Goal: Task Accomplishment & Management: Manage account settings

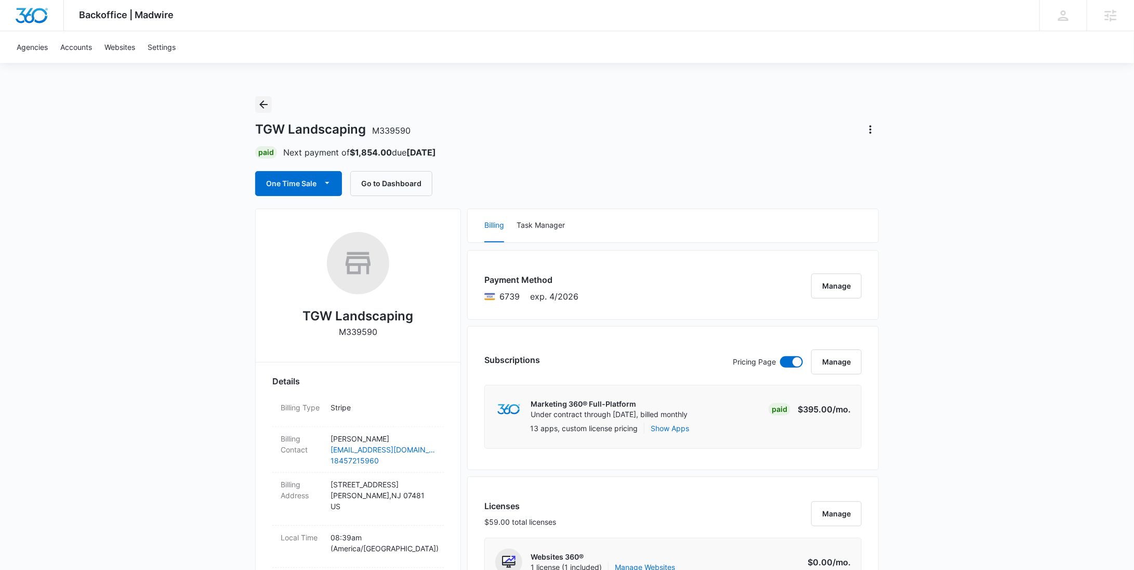
click at [267, 109] on icon "Back" at bounding box center [263, 104] width 12 height 12
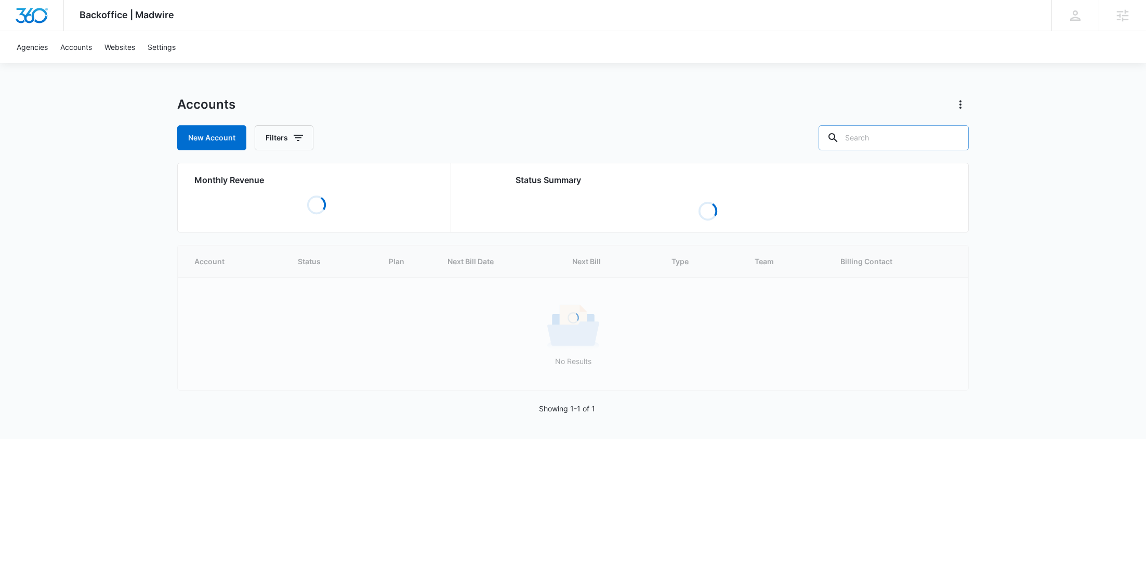
click at [947, 126] on div at bounding box center [954, 137] width 17 height 25
click at [938, 136] on input "text" at bounding box center [894, 137] width 150 height 25
paste input "M339006"
type input "M339006"
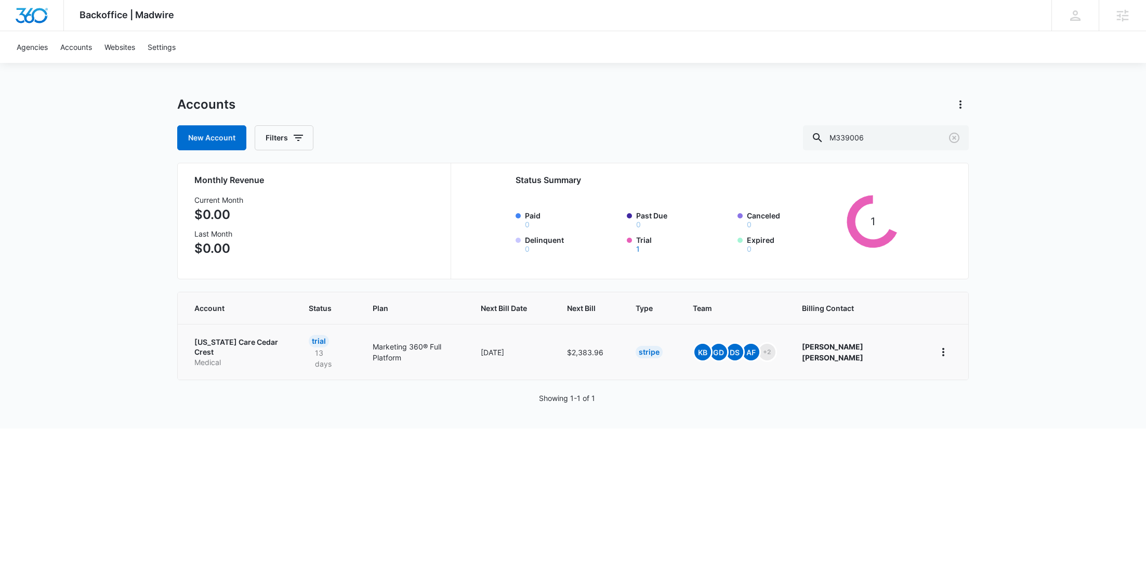
click at [266, 329] on td "Texas Care Cedar Crest Medical" at bounding box center [237, 352] width 119 height 56
click at [264, 340] on p "Texas Care Cedar Crest" at bounding box center [238, 347] width 89 height 20
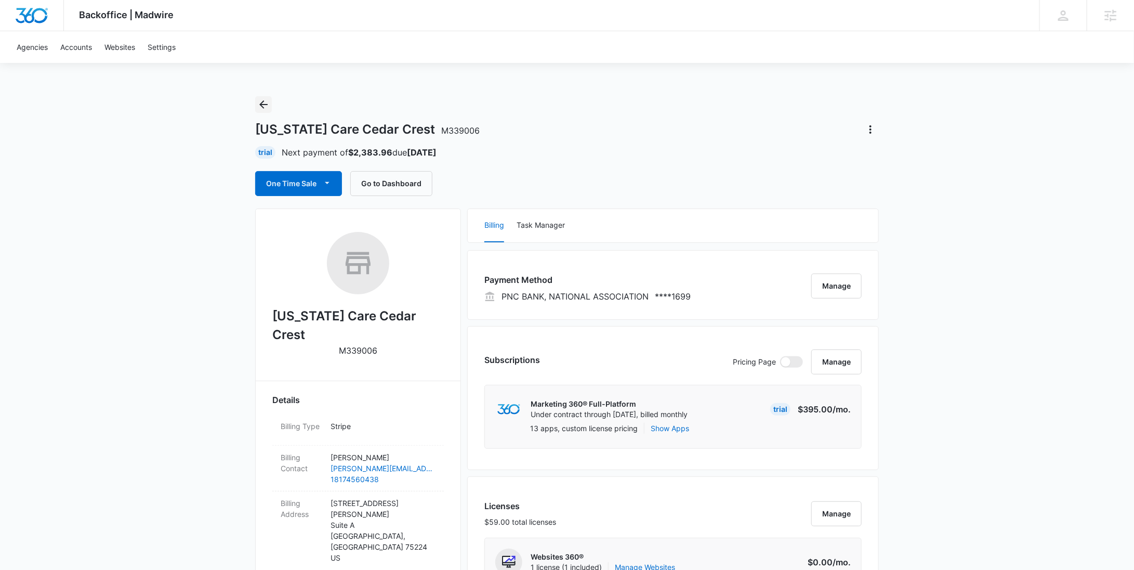
click at [268, 103] on icon "Back" at bounding box center [263, 104] width 12 height 12
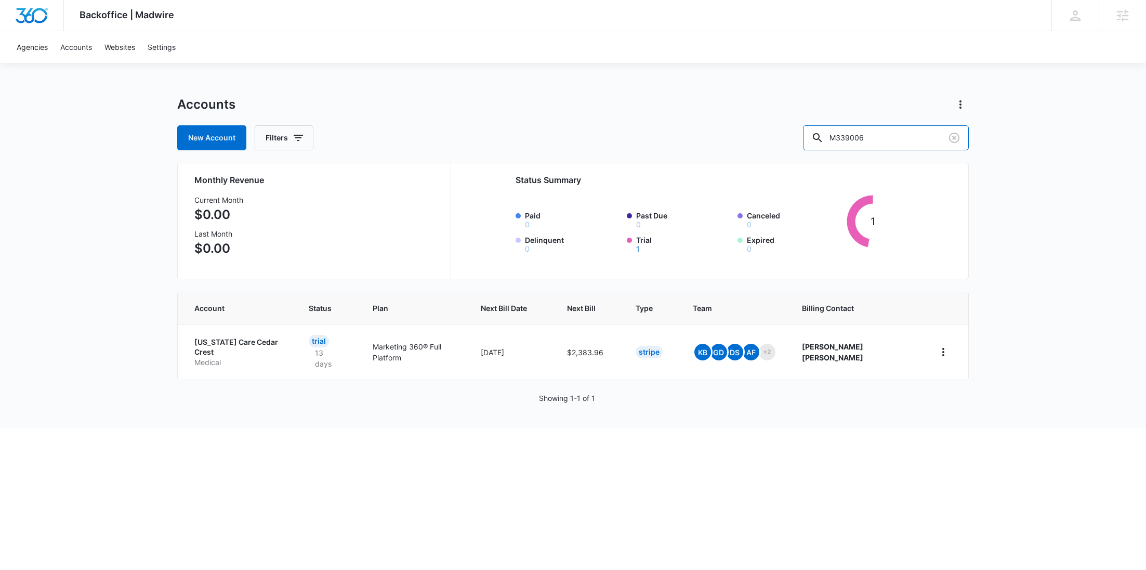
drag, startPoint x: 914, startPoint y: 133, endPoint x: 764, endPoint y: 121, distance: 150.3
click at [766, 132] on div "New Account Filters M339006" at bounding box center [573, 137] width 792 height 25
paste input "29944"
type input "M329944"
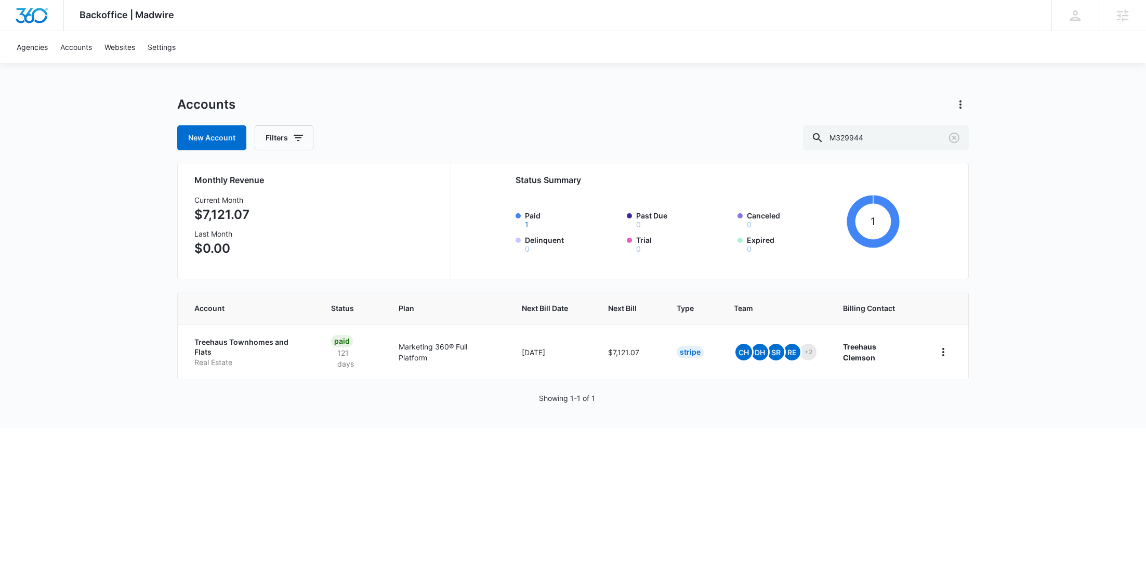
click at [215, 355] on p "Treehaus Townhomes and Flats" at bounding box center [250, 347] width 112 height 20
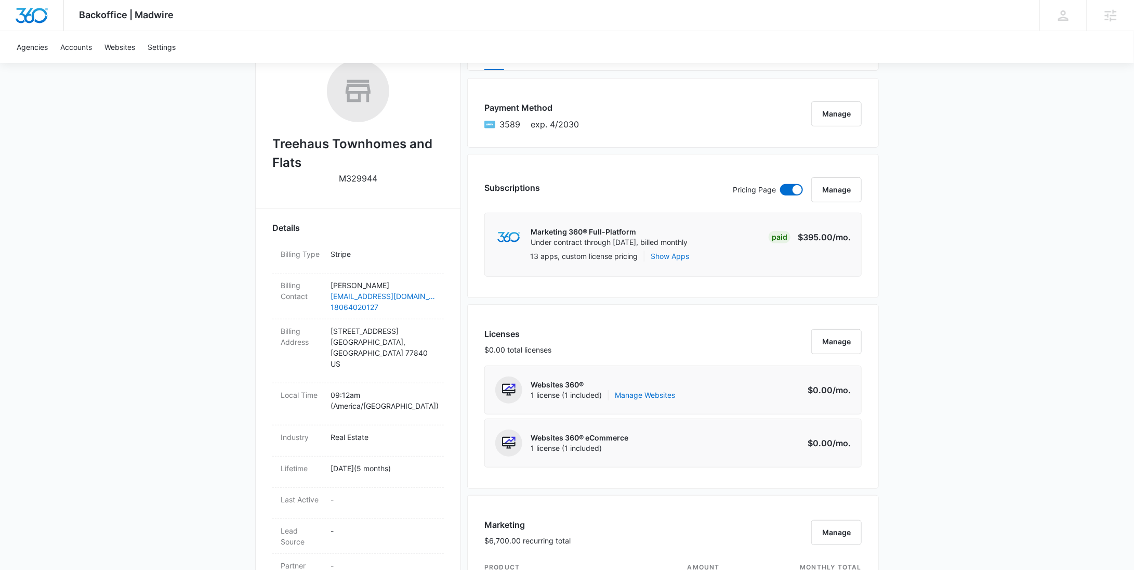
scroll to position [619, 0]
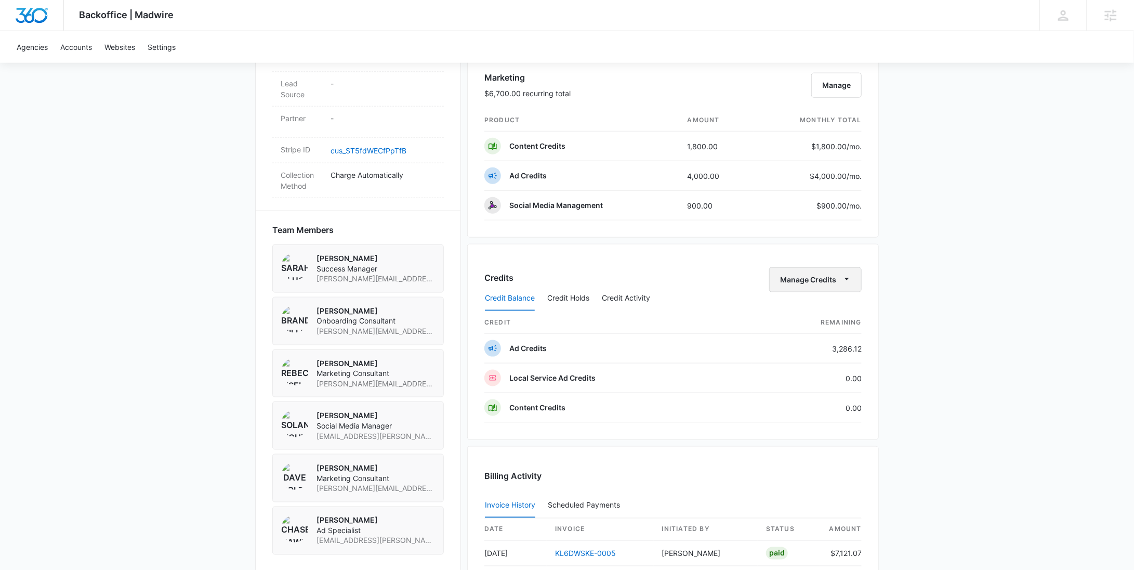
click at [841, 273] on span "button" at bounding box center [847, 279] width 12 height 12
click at [820, 323] on div "Withdraw Credits" at bounding box center [832, 325] width 97 height 7
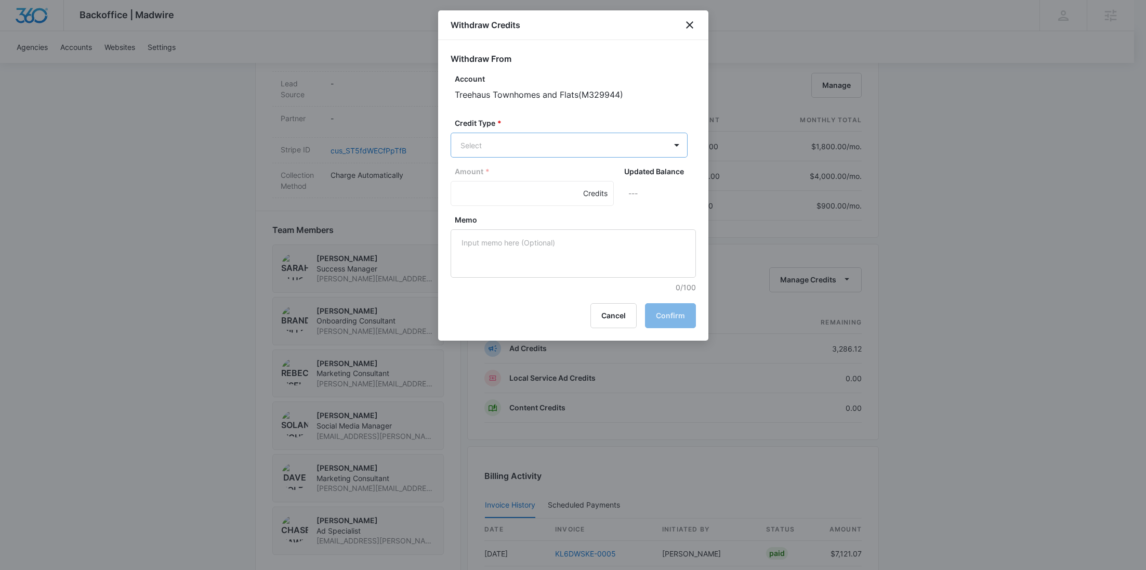
click at [520, 152] on body "Backoffice | Madwire Apps Settings RY Rochelle Young rochelle.young@madwire.com…" at bounding box center [573, 96] width 1146 height 1431
click at [521, 176] on div "Ad Credits (3286.12 Credits)" at bounding box center [568, 184] width 210 height 17
click at [491, 193] on input "Amount *" at bounding box center [532, 194] width 163 height 25
type input "1000"
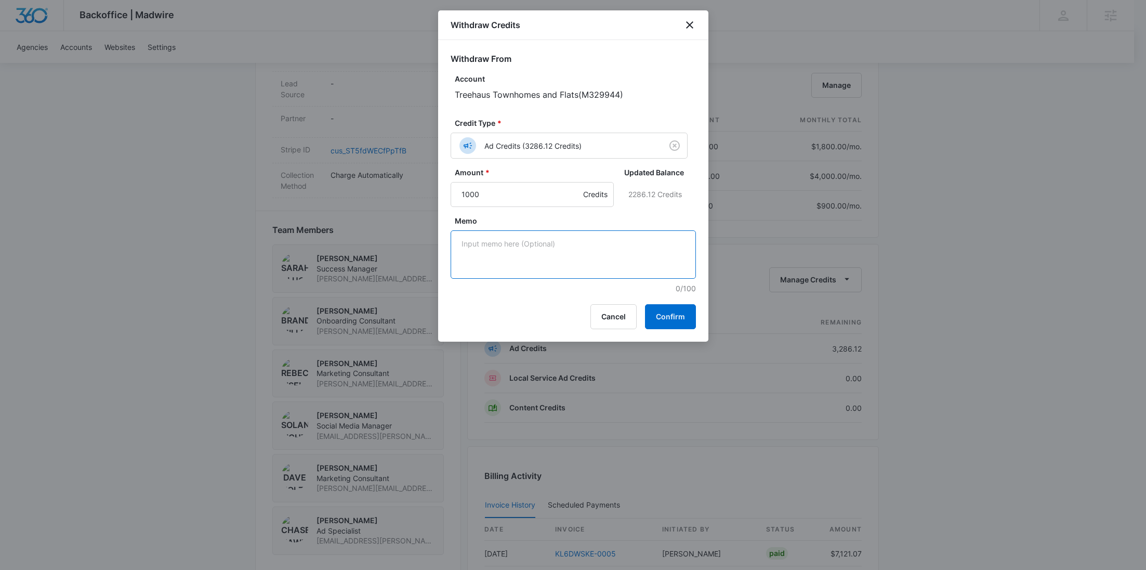
click at [496, 244] on textarea "Memo" at bounding box center [573, 254] width 245 height 48
paste textarea "TikTok"
type textarea "TikTok"
click at [675, 322] on button "Confirm" at bounding box center [670, 316] width 51 height 25
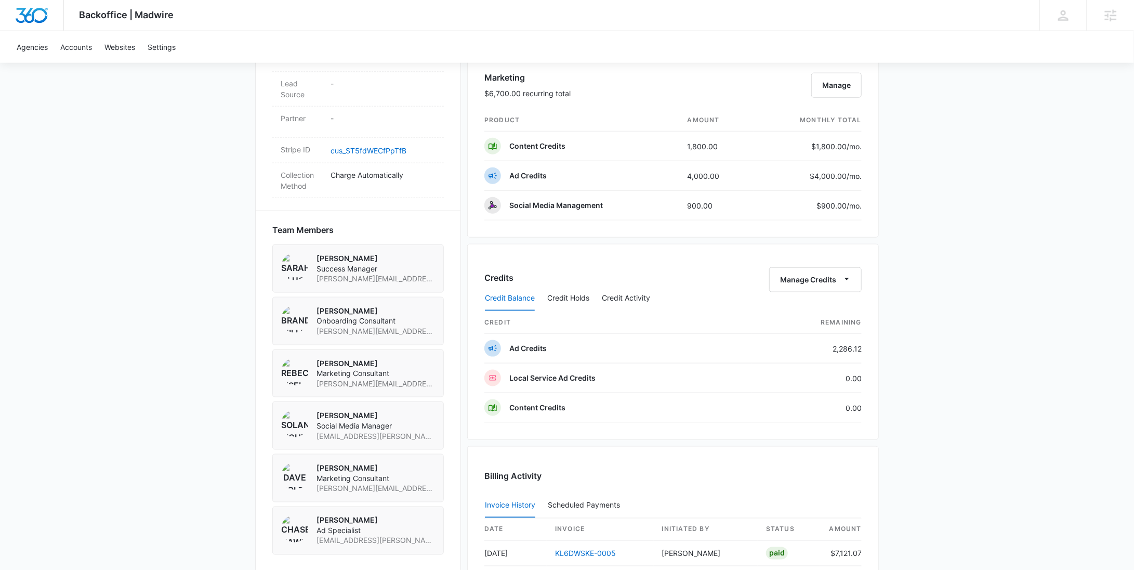
scroll to position [0, 0]
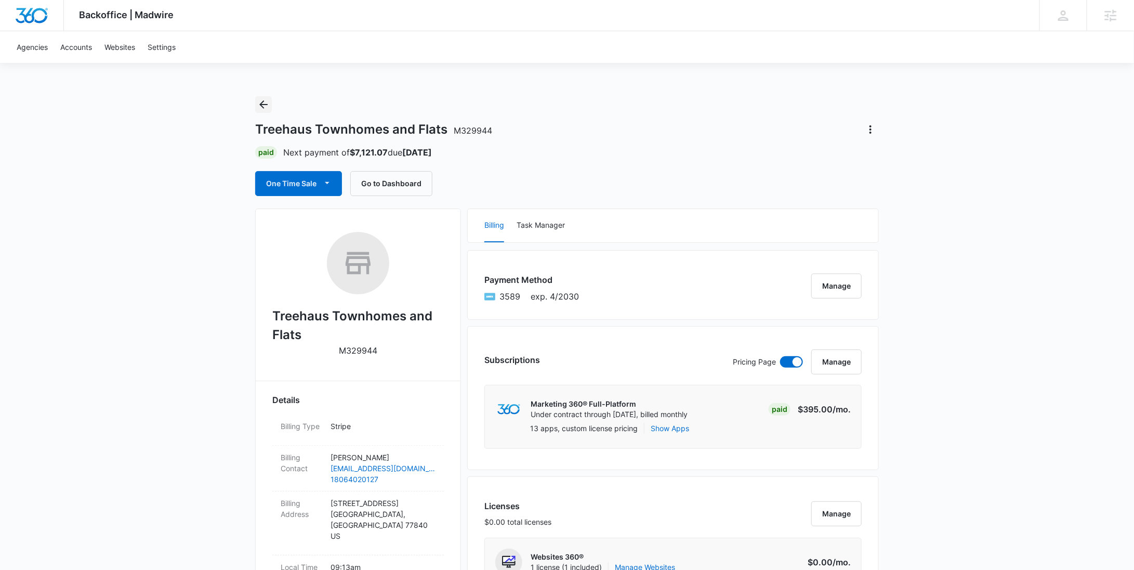
click at [262, 105] on icon "Back" at bounding box center [263, 104] width 8 height 8
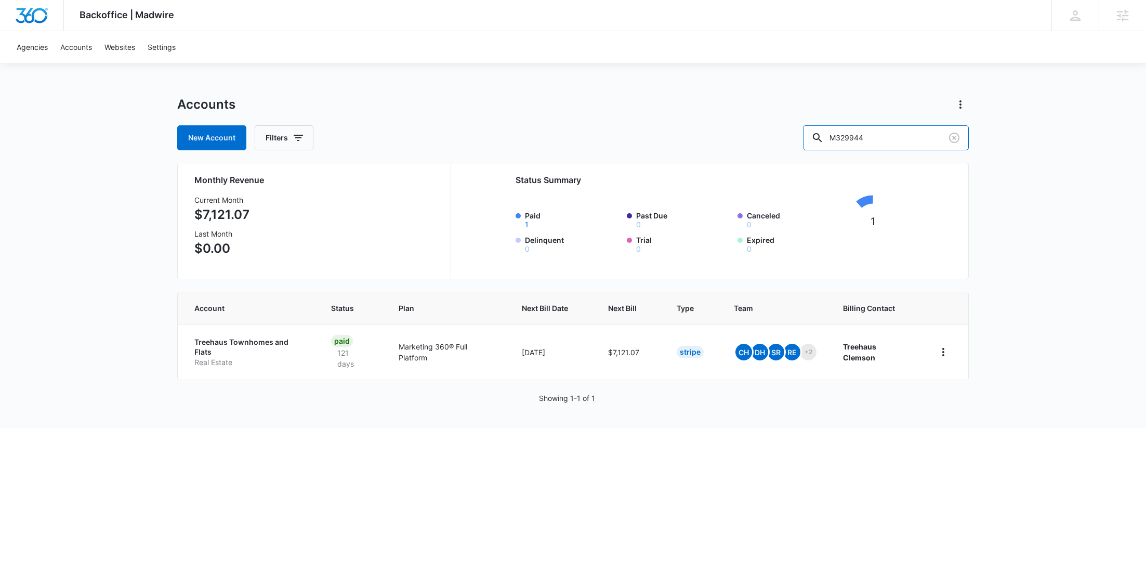
drag, startPoint x: 859, startPoint y: 139, endPoint x: 810, endPoint y: 129, distance: 50.4
click at [811, 139] on div "New Account Filters M329944" at bounding box center [573, 137] width 792 height 25
paste input "14829"
type input "M314829"
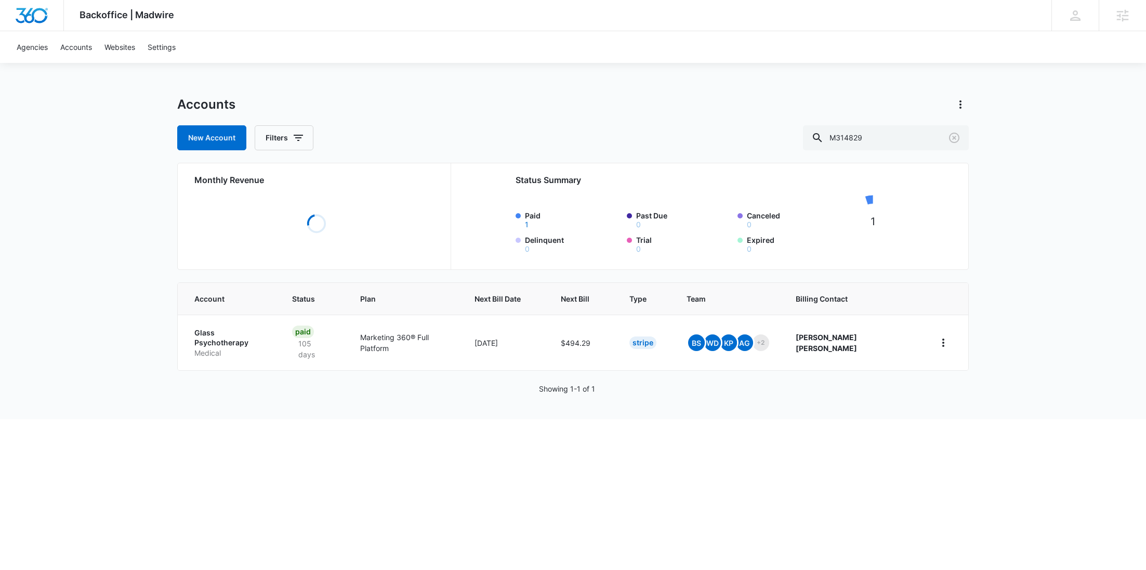
click at [208, 333] on p "Glass Psychotherapy" at bounding box center [230, 338] width 73 height 20
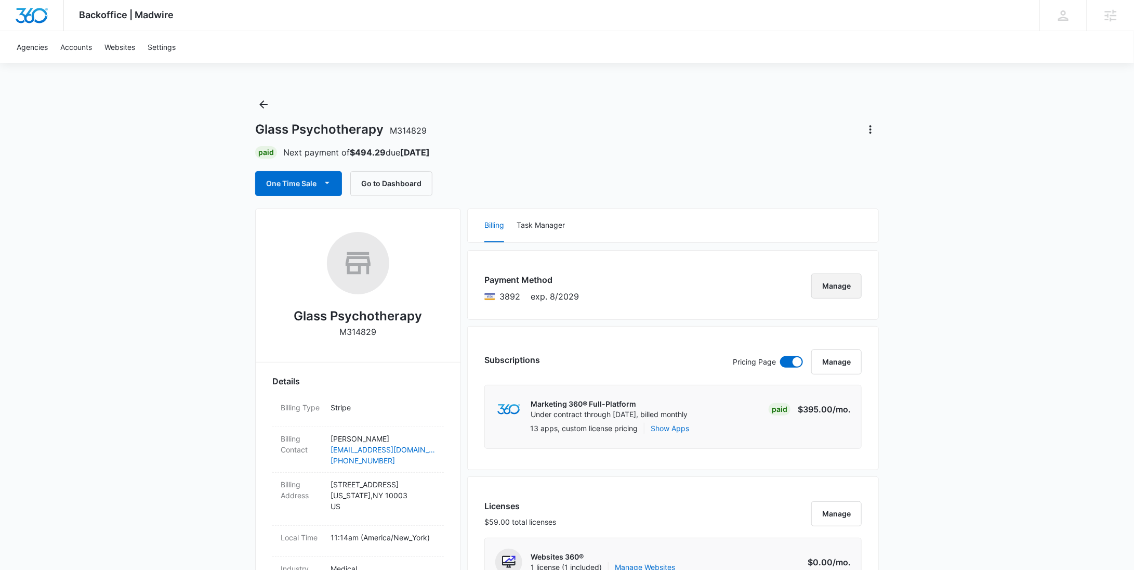
click at [829, 277] on button "Manage" at bounding box center [837, 285] width 50 height 25
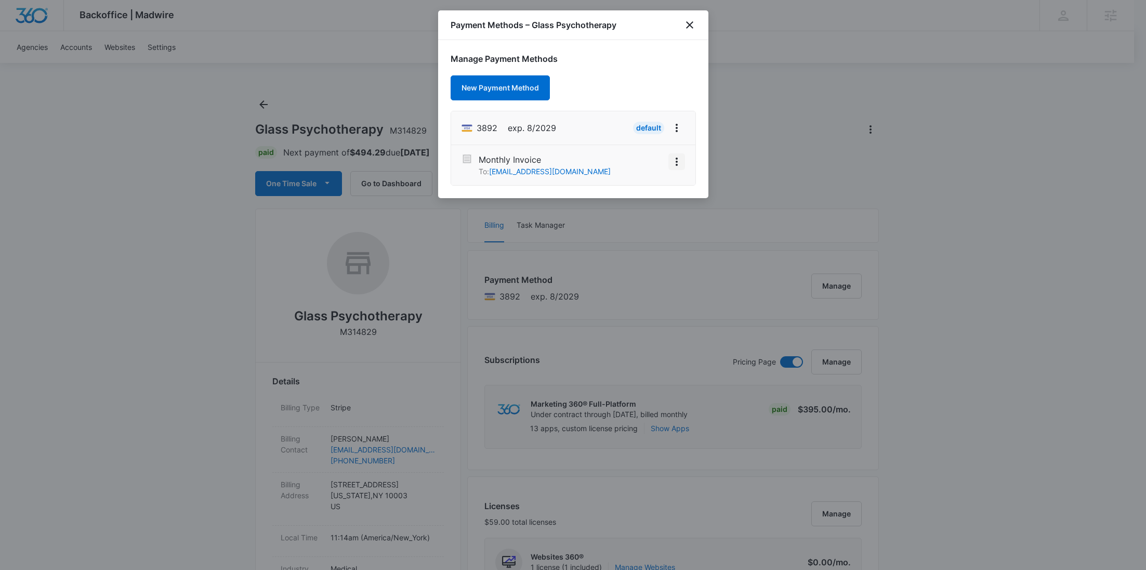
click at [676, 167] on icon "View More" at bounding box center [677, 161] width 12 height 12
click at [645, 136] on div "Activate" at bounding box center [646, 132] width 28 height 7
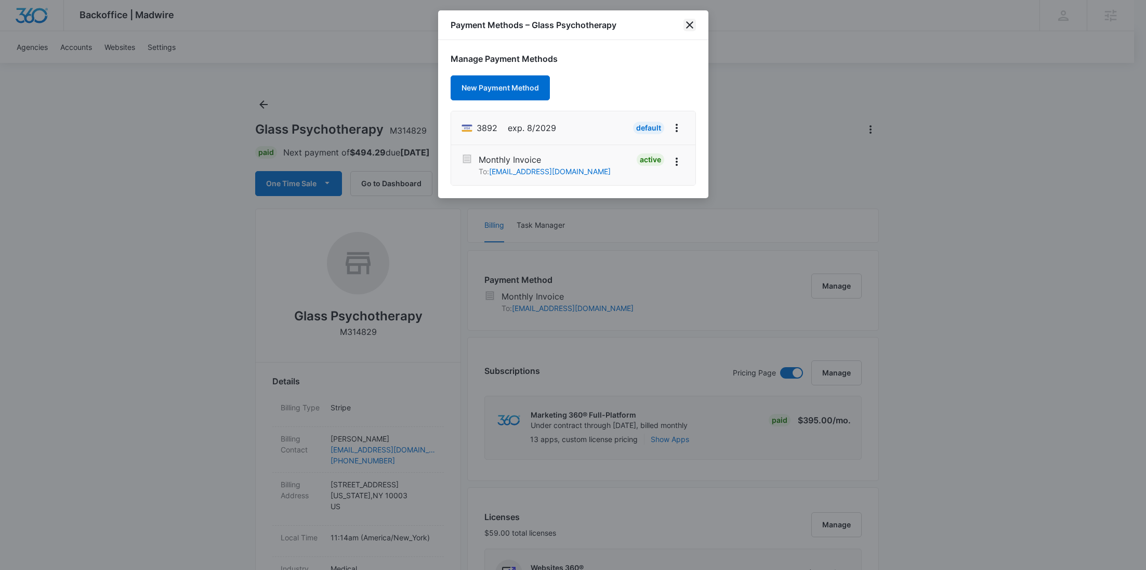
click at [692, 23] on icon "close" at bounding box center [690, 25] width 12 height 12
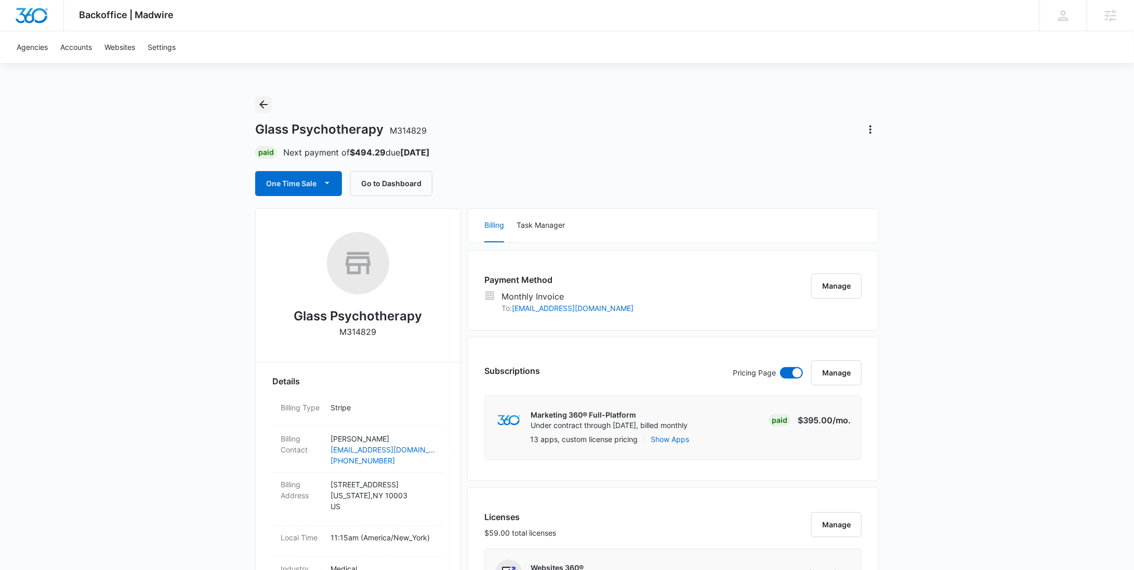
click at [262, 104] on icon "Back" at bounding box center [263, 104] width 8 height 8
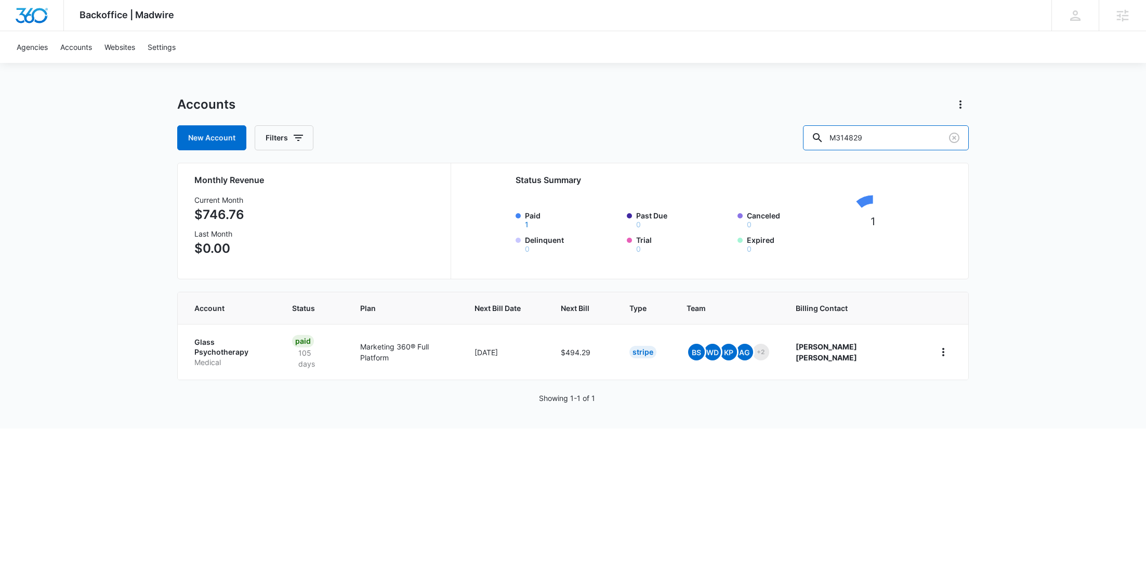
drag, startPoint x: 892, startPoint y: 130, endPoint x: 814, endPoint y: 132, distance: 78.0
click at [815, 132] on div "New Account Filters M314829" at bounding box center [573, 137] width 792 height 25
paste input "38361"
type input "M338361"
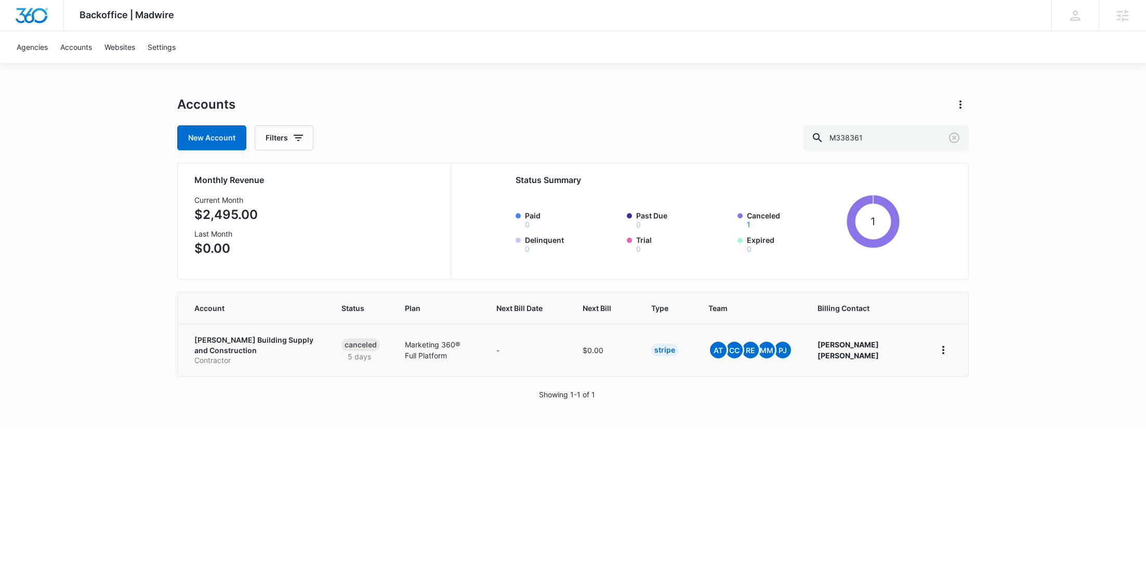
click at [237, 342] on p "Schwartz Building Supply and Construction" at bounding box center [255, 345] width 122 height 20
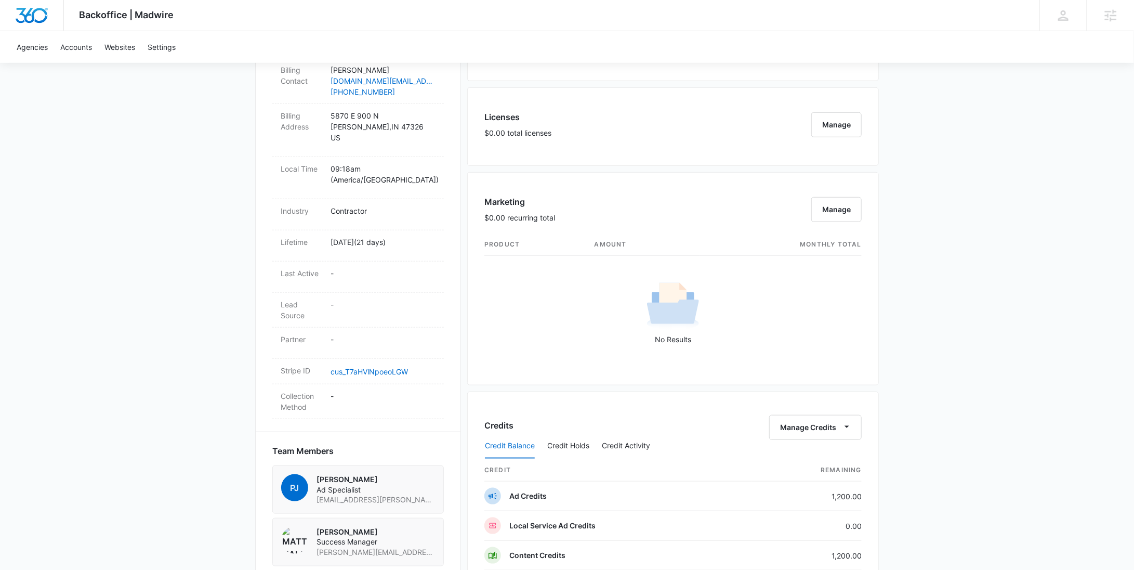
scroll to position [416, 0]
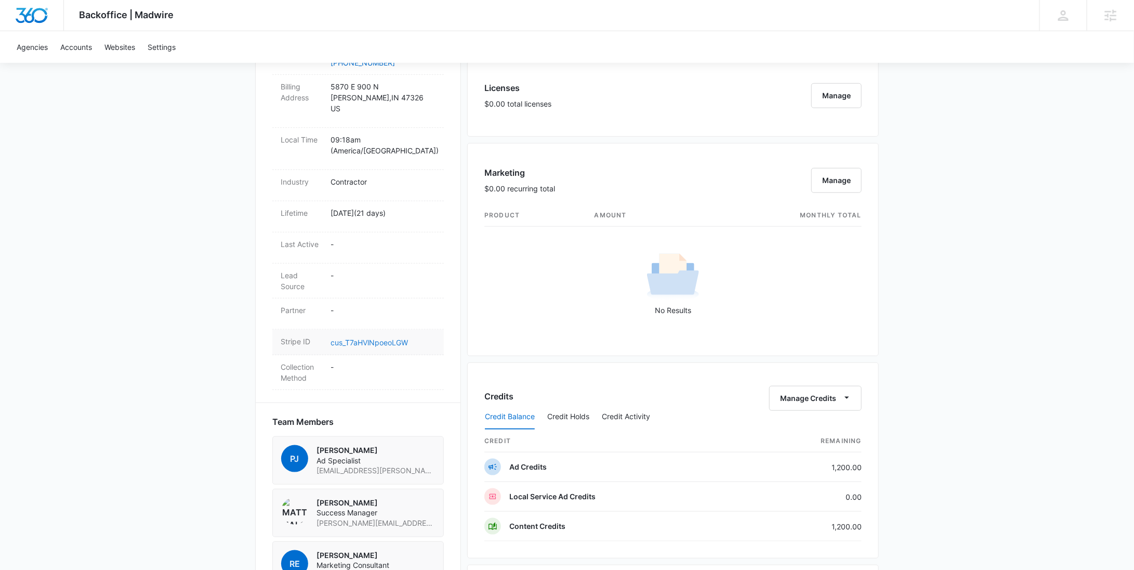
click at [369, 338] on link "cus_T7aHVlNpoeoLGW" at bounding box center [369, 342] width 77 height 9
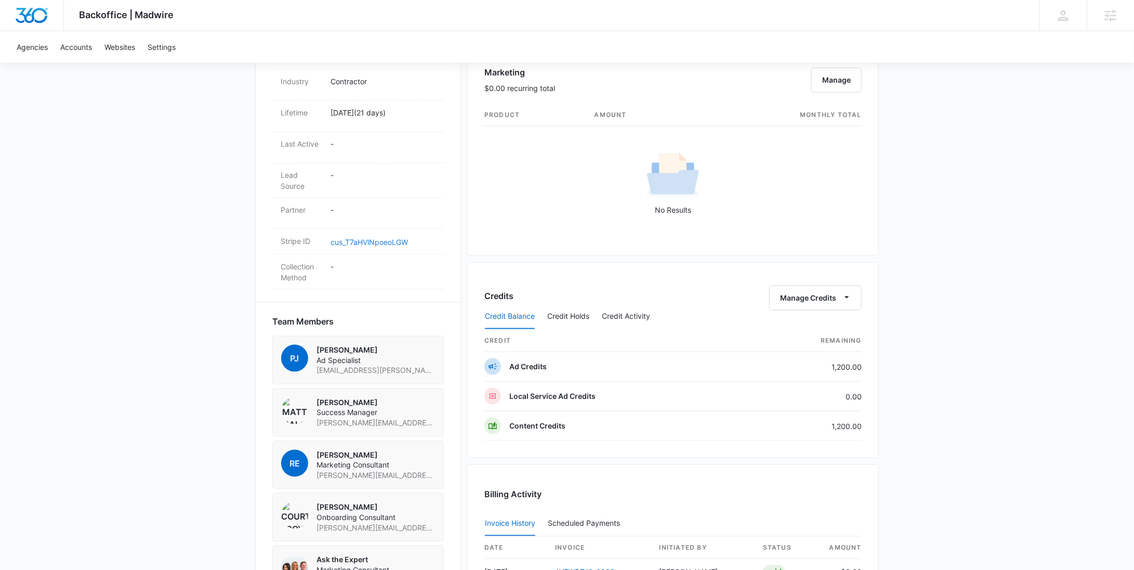
scroll to position [728, 0]
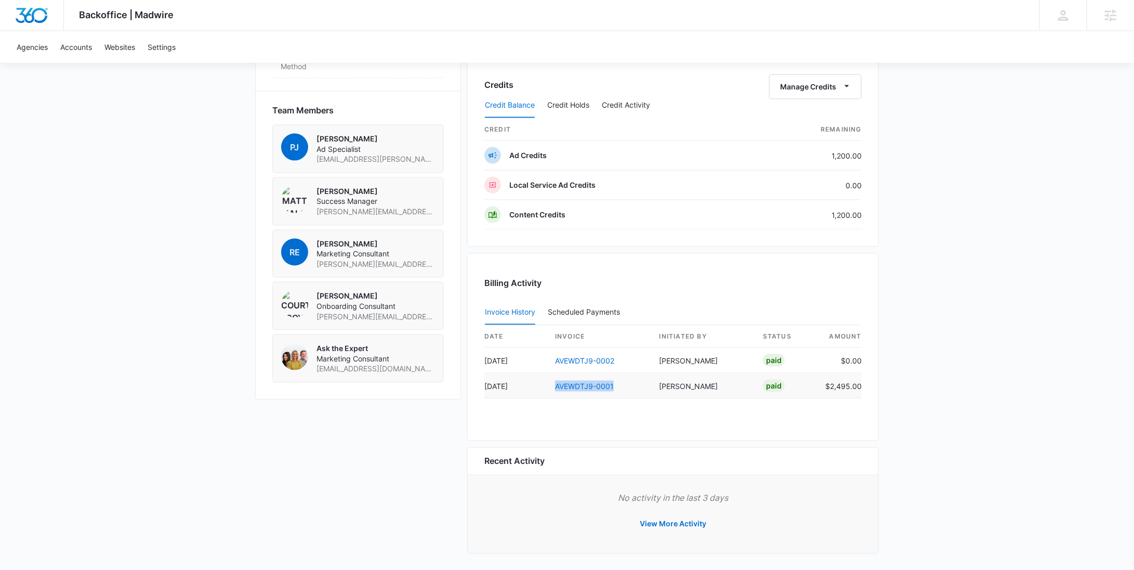
drag, startPoint x: 627, startPoint y: 383, endPoint x: 542, endPoint y: 386, distance: 84.8
click at [542, 386] on tr "Sep 25 AVEWDTJ9-0001 Rochelle Young Paid $2,495.00" at bounding box center [673, 385] width 377 height 25
copy tr "AVEWDTJ9-0001"
click at [795, 86] on button "Manage Credits" at bounding box center [815, 86] width 93 height 25
click at [797, 131] on div "Withdraw Credits" at bounding box center [832, 134] width 97 height 7
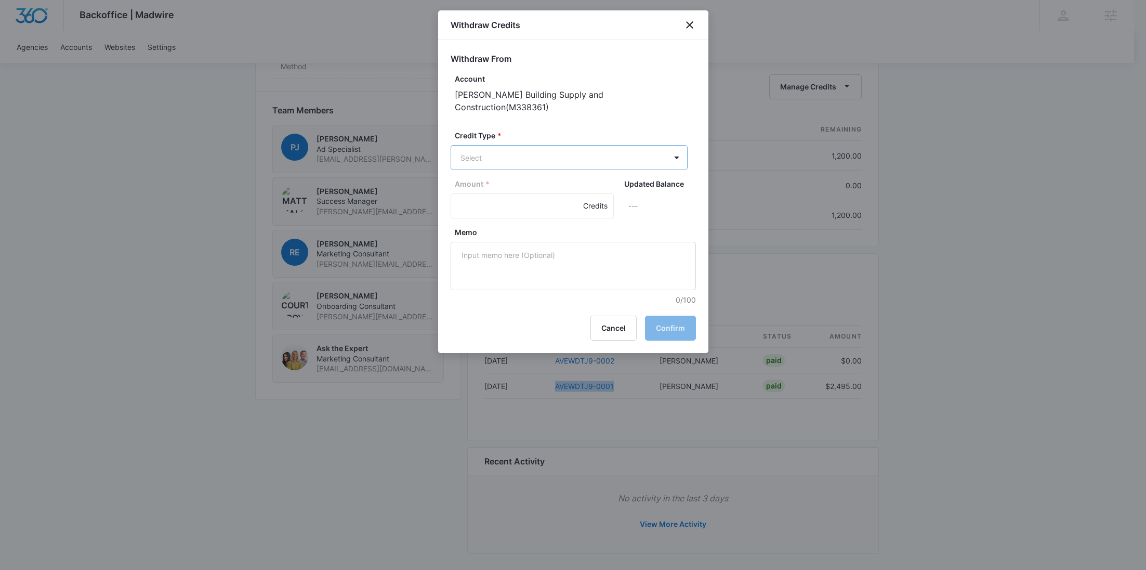
click at [536, 182] on p "Ad Credits (1200.00 Credits)" at bounding box center [537, 184] width 98 height 11
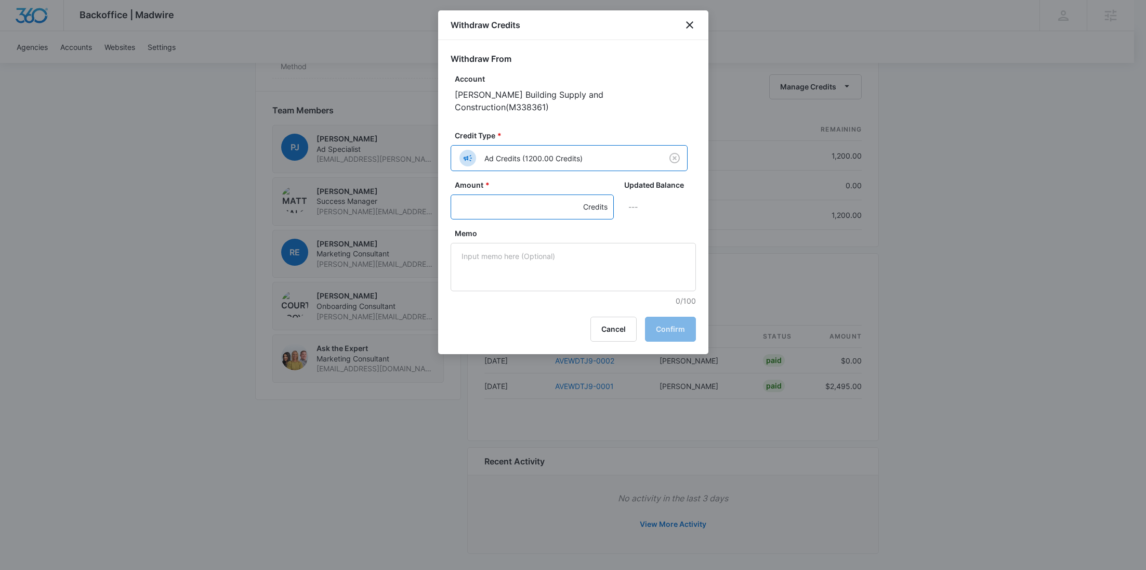
click at [495, 194] on input "Amount *" at bounding box center [532, 206] width 163 height 25
type input "1200"
click at [531, 243] on textarea "Memo" at bounding box center [573, 267] width 245 height 48
paste textarea "AVEWDTJ9-0001"
drag, startPoint x: 584, startPoint y: 243, endPoint x: 410, endPoint y: 244, distance: 174.7
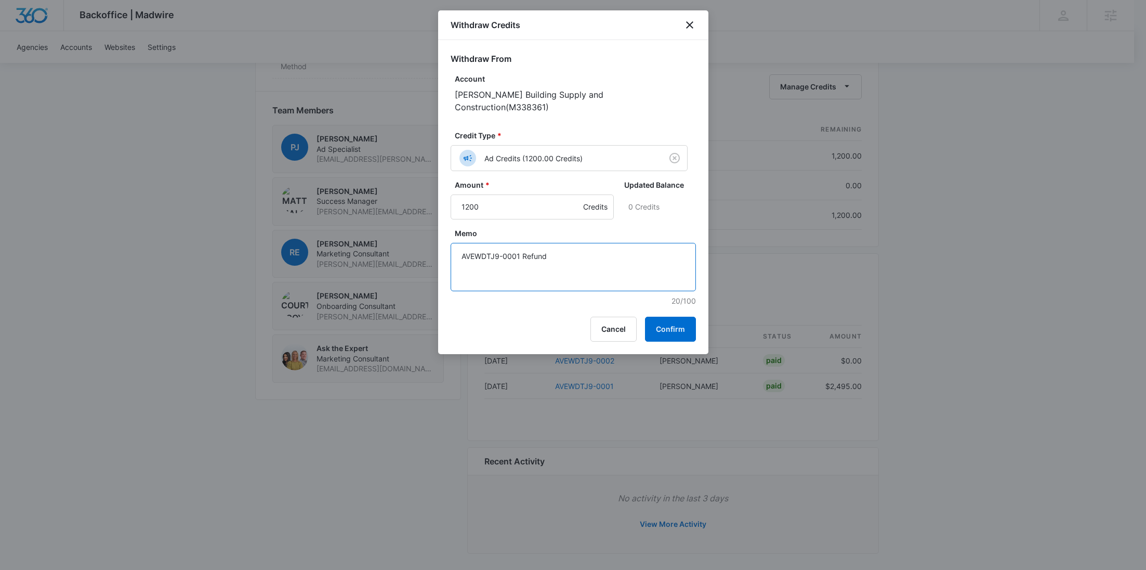
type textarea "AVEWDTJ9-0001 Refund"
click at [687, 318] on button "Confirm" at bounding box center [670, 329] width 51 height 25
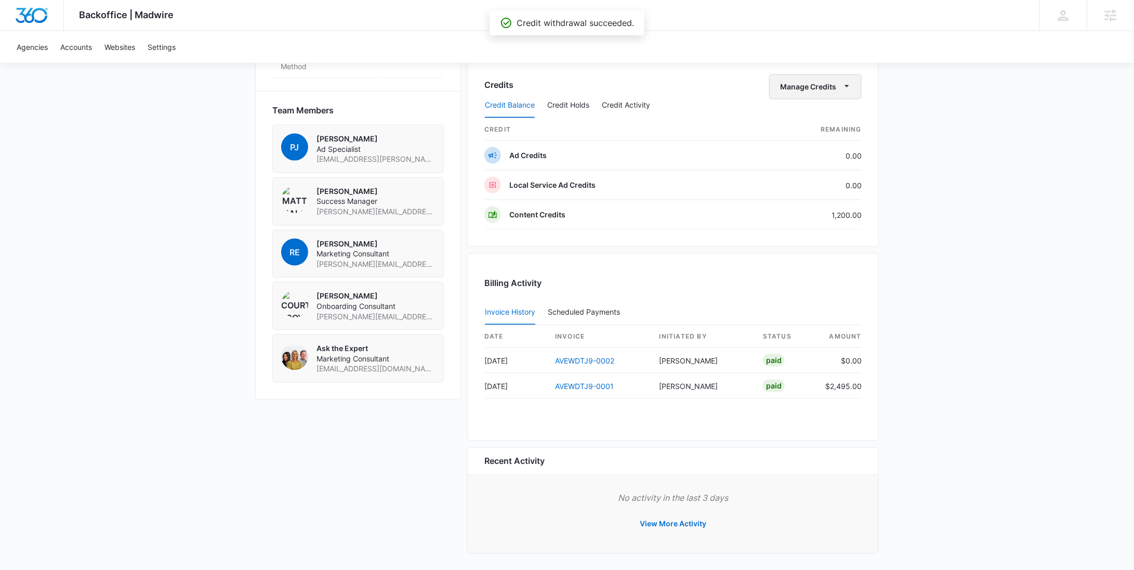
click at [815, 87] on button "Manage Credits" at bounding box center [815, 86] width 93 height 25
click at [817, 138] on div "Withdraw Credits" at bounding box center [832, 134] width 97 height 7
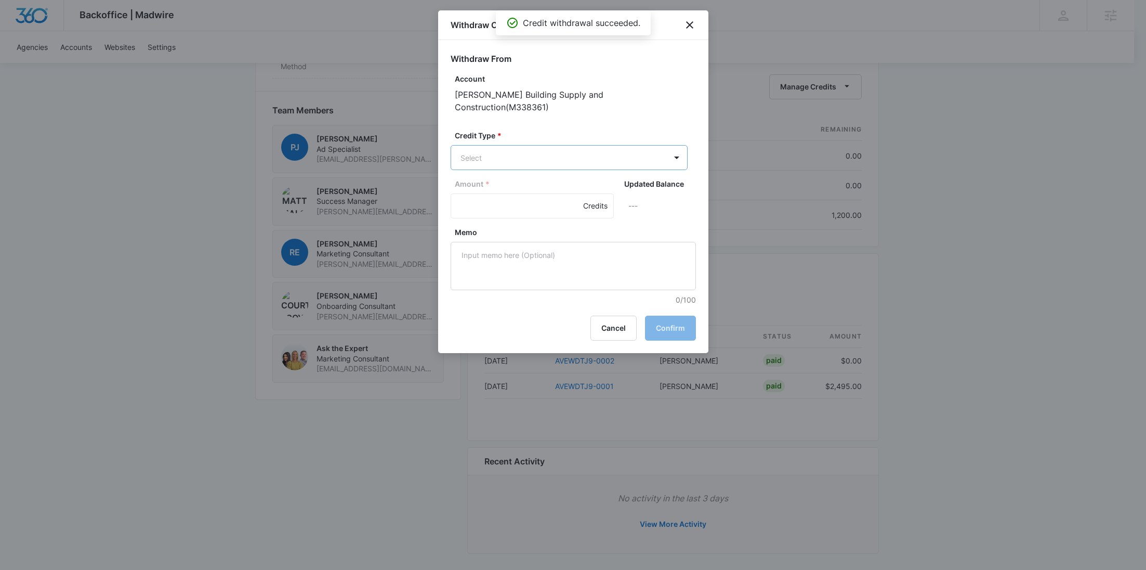
click at [545, 237] on p "Content Credits (1200.00 Credits)" at bounding box center [546, 234] width 116 height 11
click at [502, 199] on input "Amount *" at bounding box center [532, 206] width 163 height 25
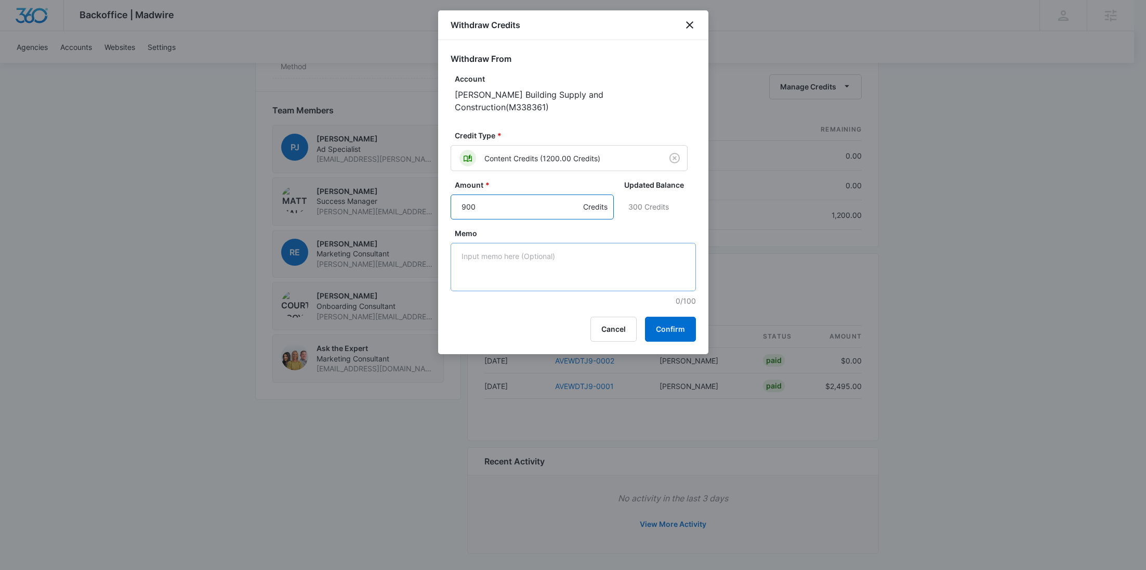
type input "900"
click at [558, 243] on textarea "Memo" at bounding box center [573, 267] width 245 height 48
paste textarea "AVEWDTJ9-0001 Refund"
type textarea "AVEWDTJ9-0001 Refund"
click at [669, 317] on button "Confirm" at bounding box center [670, 329] width 51 height 25
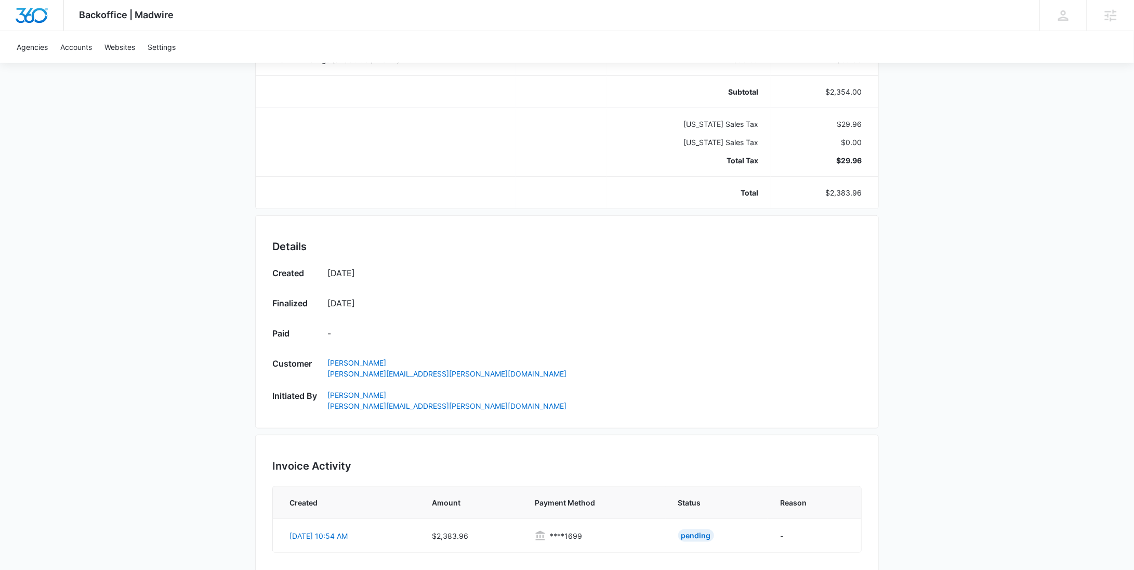
scroll to position [523, 0]
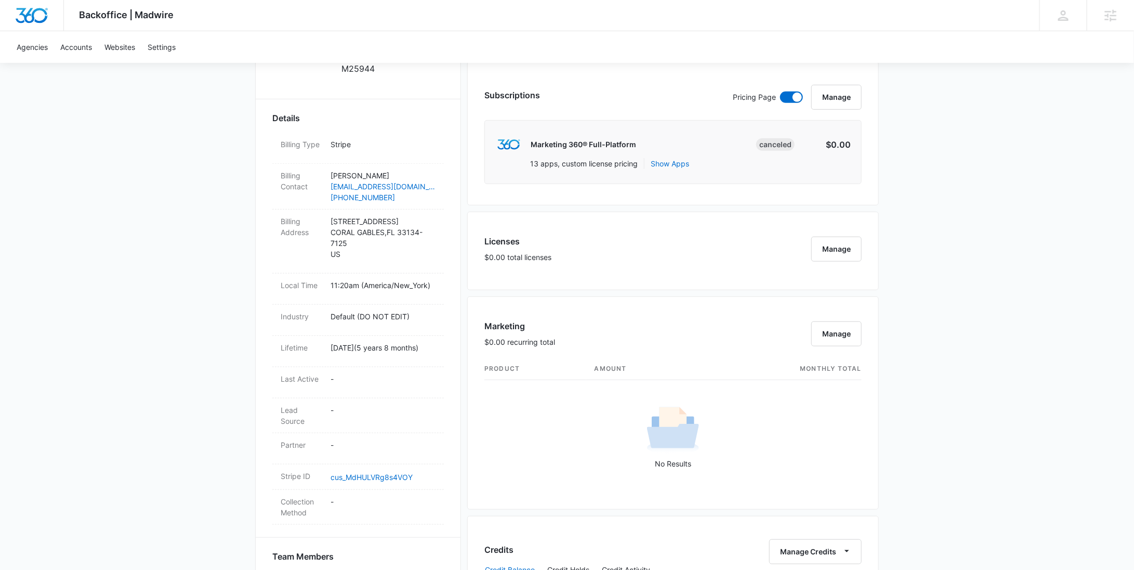
scroll to position [654, 0]
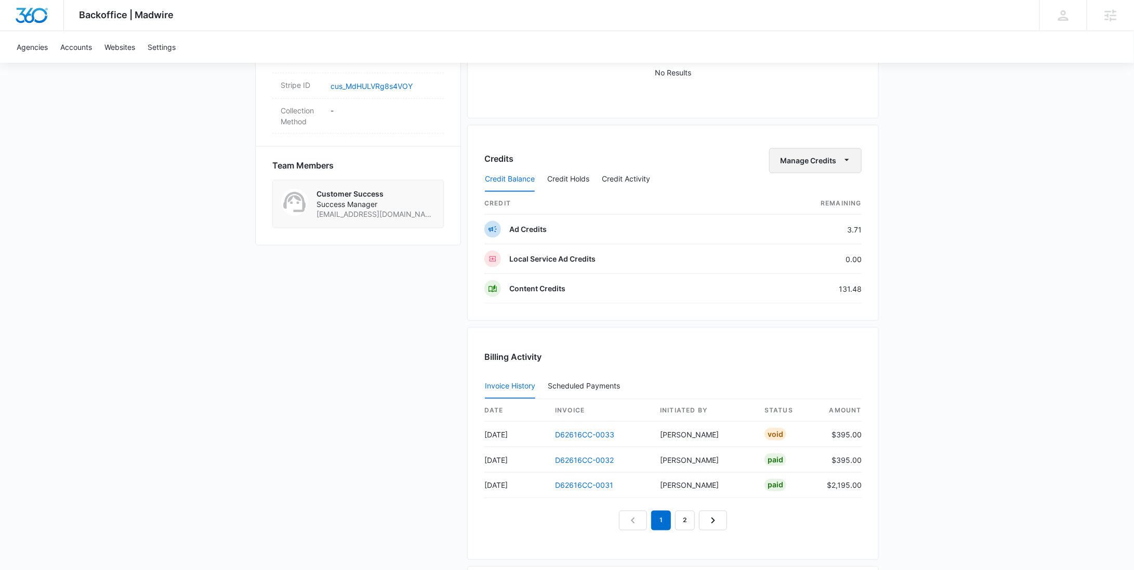
click at [824, 159] on button "Manage Credits" at bounding box center [815, 160] width 93 height 25
click at [822, 211] on div "Withdraw Credits" at bounding box center [832, 207] width 97 height 7
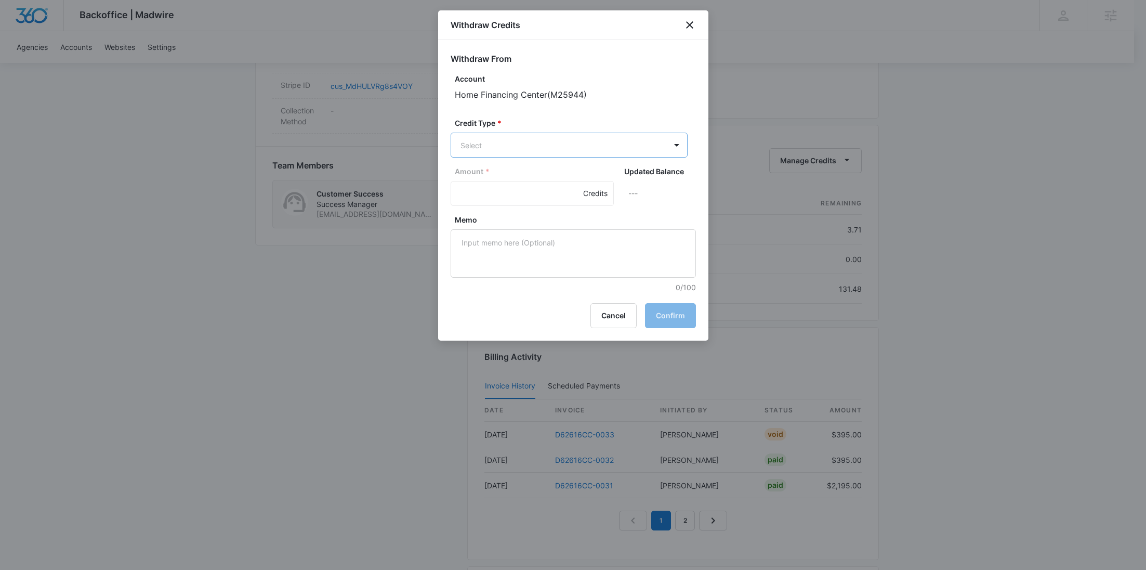
click at [577, 143] on body "Backoffice | Madwire Apps Settings RY Rochelle Young rochelle.young@madwire.com…" at bounding box center [573, 37] width 1146 height 1382
click at [558, 178] on div "Ad Credits (3.71 Credits)" at bounding box center [568, 184] width 210 height 17
click at [511, 189] on input "Amount *" at bounding box center [532, 194] width 163 height 25
type input "3.71"
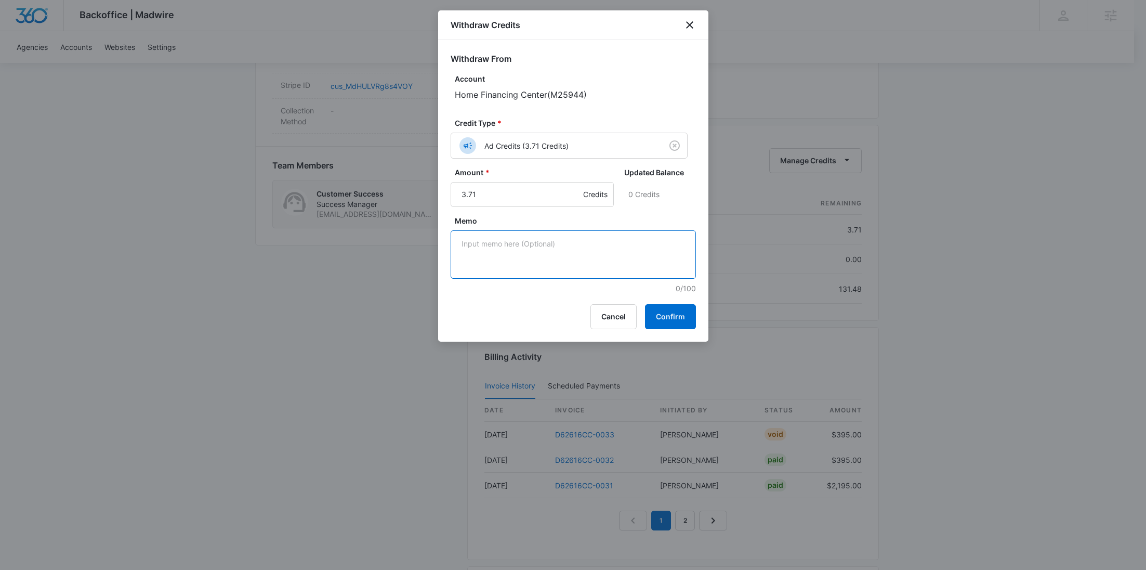
click at [550, 240] on textarea "Memo" at bounding box center [573, 254] width 245 height 48
paste textarea "Cancellation - Clear Fuel"
type textarea "Cancellation - Clear Fuel"
click at [660, 307] on button "Confirm" at bounding box center [670, 316] width 51 height 25
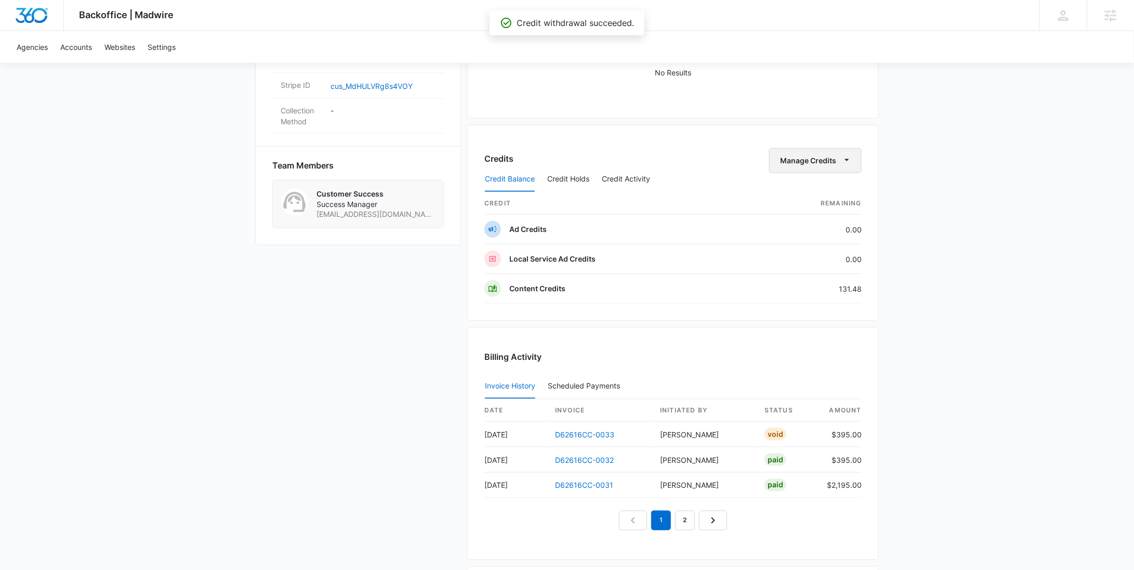
click at [842, 154] on icon "button" at bounding box center [847, 159] width 11 height 11
click at [826, 206] on div "Withdraw Credits" at bounding box center [832, 207] width 97 height 7
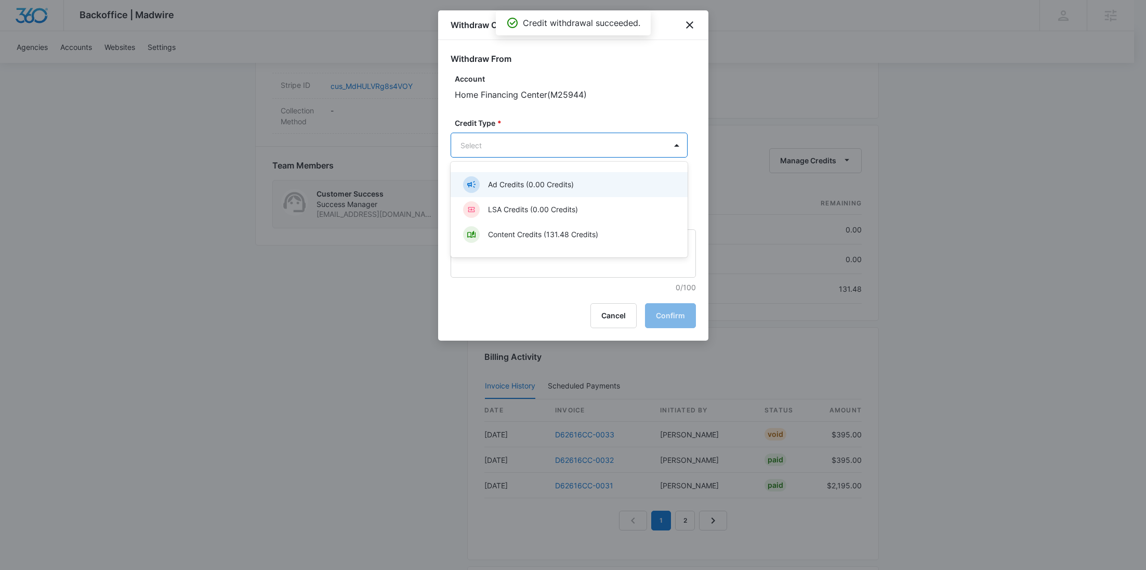
click at [574, 143] on body "Backoffice | Madwire Apps Settings RY Rochelle Young rochelle.young@madwire.com…" at bounding box center [573, 37] width 1146 height 1382
click at [534, 233] on p "Content Credits (131.48 Credits)" at bounding box center [543, 234] width 110 height 11
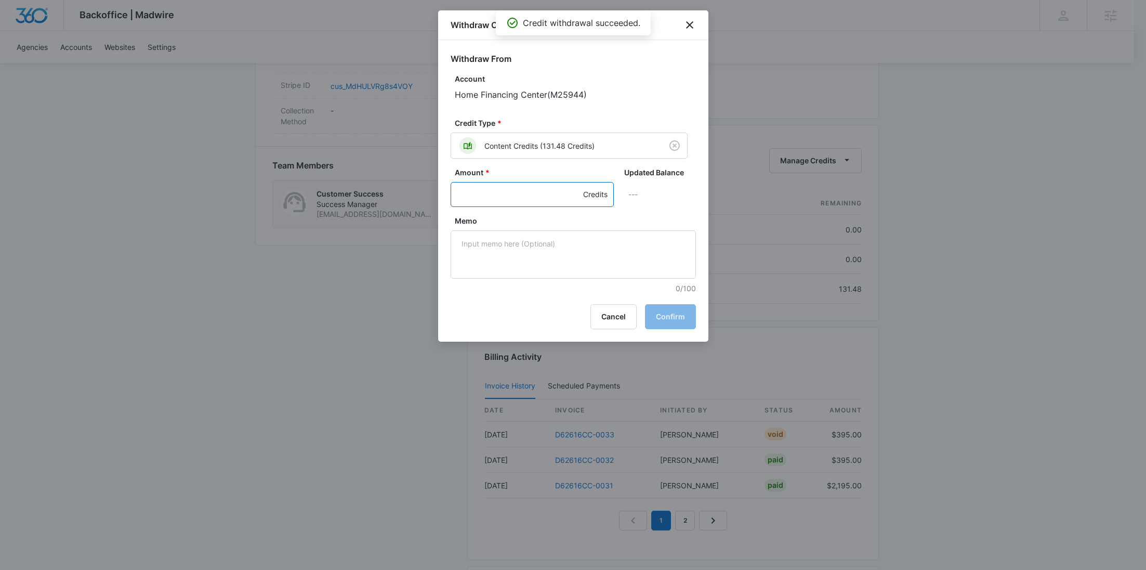
click at [508, 200] on input "Amount *" at bounding box center [532, 194] width 163 height 25
type input "131.48"
click at [532, 247] on textarea "Memo" at bounding box center [573, 254] width 245 height 48
paste textarea "Cancellation - Clear Fuel"
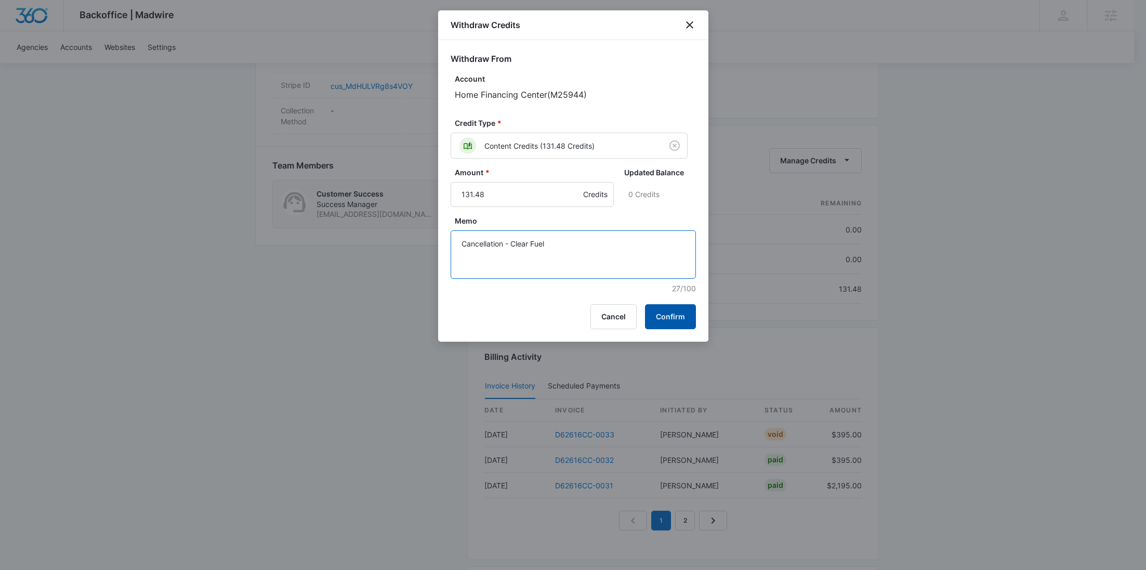
type textarea "Cancellation - Clear Fuel"
click at [673, 316] on button "Confirm" at bounding box center [670, 316] width 51 height 25
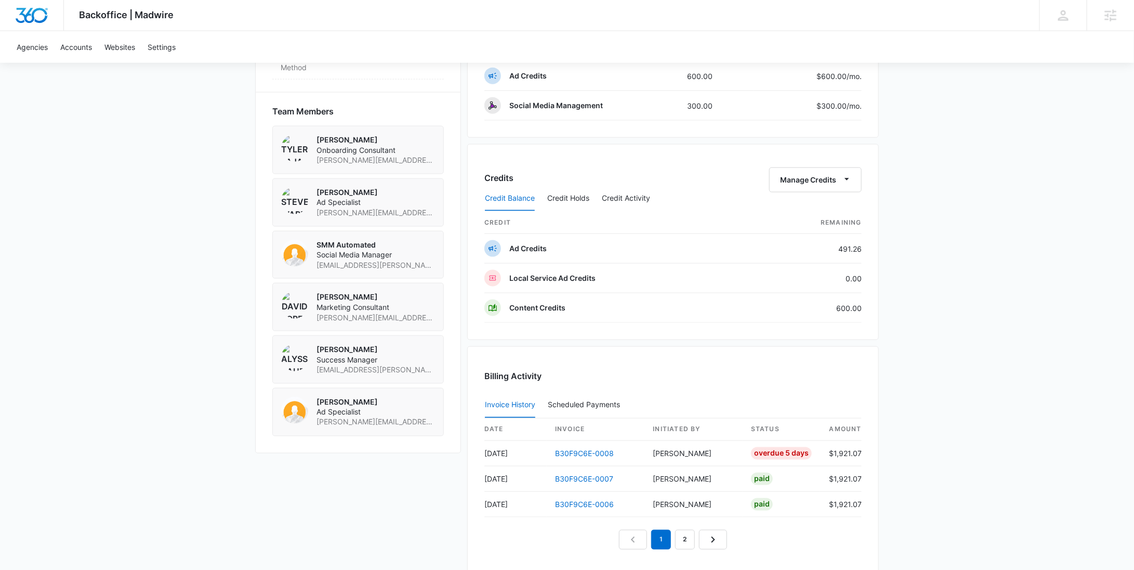
scroll to position [867, 0]
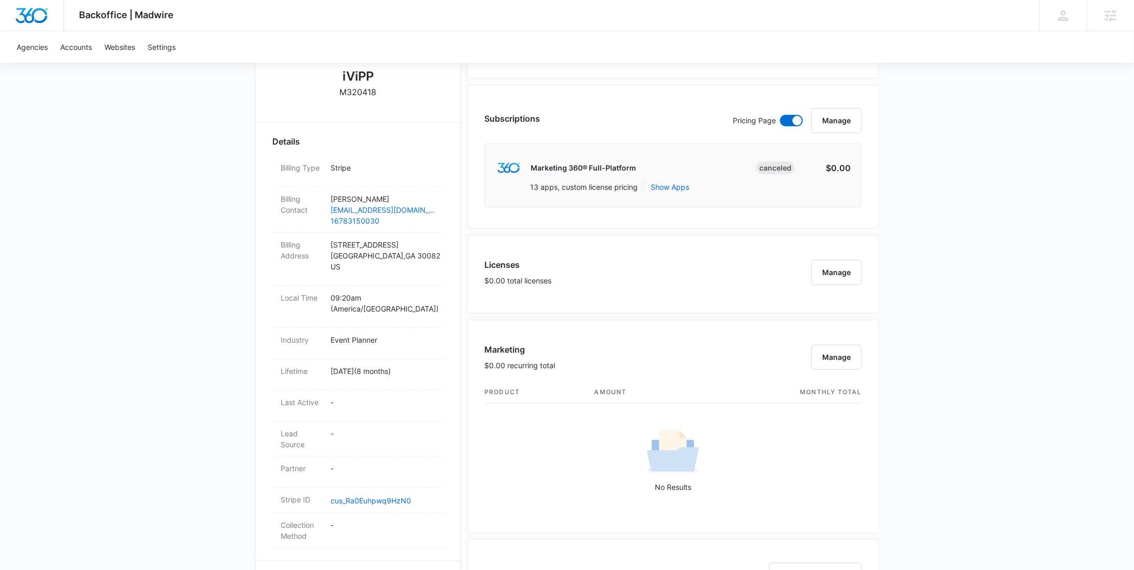
scroll to position [689, 0]
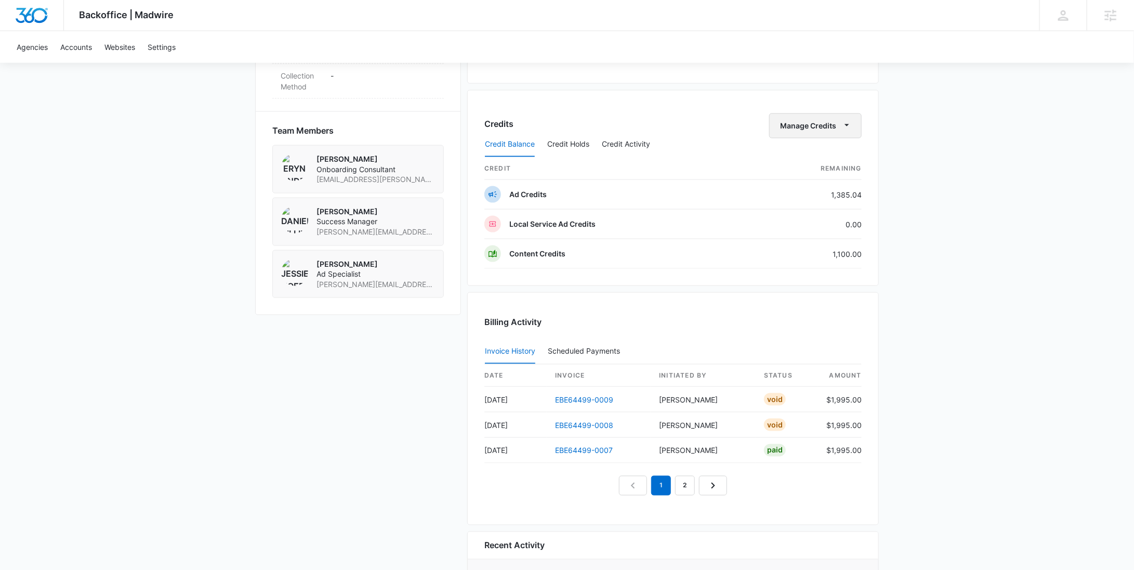
click at [810, 120] on button "Manage Credits" at bounding box center [815, 125] width 93 height 25
click at [808, 169] on div "Withdraw Credits" at bounding box center [832, 172] width 97 height 7
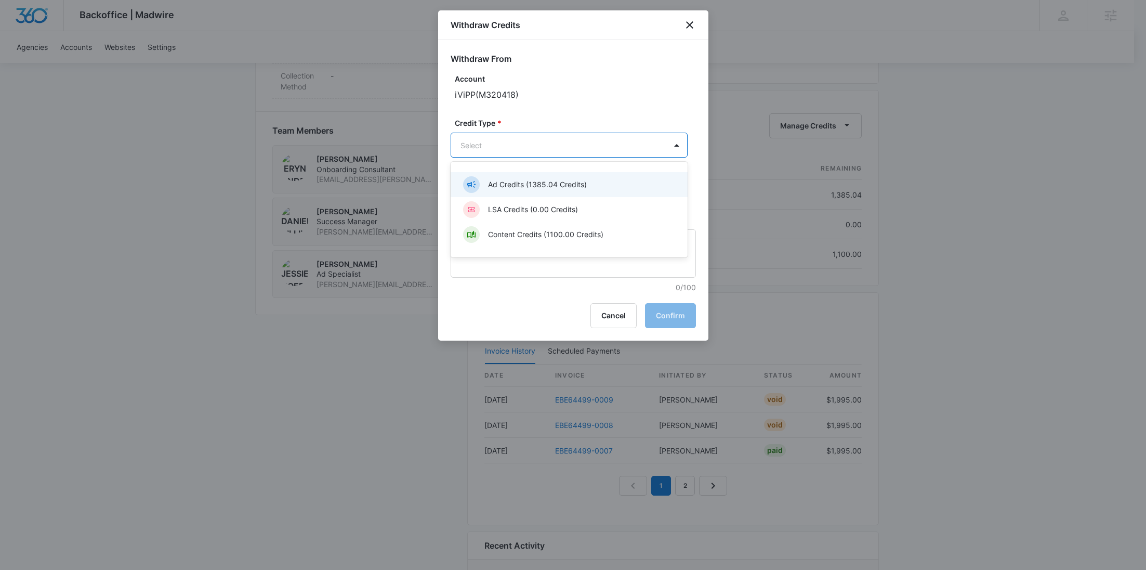
drag, startPoint x: 552, startPoint y: 184, endPoint x: 532, endPoint y: 187, distance: 20.0
click at [552, 184] on p "Ad Credits (1385.04 Credits)" at bounding box center [537, 184] width 99 height 11
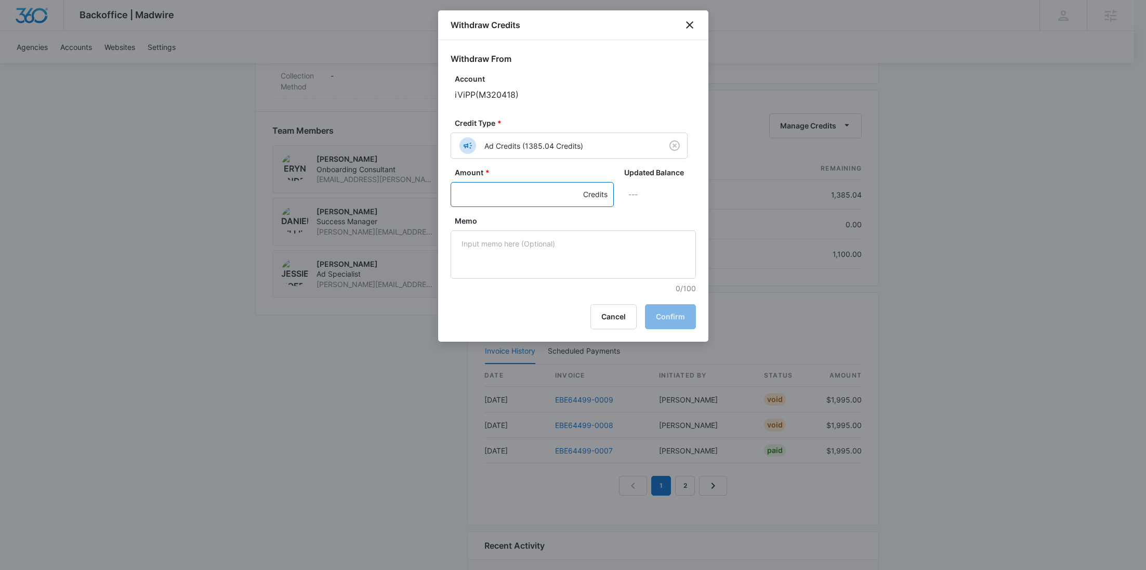
click at [496, 194] on input "Amount *" at bounding box center [532, 194] width 163 height 25
type input "1385.04"
click at [534, 260] on textarea "Memo" at bounding box center [573, 254] width 245 height 48
paste textarea "Cancellation - Clear Fuel"
type textarea "Cancellation - Clear Fuel"
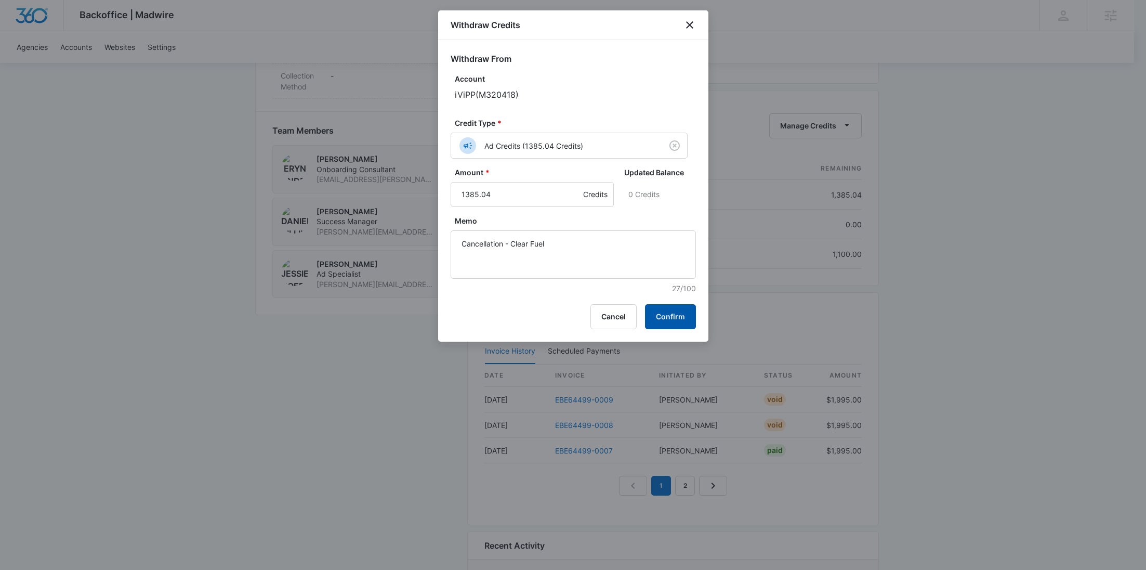
click at [682, 311] on button "Confirm" at bounding box center [670, 316] width 51 height 25
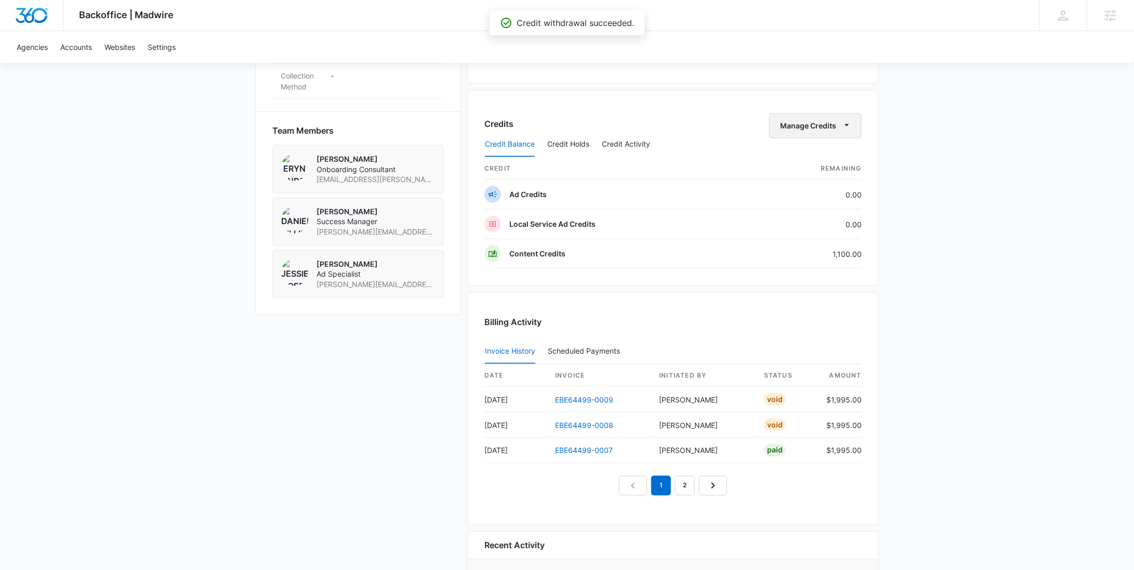
click at [845, 124] on icon "button" at bounding box center [847, 125] width 11 height 11
click at [831, 170] on div "Withdraw Credits" at bounding box center [832, 172] width 97 height 7
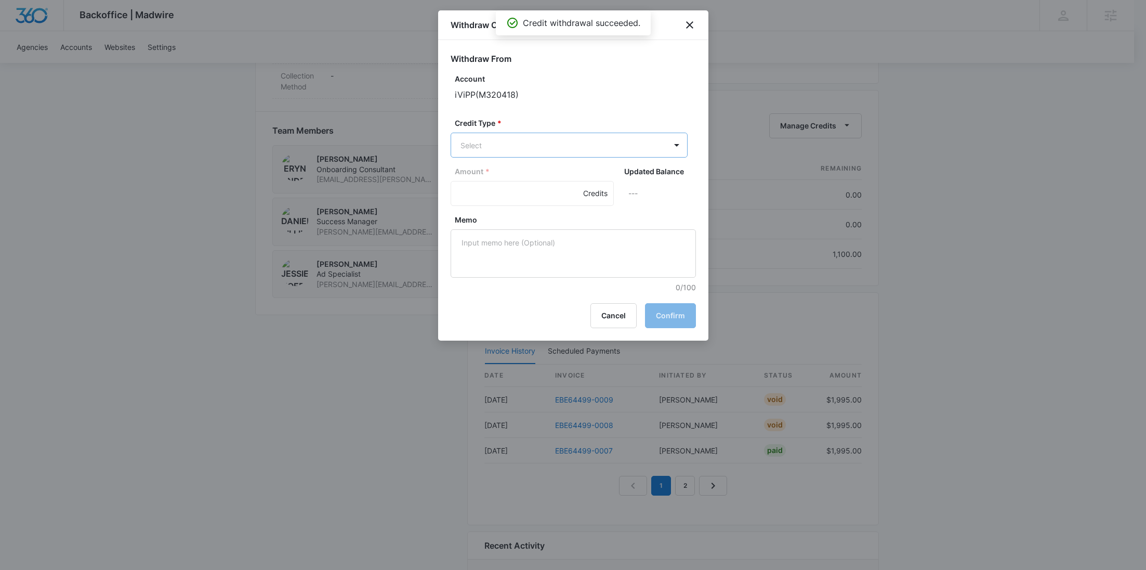
click at [528, 236] on p "Content Credits (1100.00 Credits)" at bounding box center [545, 234] width 115 height 11
click at [497, 203] on input "Amount *" at bounding box center [532, 194] width 163 height 25
type input "1100"
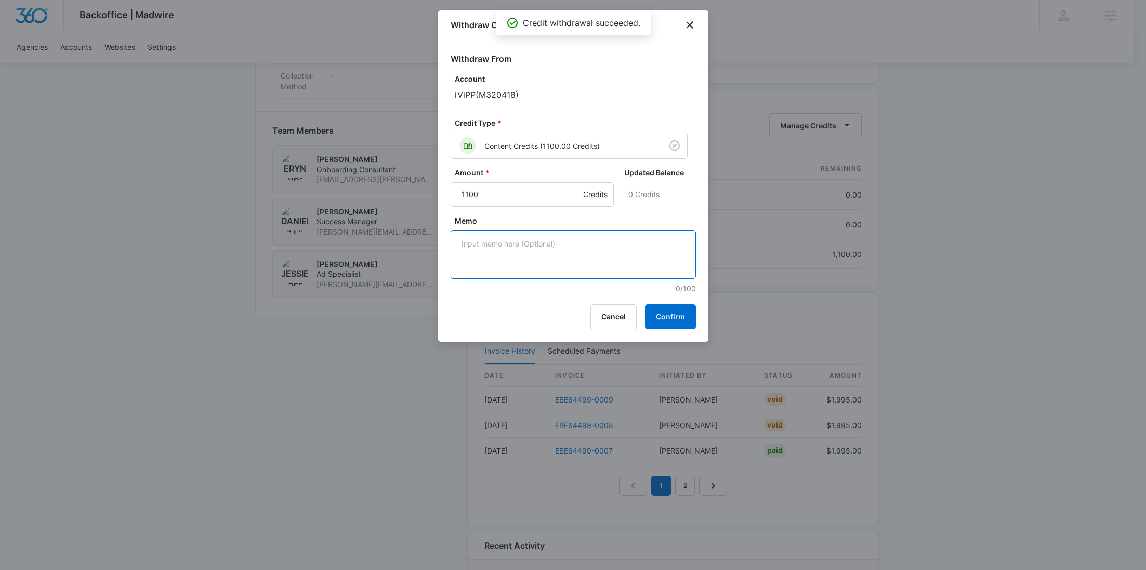
click at [495, 262] on textarea "Memo" at bounding box center [573, 254] width 245 height 48
paste textarea "Cancellation - Clear Fuel"
type textarea "Cancellation - Clear Fuel"
click at [667, 309] on button "Confirm" at bounding box center [670, 316] width 51 height 25
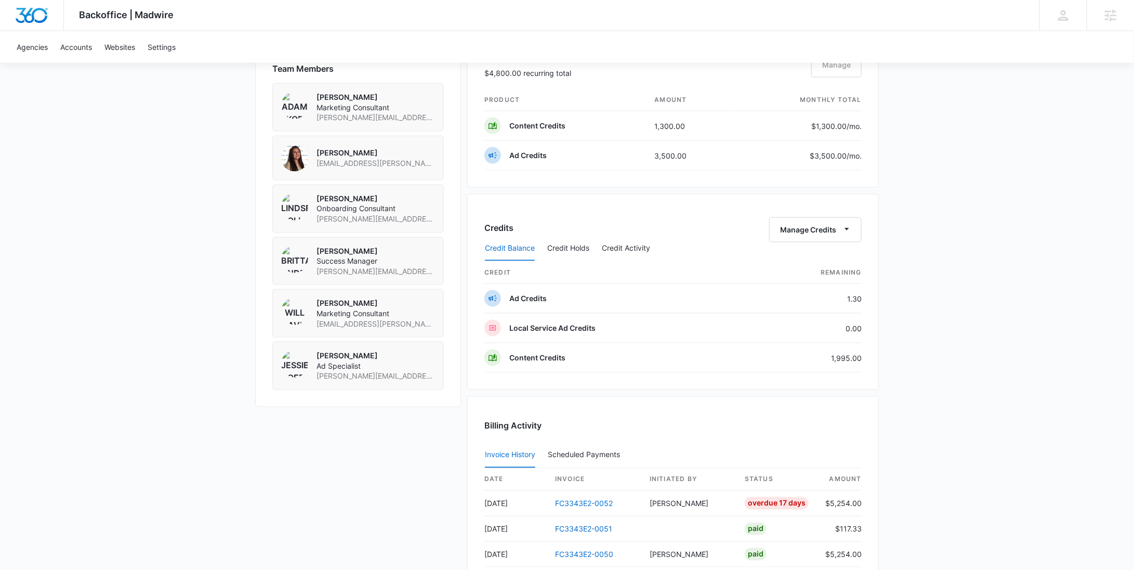
scroll to position [795, 0]
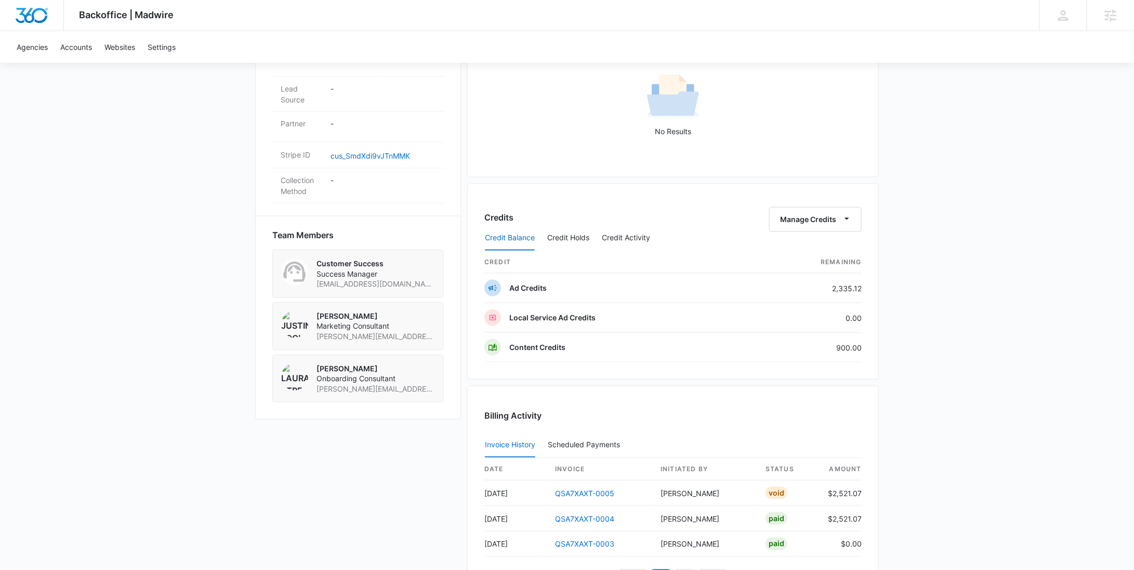
scroll to position [584, 0]
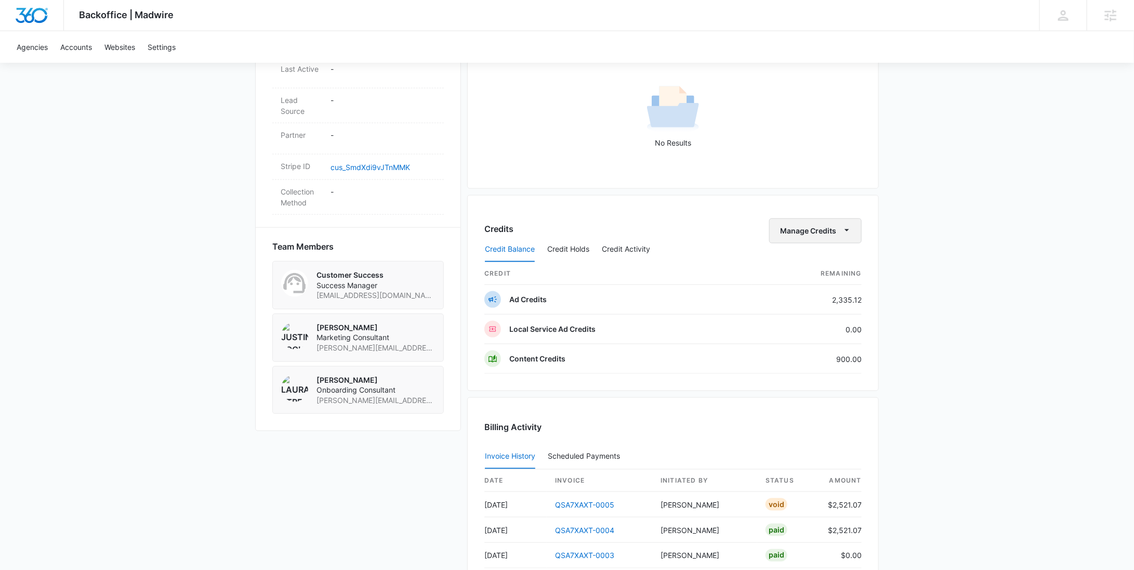
click at [831, 232] on button "Manage Credits" at bounding box center [815, 230] width 93 height 25
click at [811, 277] on div "Withdraw Credits" at bounding box center [832, 278] width 97 height 7
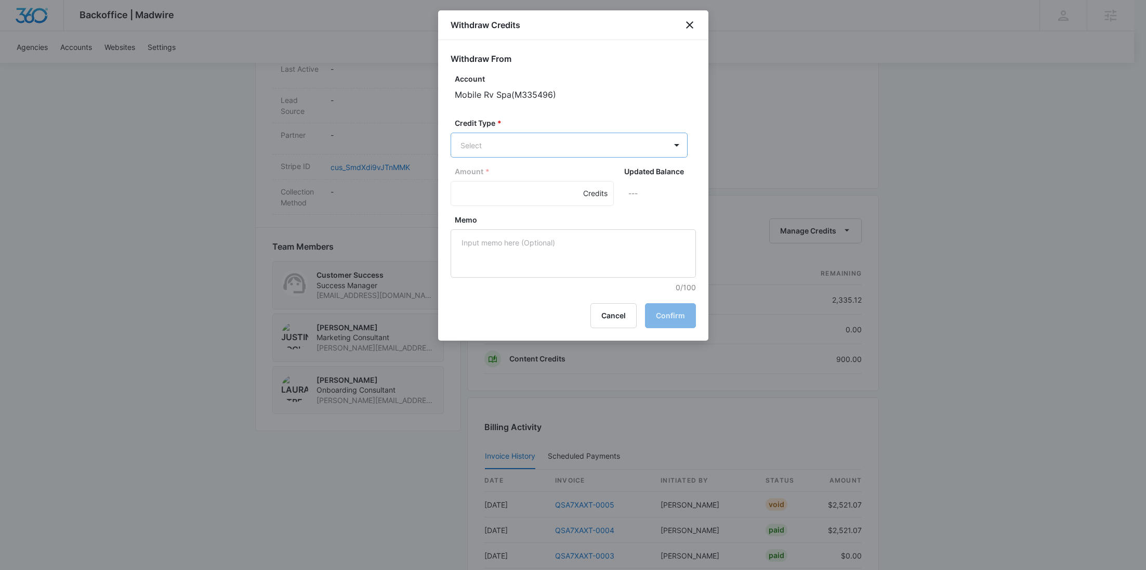
click at [481, 147] on body "Backoffice | Madwire Apps Settings RY Rochelle Young rochelle.young@madwire.com…" at bounding box center [573, 89] width 1146 height 1347
click at [489, 190] on div "Ad Credits (2335.12 Credits)" at bounding box center [568, 184] width 210 height 17
click at [484, 191] on input "Amount *" at bounding box center [532, 194] width 163 height 25
type input "2335.12"
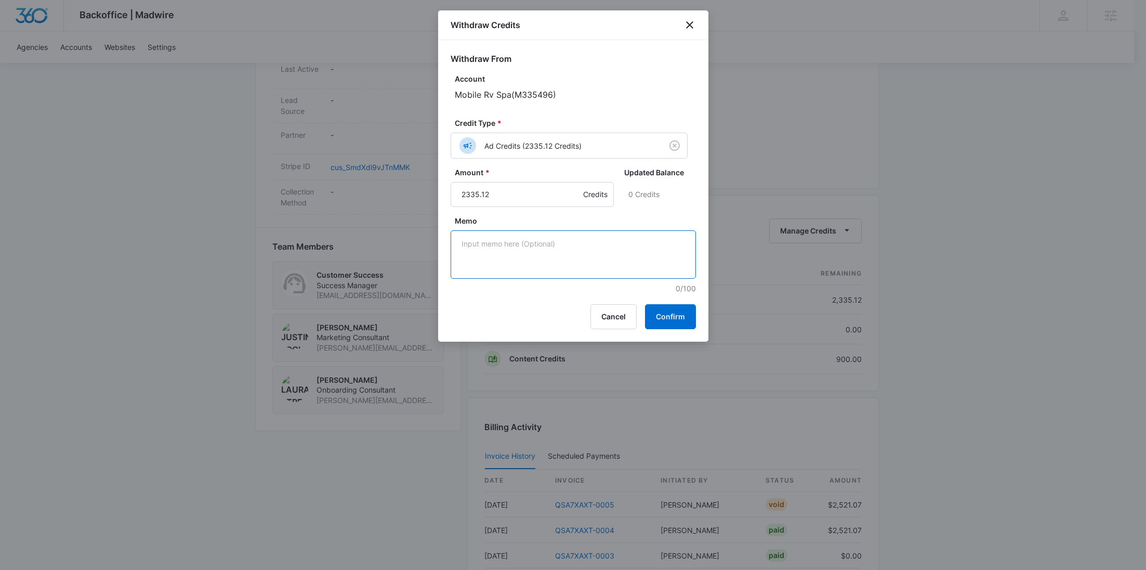
click at [498, 242] on textarea "Memo" at bounding box center [573, 254] width 245 height 48
paste textarea "Cancellation - Clear Fuel"
type textarea "Cancellation - Clear Fuel"
click at [660, 320] on button "Confirm" at bounding box center [670, 316] width 51 height 25
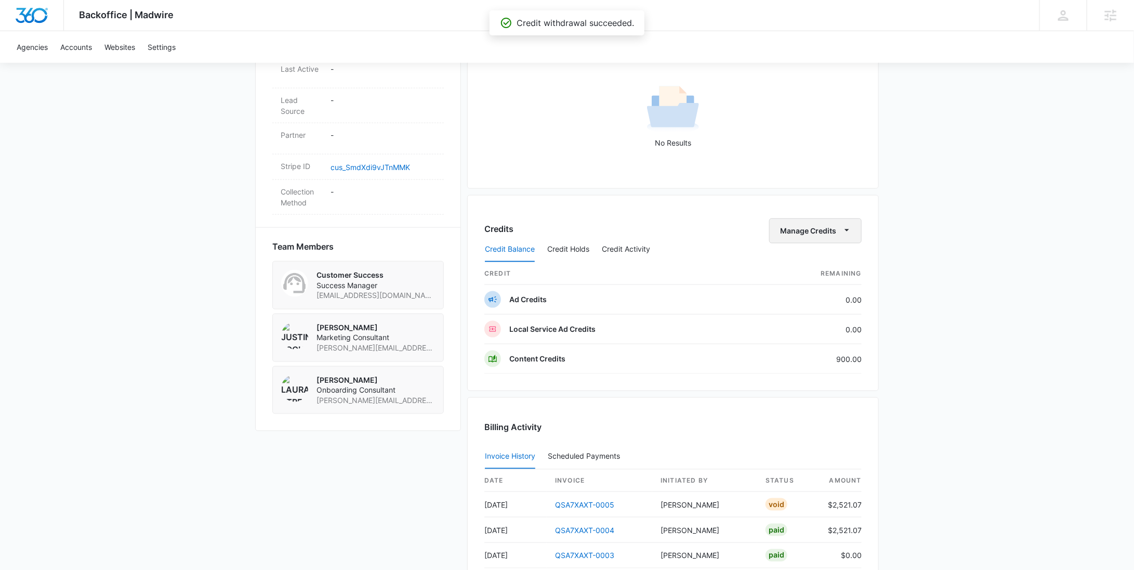
click at [819, 226] on button "Manage Credits" at bounding box center [815, 230] width 93 height 25
click at [820, 276] on div "Withdraw Credits" at bounding box center [832, 278] width 97 height 7
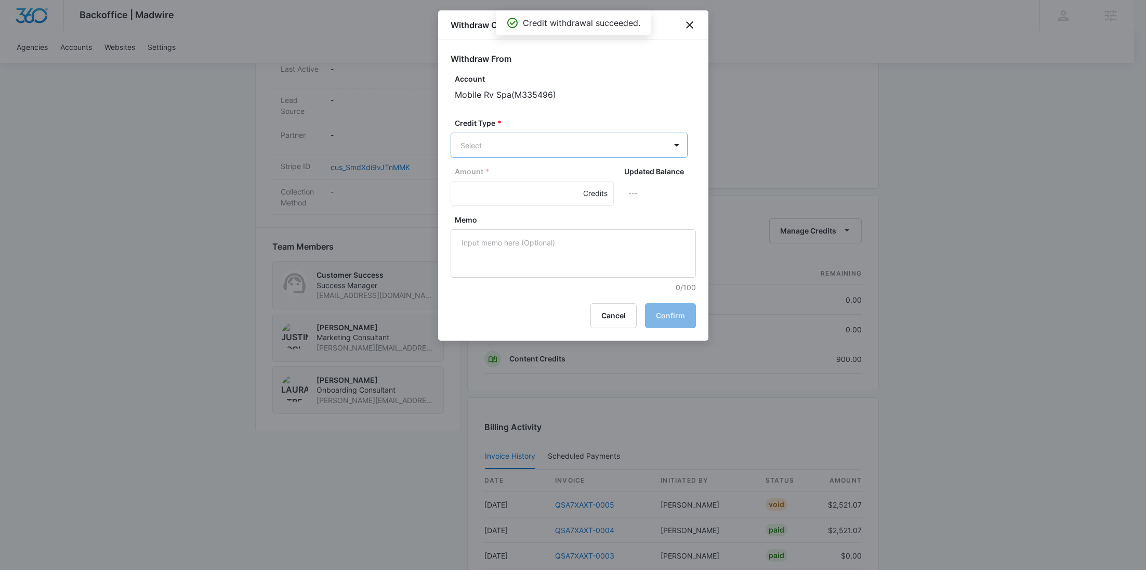
click at [580, 146] on body "Backoffice | Madwire Apps Settings RY Rochelle Young rochelle.young@madwire.com…" at bounding box center [573, 89] width 1146 height 1347
click at [541, 231] on p "Content Credits (900.00 Credits)" at bounding box center [544, 234] width 113 height 11
drag, startPoint x: 508, startPoint y: 193, endPoint x: 525, endPoint y: 192, distance: 16.2
click at [508, 193] on input "Amount *" at bounding box center [532, 194] width 163 height 25
type input "900"
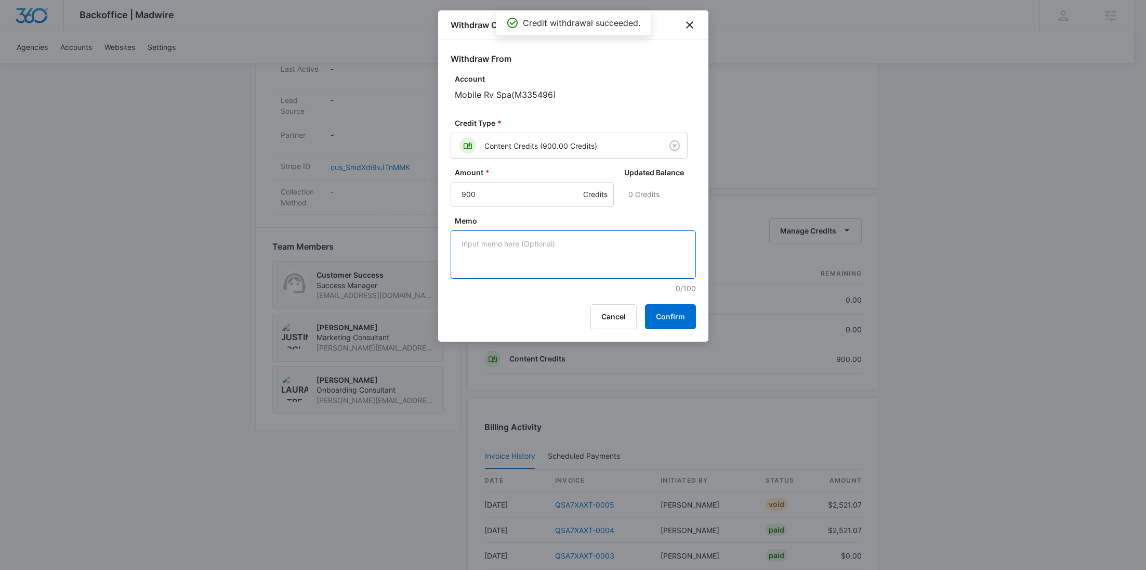
click at [560, 240] on textarea "Memo" at bounding box center [573, 254] width 245 height 48
paste textarea "Cancellation - Clear Fuel"
type textarea "Cancellation - Clear Fuel"
click at [682, 308] on button "Confirm" at bounding box center [670, 316] width 51 height 25
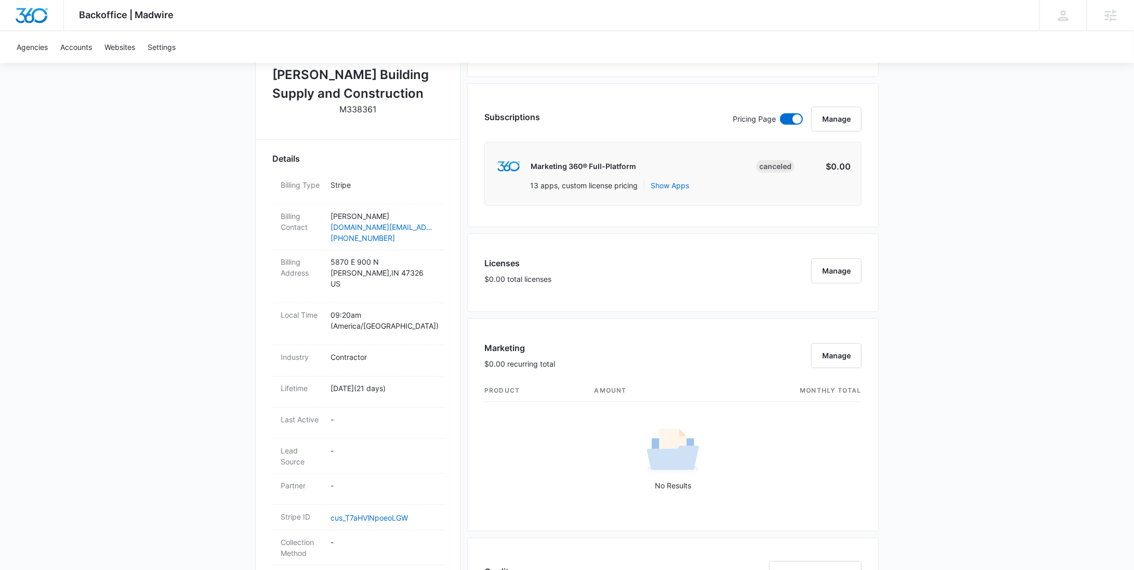
scroll to position [624, 0]
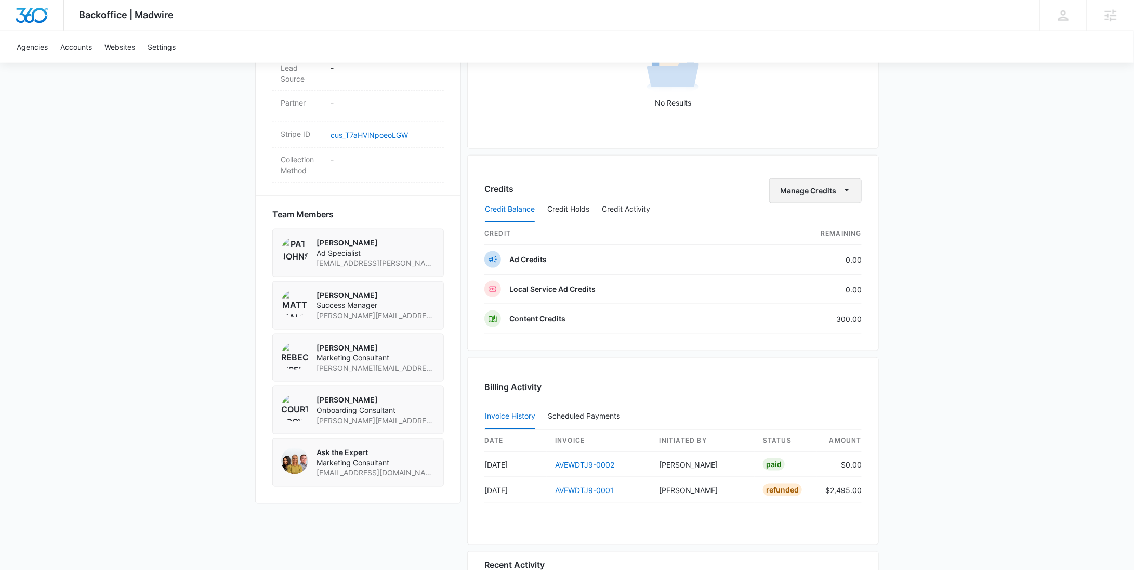
click at [806, 182] on button "Manage Credits" at bounding box center [815, 190] width 93 height 25
click at [804, 237] on div "Withdraw Credits" at bounding box center [832, 237] width 97 height 7
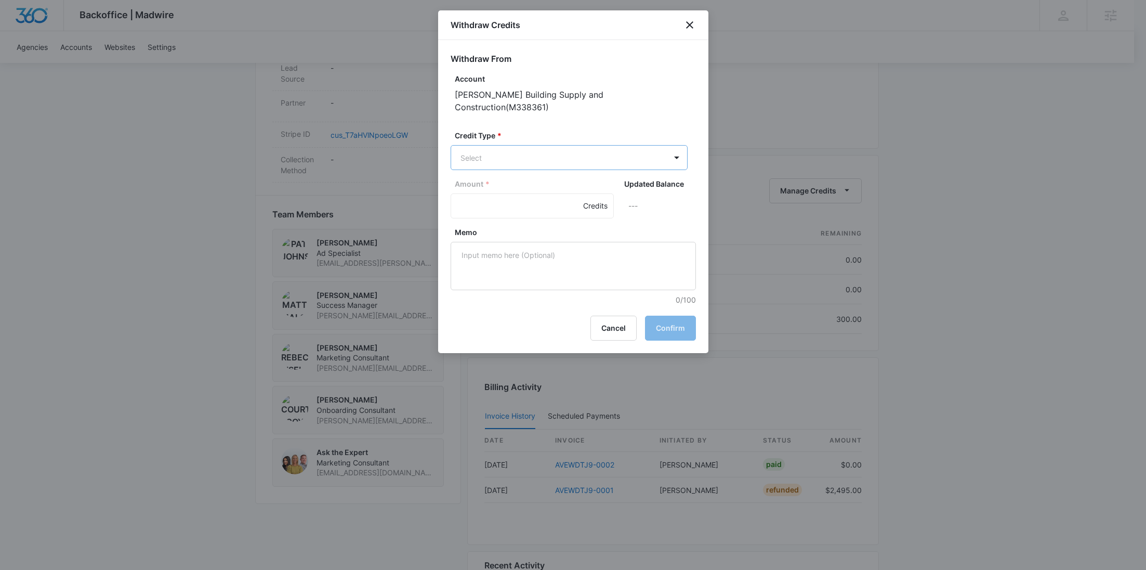
click at [589, 152] on body "Backoffice | Madwire Apps Settings [PERSON_NAME] Young [EMAIL_ADDRESS][PERSON_N…" at bounding box center [573, 67] width 1146 height 1383
click at [568, 227] on div "Content Credits (300.00 Credits)" at bounding box center [568, 234] width 210 height 17
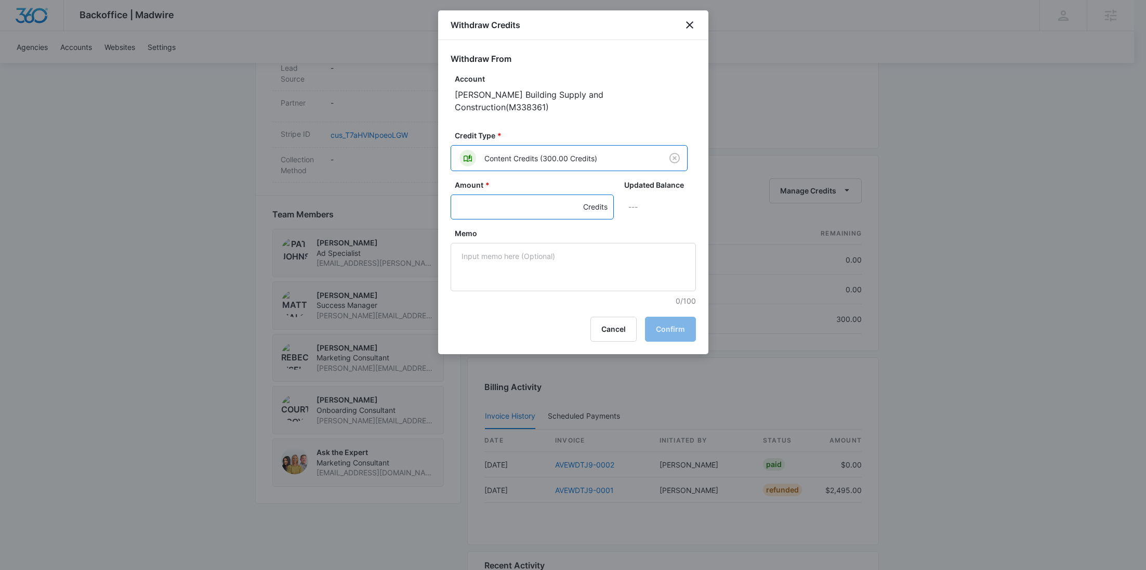
click at [491, 200] on input "Amount *" at bounding box center [532, 206] width 163 height 25
type input "300"
click at [513, 243] on textarea "Memo" at bounding box center [573, 267] width 245 height 48
paste textarea "Cancellation - Clear Fuel"
type textarea "Cancellation - Clear Fuel"
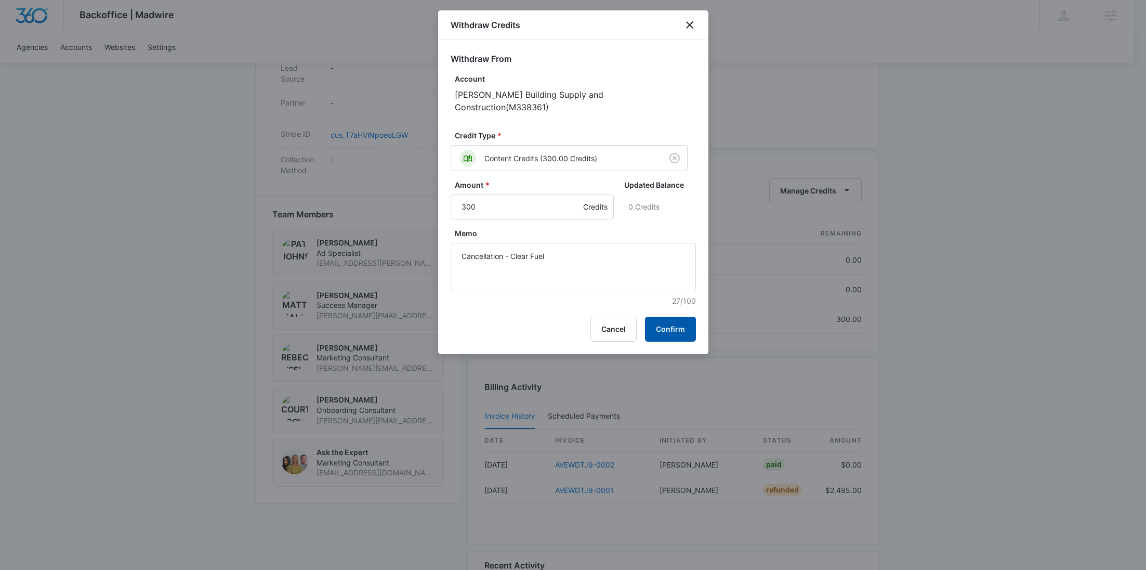
click at [685, 317] on button "Confirm" at bounding box center [670, 329] width 51 height 25
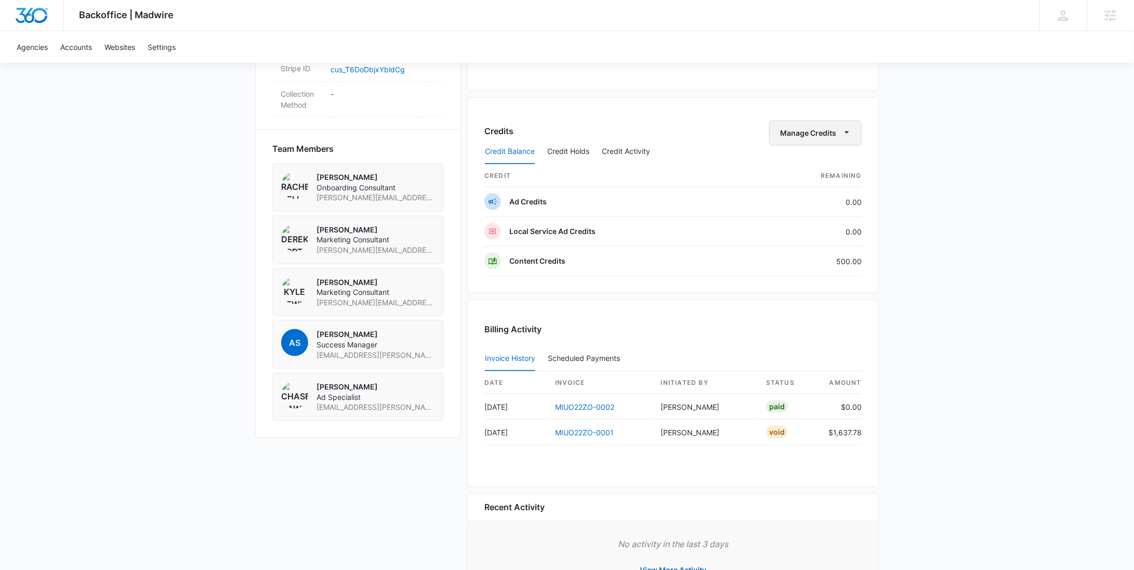
scroll to position [680, 0]
click at [812, 131] on button "Manage Credits" at bounding box center [815, 134] width 93 height 25
click at [817, 181] on div "Withdraw Credits" at bounding box center [832, 181] width 97 height 7
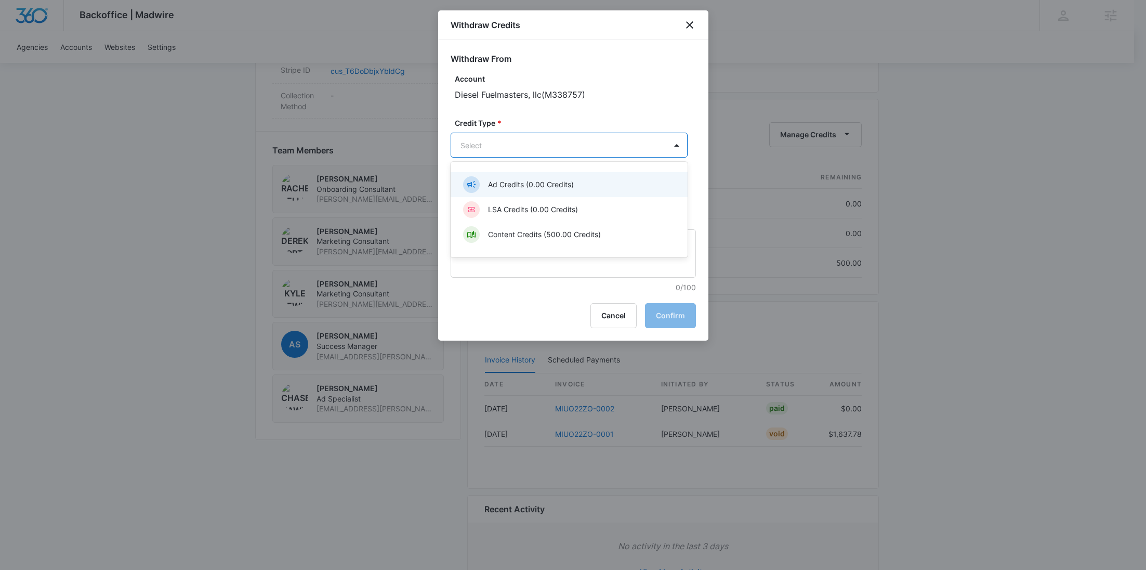
click at [542, 230] on p "Content Credits (500.00 Credits)" at bounding box center [544, 234] width 113 height 11
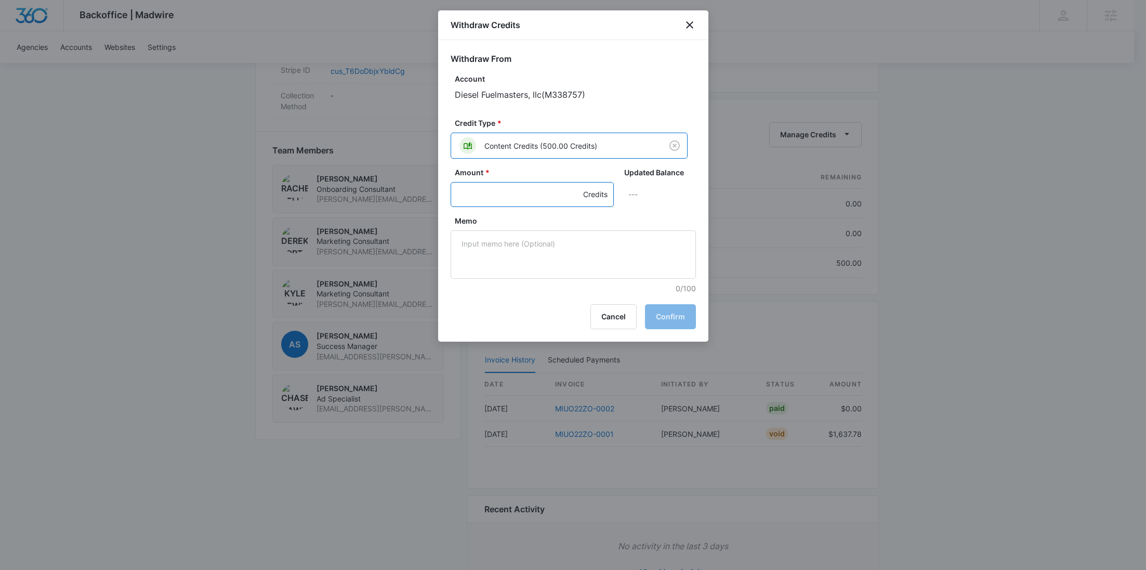
click at [474, 195] on input "Amount *" at bounding box center [532, 194] width 163 height 25
type input "500"
click at [497, 242] on textarea "Memo" at bounding box center [573, 254] width 245 height 48
paste textarea "Cancellation - Clear Fuel"
type textarea "Cancellation - Clear Fuel"
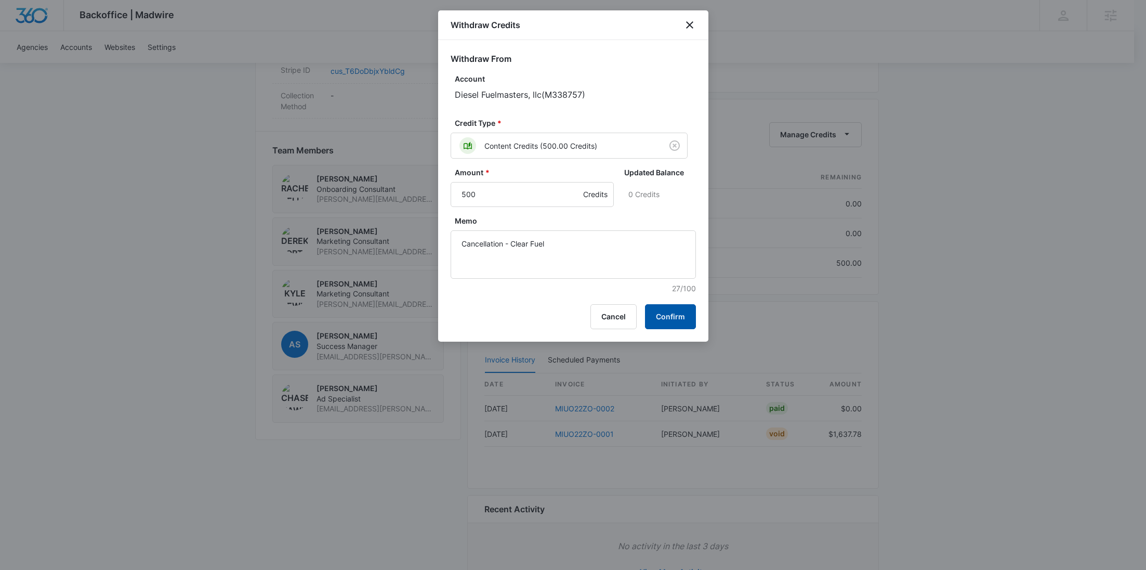
click at [685, 320] on button "Confirm" at bounding box center [670, 316] width 51 height 25
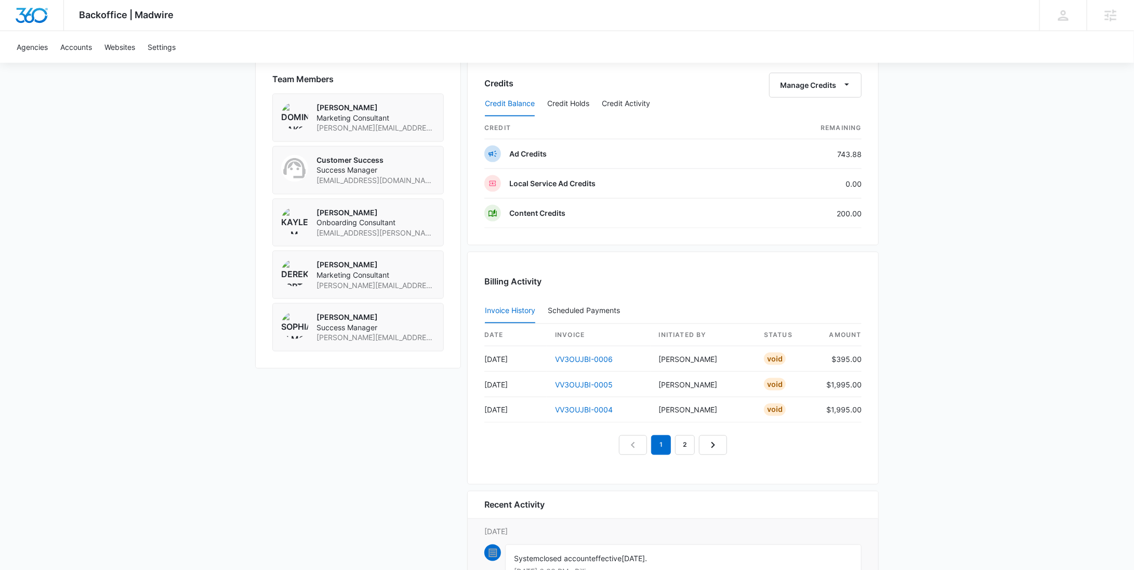
scroll to position [723, 0]
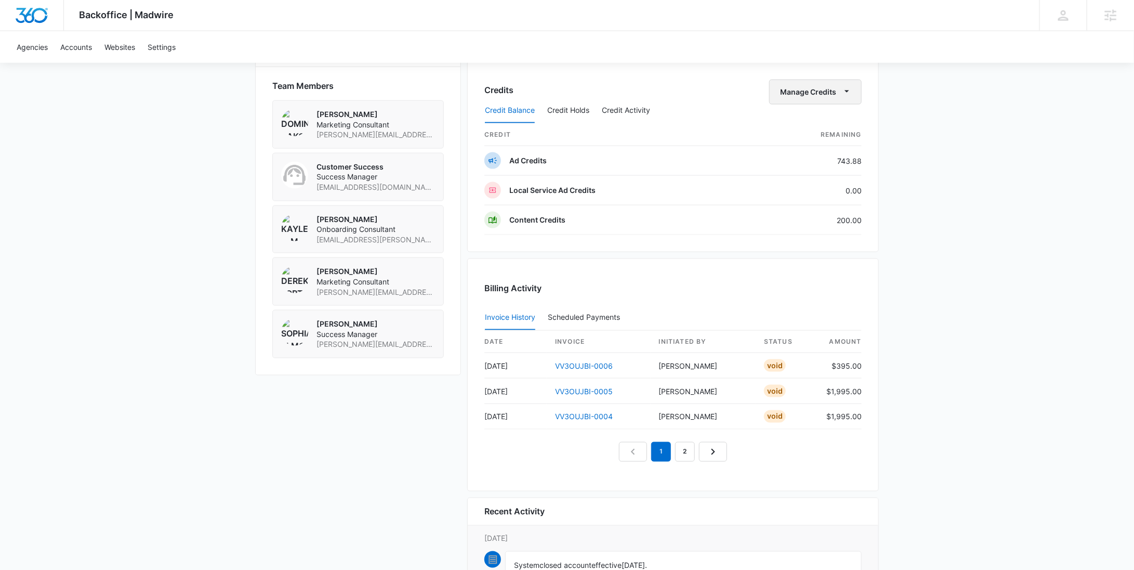
click at [825, 87] on button "Manage Credits" at bounding box center [815, 92] width 93 height 25
click at [816, 137] on div "Withdraw Credits" at bounding box center [832, 139] width 97 height 7
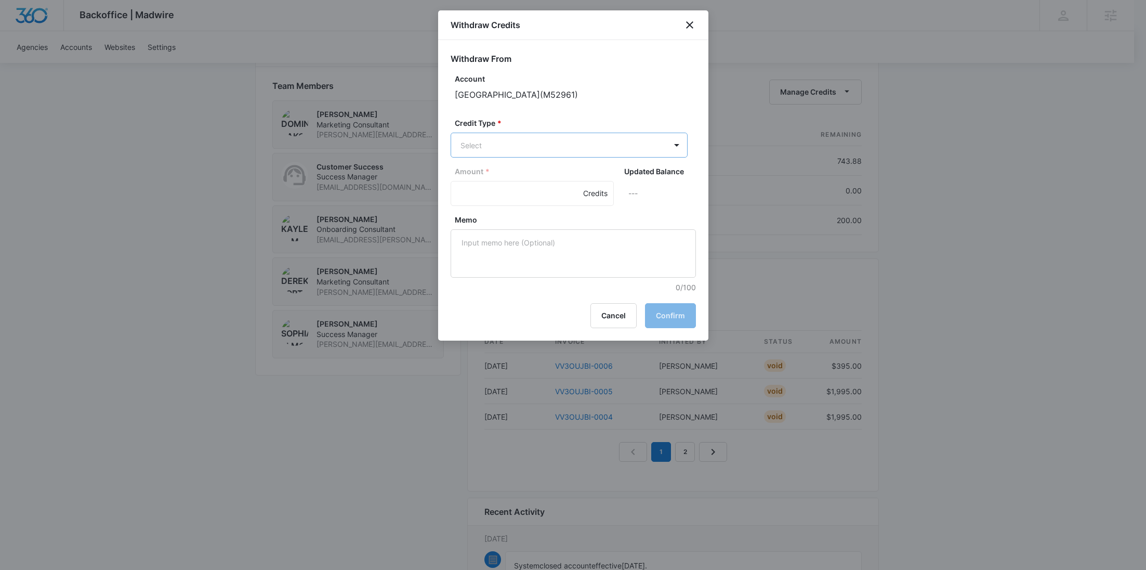
click at [505, 194] on div "Ad Credits (743.88 Credits)" at bounding box center [569, 184] width 237 height 25
click at [493, 202] on input "Amount *" at bounding box center [532, 194] width 163 height 25
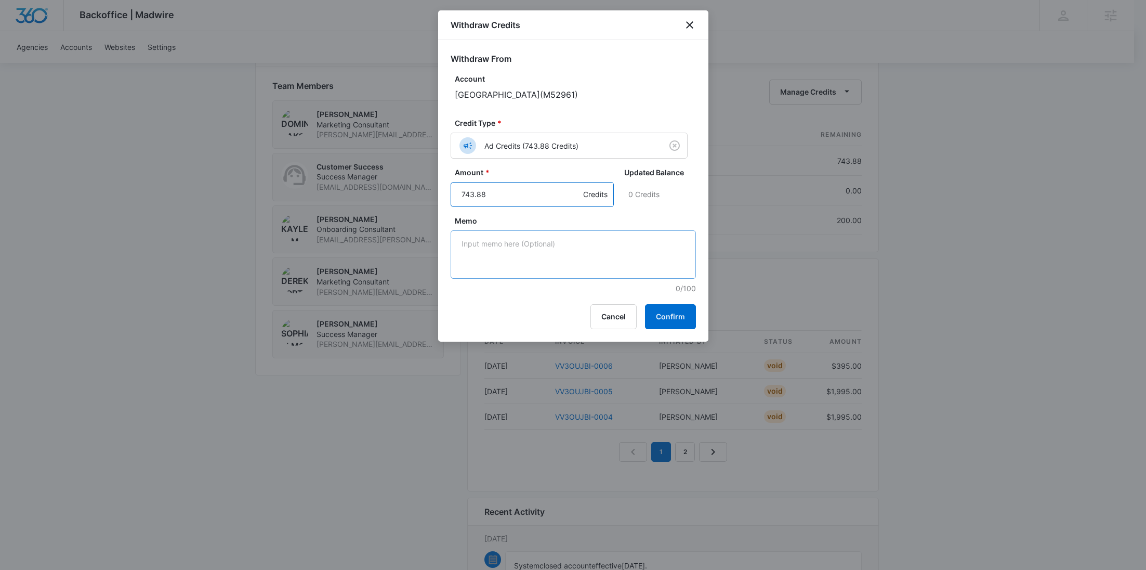
type input "743.88"
click at [513, 250] on textarea "Memo" at bounding box center [573, 254] width 245 height 48
paste textarea "Cancellation - Clear Fuel"
type textarea "Cancellation - Clear Fuel"
click at [677, 319] on button "Confirm" at bounding box center [670, 316] width 51 height 25
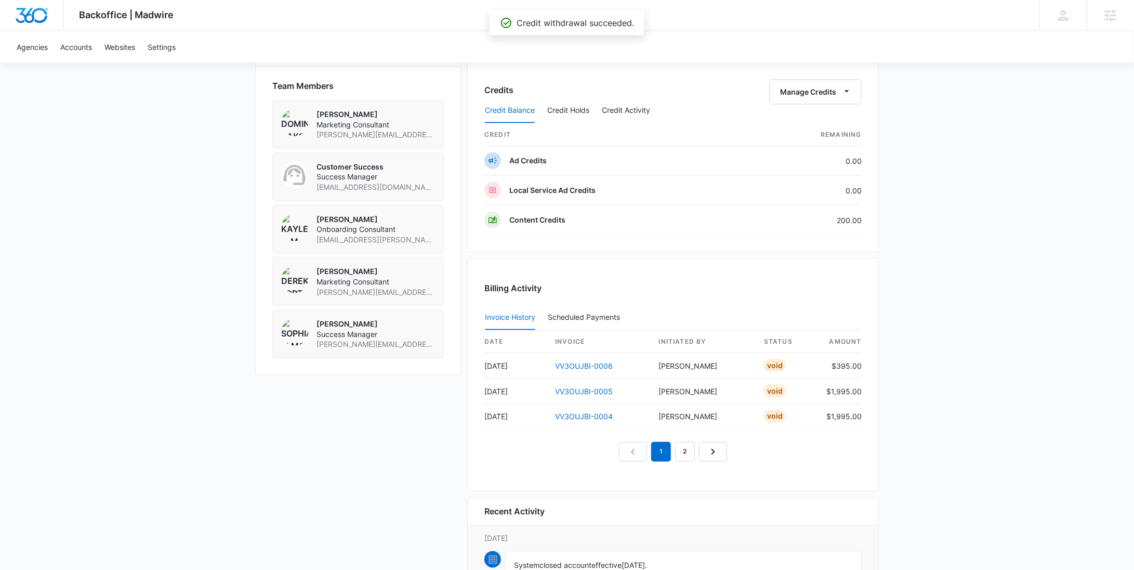
click at [825, 98] on div "Credit Balance Credit Holds Credit Activity" at bounding box center [673, 111] width 377 height 26
click at [805, 93] on button "Manage Credits" at bounding box center [815, 92] width 93 height 25
click at [804, 137] on div "Withdraw Credits" at bounding box center [832, 139] width 97 height 7
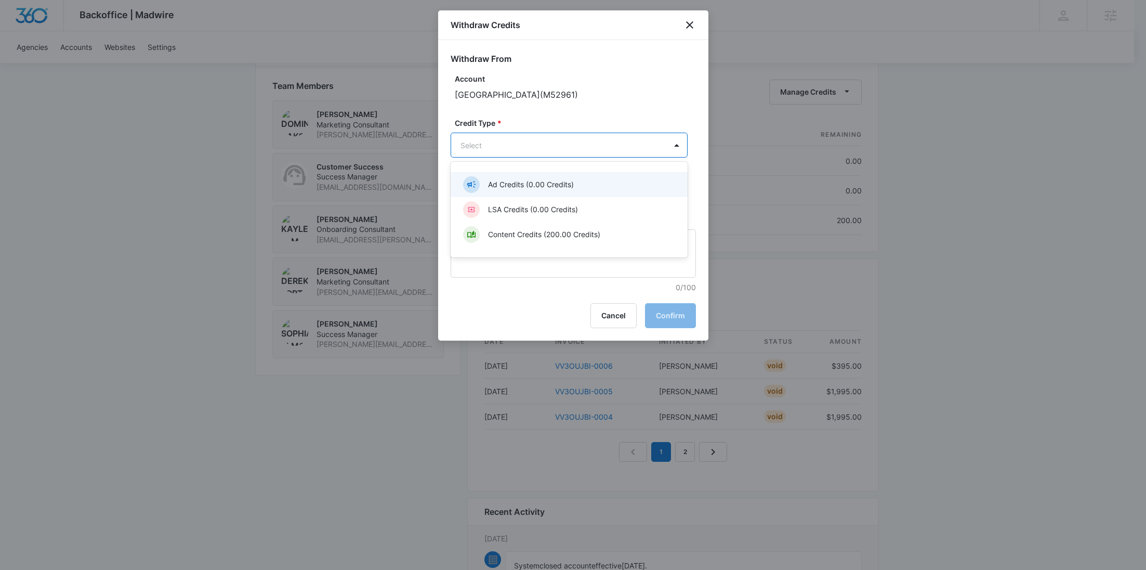
click at [530, 233] on p "Content Credits (200.00 Credits)" at bounding box center [544, 234] width 112 height 11
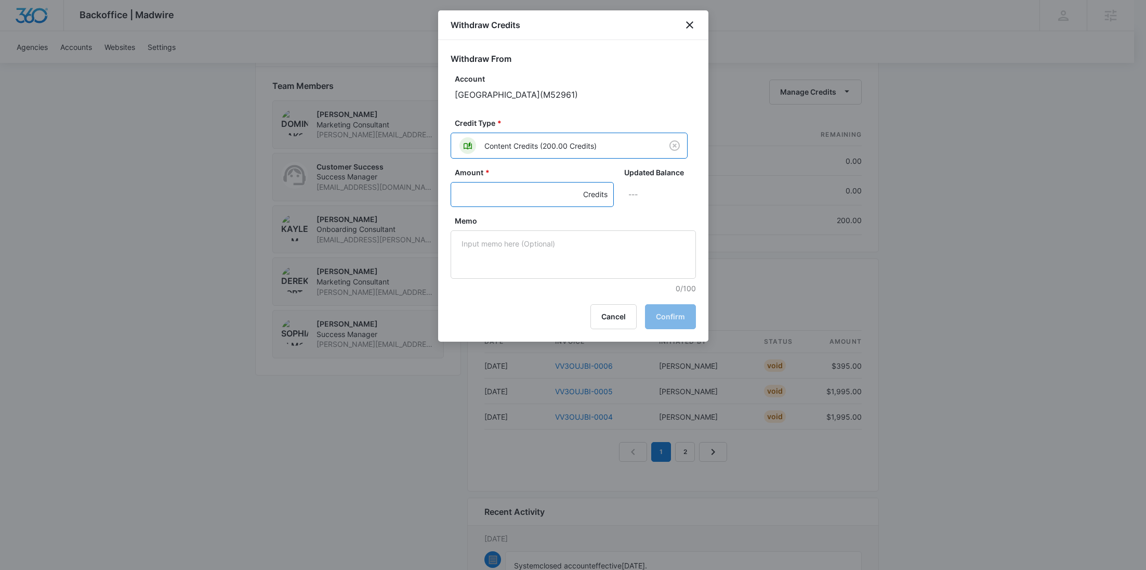
click at [488, 198] on input "Amount *" at bounding box center [532, 194] width 163 height 25
type input "200"
click at [519, 237] on textarea "Memo" at bounding box center [573, 254] width 245 height 48
paste textarea "Cancellation - Clear Fuel"
type textarea "Cancellation - Clear Fuel"
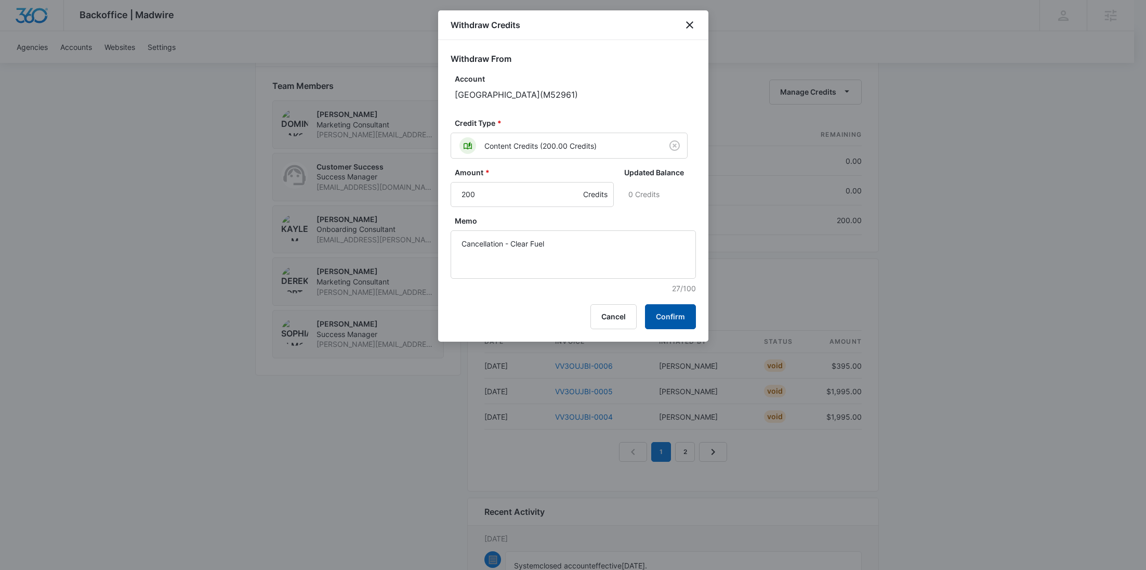
click at [688, 310] on button "Confirm" at bounding box center [670, 316] width 51 height 25
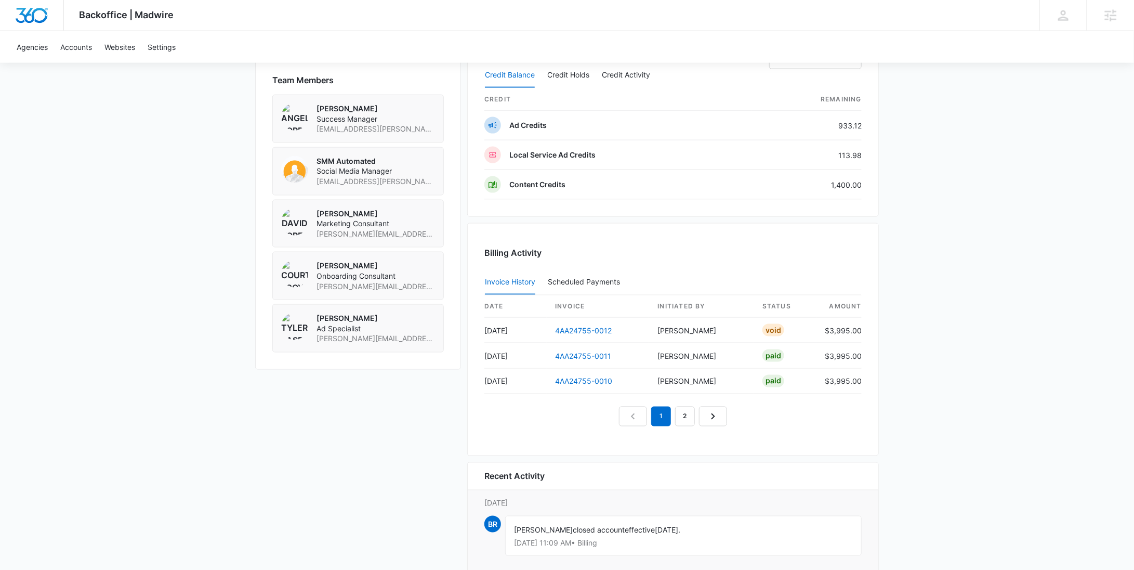
scroll to position [669, 0]
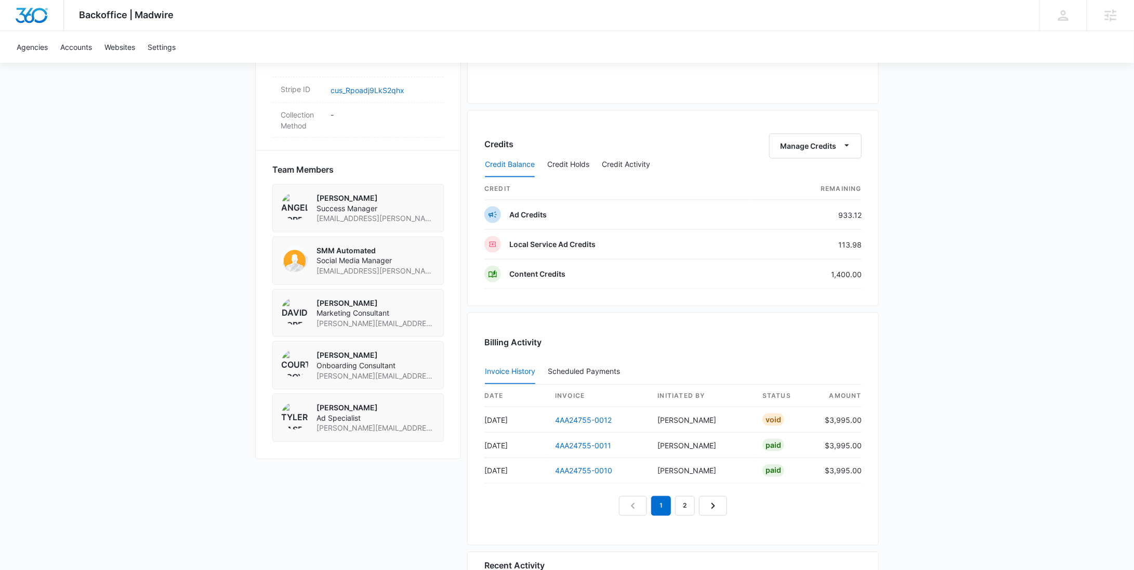
click at [805, 152] on div "Credit Balance Credit Holds Credit Activity" at bounding box center [673, 165] width 377 height 26
click at [807, 135] on button "Manage Credits" at bounding box center [815, 146] width 93 height 25
click at [805, 190] on div "Withdraw Credits" at bounding box center [832, 193] width 97 height 7
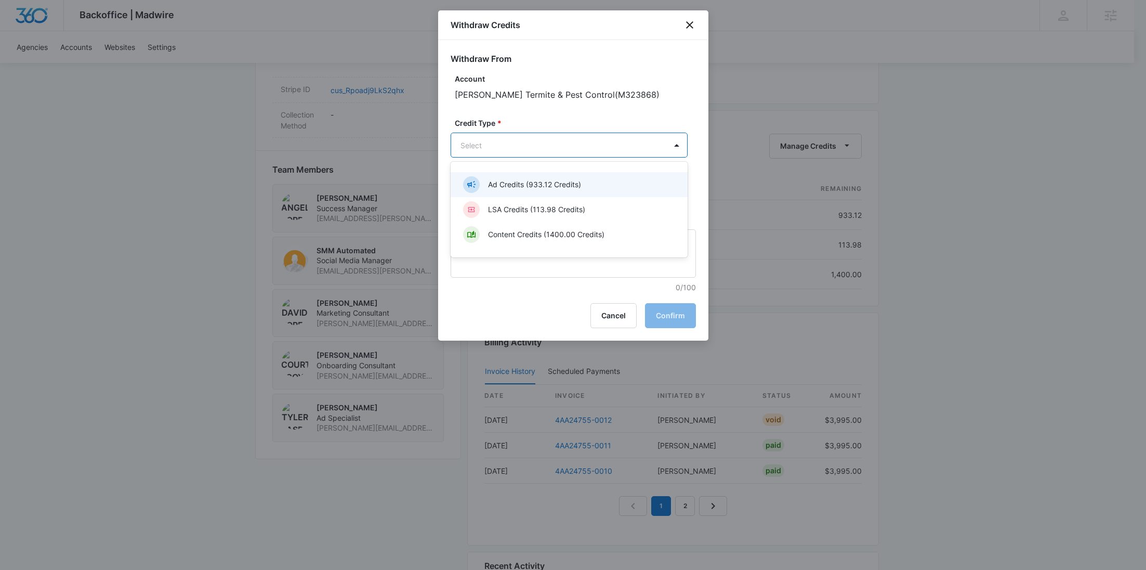
click at [569, 145] on body "Backoffice | Madwire Apps Settings RY Rochelle Young rochelle.young@madwire.com…" at bounding box center [573, 22] width 1146 height 1382
click at [547, 178] on div "Ad Credits (933.12 Credits)" at bounding box center [568, 184] width 210 height 17
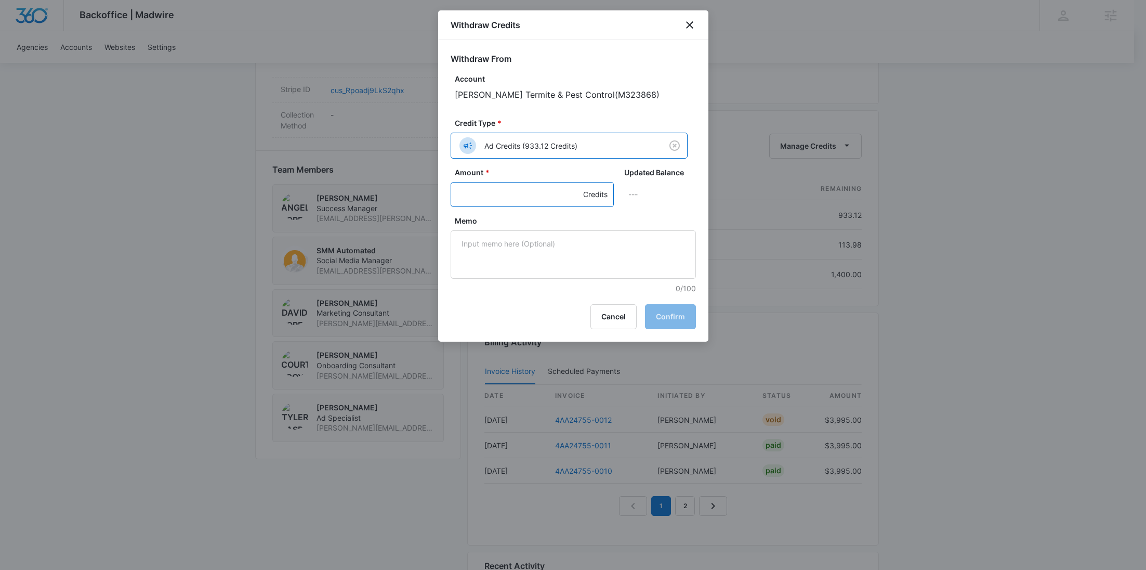
click at [496, 202] on input "Amount *" at bounding box center [532, 194] width 163 height 25
type input "933.12"
click at [572, 257] on textarea "Memo" at bounding box center [573, 254] width 245 height 48
paste textarea "Cancellation - Clear Fuel"
type textarea "Cancellation - Clear Fuel"
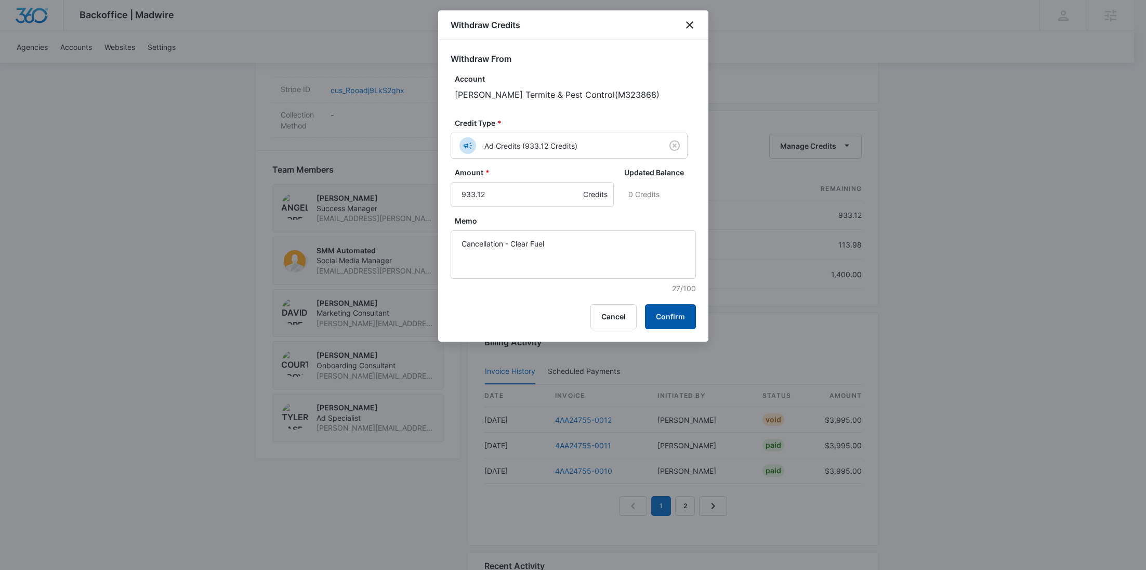
click at [680, 310] on button "Confirm" at bounding box center [670, 316] width 51 height 25
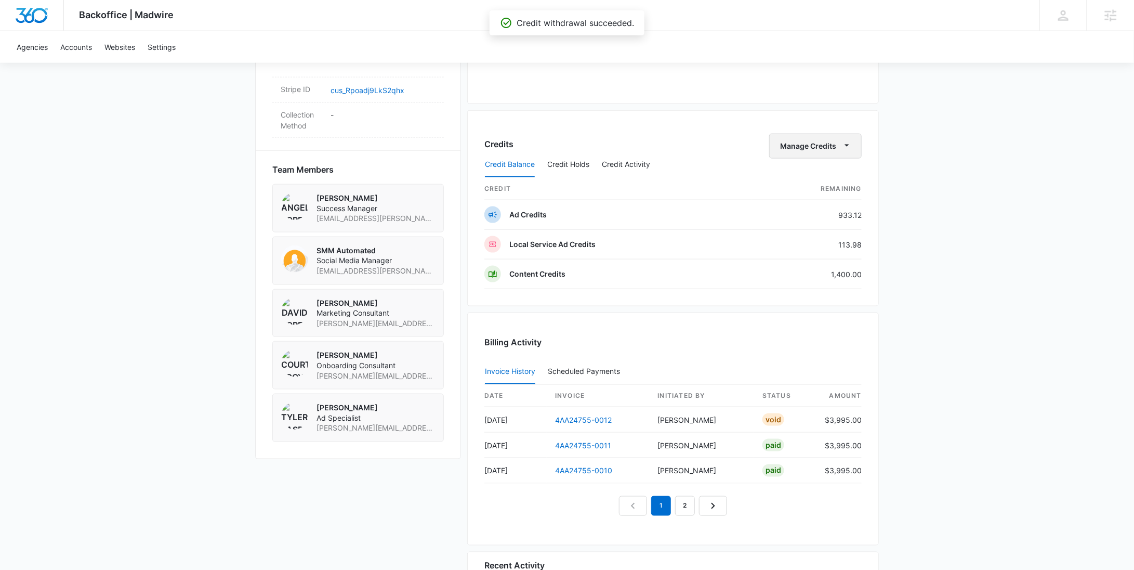
click at [815, 139] on button "Manage Credits" at bounding box center [815, 146] width 93 height 25
click at [819, 190] on div "Withdraw Credits" at bounding box center [832, 193] width 97 height 7
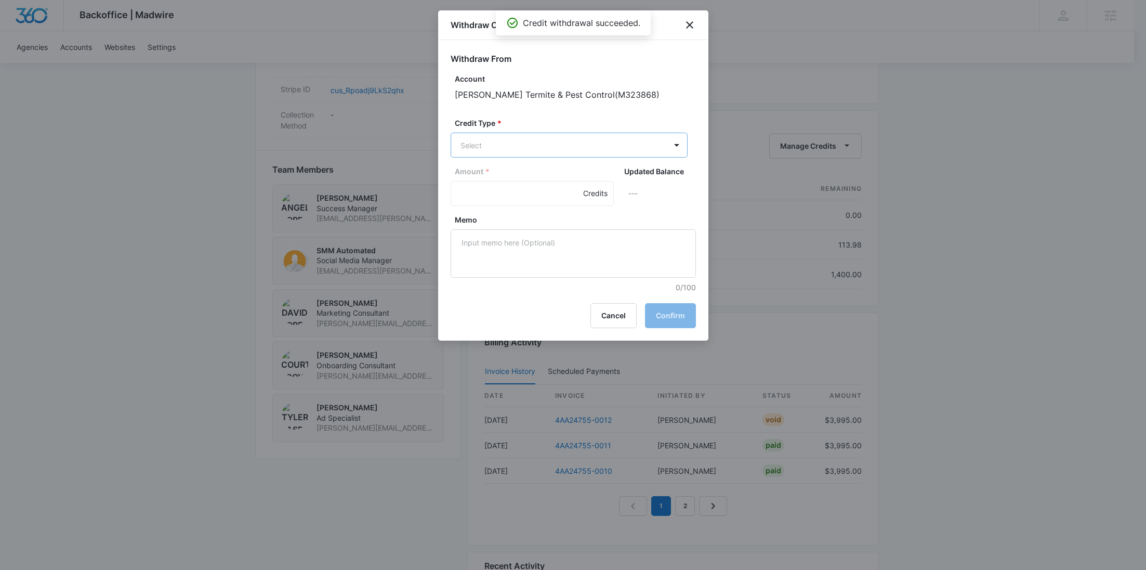
click at [570, 140] on body "Backoffice | Madwire Apps Settings RY Rochelle Young rochelle.young@madwire.com…" at bounding box center [573, 22] width 1146 height 1382
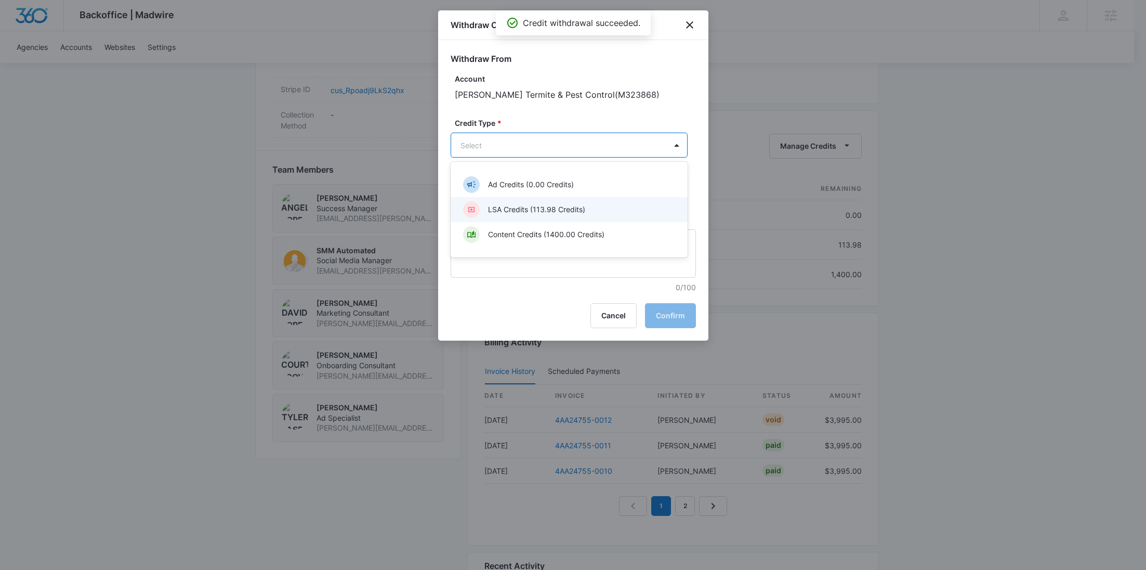
click at [540, 204] on p "LSA Credits (113.98 Credits)" at bounding box center [536, 209] width 97 height 11
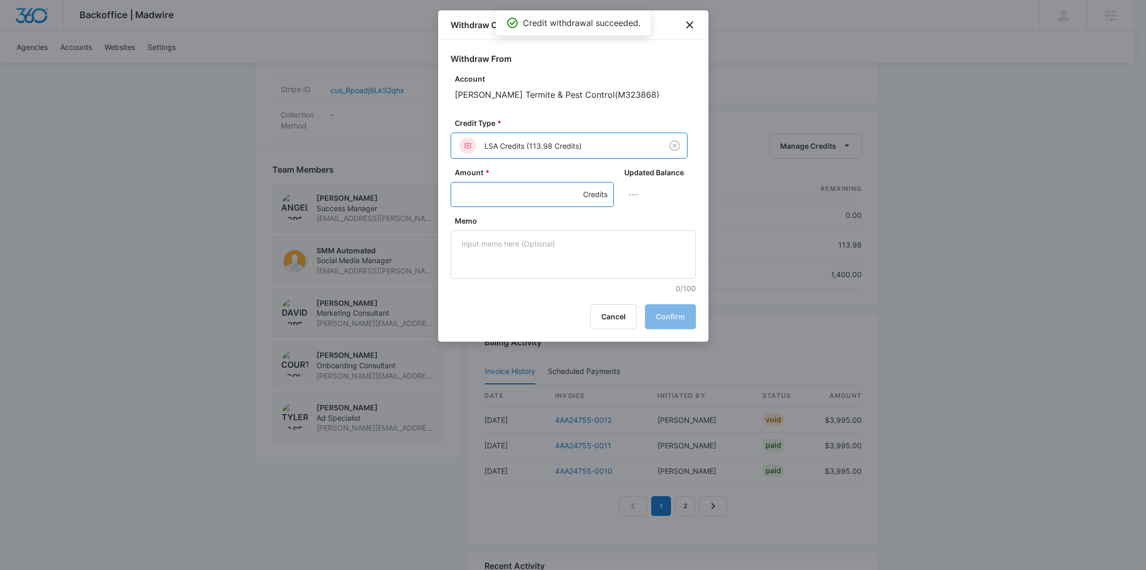
click at [492, 197] on input "Amount *" at bounding box center [532, 194] width 163 height 25
type input "113.98"
click at [533, 252] on textarea "Memo" at bounding box center [573, 254] width 245 height 48
paste textarea "Cancellation - Clear Fuel"
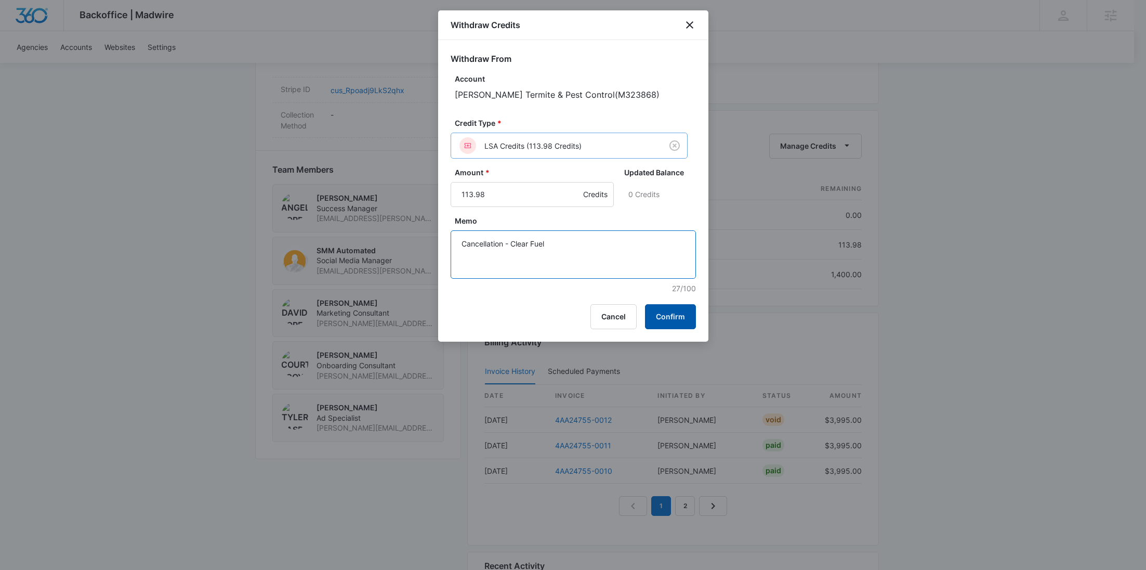
type textarea "Cancellation - Clear Fuel"
click at [661, 311] on button "Confirm" at bounding box center [670, 316] width 51 height 25
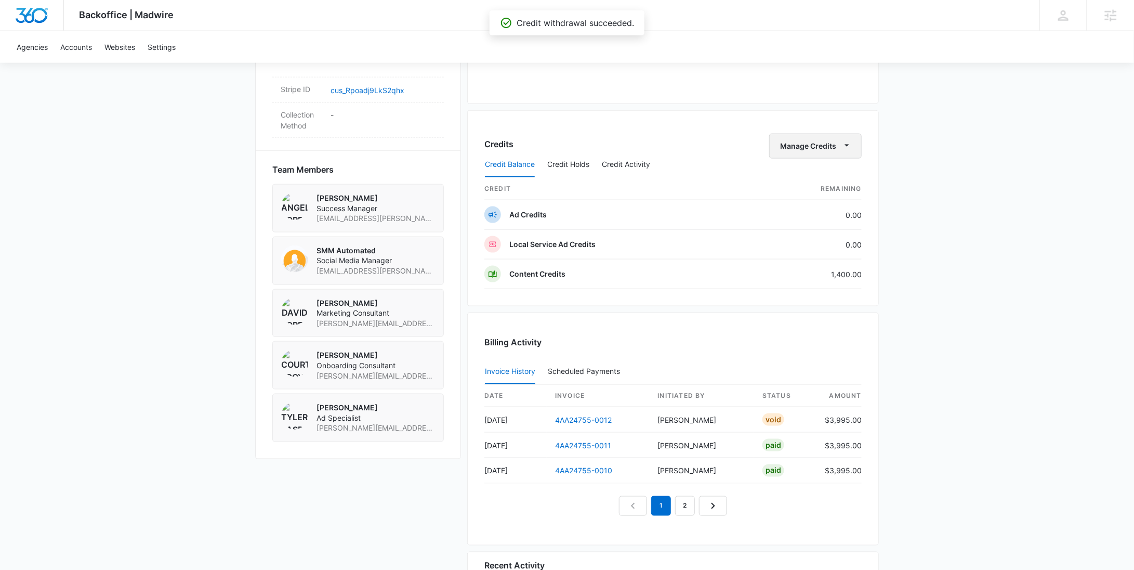
click at [834, 137] on button "Manage Credits" at bounding box center [815, 146] width 93 height 25
click at [824, 193] on div "Withdraw Credits" at bounding box center [832, 193] width 97 height 7
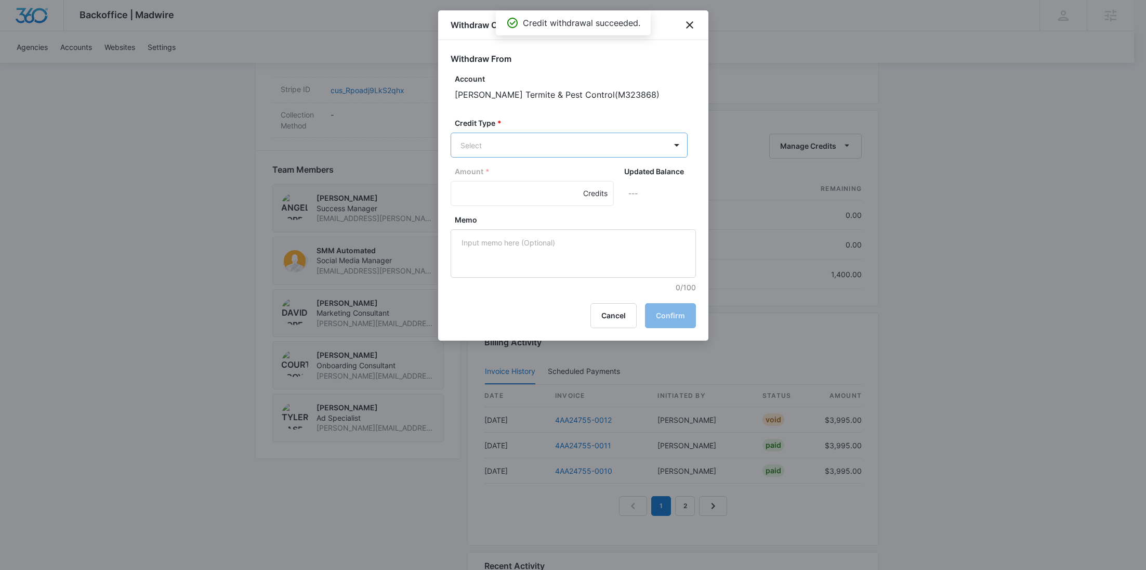
click at [591, 142] on body "Backoffice | Madwire Apps Settings RY Rochelle Young rochelle.young@madwire.com…" at bounding box center [573, 22] width 1146 height 1382
click at [536, 229] on p "Content Credits (1400.00 Credits)" at bounding box center [546, 234] width 116 height 11
click at [485, 191] on input "Amount *" at bounding box center [532, 194] width 163 height 25
type input "1400"
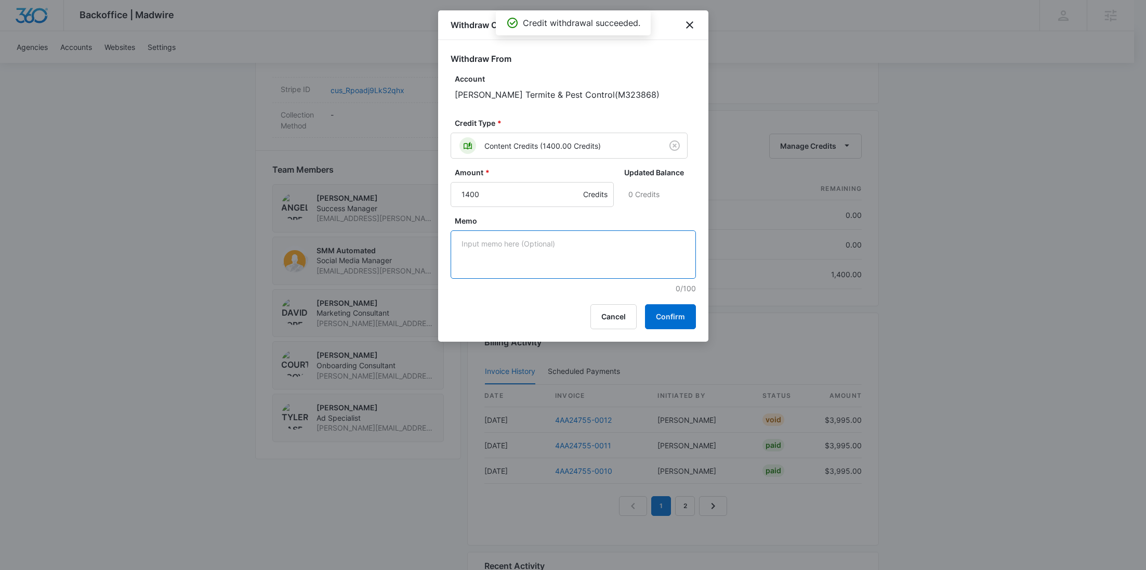
click at [498, 258] on textarea "Memo" at bounding box center [573, 254] width 245 height 48
paste textarea "Cancellation - Clear Fuel"
type textarea "Cancellation - Clear Fuel"
click at [684, 313] on button "Confirm" at bounding box center [670, 316] width 51 height 25
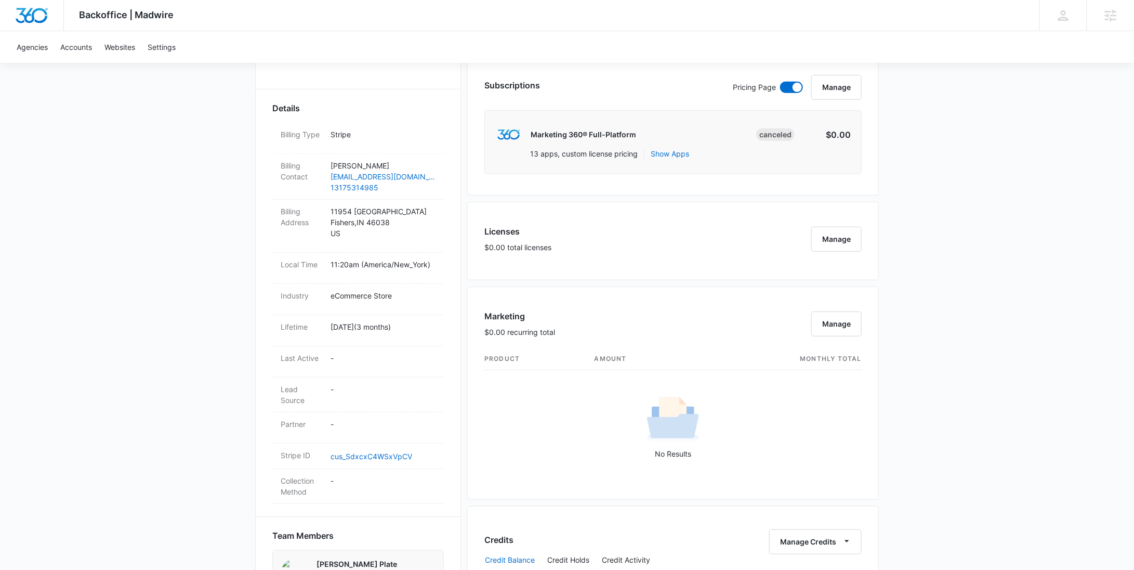
scroll to position [653, 0]
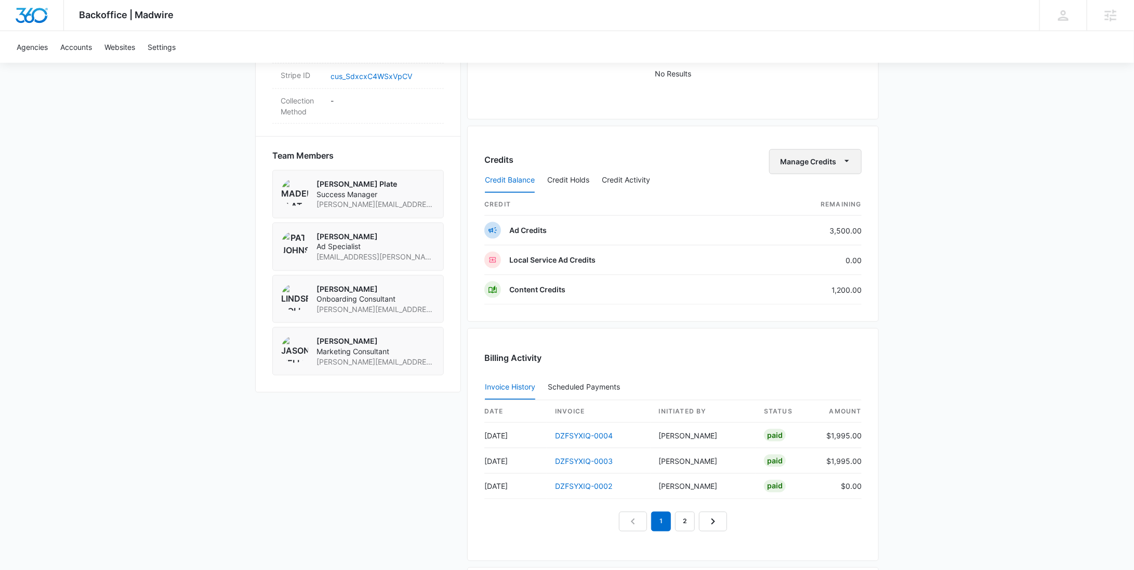
click at [821, 157] on button "Manage Credits" at bounding box center [815, 161] width 93 height 25
click at [827, 205] on div "Withdraw Credits" at bounding box center [832, 208] width 97 height 7
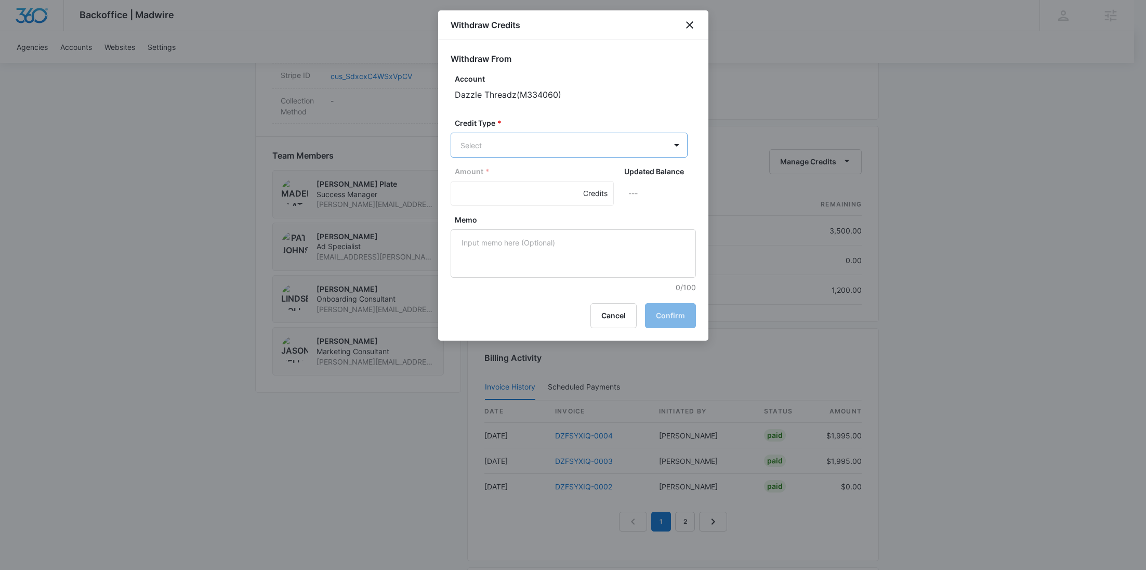
click at [577, 135] on body "Backoffice | Madwire Apps Settings RY Rochelle Young rochelle.young@madwire.com…" at bounding box center [573, 20] width 1146 height 1347
click at [558, 176] on div "Ad Credits (3500.00 Credits)" at bounding box center [568, 184] width 210 height 17
click at [497, 203] on input "Amount *" at bounding box center [532, 194] width 163 height 25
type input "3500"
click at [693, 21] on icon "close" at bounding box center [690, 25] width 12 height 12
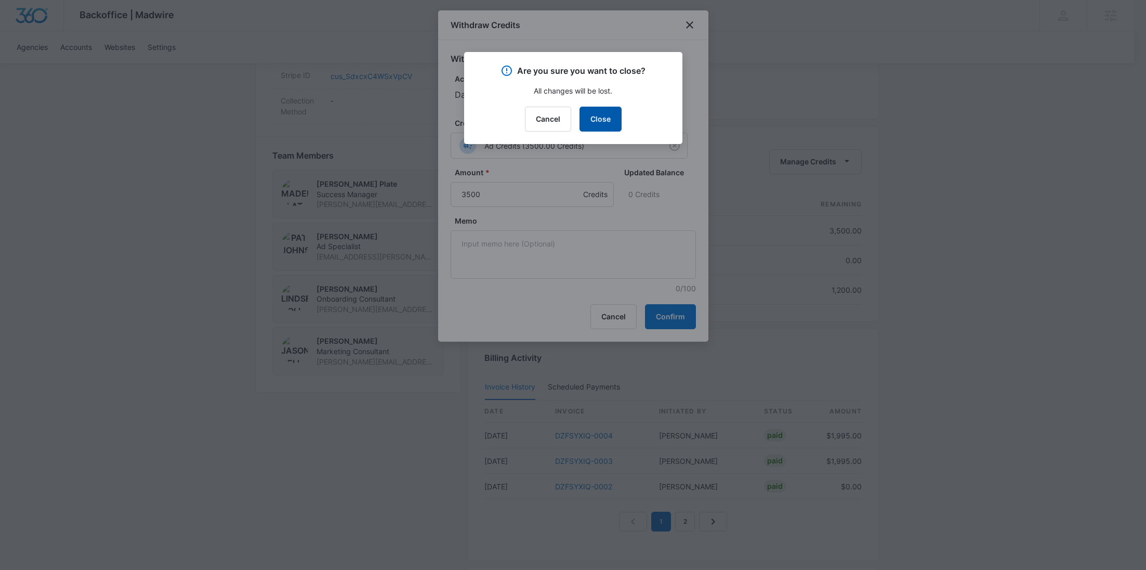
click at [601, 116] on button "Close" at bounding box center [601, 119] width 42 height 25
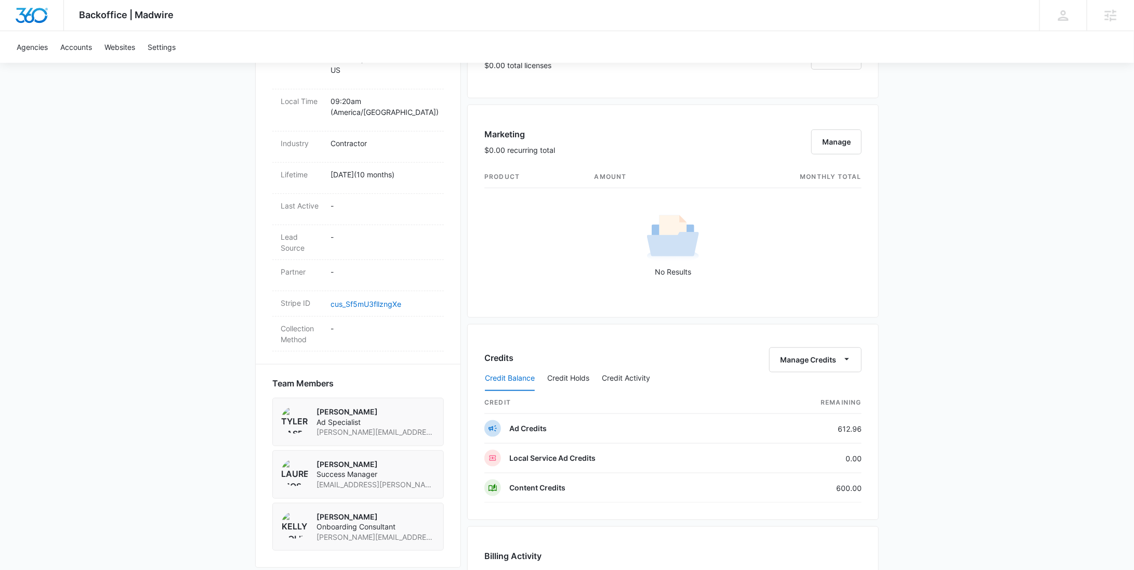
scroll to position [672, 0]
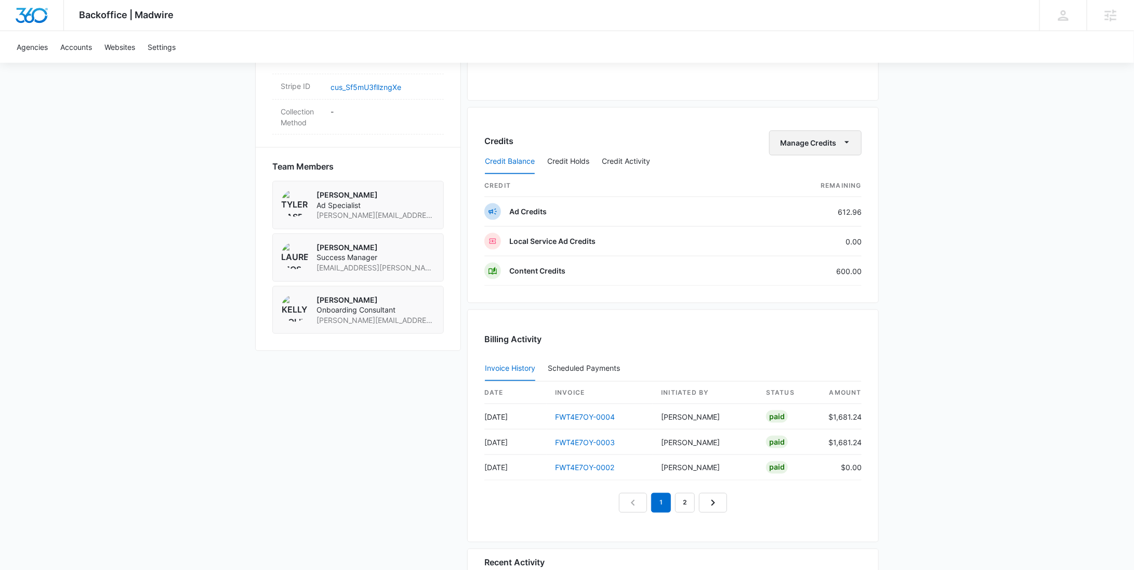
click at [816, 133] on button "Manage Credits" at bounding box center [815, 143] width 93 height 25
click at [955, 145] on div "Backoffice | Madwire Apps Settings [PERSON_NAME] Young [EMAIL_ADDRESS][PERSON_N…" at bounding box center [567, 19] width 1134 height 1382
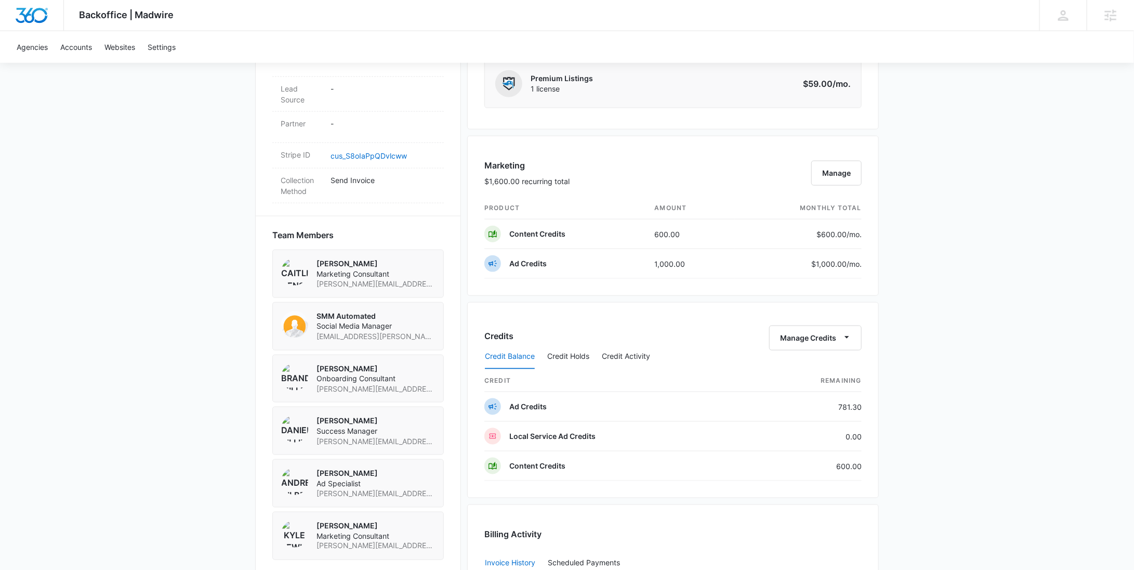
scroll to position [164, 0]
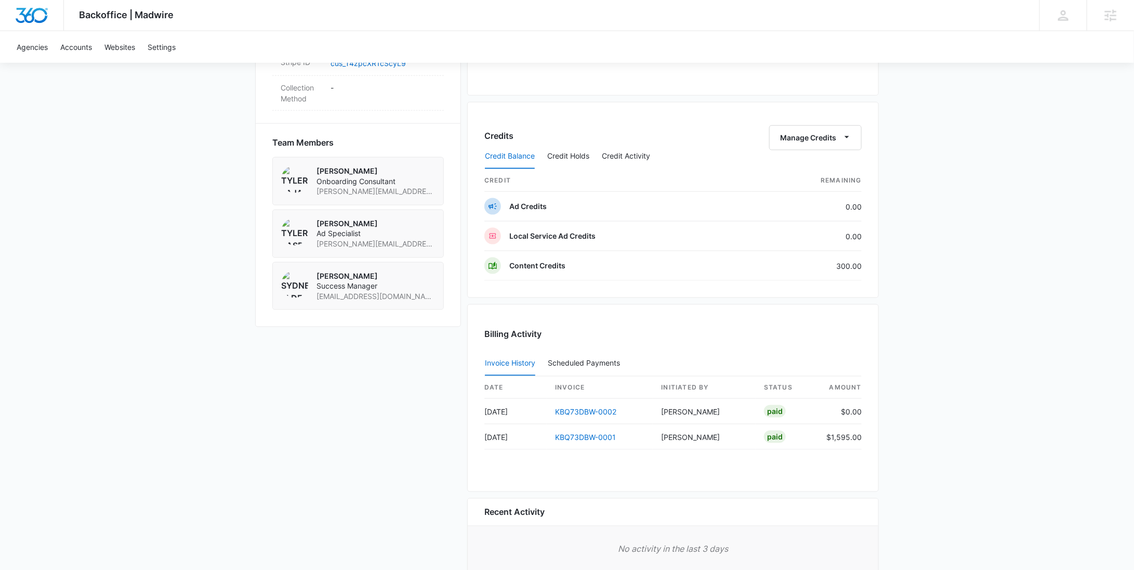
scroll to position [643, 0]
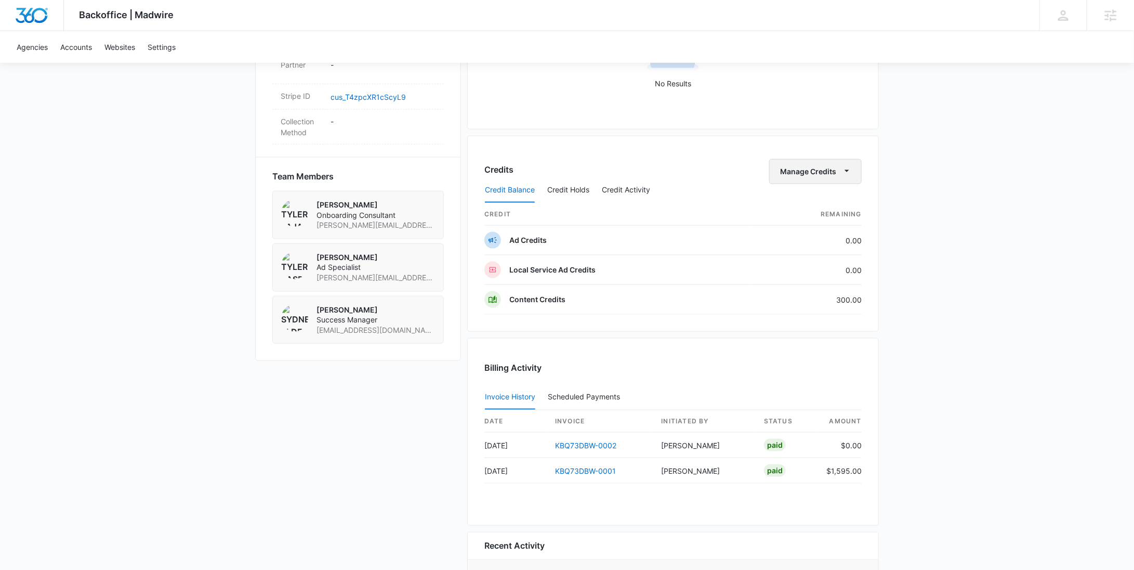
click at [820, 168] on button "Manage Credits" at bounding box center [815, 171] width 93 height 25
click at [819, 219] on div "Withdraw Credits" at bounding box center [832, 218] width 97 height 7
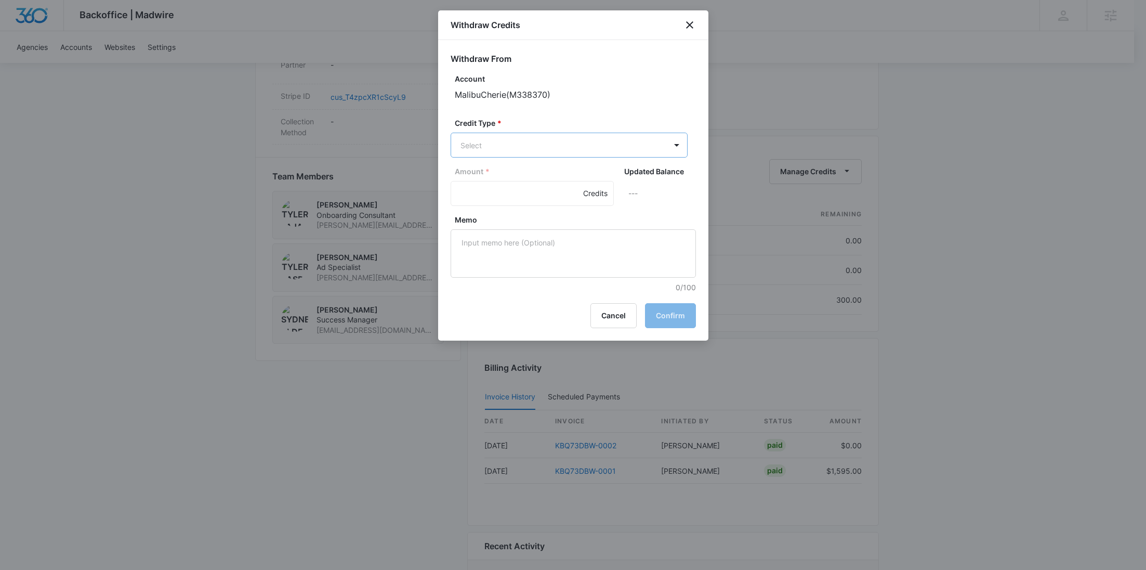
click at [588, 151] on body "Backoffice | Madwire Apps Settings RY Rochelle Young rochelle.young@madwire.com…" at bounding box center [573, 7] width 1146 height 1301
click at [547, 230] on p "Content Credits (300.00 Credits)" at bounding box center [544, 234] width 113 height 11
click at [492, 209] on div "Amount * Credits Updated Balance ---" at bounding box center [573, 191] width 245 height 48
click at [490, 199] on input "Amount *" at bounding box center [532, 194] width 163 height 25
type input "300"
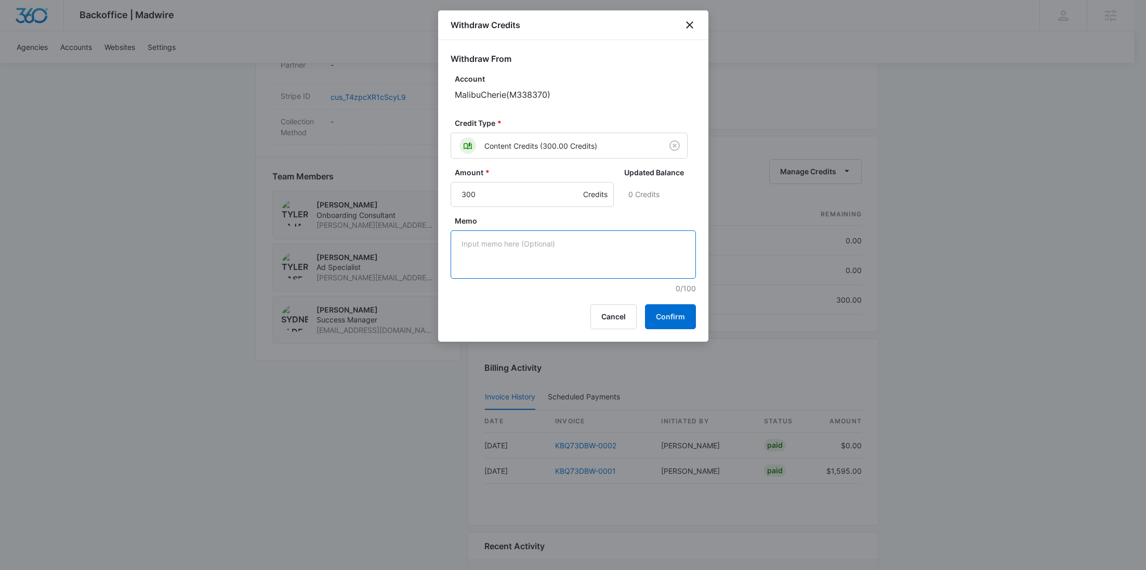
click at [522, 244] on textarea "Memo" at bounding box center [573, 254] width 245 height 48
paste textarea "Cancellation - Clear Fuel"
type textarea "Cancellation - Clear Fuel"
click at [664, 314] on button "Confirm" at bounding box center [670, 316] width 51 height 25
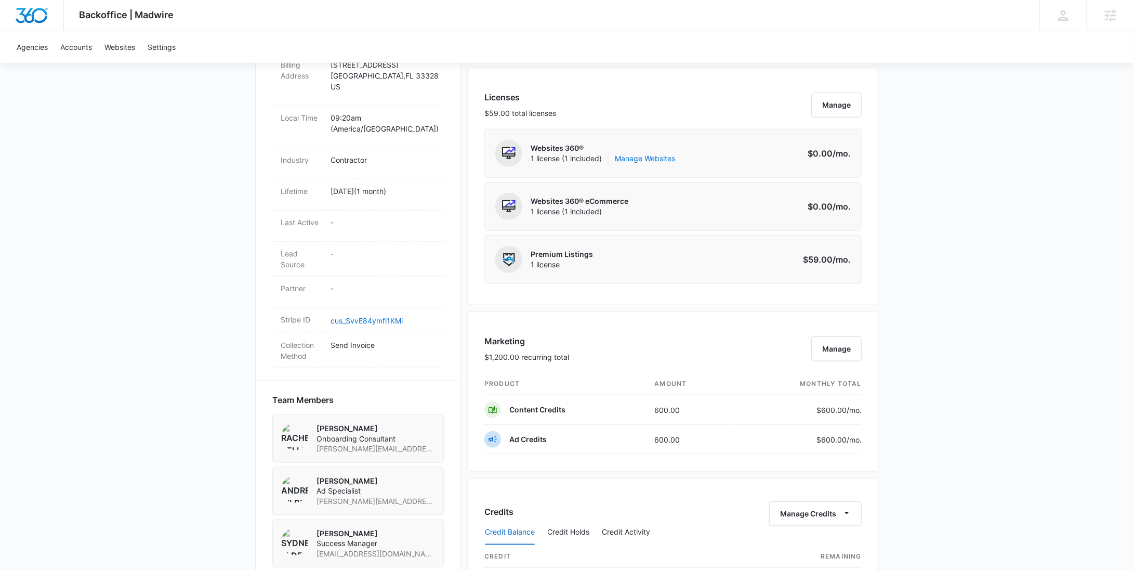
scroll to position [610, 0]
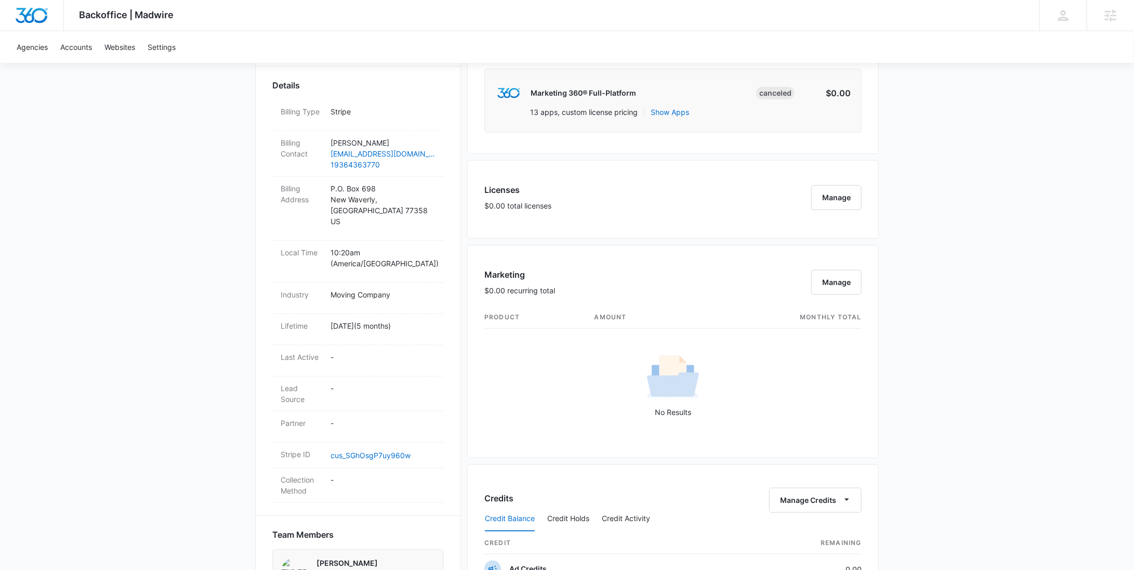
scroll to position [647, 0]
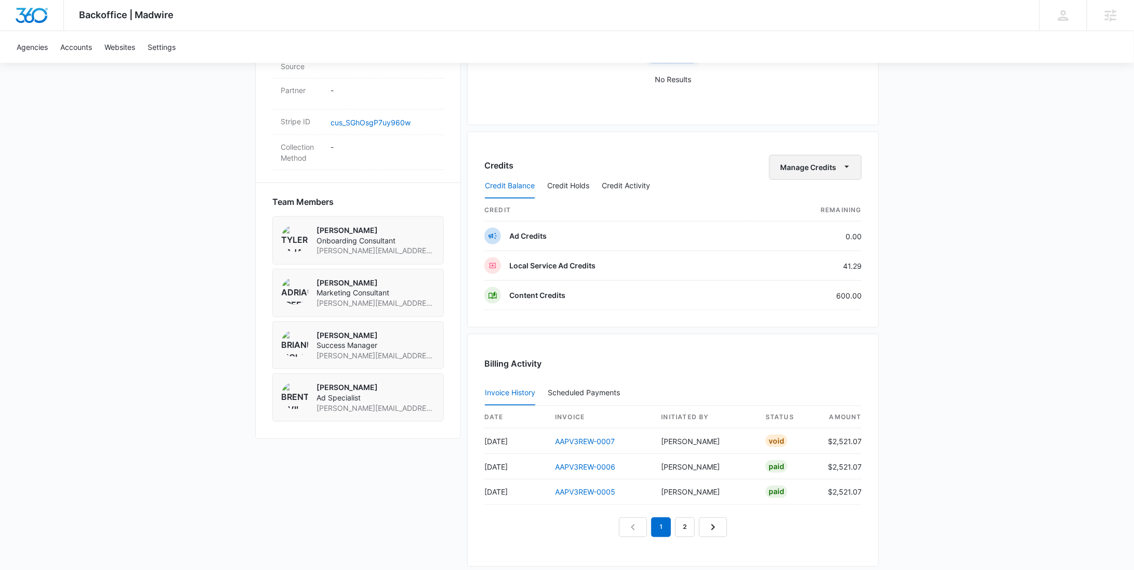
click at [814, 165] on button "Manage Credits" at bounding box center [815, 167] width 93 height 25
click at [813, 216] on div "Withdraw Credits" at bounding box center [832, 214] width 97 height 7
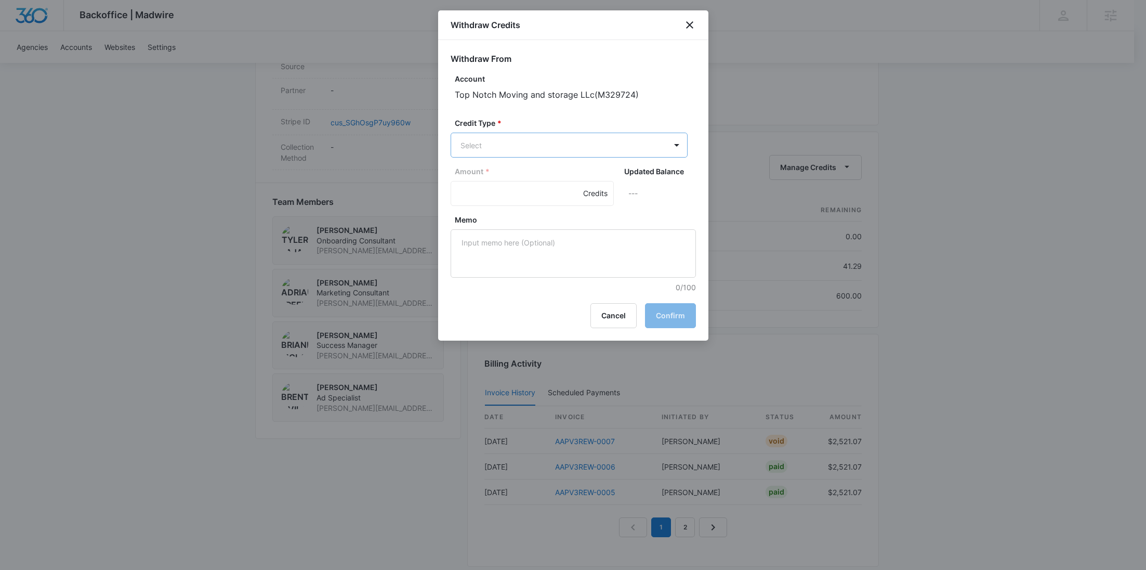
click at [561, 139] on body "Backoffice | Madwire Apps Settings RY Rochelle Young rochelle.young@madwire.com…" at bounding box center [573, 26] width 1146 height 1347
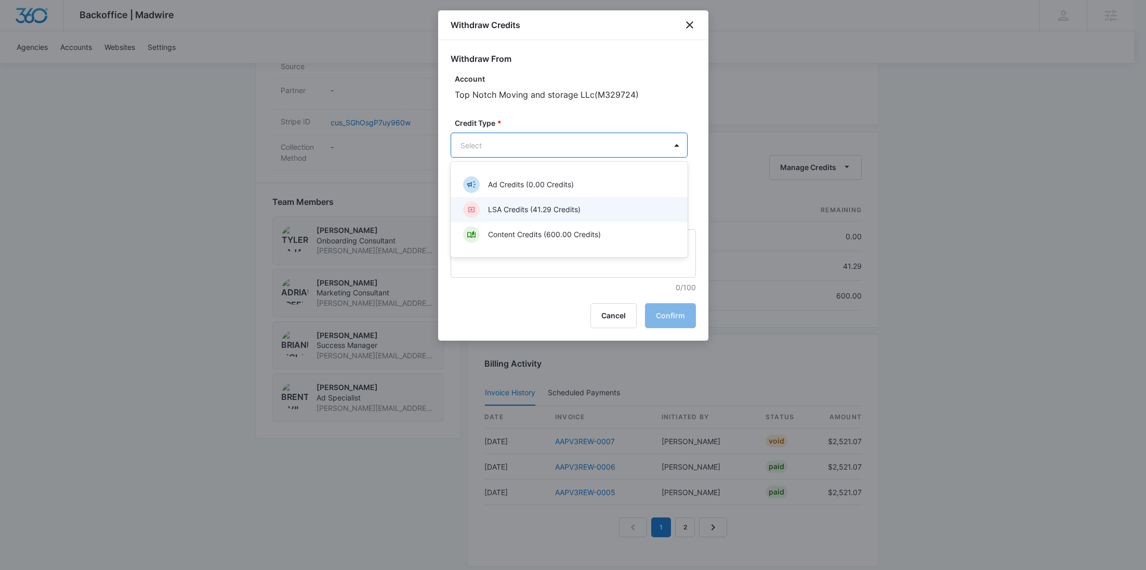
click at [540, 209] on p "LSA Credits (41.29 Credits)" at bounding box center [534, 209] width 93 height 11
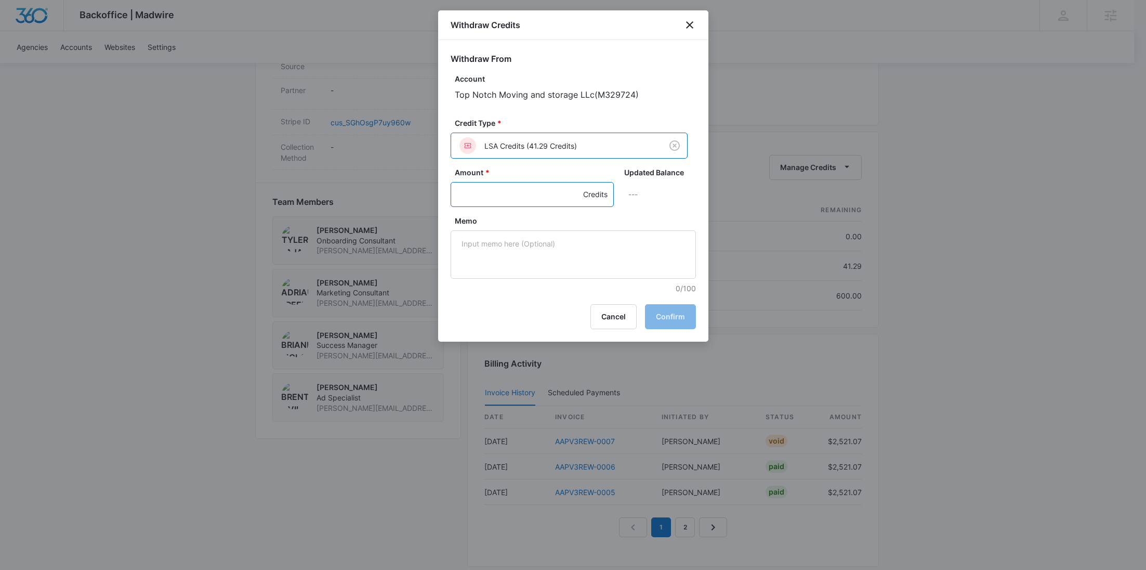
click at [497, 200] on input "Amount *" at bounding box center [532, 194] width 163 height 25
type input "41.29"
click at [531, 266] on textarea "Memo" at bounding box center [573, 254] width 245 height 48
paste textarea "Cancellation - Clear Fuel"
type textarea "Cancellation - Clear Fuel"
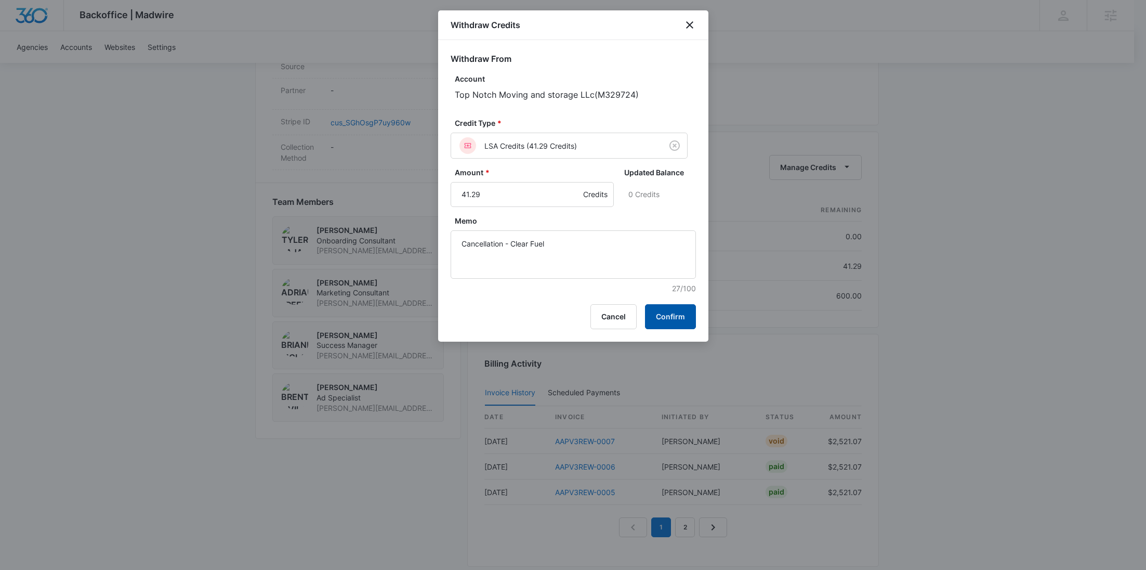
click at [673, 318] on button "Confirm" at bounding box center [670, 316] width 51 height 25
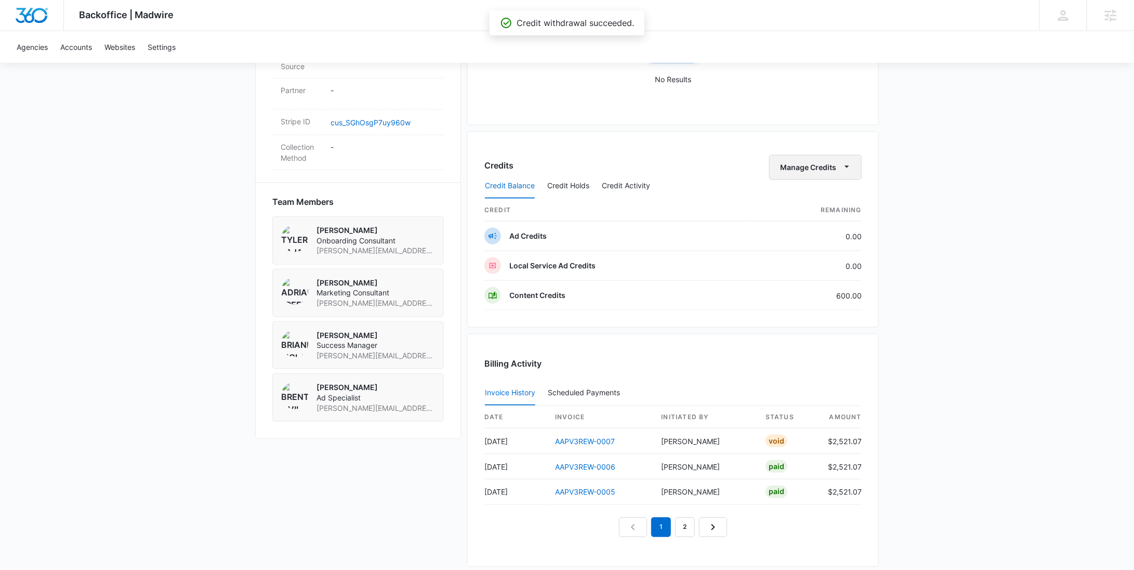
click at [825, 165] on button "Manage Credits" at bounding box center [815, 167] width 93 height 25
click at [807, 211] on div "Withdraw Credits" at bounding box center [832, 214] width 97 height 7
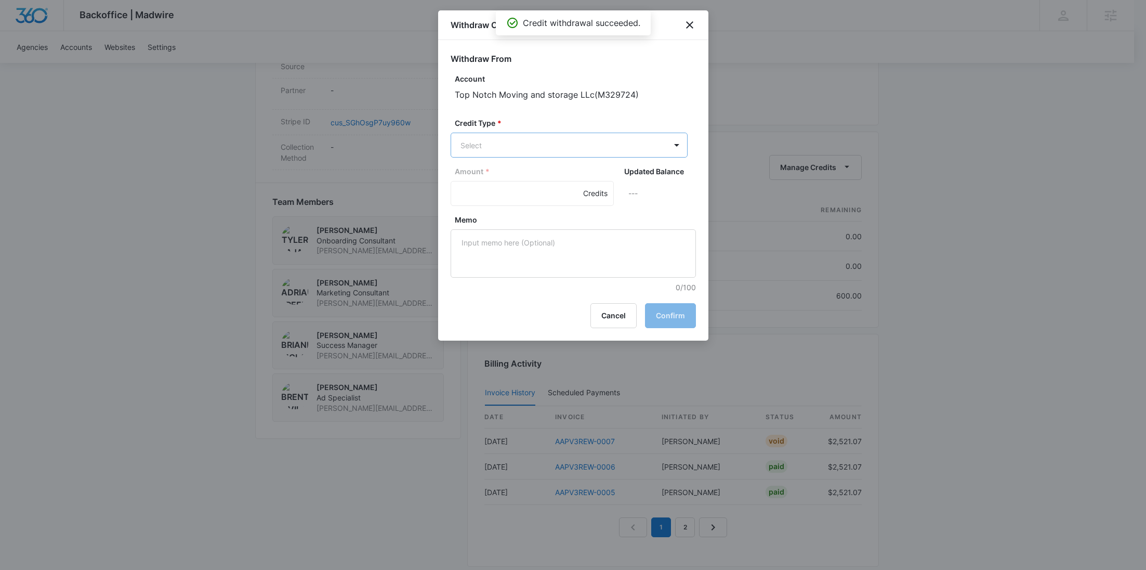
click at [597, 149] on body "Backoffice | Madwire Apps Settings RY Rochelle Young rochelle.young@madwire.com…" at bounding box center [573, 26] width 1146 height 1347
click at [543, 243] on div "Content Credits (600.00 Credits)" at bounding box center [569, 234] width 237 height 25
click at [511, 201] on input "Amount *" at bounding box center [532, 194] width 163 height 25
type input "600"
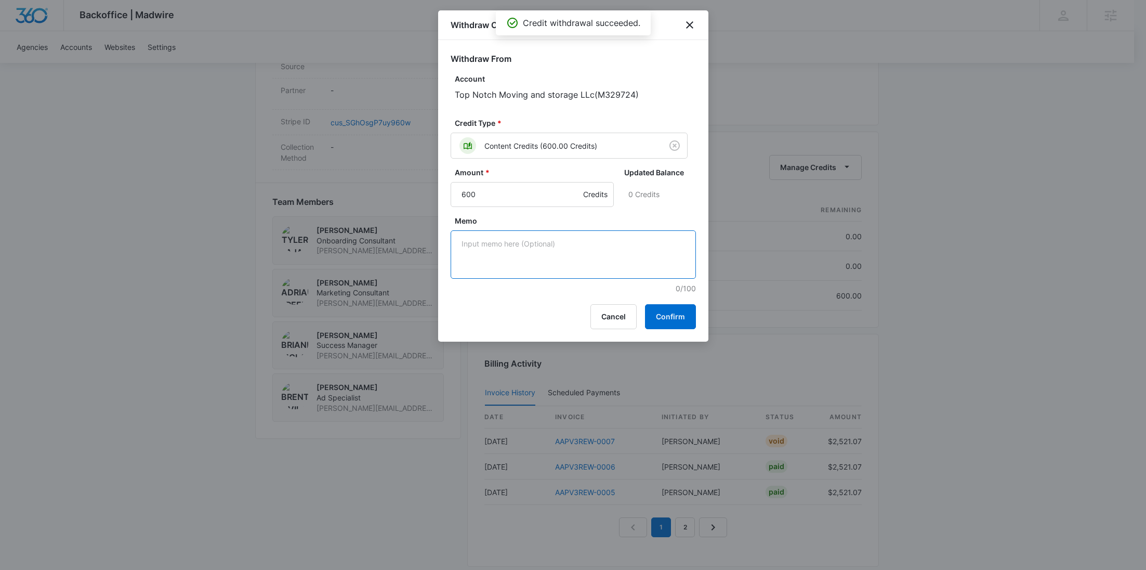
click at [580, 278] on textarea "Memo" at bounding box center [573, 254] width 245 height 48
paste textarea "Cancellation - Clear Fuel"
type textarea "Cancellation - Clear Fuel"
click at [668, 317] on button "Confirm" at bounding box center [670, 316] width 51 height 25
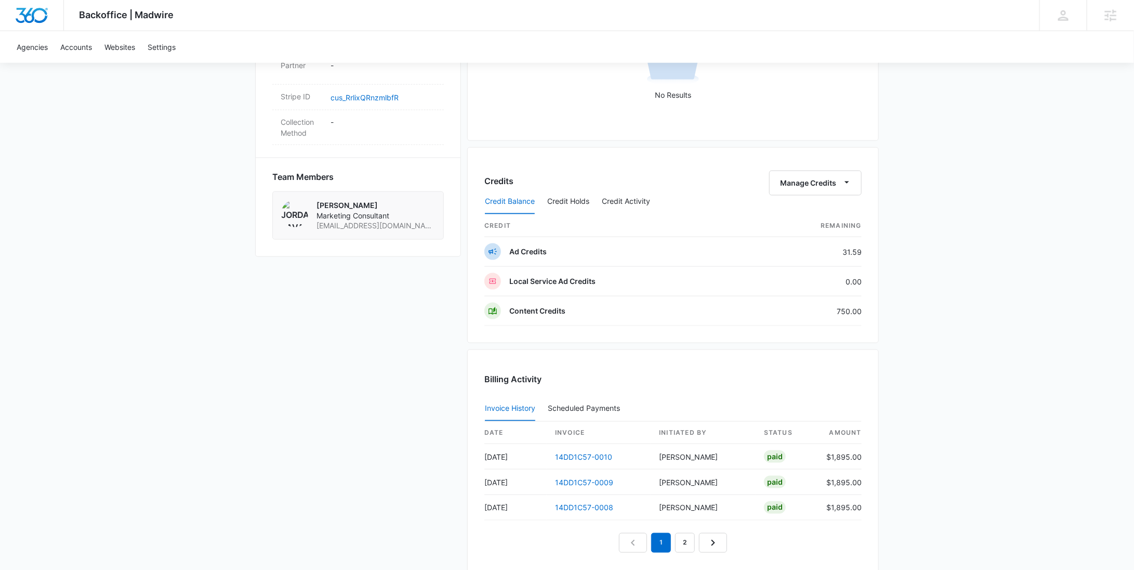
scroll to position [608, 0]
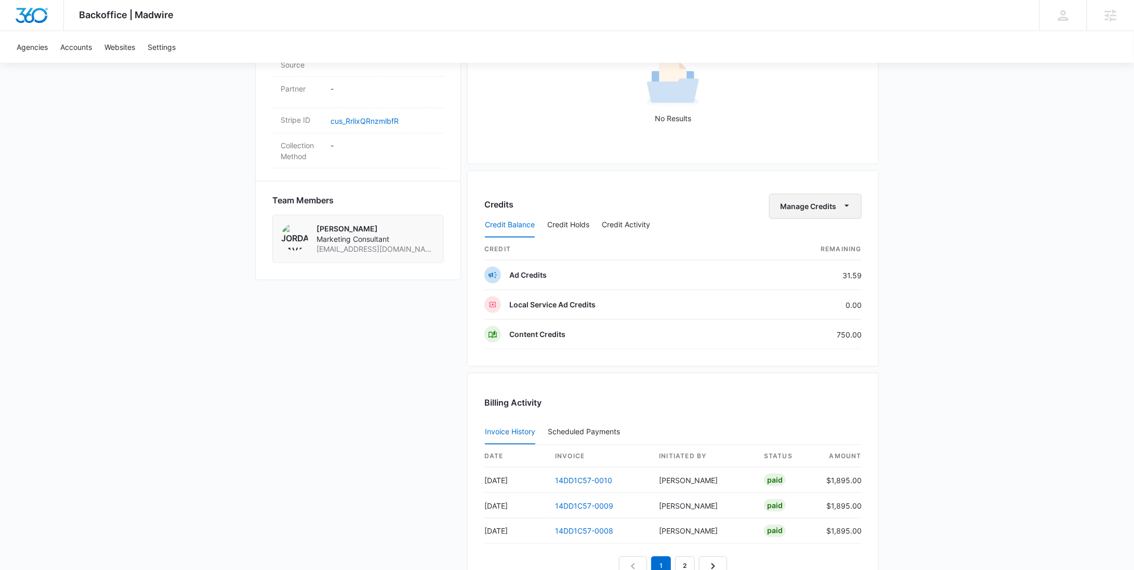
click at [822, 204] on button "Manage Credits" at bounding box center [815, 206] width 93 height 25
click at [816, 246] on button "Withdraw Credits" at bounding box center [838, 254] width 135 height 16
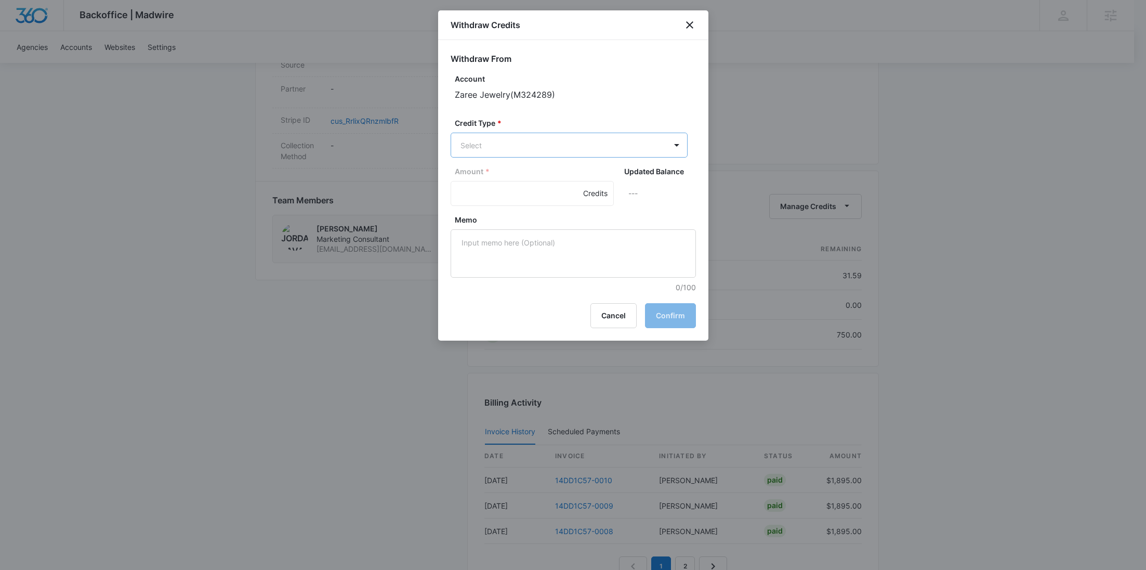
click at [570, 154] on body "Backoffice | Madwire Apps Settings [PERSON_NAME] Young [EMAIL_ADDRESS][PERSON_N…" at bounding box center [573, 65] width 1146 height 1347
click at [547, 187] on p "Ad Credits (31.59 Credits)" at bounding box center [532, 184] width 89 height 11
click at [488, 203] on input "Amount *" at bounding box center [532, 194] width 163 height 25
type input "31.59"
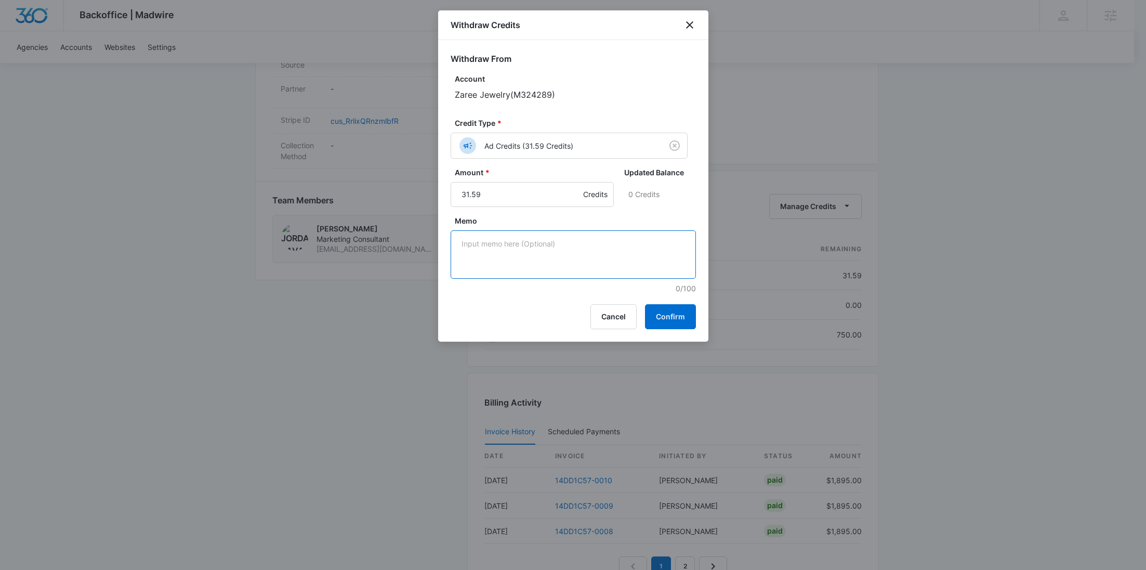
click at [521, 252] on textarea "Memo" at bounding box center [573, 254] width 245 height 48
paste textarea "Cancellation - Clear Fuel"
type textarea "Cancellation - Clear Fuel"
click at [659, 307] on button "Confirm" at bounding box center [670, 316] width 51 height 25
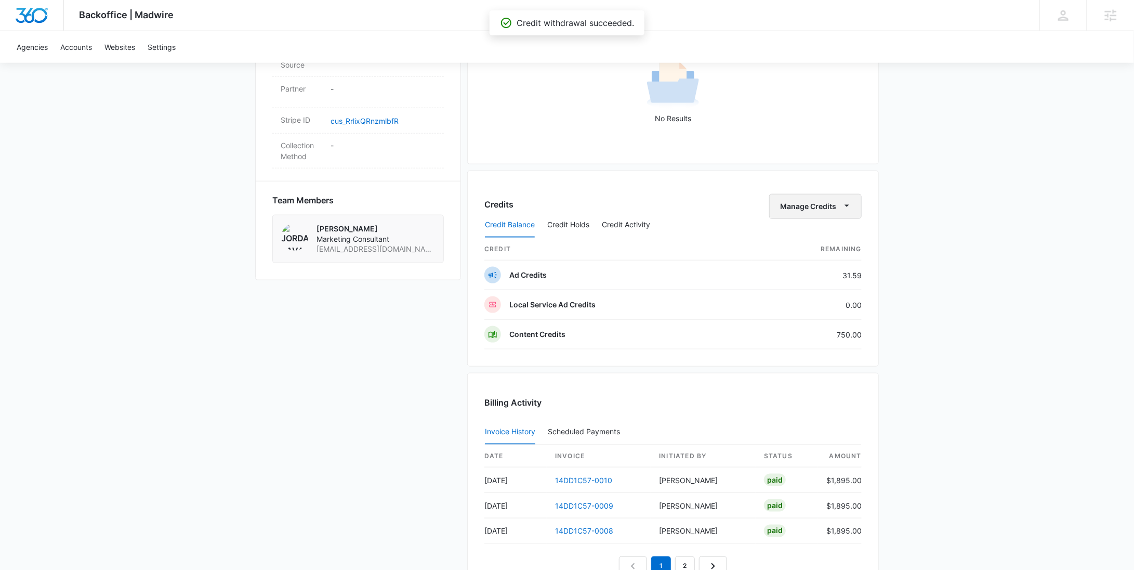
click at [838, 203] on button "Manage Credits" at bounding box center [815, 206] width 93 height 25
click at [829, 253] on div "Withdraw Credits" at bounding box center [832, 253] width 97 height 7
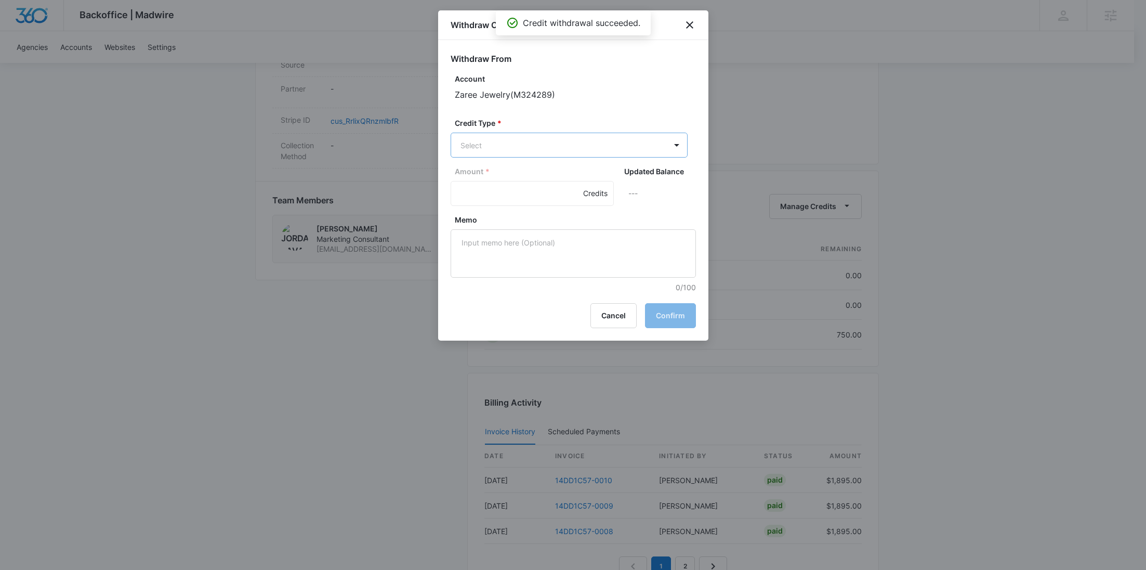
click at [579, 154] on body "Backoffice | Madwire Apps Settings [PERSON_NAME] Young [EMAIL_ADDRESS][PERSON_N…" at bounding box center [573, 65] width 1146 height 1347
click at [542, 224] on div "Content Credits (750.00 Credits)" at bounding box center [569, 234] width 237 height 25
click at [505, 188] on input "Amount *" at bounding box center [532, 194] width 163 height 25
type input "750"
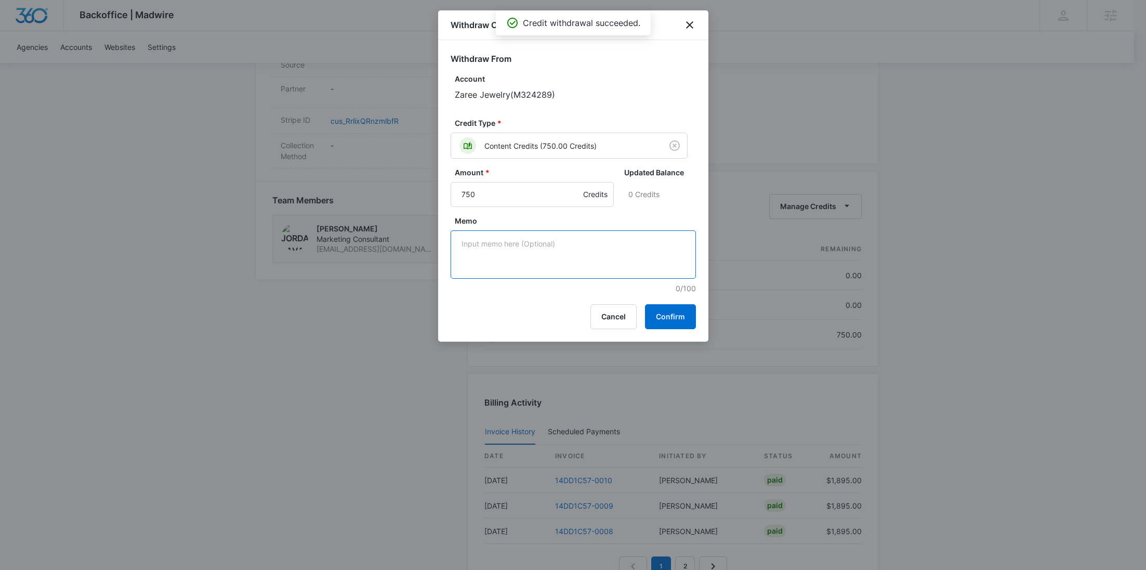
click at [623, 270] on textarea "Memo" at bounding box center [573, 254] width 245 height 48
paste textarea "Cancellation - Clear Fuel"
type textarea "Cancellation - Clear Fuel"
click at [673, 309] on button "Confirm" at bounding box center [670, 316] width 51 height 25
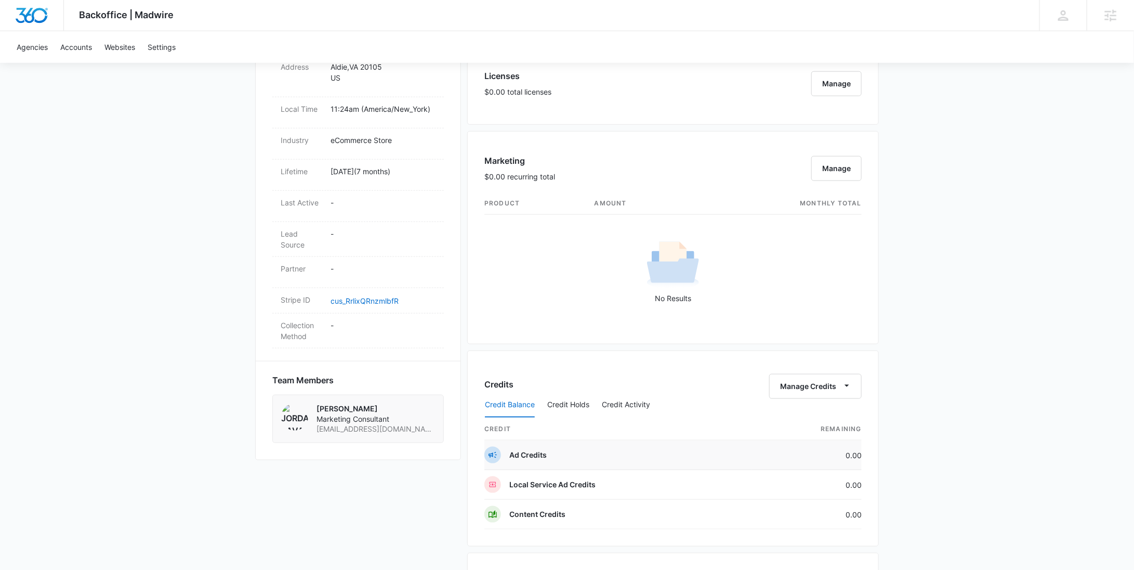
scroll to position [711, 0]
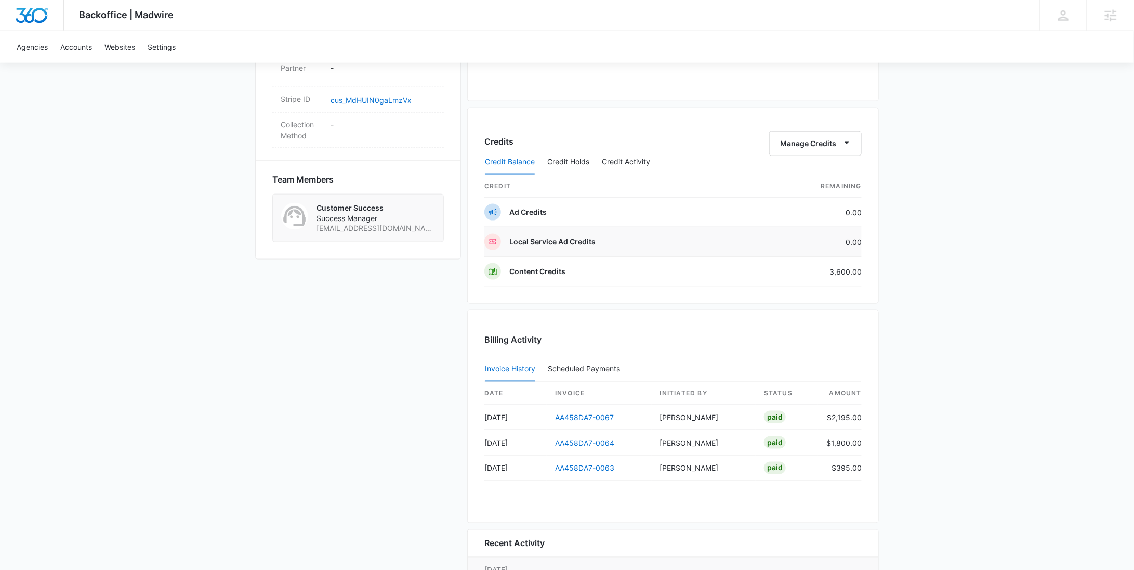
scroll to position [670, 0]
click at [789, 150] on div "Credit Balance Credit Holds Credit Activity" at bounding box center [673, 163] width 377 height 26
click at [790, 146] on button "Manage Credits" at bounding box center [815, 144] width 93 height 25
click at [791, 188] on div "Withdraw Credits" at bounding box center [832, 191] width 97 height 7
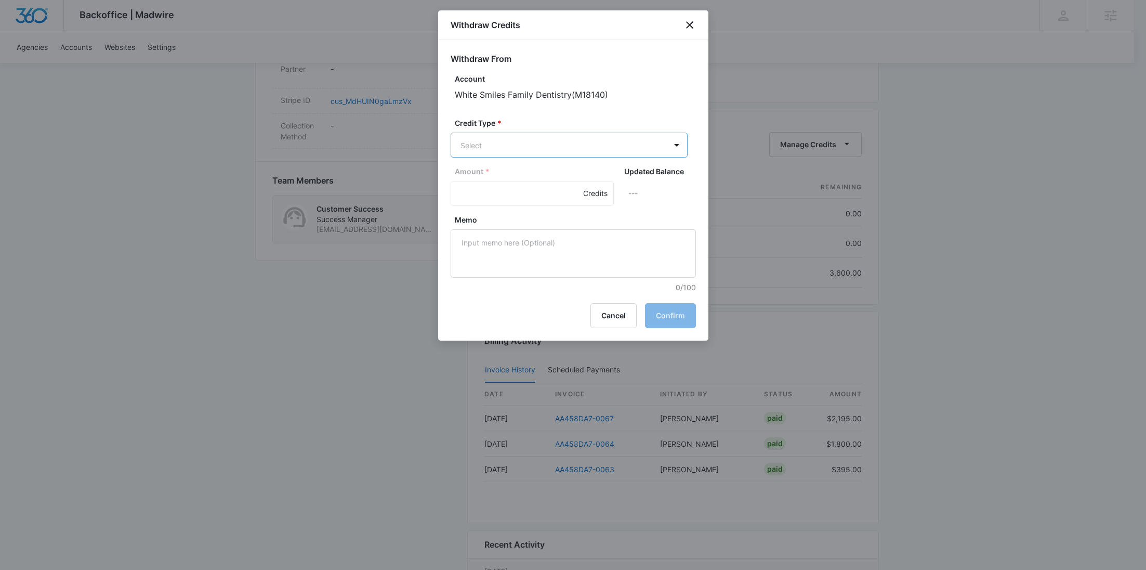
click at [635, 140] on body "Backoffice | Madwire Apps Settings [PERSON_NAME] Young [EMAIL_ADDRESS][PERSON_N…" at bounding box center [573, 11] width 1146 height 1362
click at [536, 233] on p "Content Credits (3600.00 Credits)" at bounding box center [547, 234] width 118 height 11
click at [500, 200] on input "Amount *" at bounding box center [532, 194] width 163 height 25
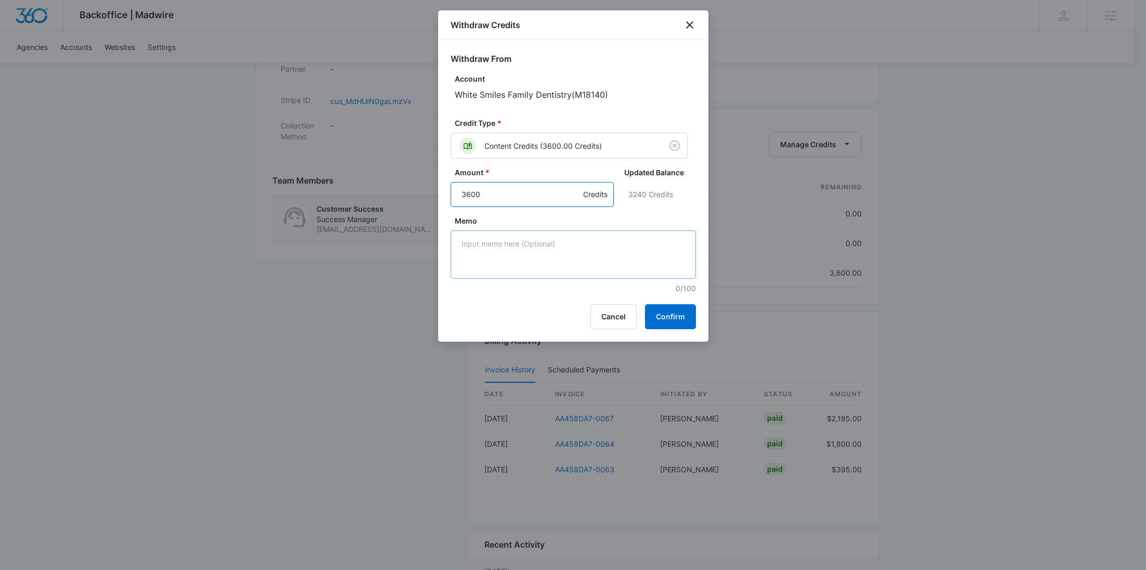
type input "3600"
click at [522, 252] on textarea "Memo" at bounding box center [573, 254] width 245 height 48
paste textarea "Cancellation - Clear Fuel"
type textarea "Cancellation - Clear Fuel"
click at [663, 312] on button "Confirm" at bounding box center [670, 316] width 51 height 25
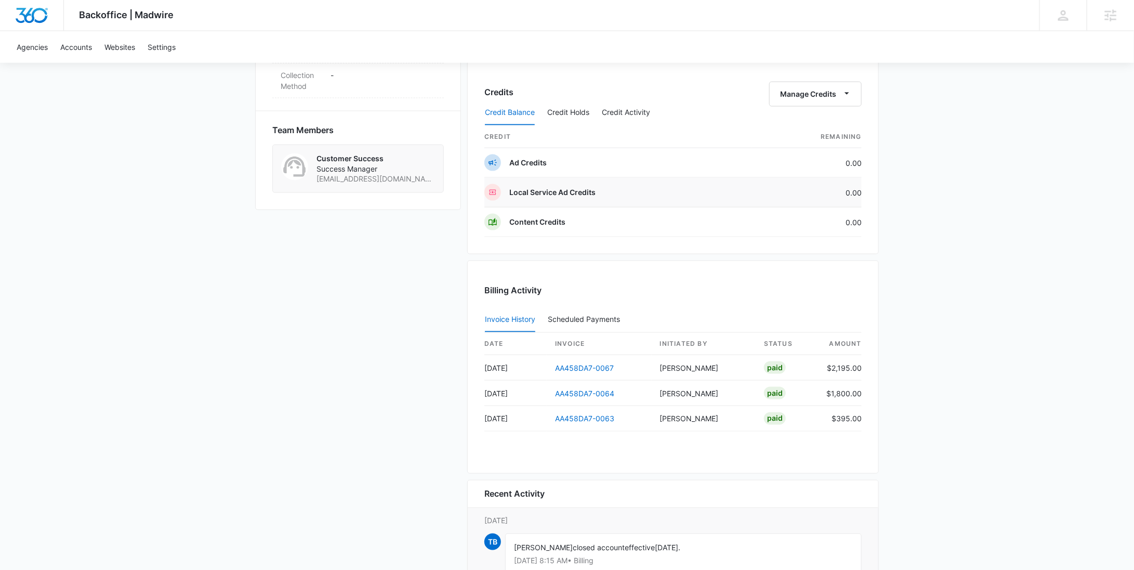
scroll to position [720, 0]
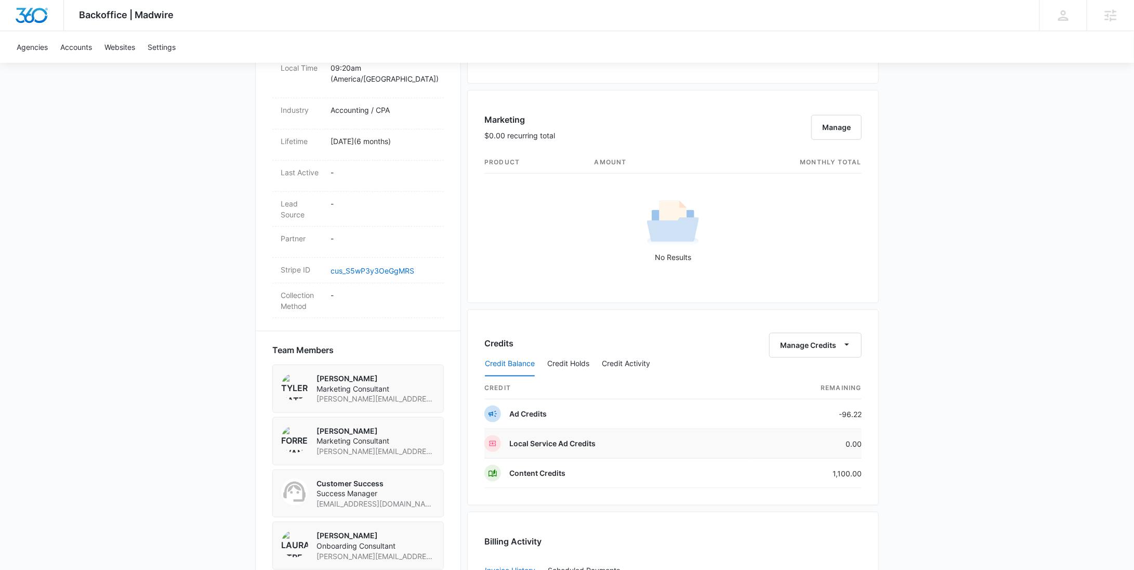
scroll to position [699, 0]
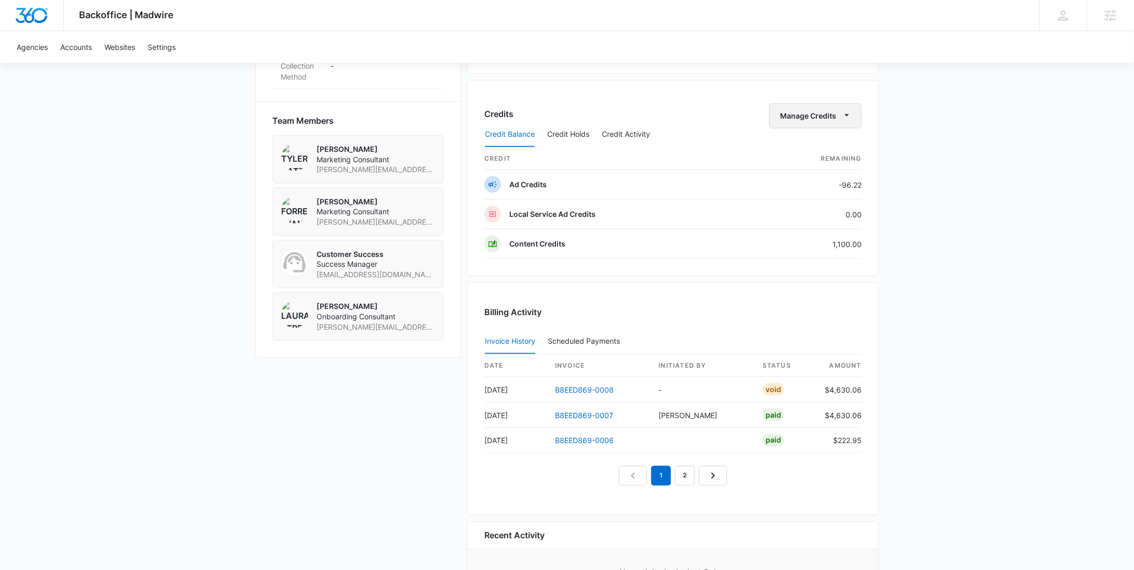
click at [810, 115] on button "Manage Credits" at bounding box center [815, 115] width 93 height 25
click at [811, 161] on div "Withdraw Credits" at bounding box center [832, 163] width 97 height 7
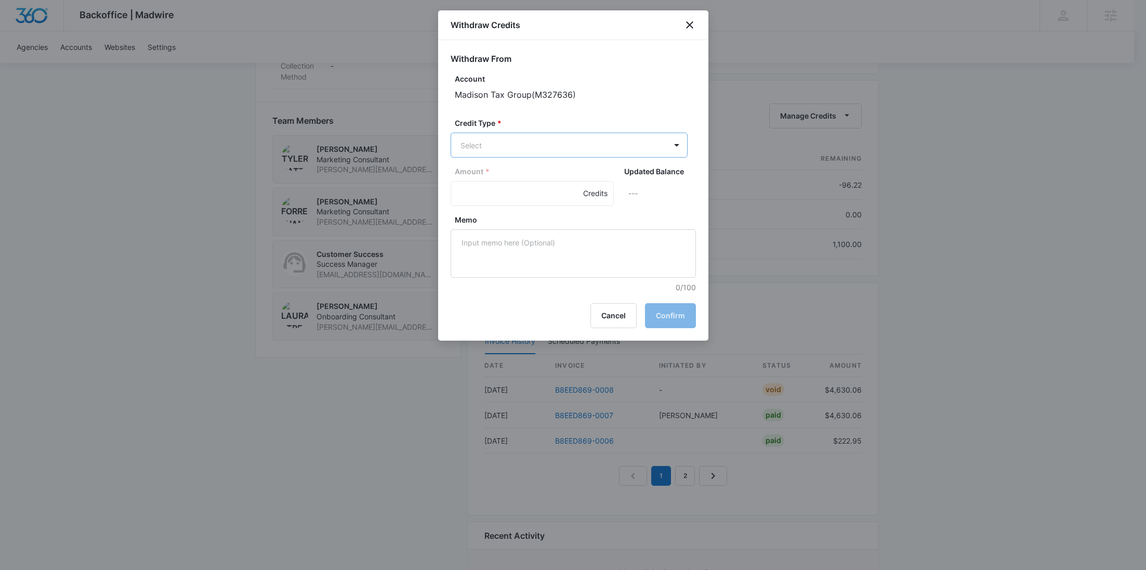
click at [547, 233] on p "Content Credits (1100.00 Credits)" at bounding box center [545, 234] width 115 height 11
click at [490, 195] on input "Amount *" at bounding box center [532, 194] width 163 height 25
type input "1100"
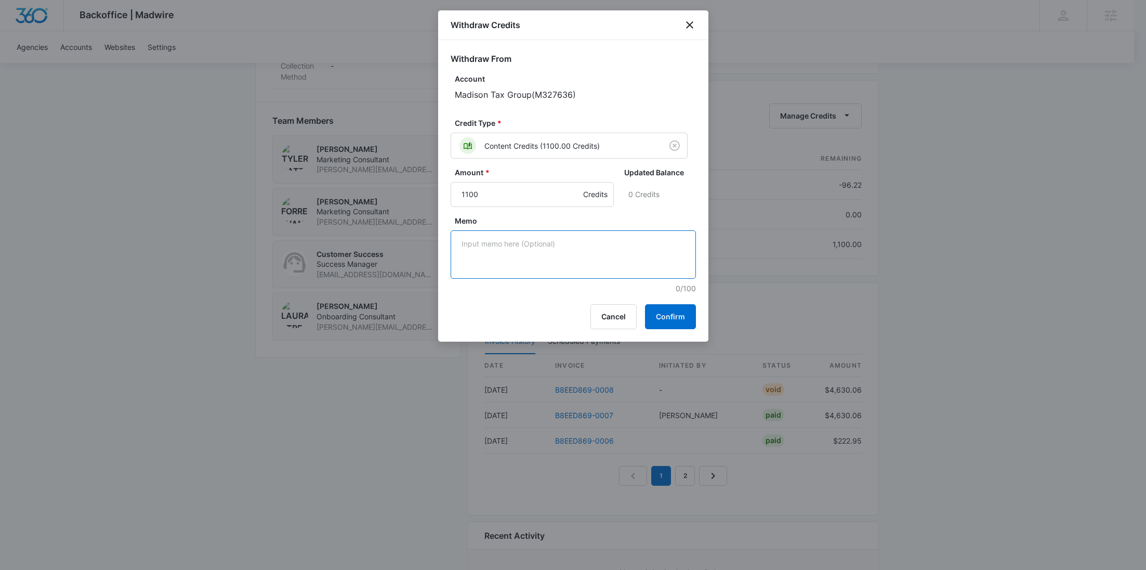
click at [501, 254] on textarea "Memo" at bounding box center [573, 254] width 245 height 48
paste textarea "Cancellation - Clear Fuel"
type textarea "Cancellation - Clear Fuel"
click at [654, 307] on button "Confirm" at bounding box center [670, 316] width 51 height 25
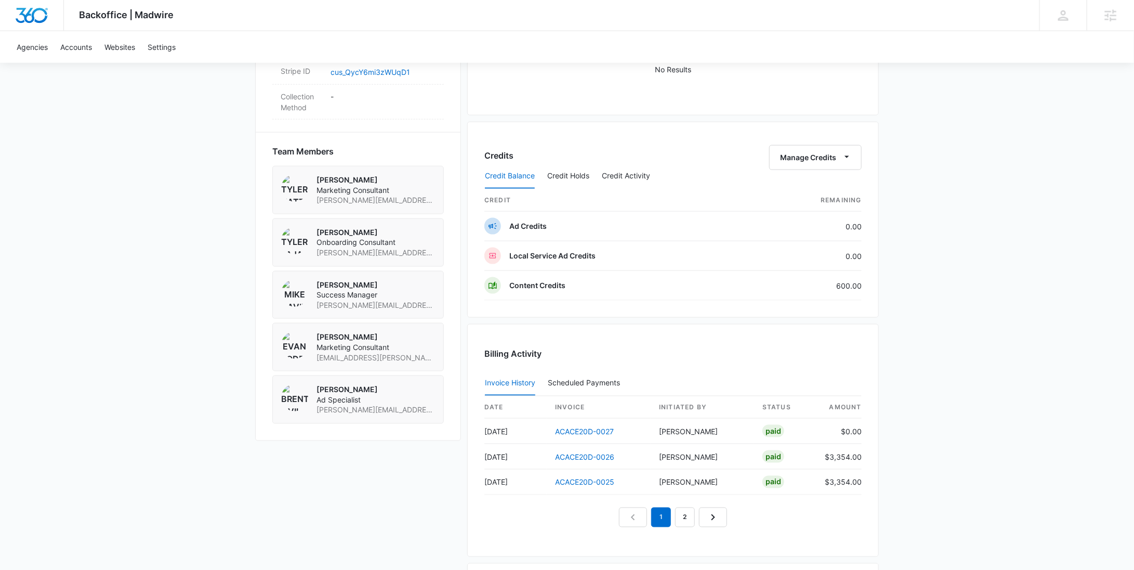
scroll to position [674, 0]
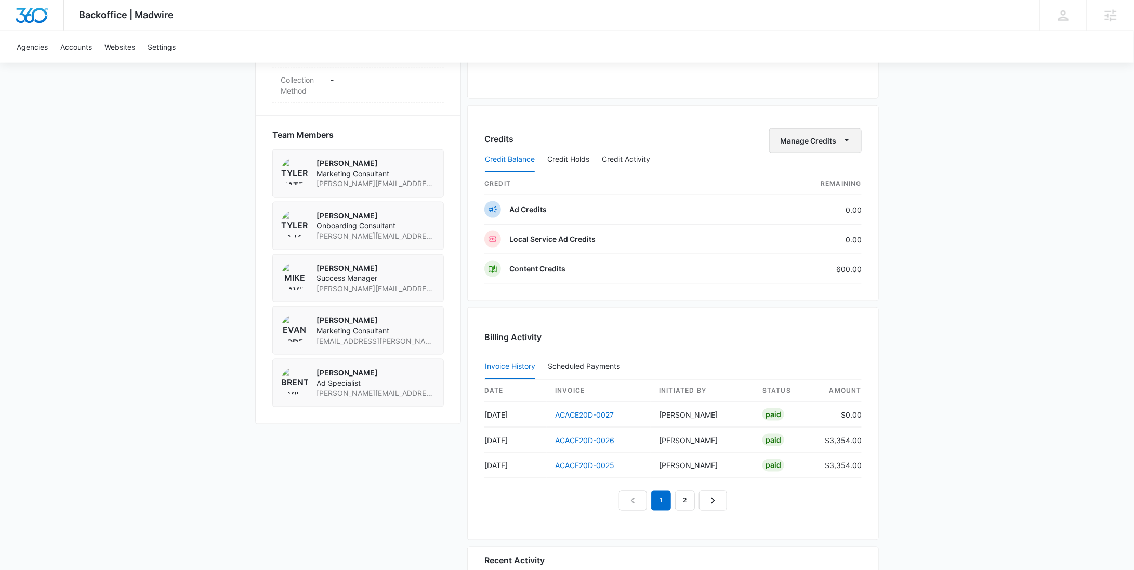
click at [810, 132] on button "Manage Credits" at bounding box center [815, 140] width 93 height 25
click at [804, 188] on div "Withdraw Credits" at bounding box center [832, 188] width 97 height 7
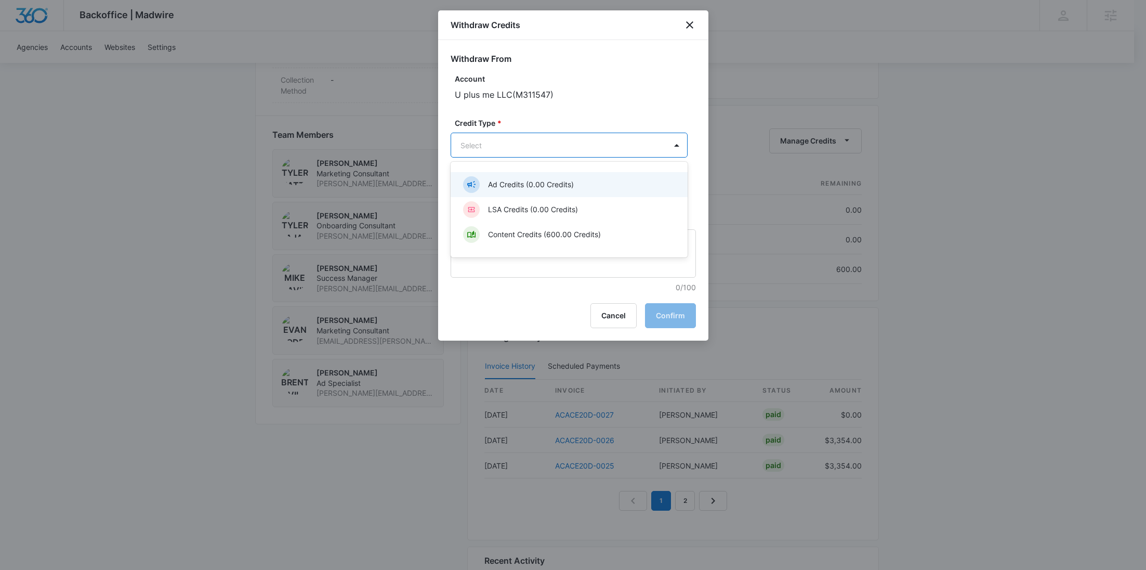
click at [515, 226] on div "Content Credits (600.00 Credits)" at bounding box center [568, 234] width 210 height 17
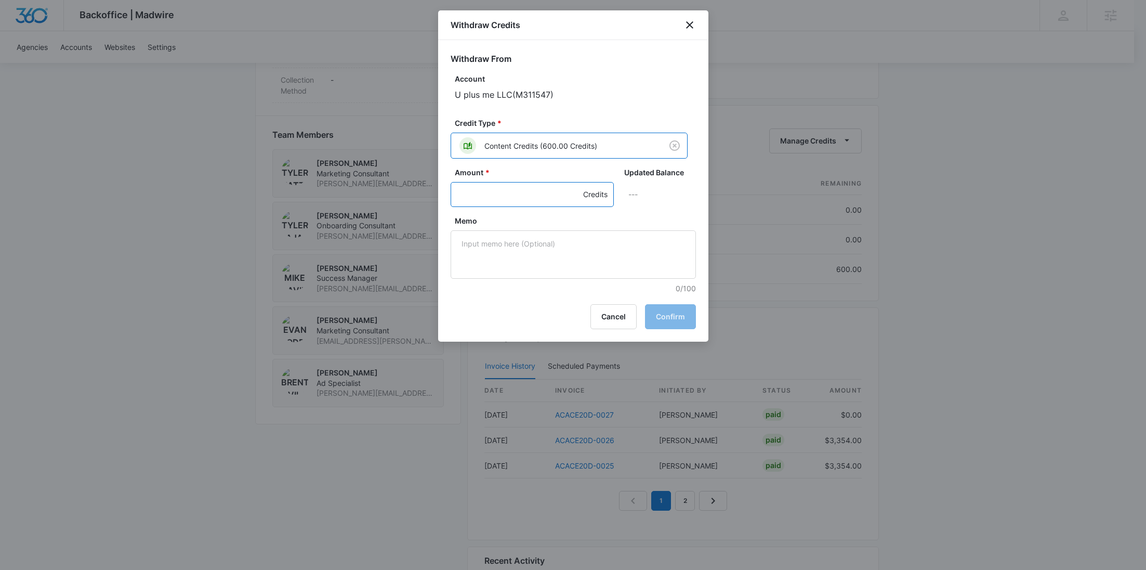
click at [469, 193] on input "Amount *" at bounding box center [532, 194] width 163 height 25
type input "600"
click at [504, 249] on textarea "Memo" at bounding box center [573, 254] width 245 height 48
paste textarea "Cancellation - Clear Fuel"
type textarea "Cancellation - Clear Fuel"
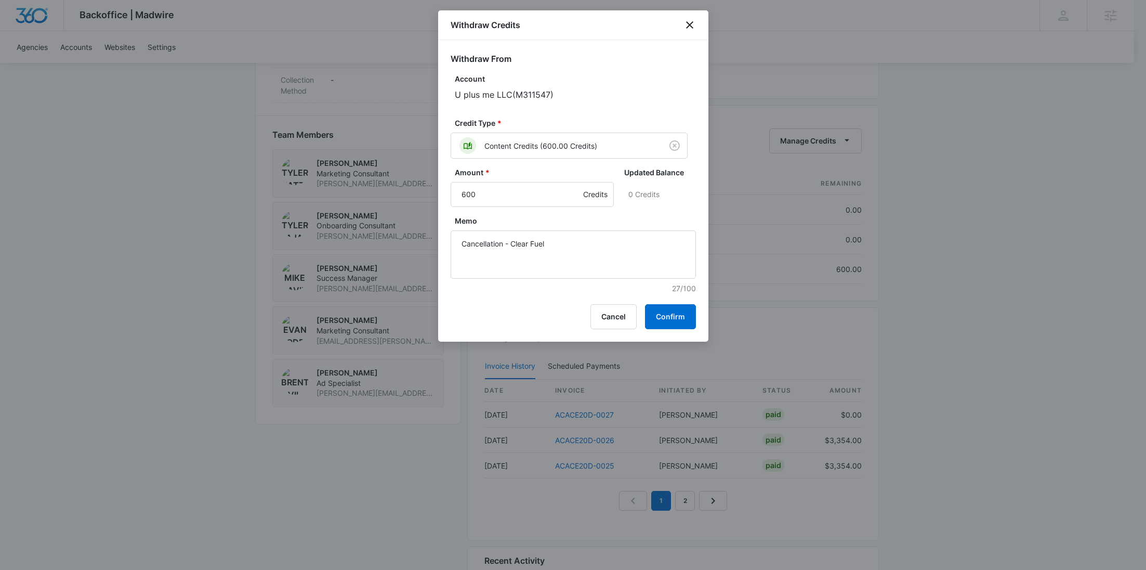
click at [684, 331] on div "Withdraw Credits Withdraw From Account U plus me LLC ( M311547 ) Credit Type * …" at bounding box center [573, 175] width 270 height 331
click at [682, 320] on button "Confirm" at bounding box center [670, 316] width 51 height 25
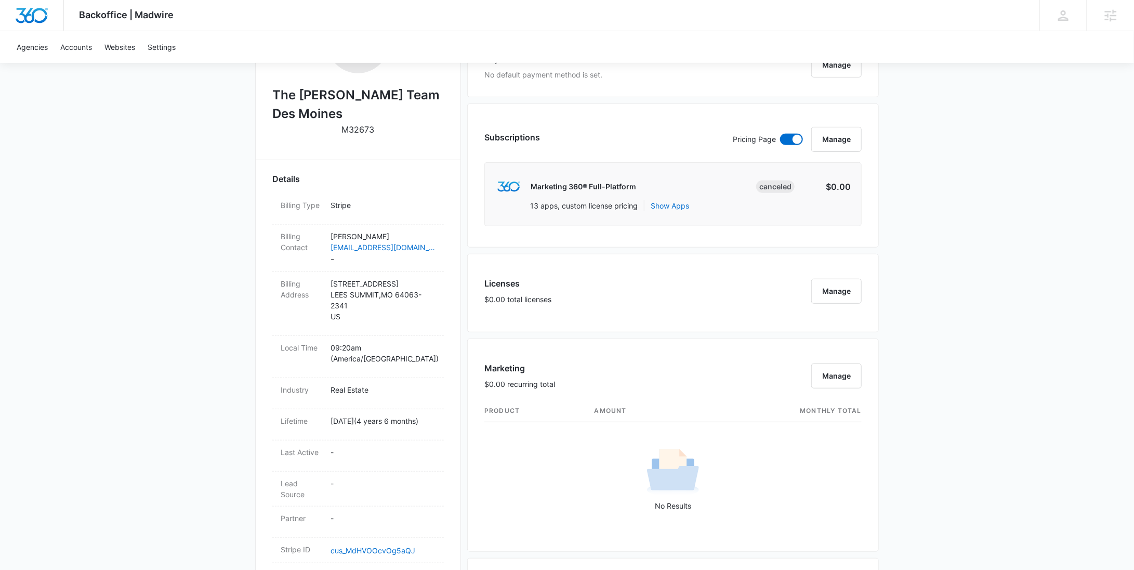
scroll to position [671, 0]
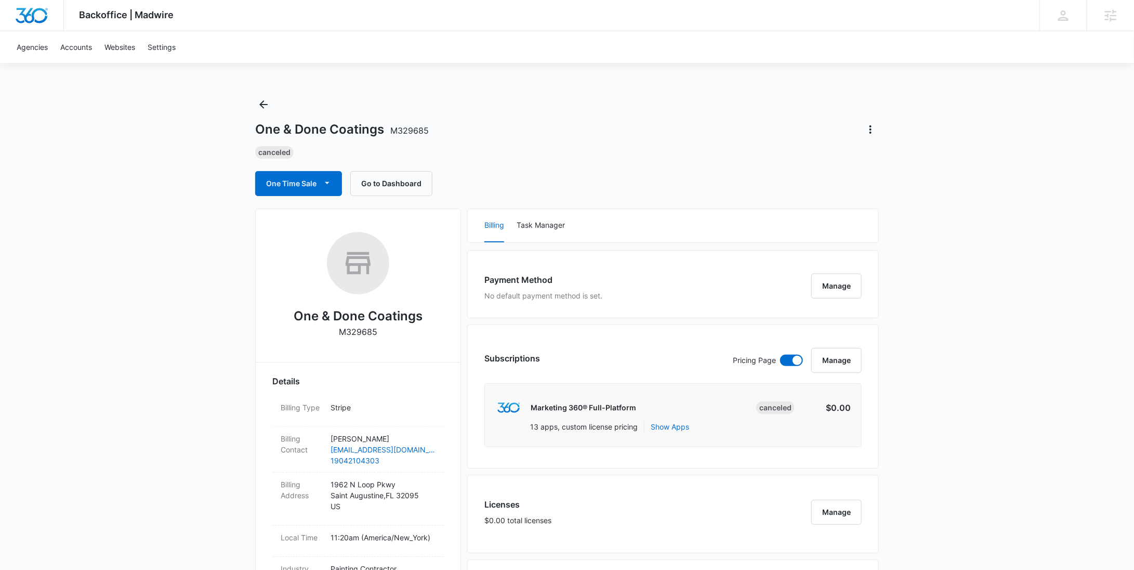
scroll to position [698, 0]
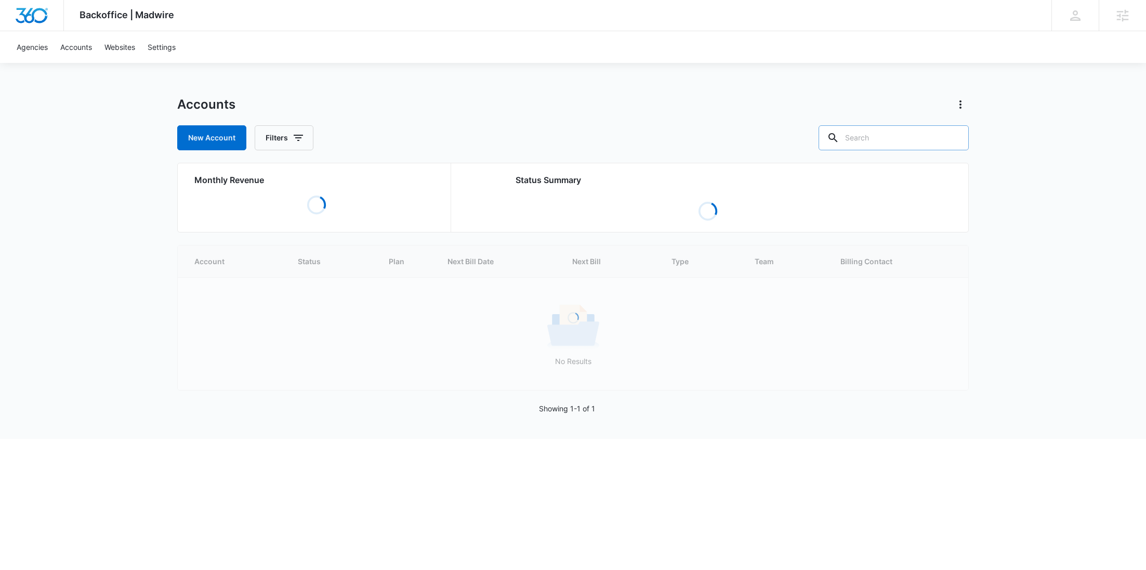
click at [904, 138] on input "text" at bounding box center [894, 137] width 150 height 25
paste input "M314792"
type input "M314792"
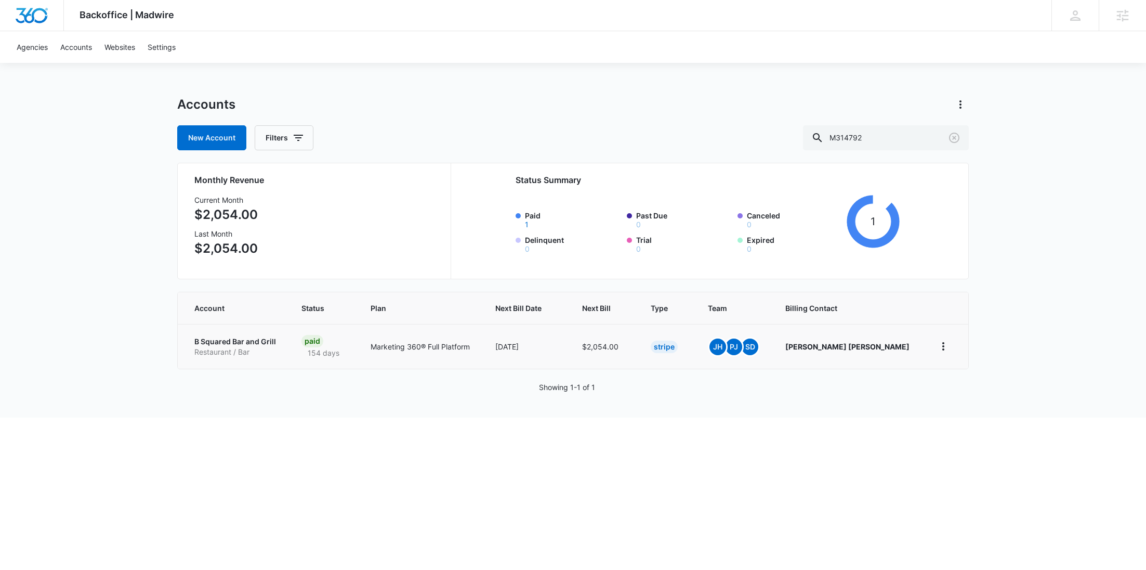
click at [214, 338] on p "B Squared Bar and Grill" at bounding box center [235, 341] width 82 height 10
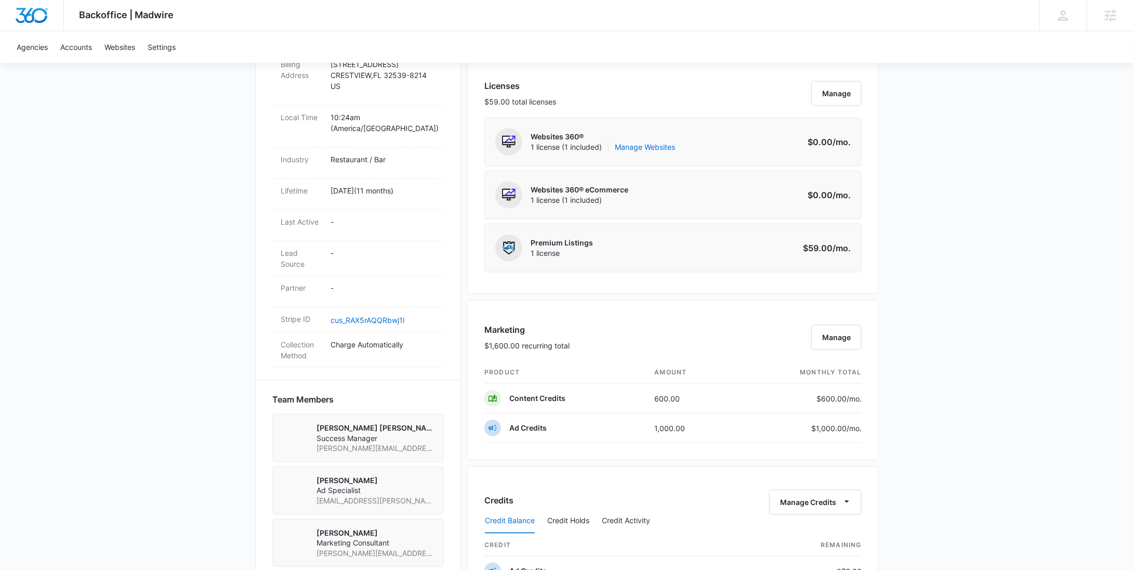
scroll to position [577, 0]
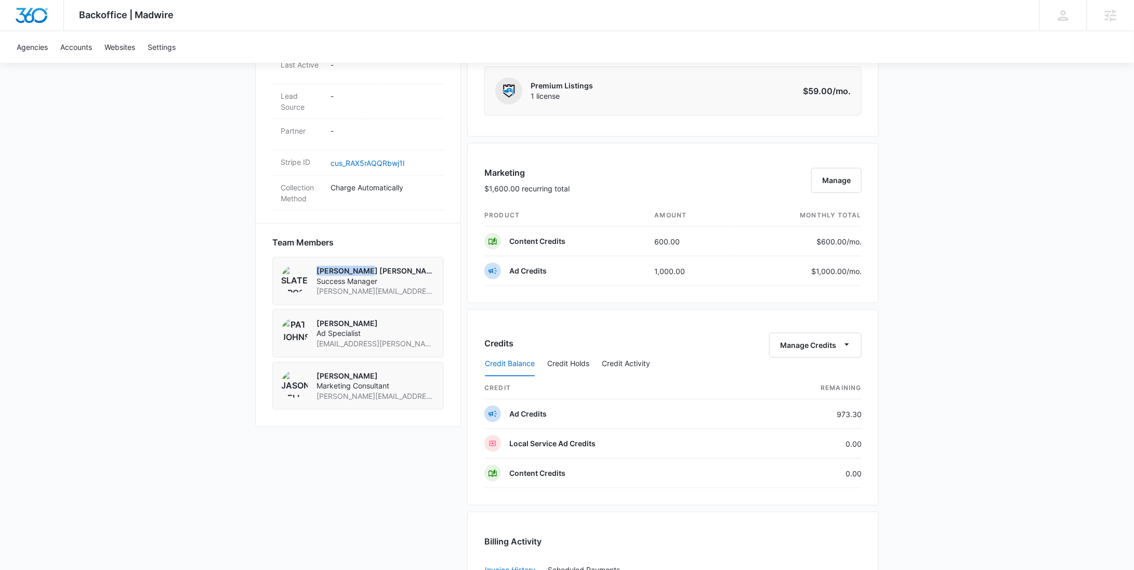
drag, startPoint x: 353, startPoint y: 260, endPoint x: 316, endPoint y: 261, distance: 36.9
click at [316, 266] on div "Slater Drost Success Manager slater.drost@madwire.com" at bounding box center [358, 281] width 154 height 31
copy p "Slater Drost"
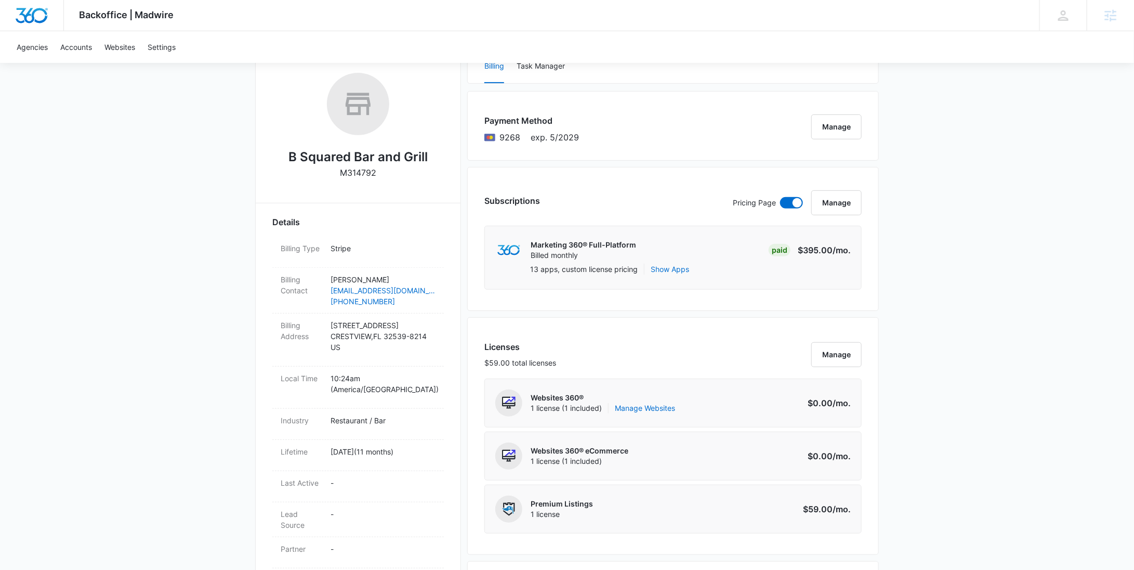
scroll to position [0, 0]
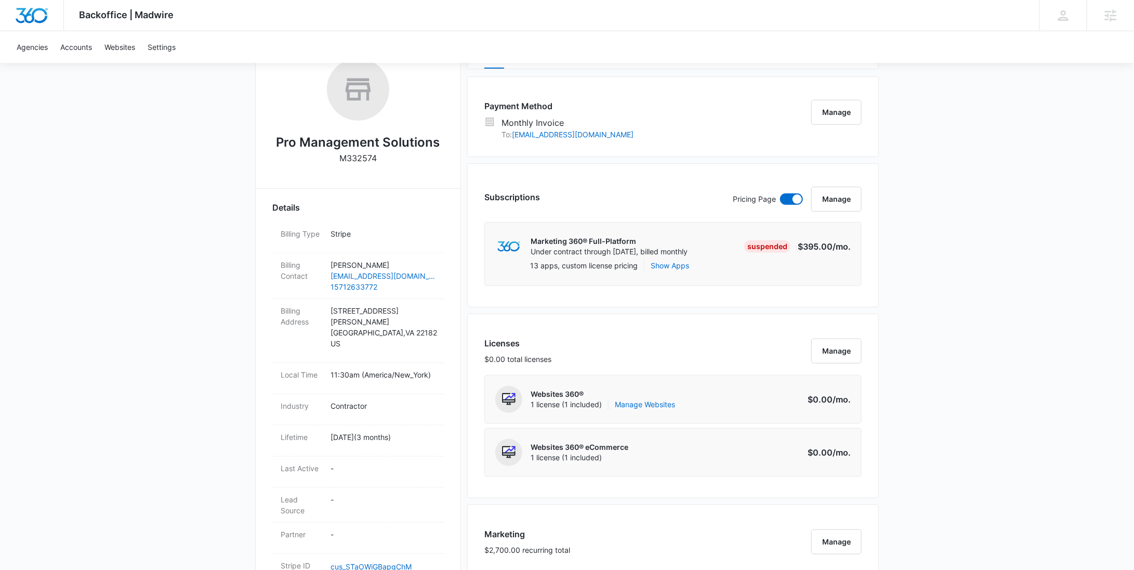
scroll to position [700, 0]
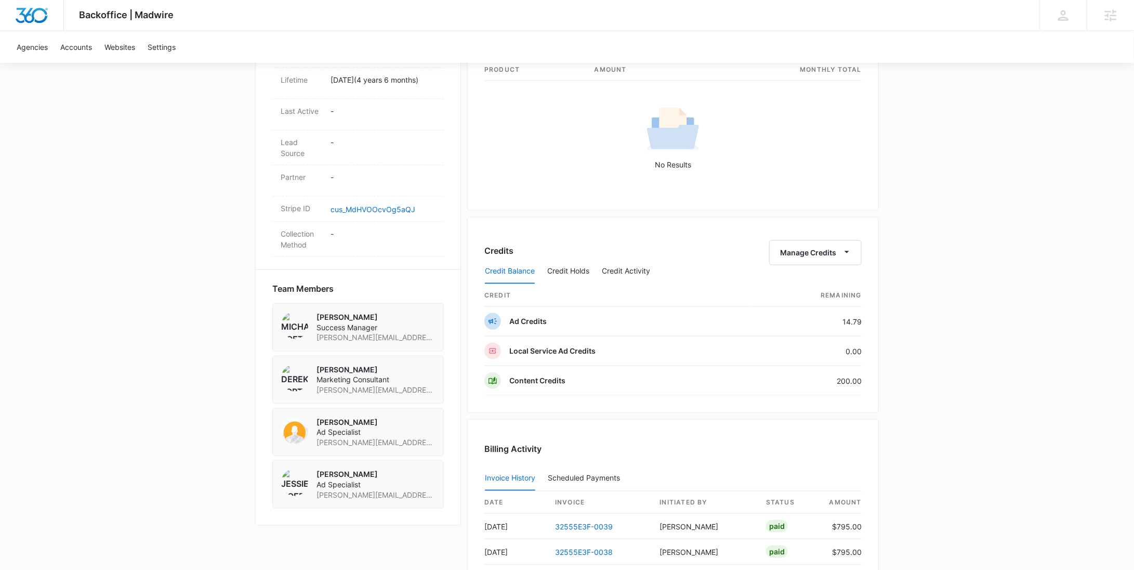
scroll to position [698, 0]
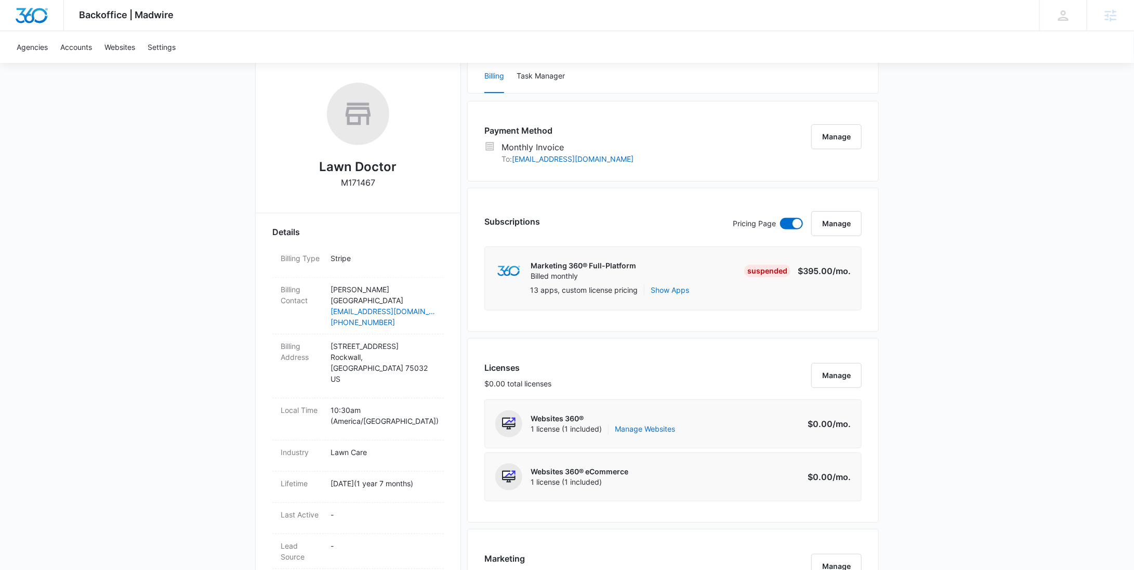
scroll to position [270, 0]
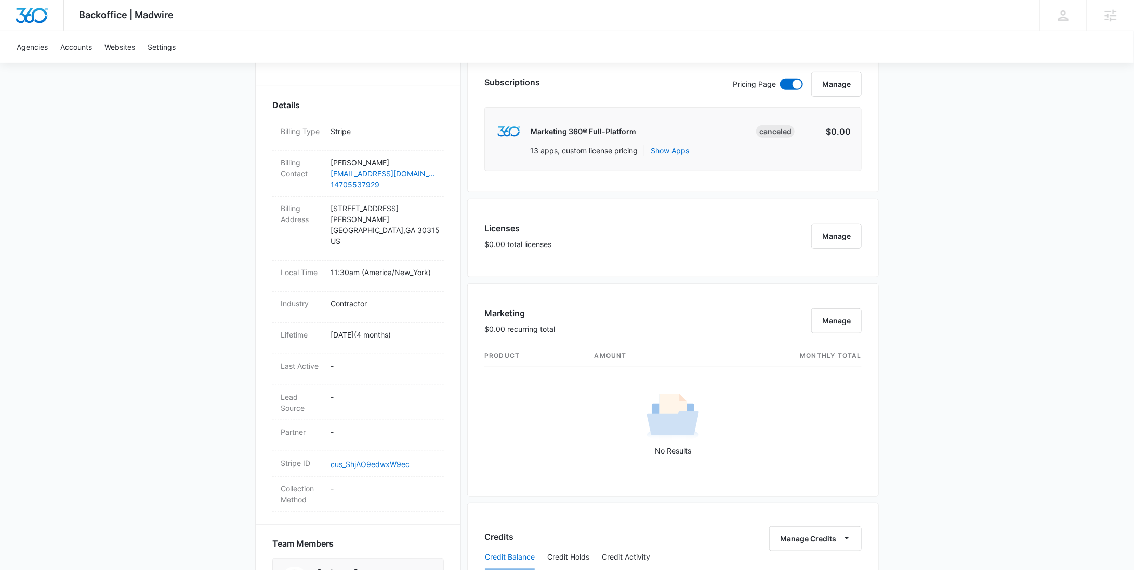
scroll to position [653, 0]
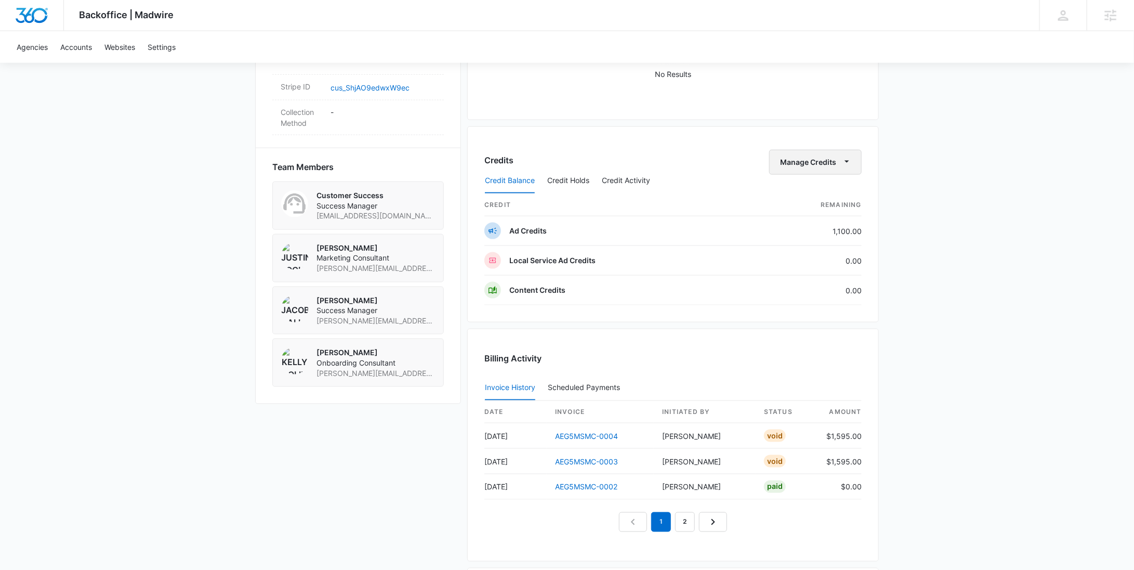
click at [821, 165] on button "Manage Credits" at bounding box center [815, 162] width 93 height 25
click at [815, 206] on div "Withdraw Credits" at bounding box center [832, 209] width 97 height 7
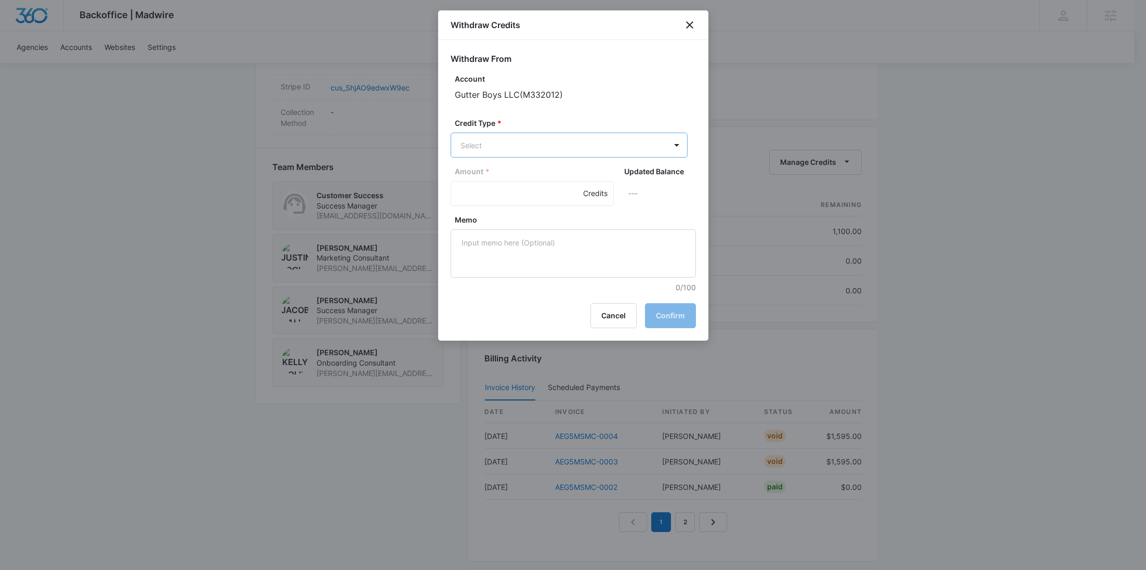
click at [524, 152] on body "Backoffice | Madwire Apps Settings RY Rochelle Young rochelle.young@madwire.com…" at bounding box center [573, 20] width 1146 height 1347
click at [521, 187] on p "Ad Credits (1100.00 Credits)" at bounding box center [537, 184] width 98 height 11
click at [489, 192] on input "Amount *" at bounding box center [532, 194] width 163 height 25
type input "1100"
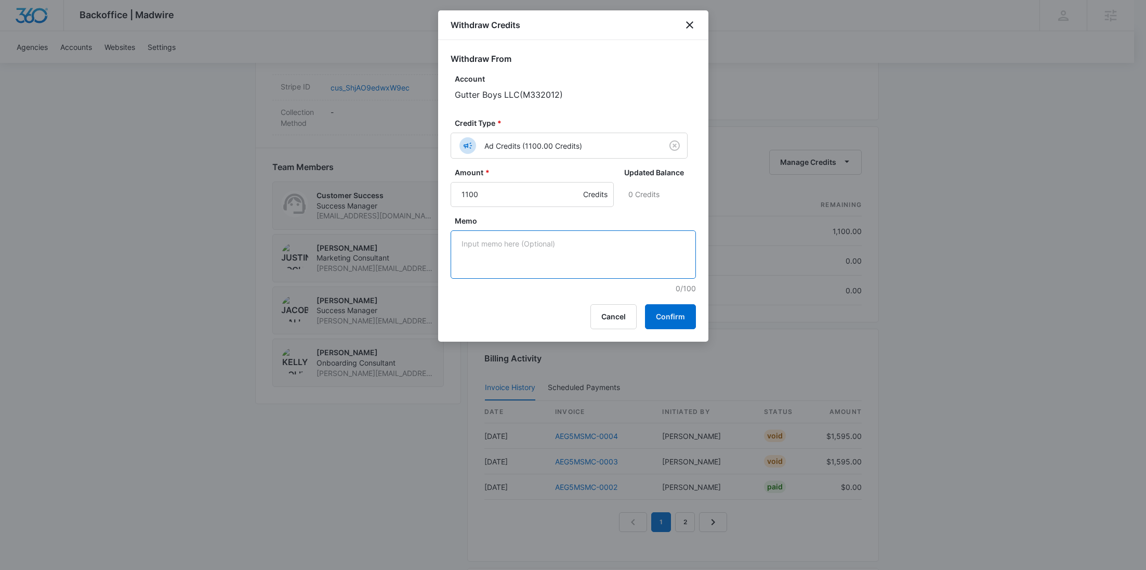
click at [500, 255] on textarea "Memo" at bounding box center [573, 254] width 245 height 48
paste textarea "Cancellation - Clear Fuel"
type textarea "Cancellation - Clear Fuel"
click at [664, 312] on button "Confirm" at bounding box center [670, 316] width 51 height 25
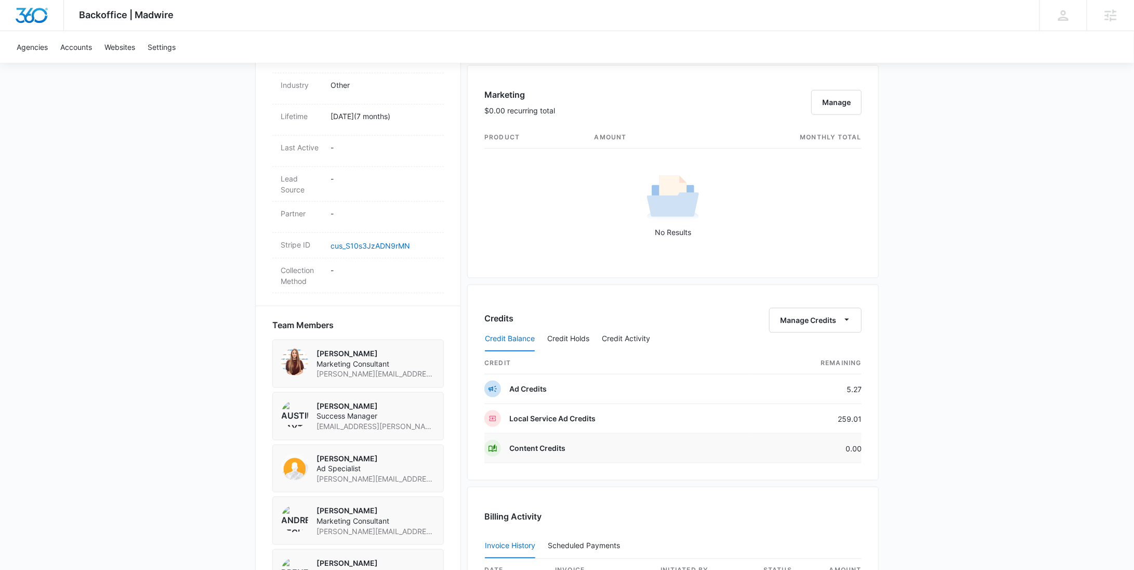
scroll to position [739, 0]
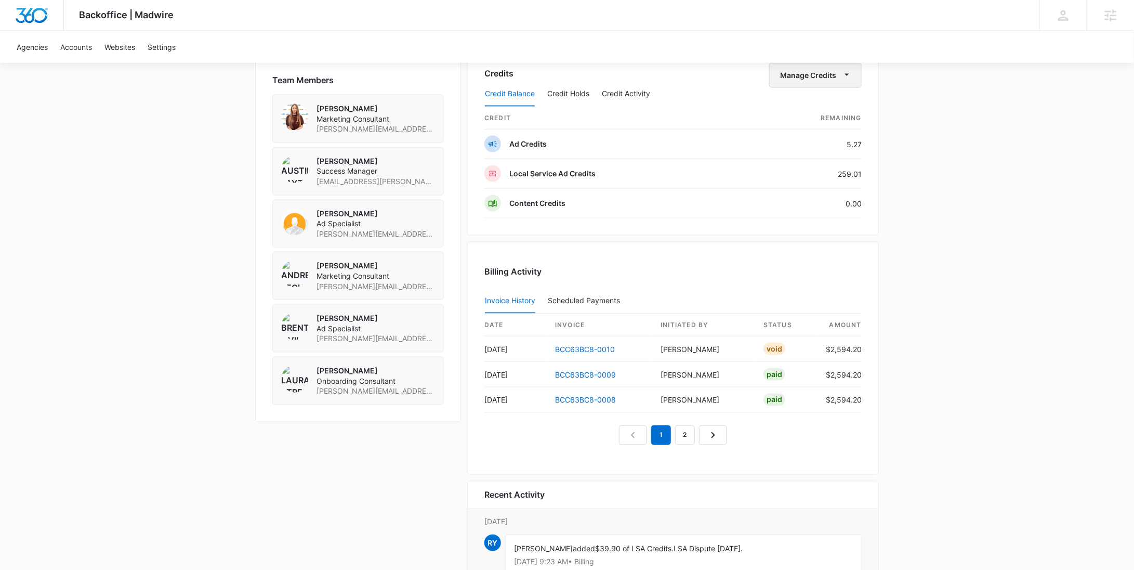
click at [823, 73] on button "Manage Credits" at bounding box center [815, 75] width 93 height 25
click at [811, 119] on div "Withdraw Credits" at bounding box center [832, 122] width 97 height 7
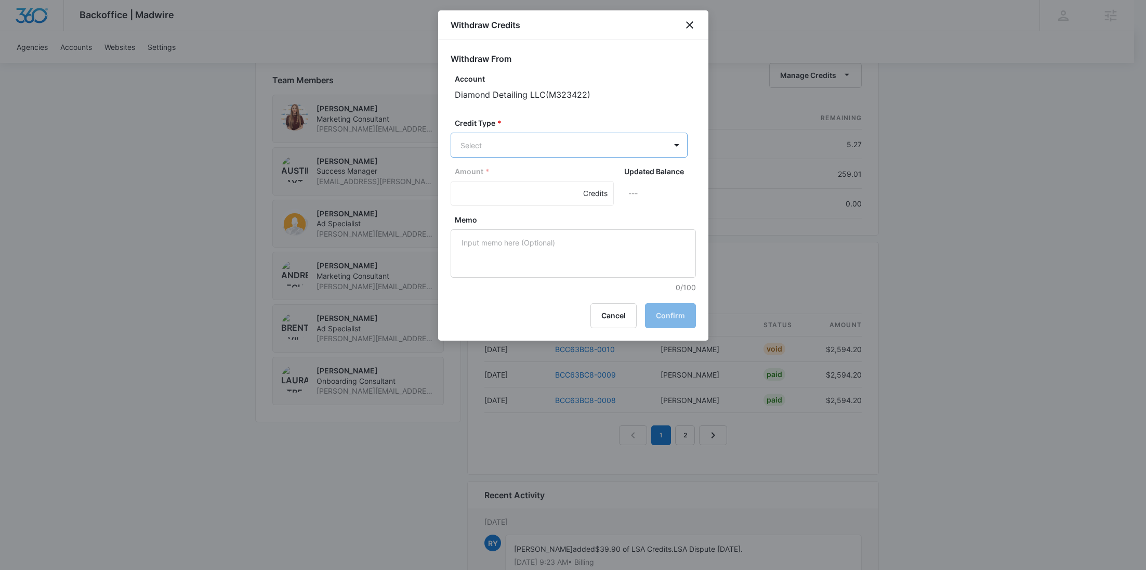
drag, startPoint x: 533, startPoint y: 186, endPoint x: 483, endPoint y: 201, distance: 52.8
click at [533, 186] on p "Ad Credits (5.27 Credits)" at bounding box center [530, 184] width 85 height 11
click at [483, 201] on input "Amount *" at bounding box center [532, 194] width 163 height 25
type input "5.27"
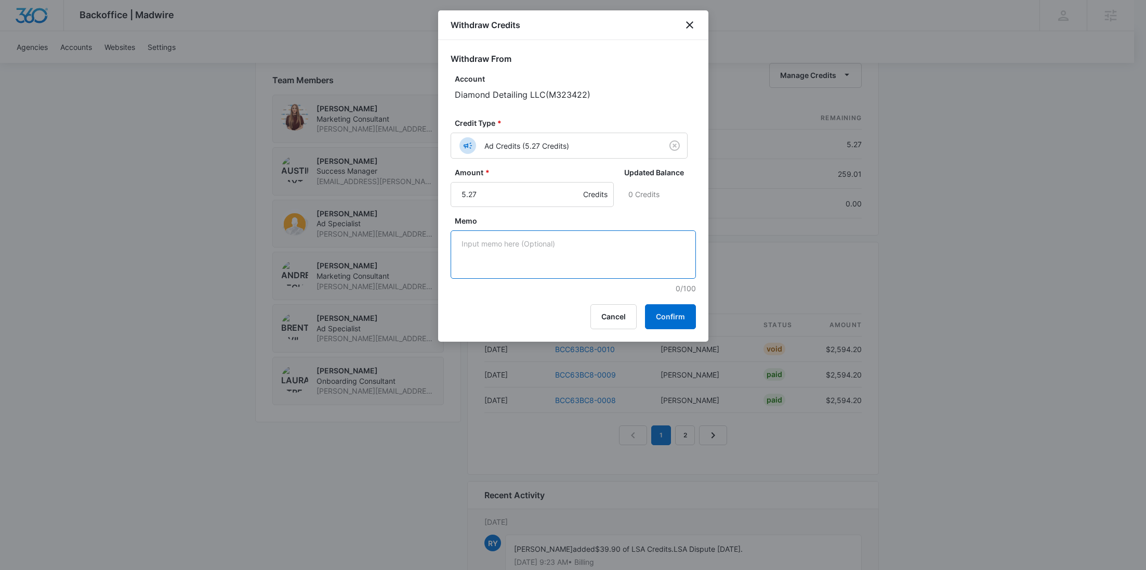
click at [501, 253] on textarea "Memo" at bounding box center [573, 254] width 245 height 48
paste textarea "Cancellation - Clear Fuel"
type textarea "Cancellation - Clear Fuel"
click at [667, 307] on button "Confirm" at bounding box center [670, 316] width 51 height 25
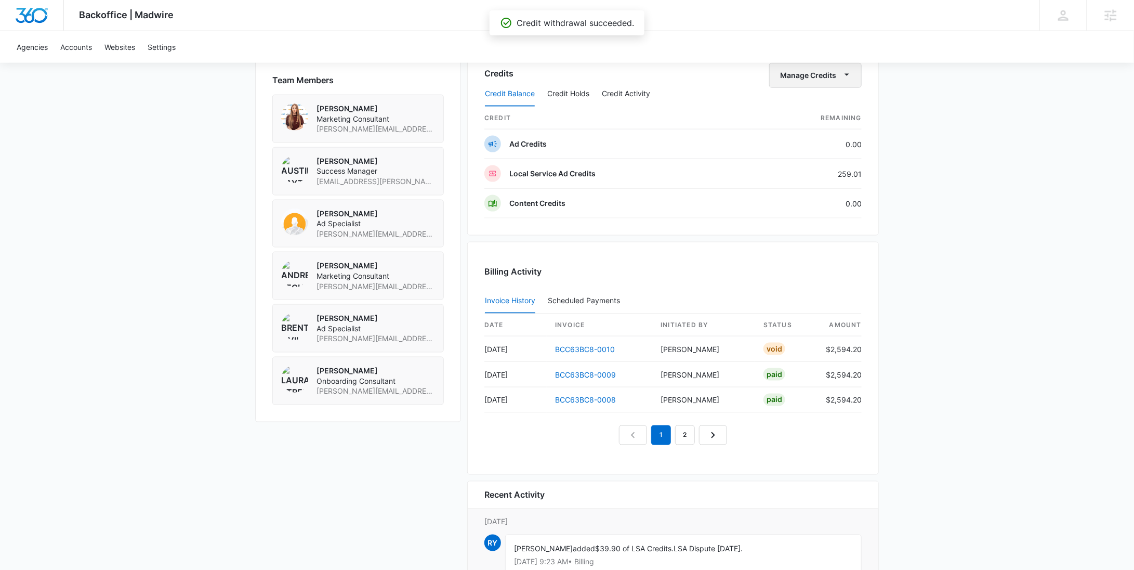
click at [824, 74] on button "Manage Credits" at bounding box center [815, 75] width 93 height 25
click at [808, 119] on div "Withdraw Credits" at bounding box center [832, 122] width 97 height 7
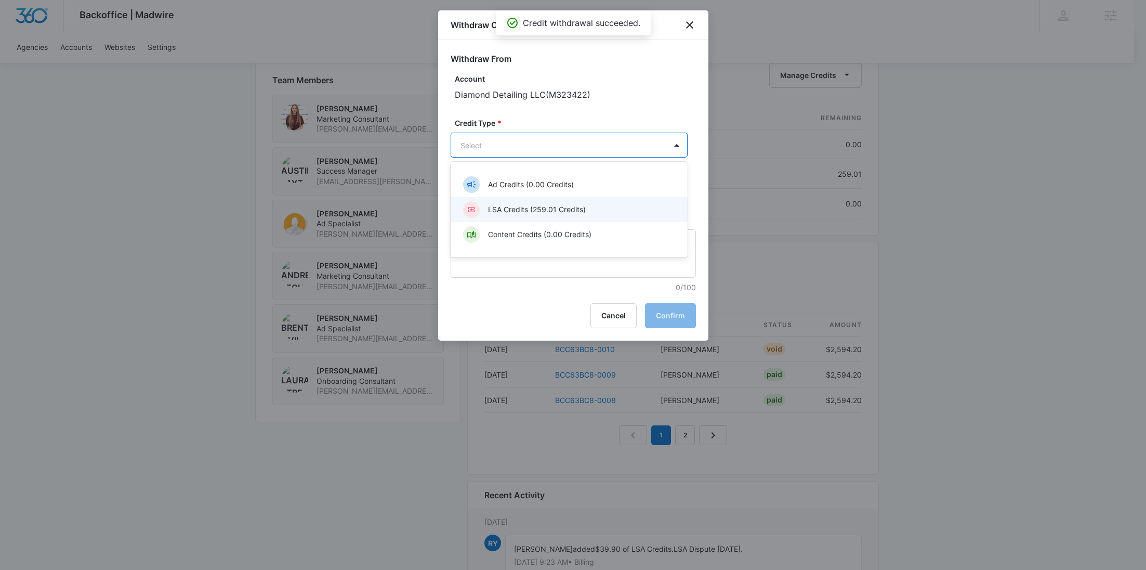
click at [517, 206] on p "LSA Credits (259.01 Credits)" at bounding box center [537, 209] width 98 height 11
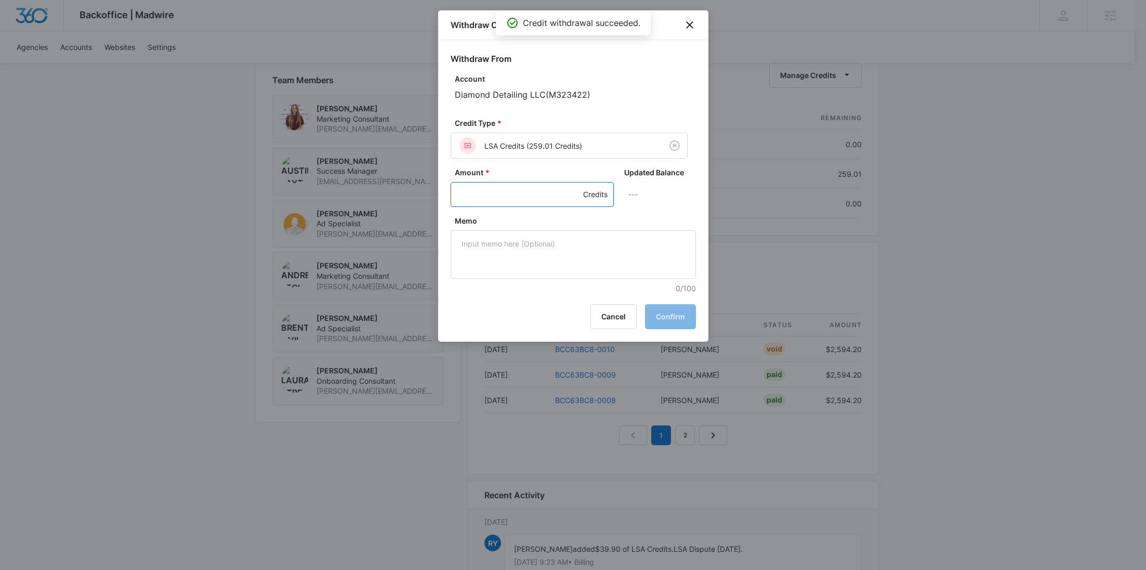
click at [489, 189] on input "Amount *" at bounding box center [532, 194] width 163 height 25
type input "259.01"
click at [555, 261] on textarea "Memo" at bounding box center [573, 254] width 245 height 48
paste textarea "Cancellation - Clear Fuel"
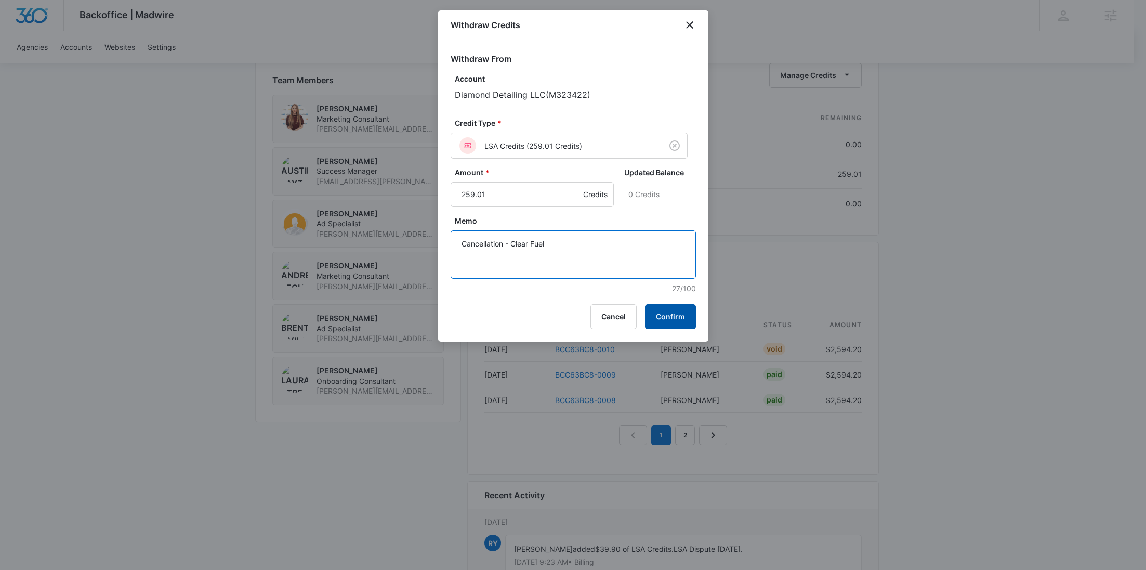
type textarea "Cancellation - Clear Fuel"
click at [664, 318] on button "Confirm" at bounding box center [670, 316] width 51 height 25
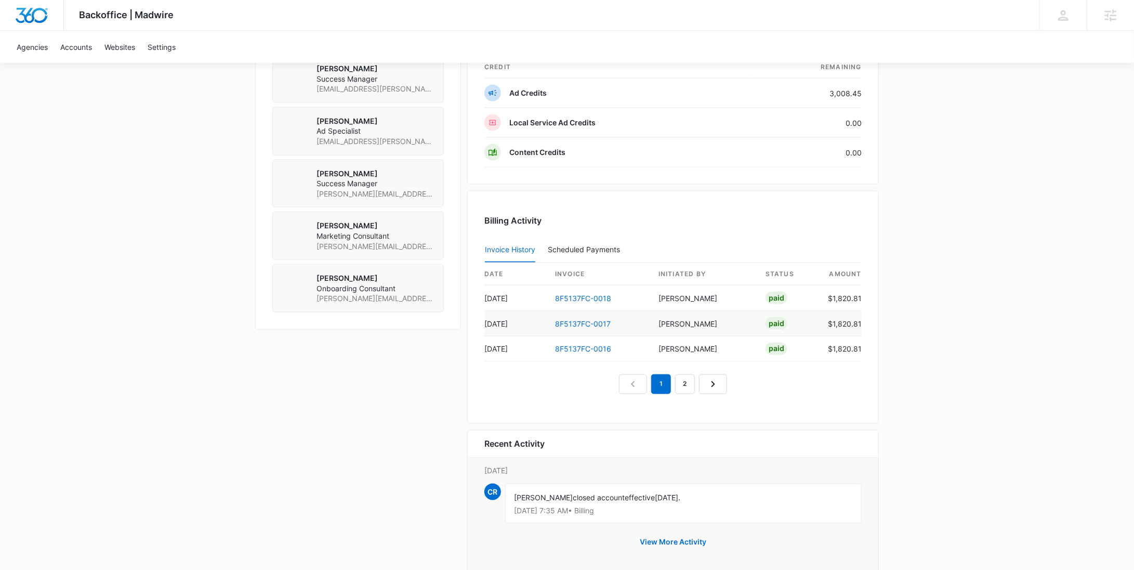
scroll to position [763, 0]
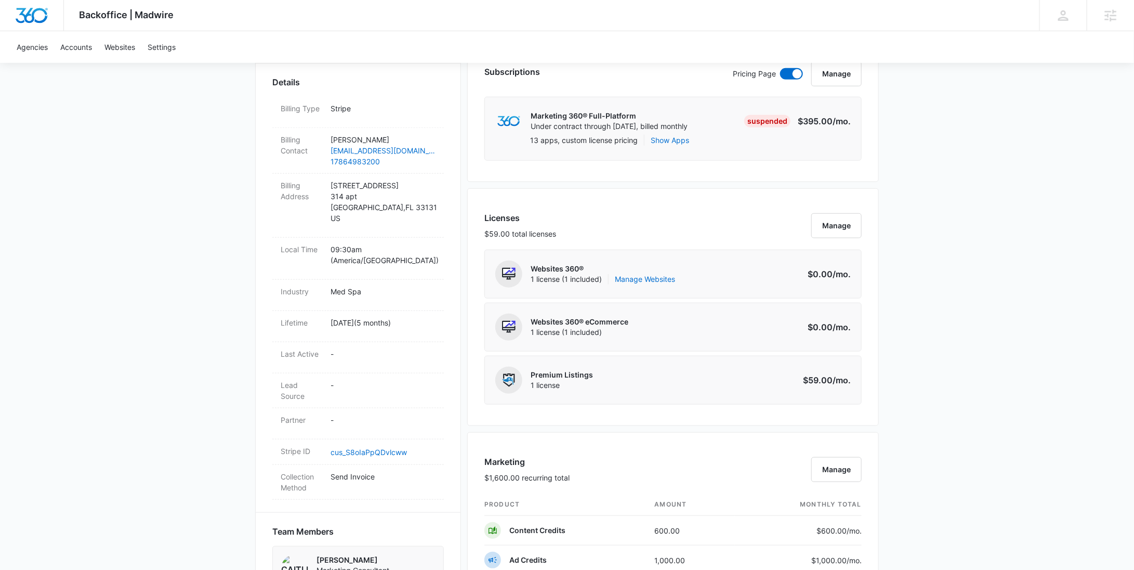
scroll to position [670, 0]
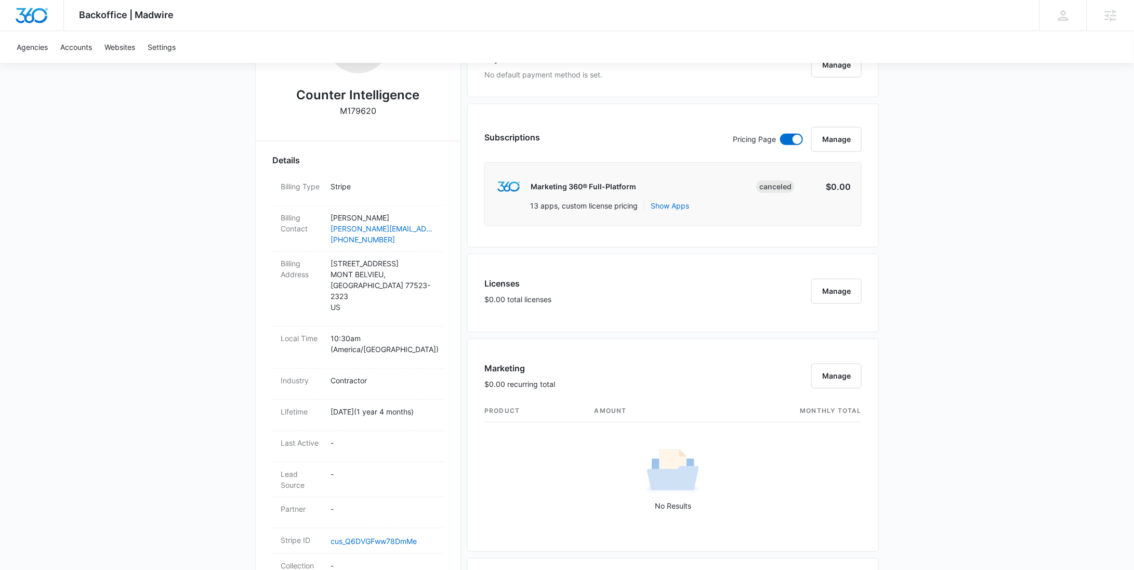
scroll to position [654, 0]
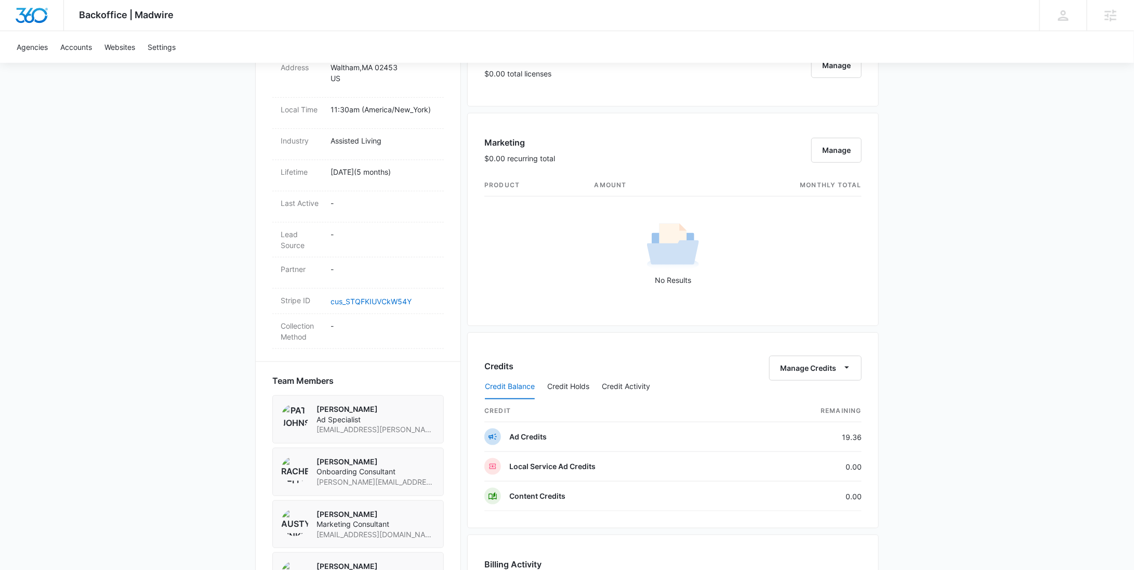
scroll to position [696, 0]
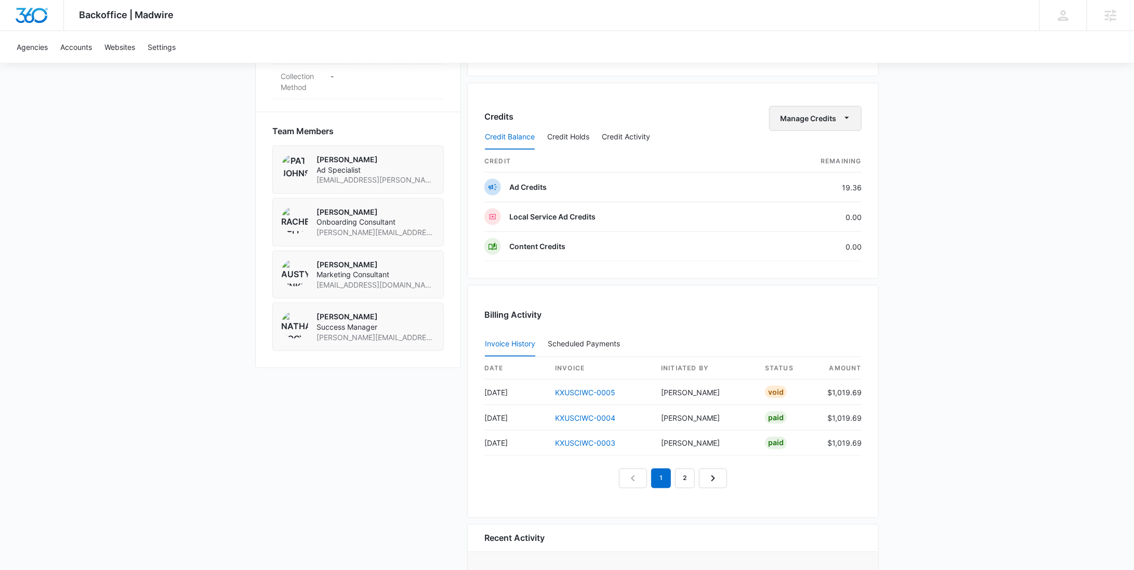
click at [811, 114] on button "Manage Credits" at bounding box center [815, 118] width 93 height 25
click at [812, 162] on div "Withdraw Credits" at bounding box center [832, 165] width 97 height 7
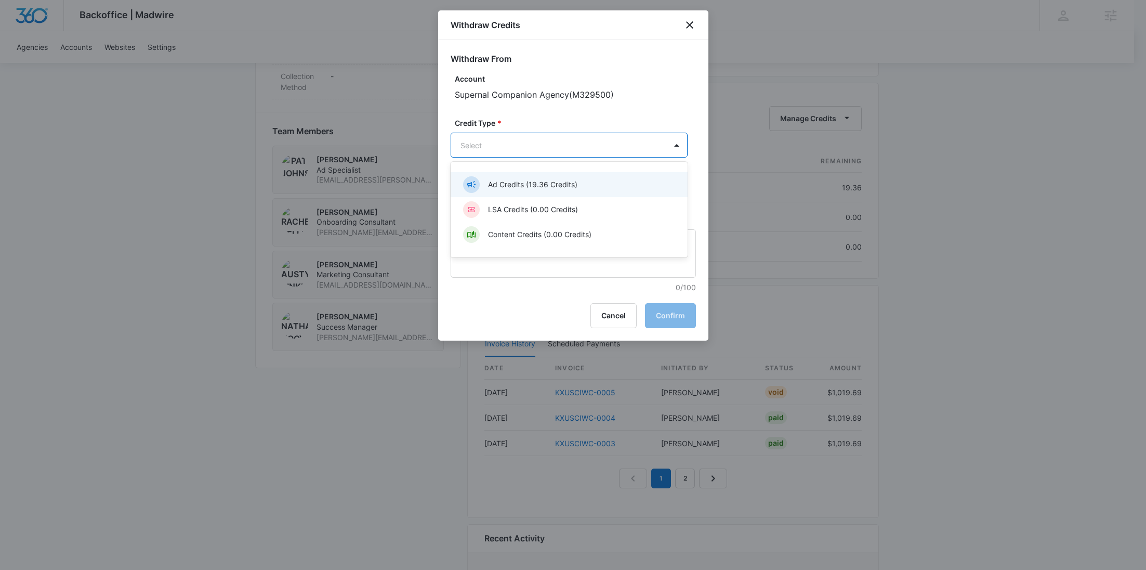
click at [545, 186] on p "Ad Credits (19.36 Credits)" at bounding box center [532, 184] width 89 height 11
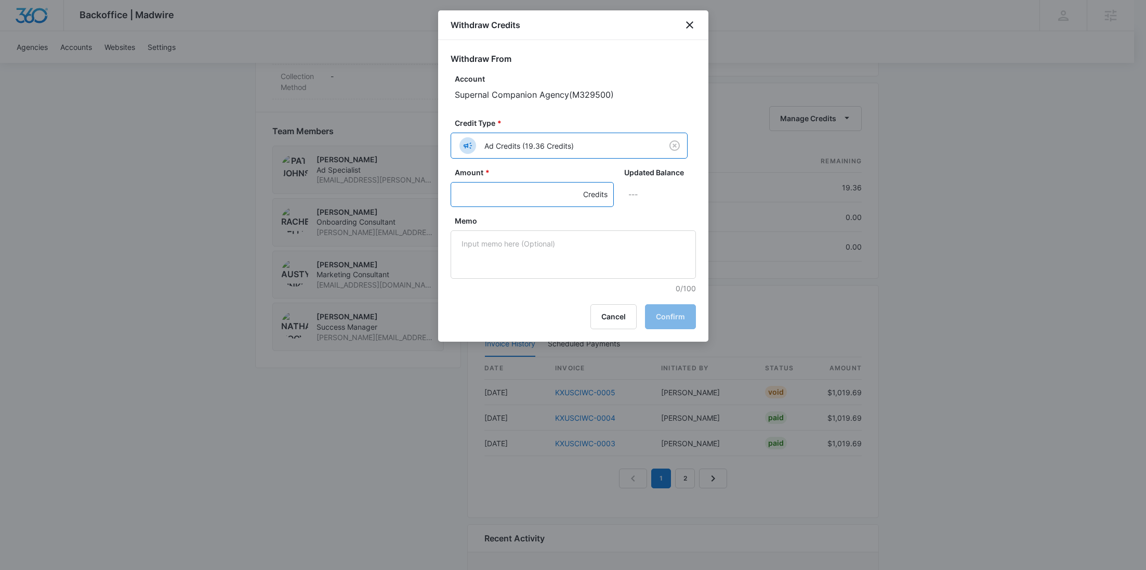
click at [497, 194] on input "Amount *" at bounding box center [532, 194] width 163 height 25
type input "19.36"
click at [536, 243] on textarea "Memo" at bounding box center [573, 254] width 245 height 48
paste textarea "Cancellation - Clear Fuel"
type textarea "Cancellation - Clear Fuel"
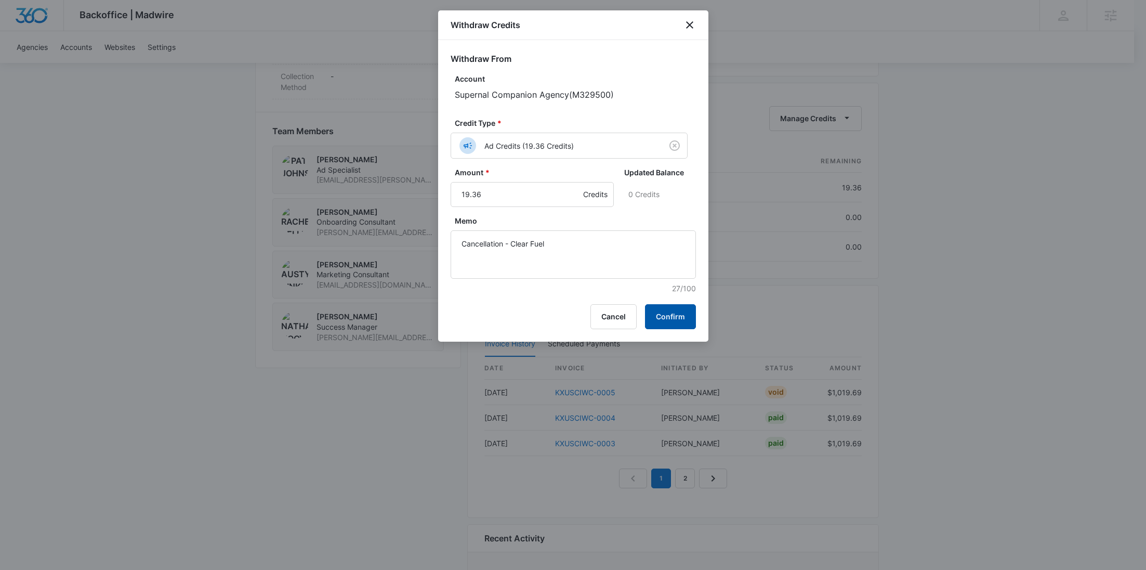
click at [665, 312] on button "Confirm" at bounding box center [670, 316] width 51 height 25
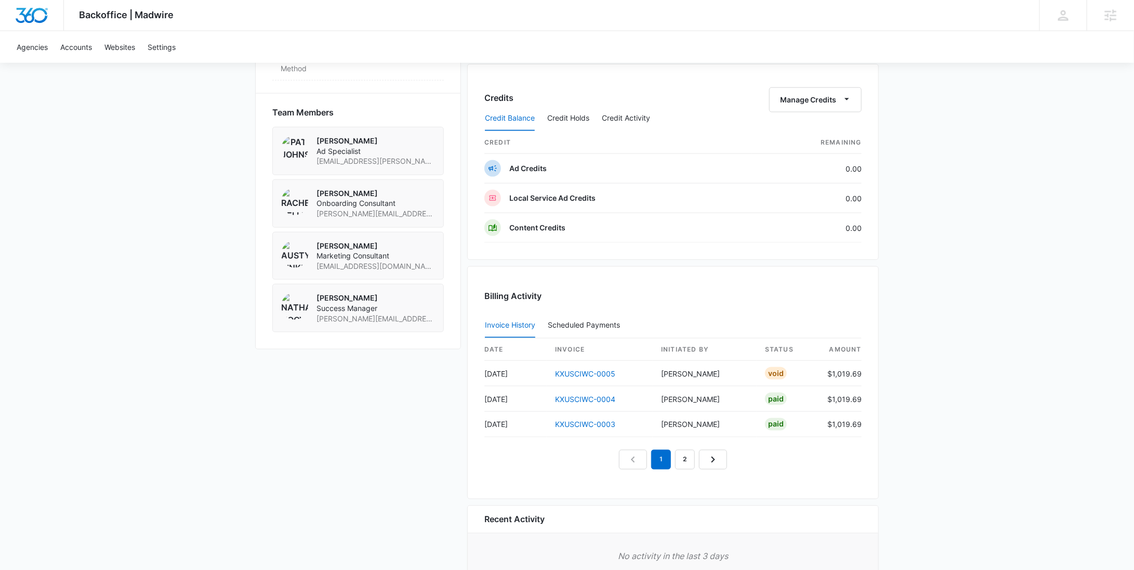
scroll to position [744, 0]
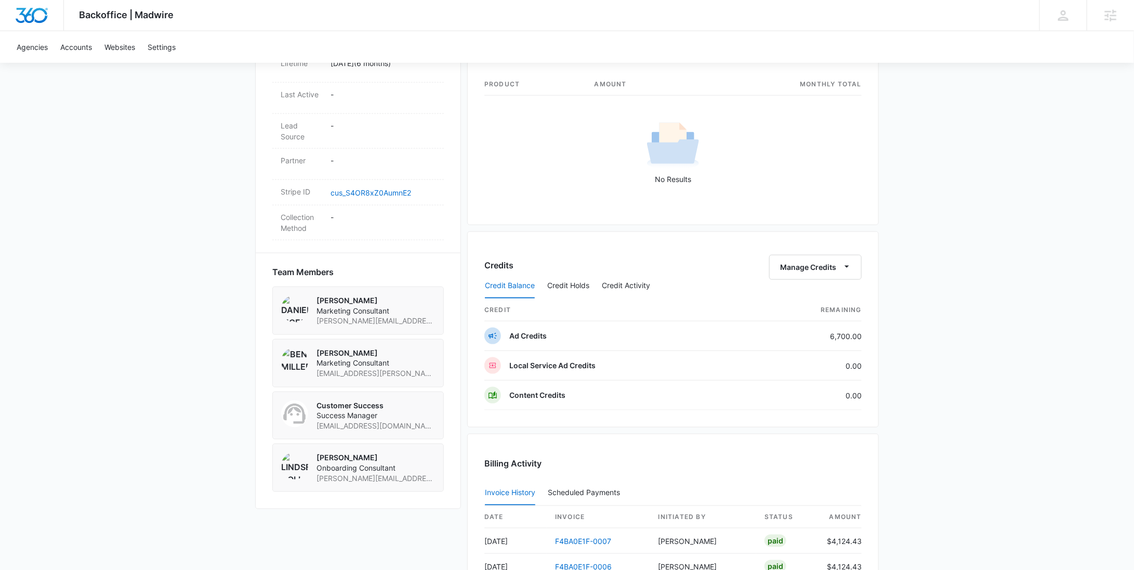
scroll to position [556, 0]
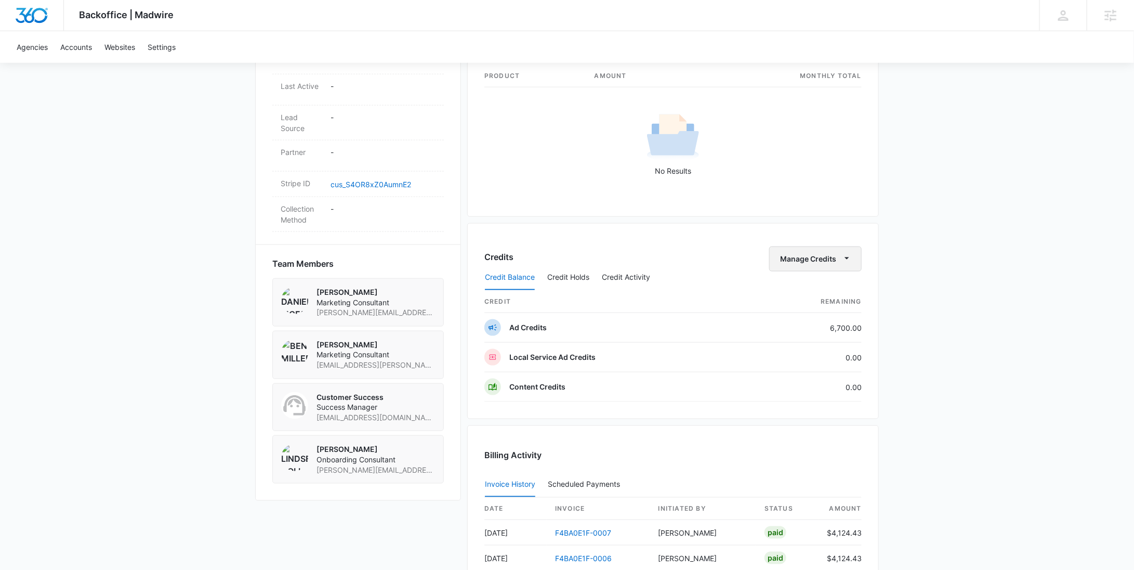
click at [806, 257] on button "Manage Credits" at bounding box center [815, 258] width 93 height 25
click at [804, 303] on div "Withdraw Credits" at bounding box center [832, 306] width 97 height 7
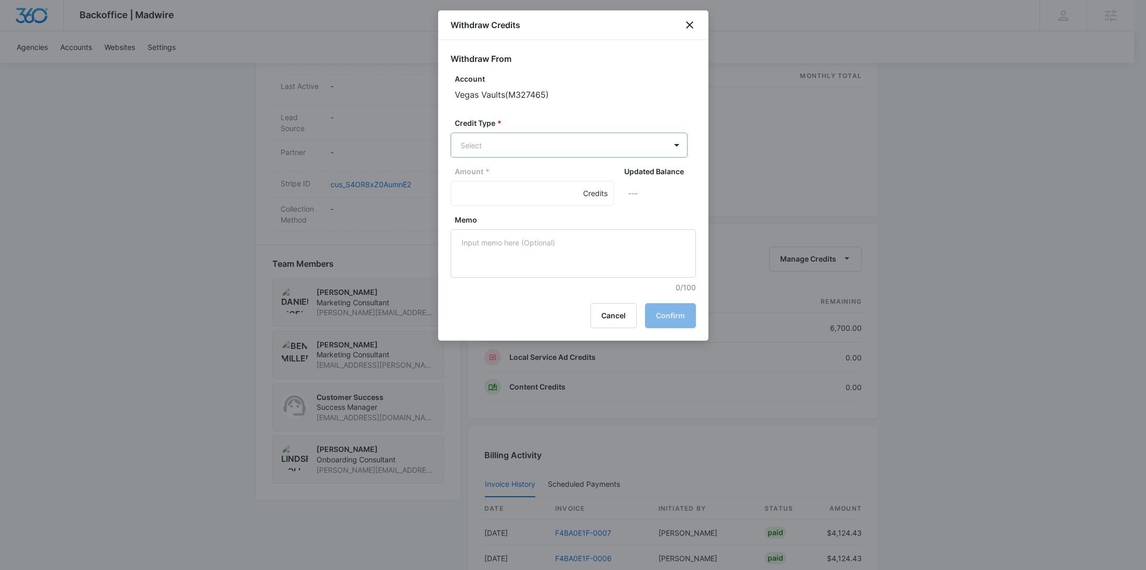
click at [558, 139] on body "Backoffice | Madwire Apps Settings [PERSON_NAME] Young [EMAIL_ADDRESS][PERSON_N…" at bounding box center [573, 117] width 1146 height 1347
click at [554, 184] on p "Ad Credits (6700.00 Credits)" at bounding box center [537, 184] width 99 height 11
click at [510, 193] on input "Amount *" at bounding box center [532, 194] width 163 height 25
type input "6700"
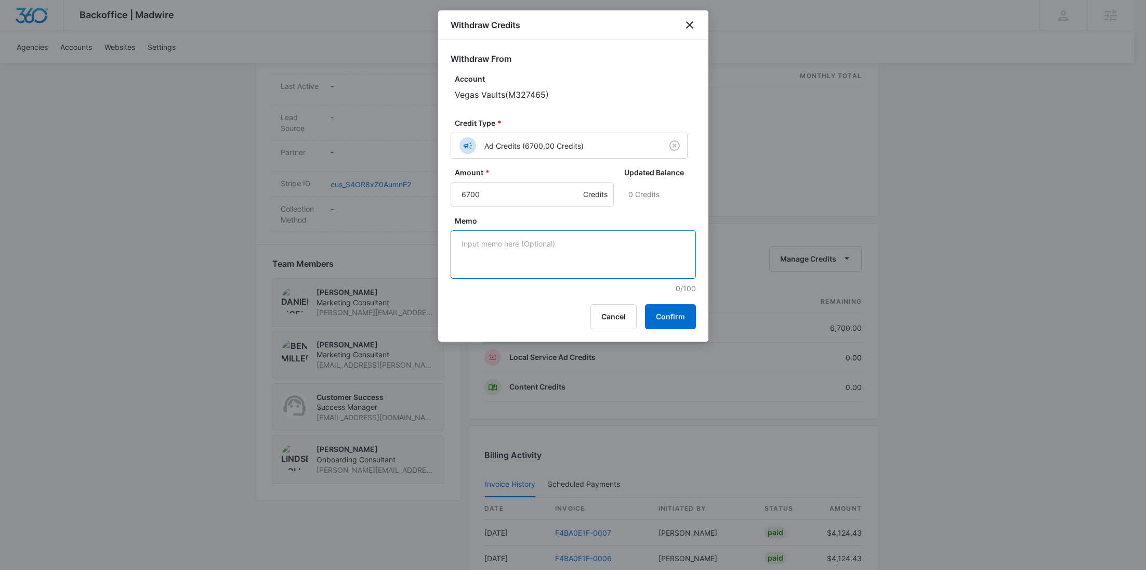
click at [538, 259] on textarea "Memo" at bounding box center [573, 254] width 245 height 48
paste textarea "Cancellation - Clear Fuel"
type textarea "Cancellation - Clear Fuel"
click at [664, 311] on button "Confirm" at bounding box center [670, 316] width 51 height 25
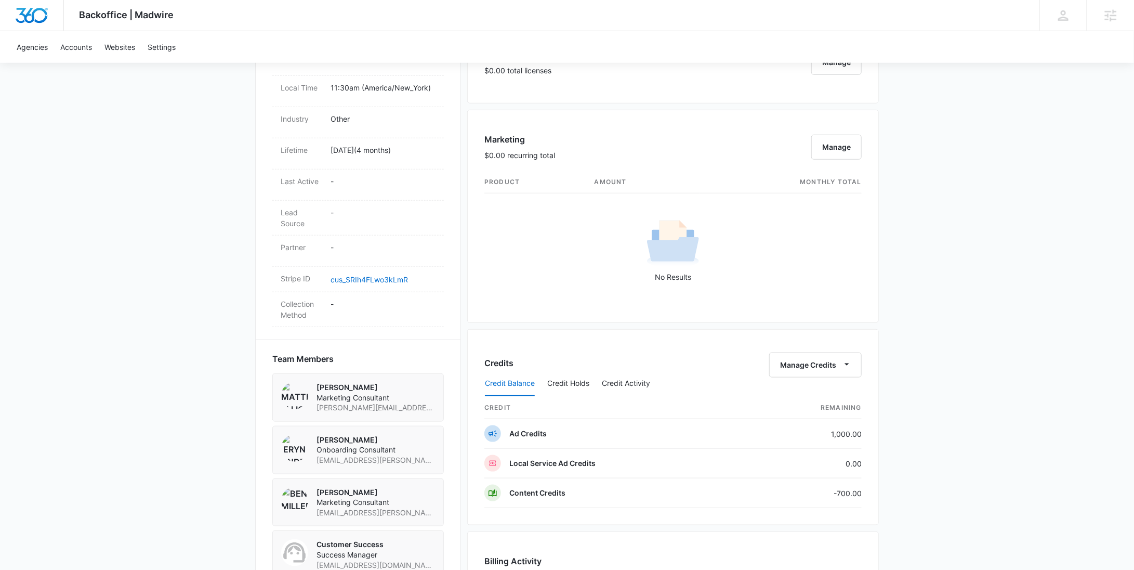
scroll to position [666, 0]
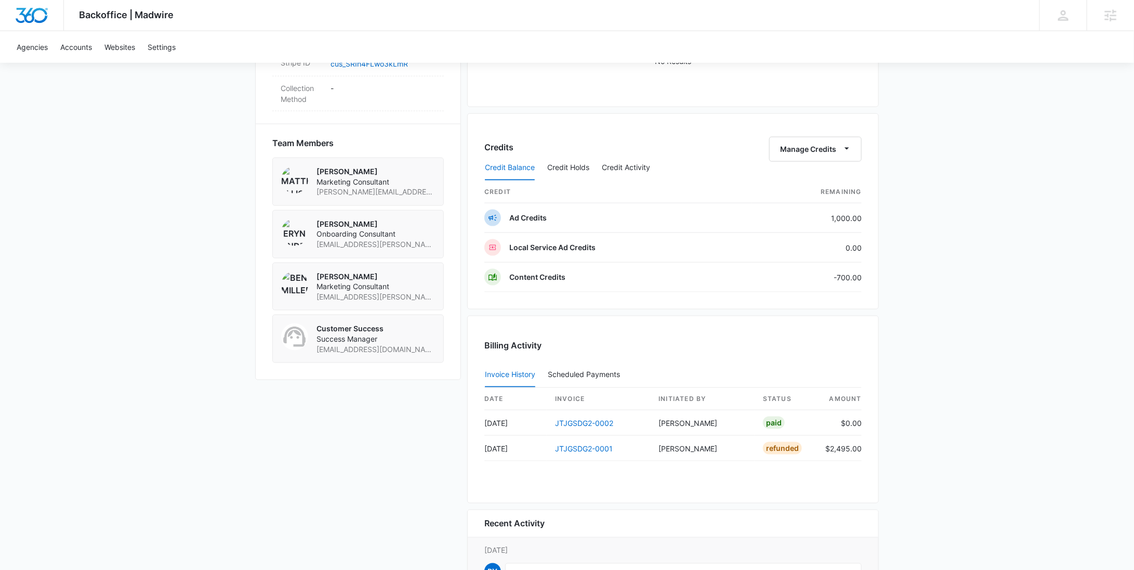
click at [827, 155] on div "Credit Balance Credit Holds Credit Activity" at bounding box center [673, 168] width 377 height 26
click at [817, 145] on button "Manage Credits" at bounding box center [815, 149] width 93 height 25
click at [810, 194] on div "Withdraw Credits" at bounding box center [832, 196] width 97 height 7
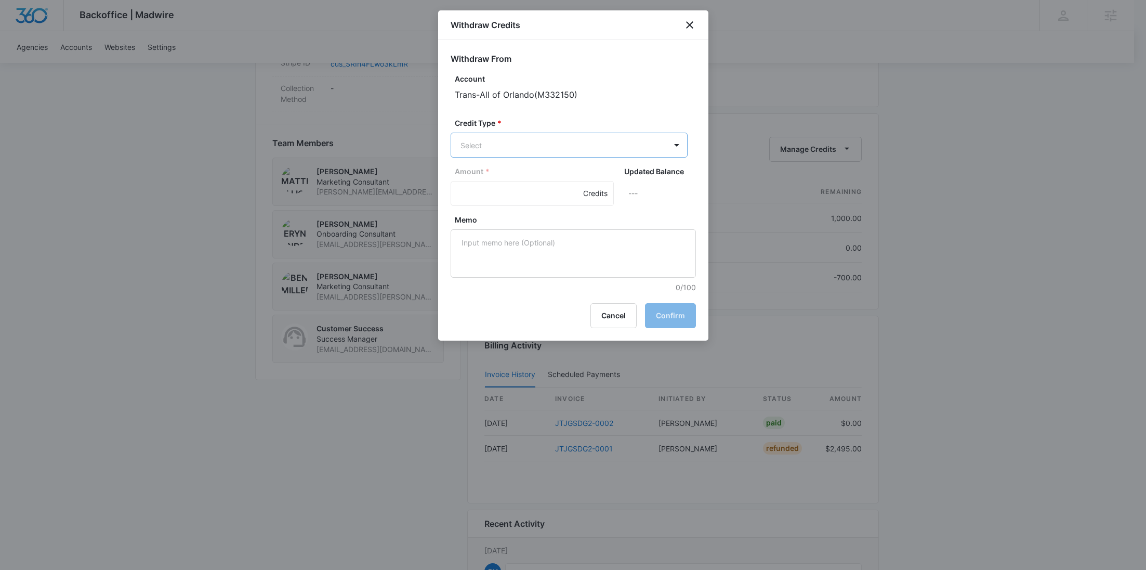
click at [539, 146] on body "Backoffice | Madwire Apps Settings RY Rochelle Young rochelle.young@madwire.com…" at bounding box center [573, 25] width 1146 height 1383
click at [534, 179] on p "Ad Credits (1000.00 Credits)" at bounding box center [537, 184] width 99 height 11
click at [488, 194] on input "Amount *" at bounding box center [532, 194] width 163 height 25
type input "1000"
click at [609, 249] on textarea "Memo" at bounding box center [573, 254] width 245 height 48
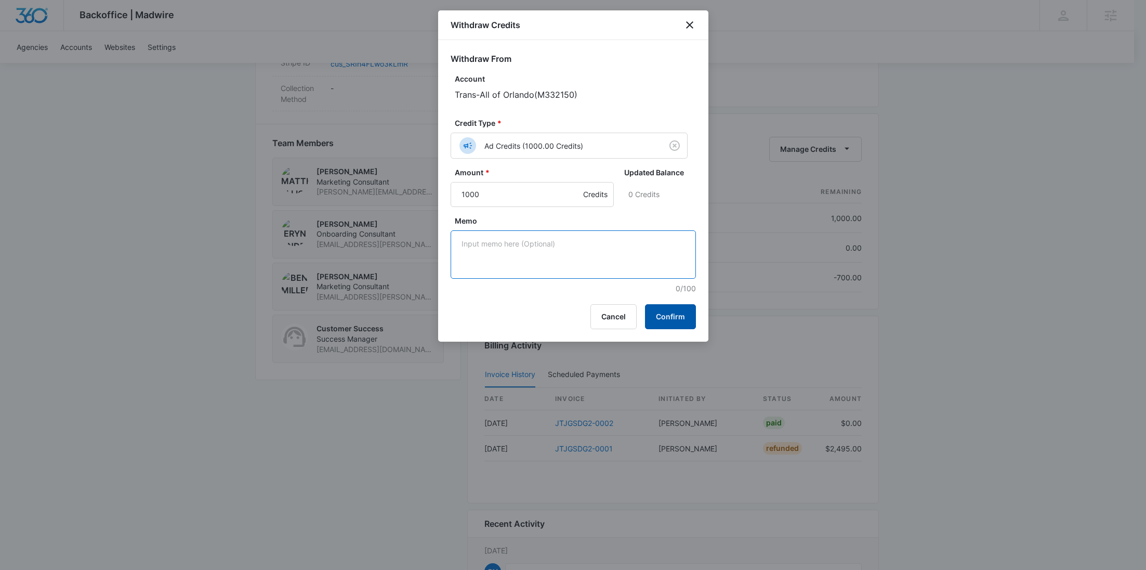
paste textarea "Cancellation - Clear Fuel"
type textarea "Cancellation - Clear Fuel"
click at [667, 313] on button "Confirm" at bounding box center [670, 316] width 51 height 25
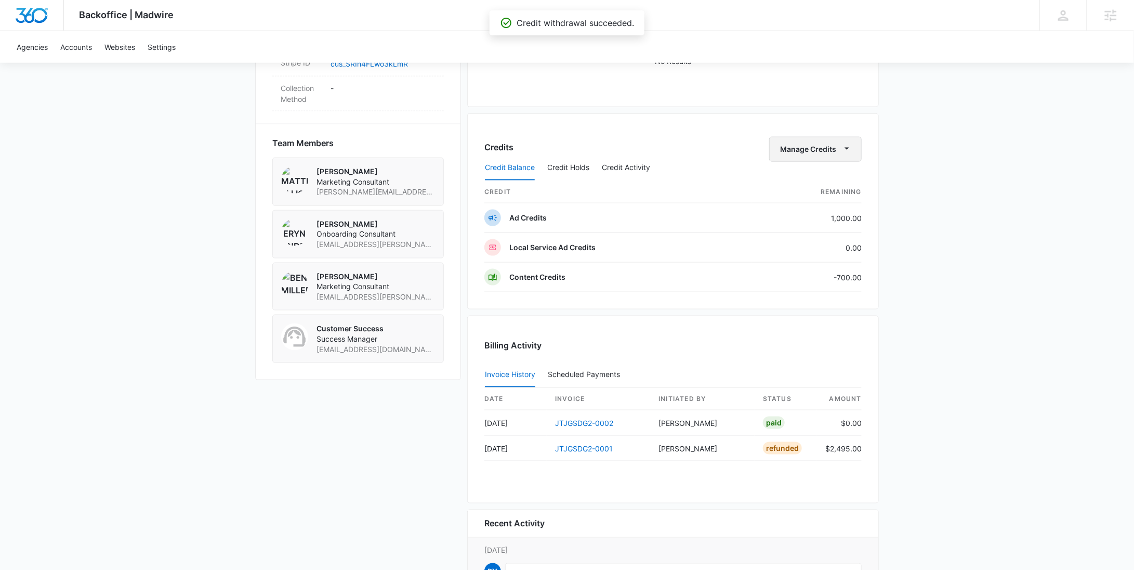
click at [823, 147] on button "Manage Credits" at bounding box center [815, 149] width 93 height 25
click at [955, 151] on div "Backoffice | Madwire Apps Settings RY Rochelle Young rochelle.young@madwire.com…" at bounding box center [567, 25] width 1134 height 1383
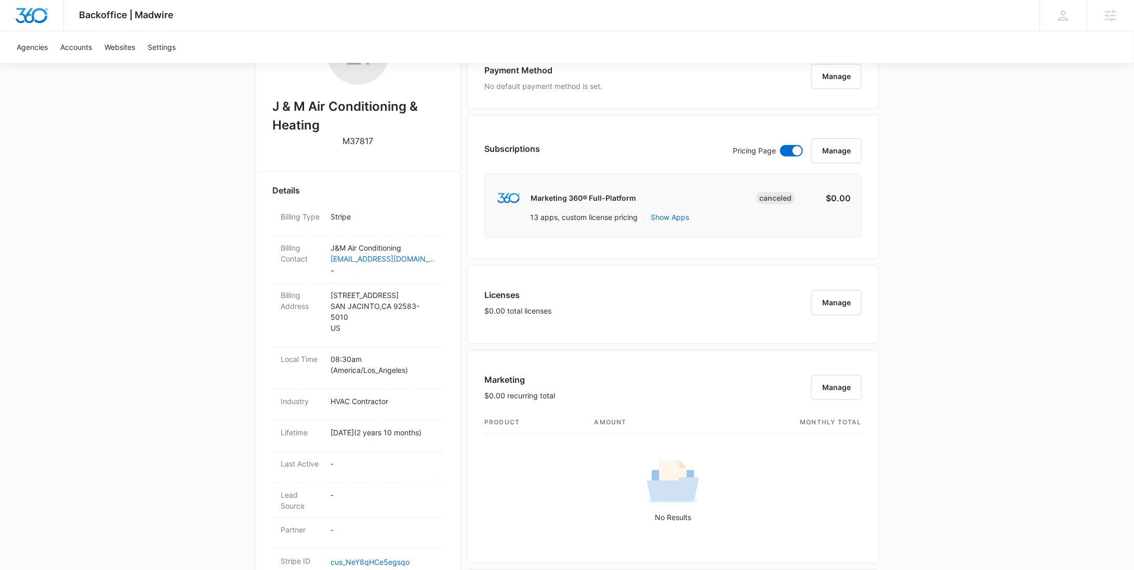
scroll to position [659, 0]
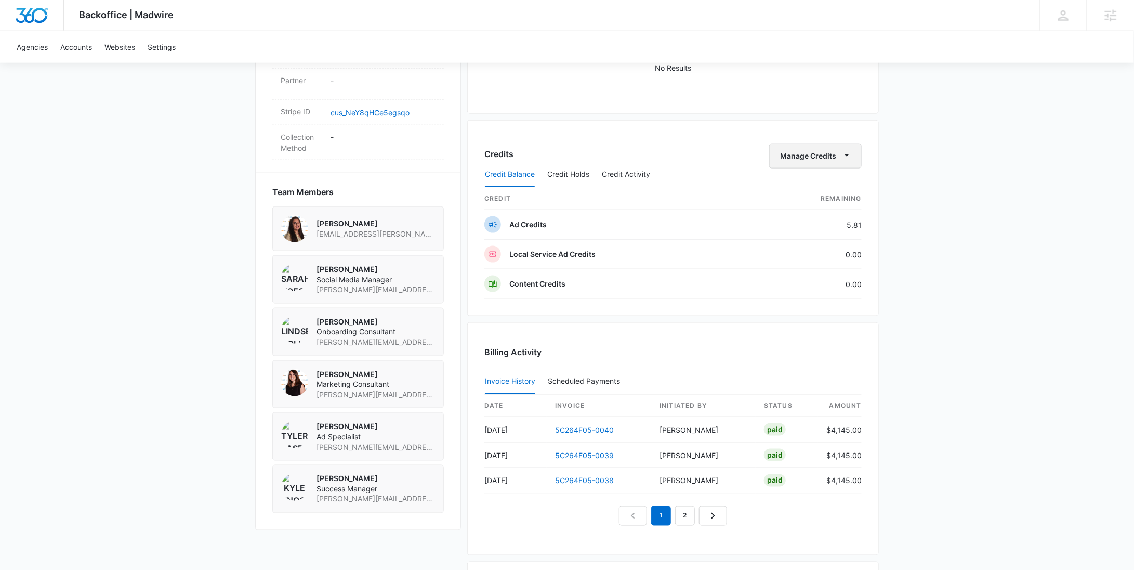
click at [835, 157] on button "Manage Credits" at bounding box center [815, 155] width 93 height 25
click at [810, 200] on div "Withdraw Credits" at bounding box center [832, 203] width 97 height 7
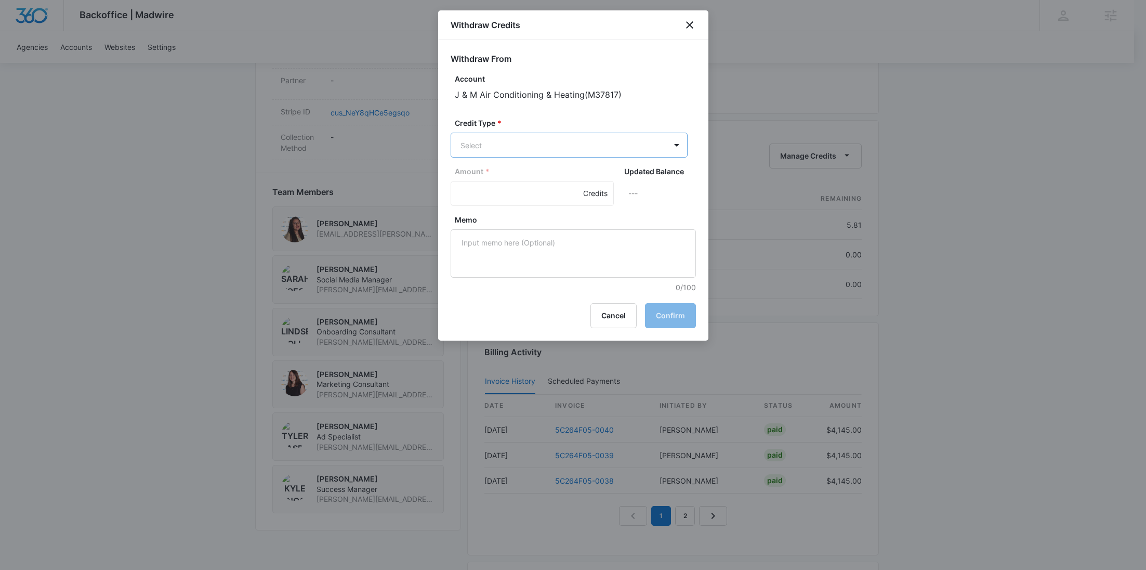
click at [532, 143] on body "Backoffice | Madwire Apps Settings [PERSON_NAME] Young [EMAIL_ADDRESS][PERSON_N…" at bounding box center [573, 14] width 1146 height 1347
click at [523, 180] on p "Ad Credits (5.81 Credits)" at bounding box center [530, 184] width 85 height 11
click at [510, 187] on input "Amount *" at bounding box center [532, 194] width 163 height 25
type input "5.81"
click at [566, 273] on textarea "Memo" at bounding box center [573, 254] width 245 height 48
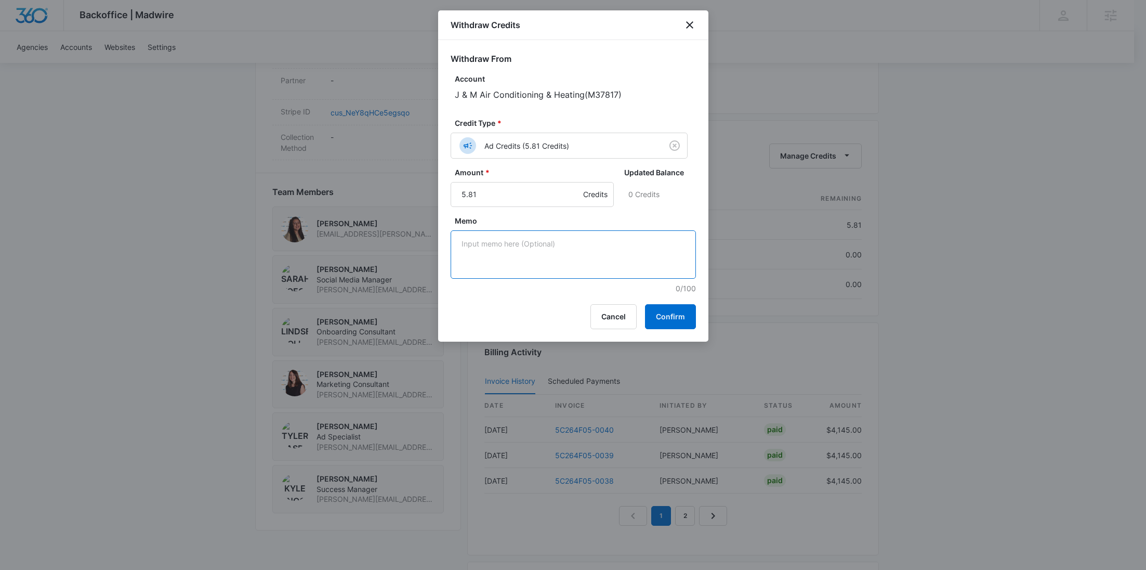
paste textarea "Cancellation - Clear Fuel"
type textarea "Cancellation - Clear Fuel"
click at [662, 310] on button "Confirm" at bounding box center [670, 316] width 51 height 25
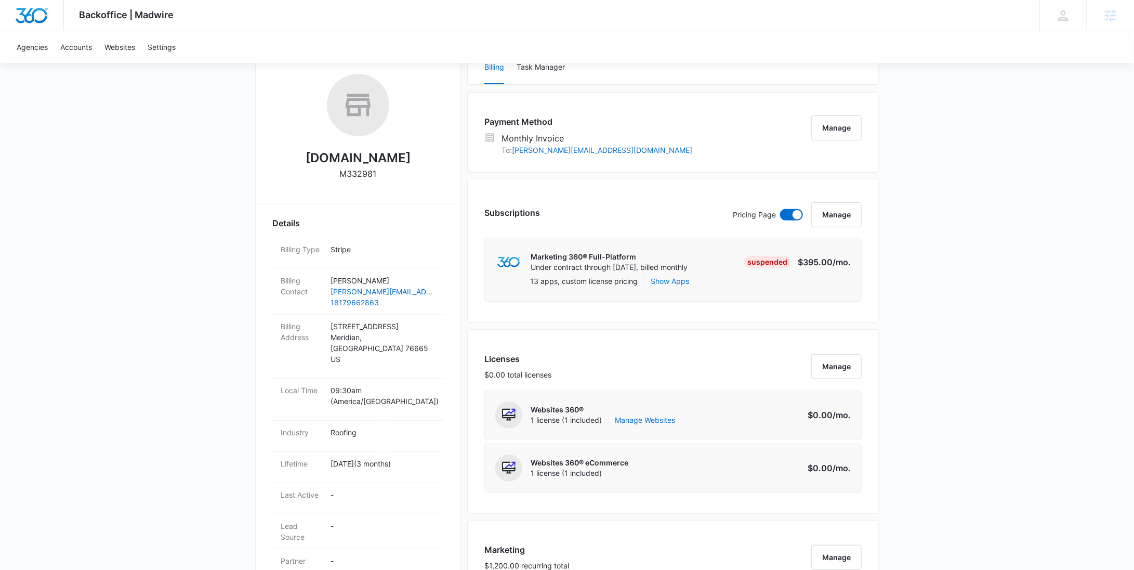
scroll to position [262, 0]
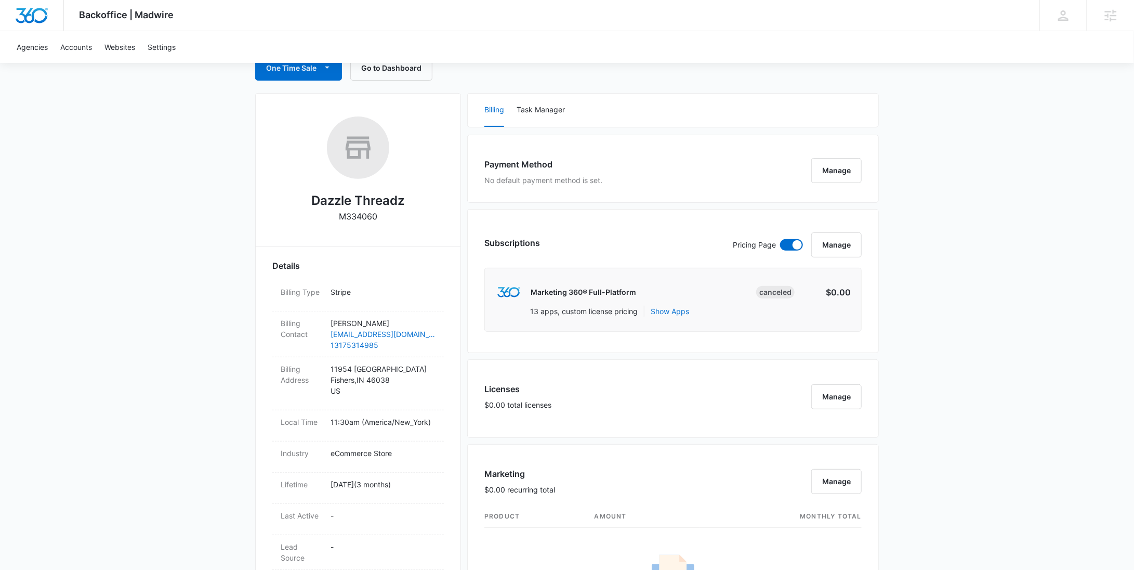
scroll to position [675, 0]
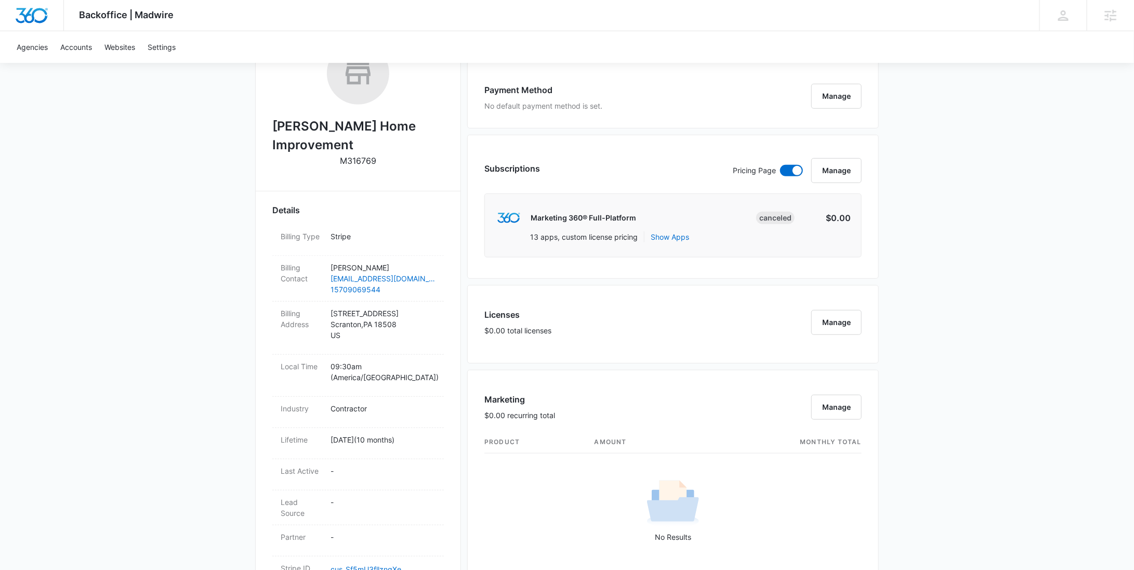
scroll to position [619, 0]
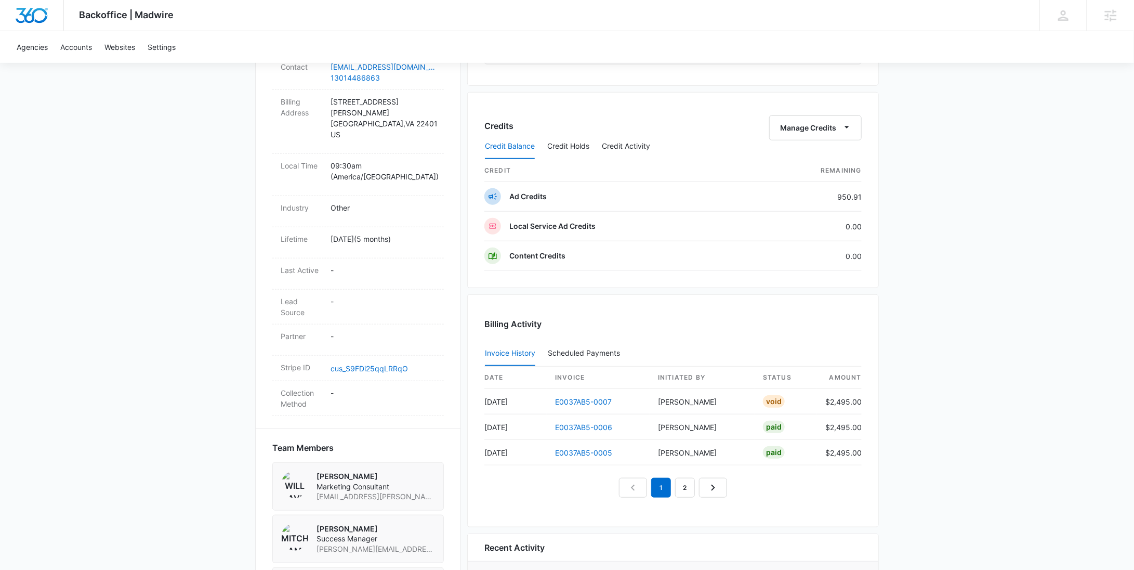
scroll to position [377, 0]
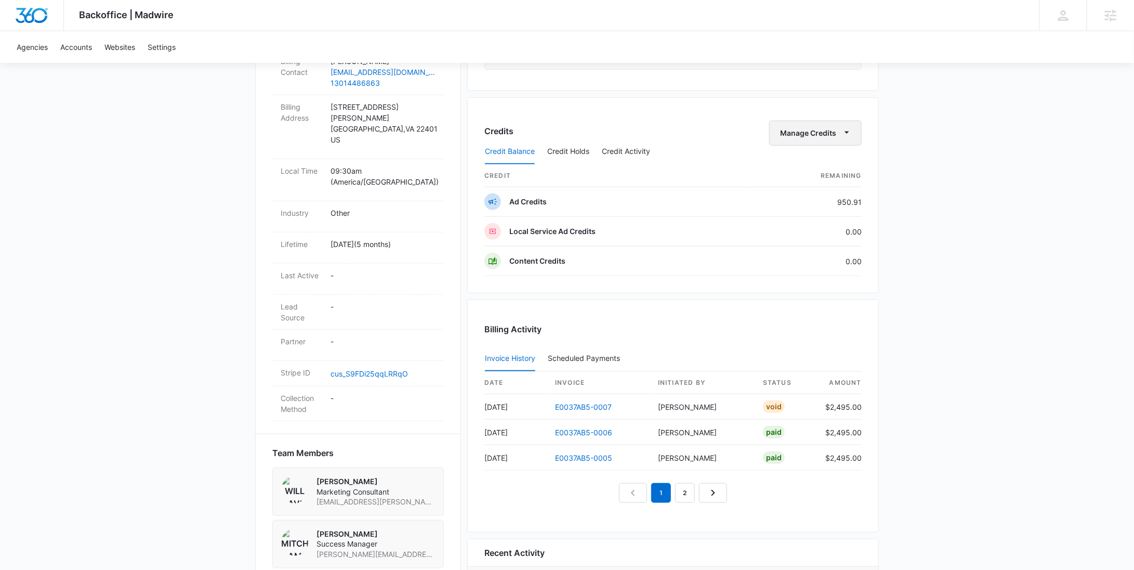
click at [815, 129] on button "Manage Credits" at bounding box center [815, 133] width 93 height 25
click at [817, 179] on div "Withdraw Credits" at bounding box center [832, 180] width 97 height 7
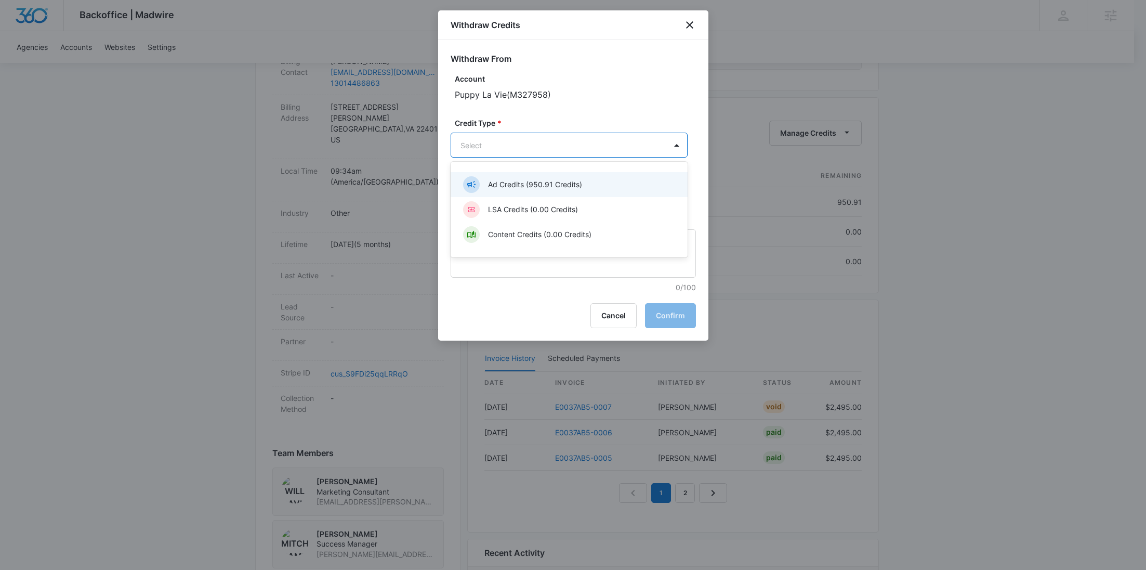
click at [541, 139] on body "Backoffice | Madwire Apps Settings RY Rochelle Young rochelle.young@madwire.com…" at bounding box center [573, 163] width 1146 height 1080
click at [523, 178] on div "Ad Credits (950.91 Credits)" at bounding box center [568, 184] width 210 height 17
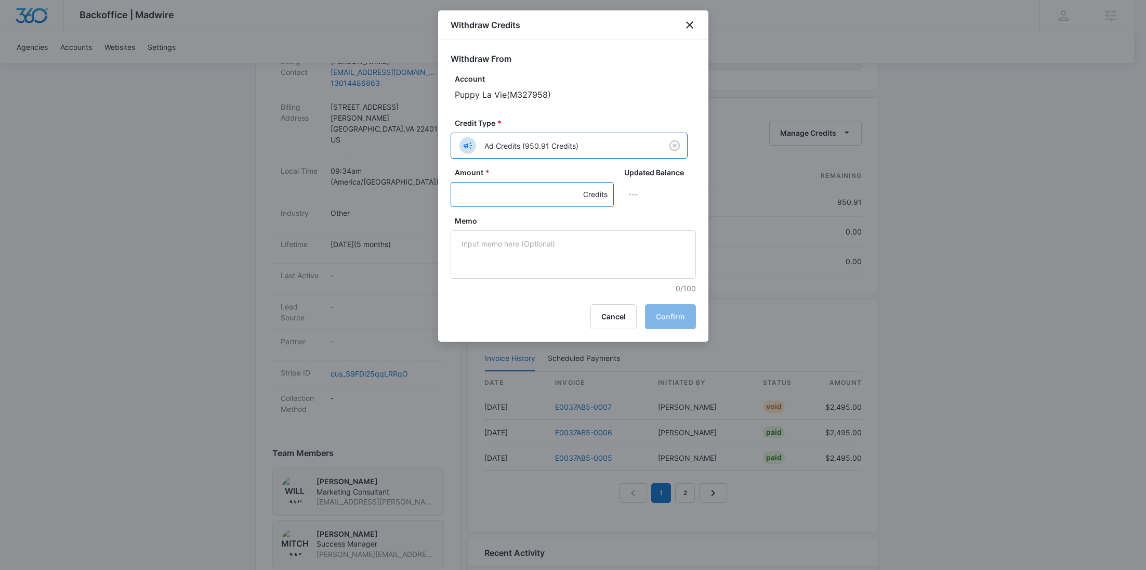
click at [499, 193] on input "Amount *" at bounding box center [532, 194] width 163 height 25
type input "950.91"
click at [576, 268] on textarea "Memo" at bounding box center [573, 254] width 245 height 48
paste textarea "Cancellation - Clear Fuel"
type textarea "Cancellation - Clear Fuel"
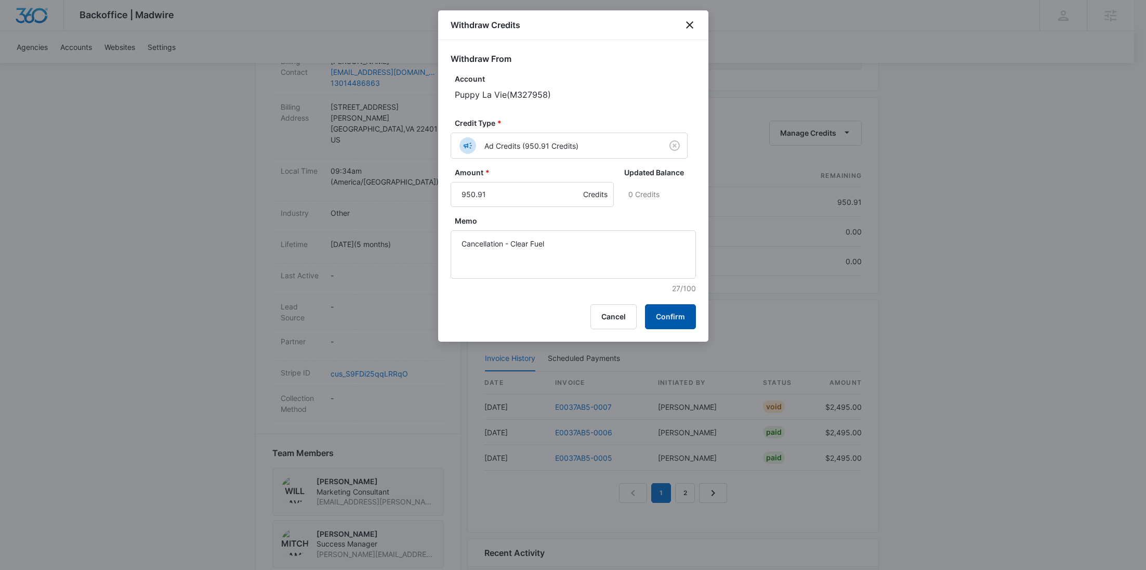
click at [662, 310] on button "Confirm" at bounding box center [670, 316] width 51 height 25
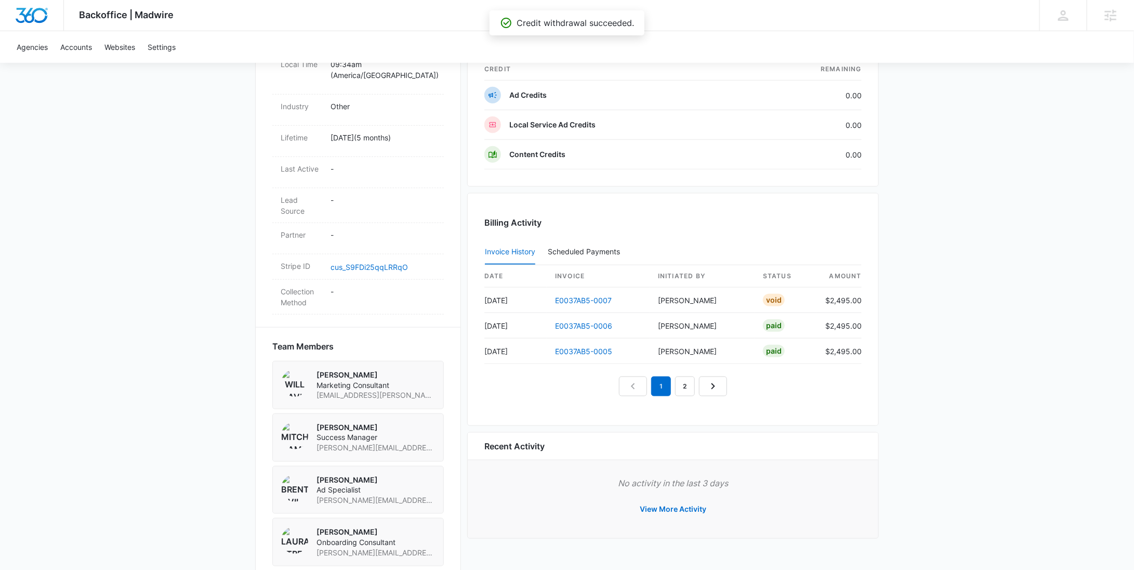
scroll to position [485, 0]
click at [675, 475] on button "View More Activity" at bounding box center [673, 507] width 87 height 25
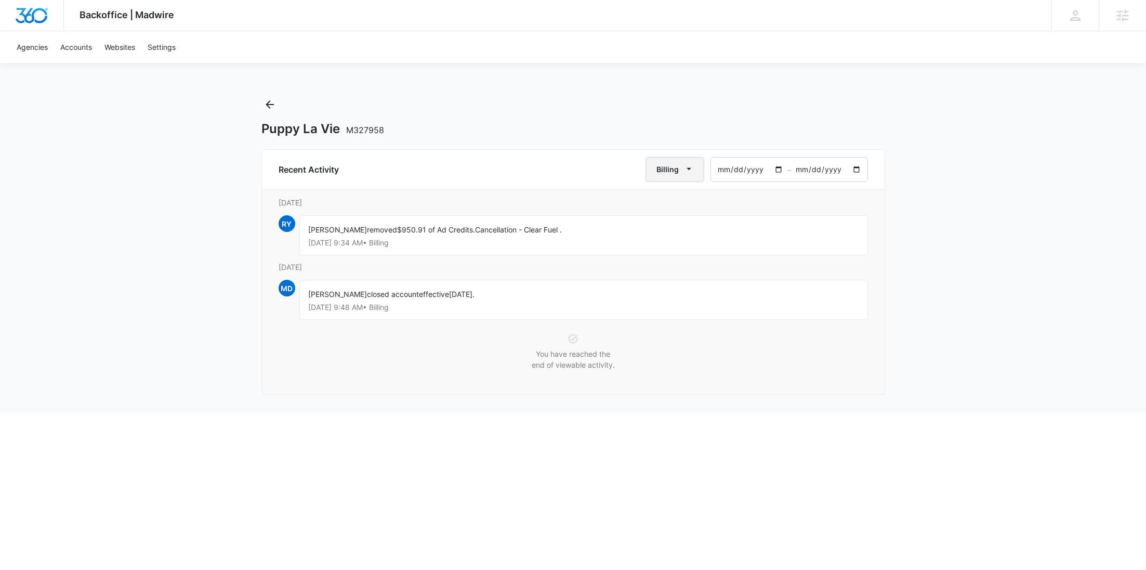
click at [688, 173] on icon "button" at bounding box center [689, 168] width 11 height 11
click at [684, 246] on div "Core" at bounding box center [681, 249] width 41 height 7
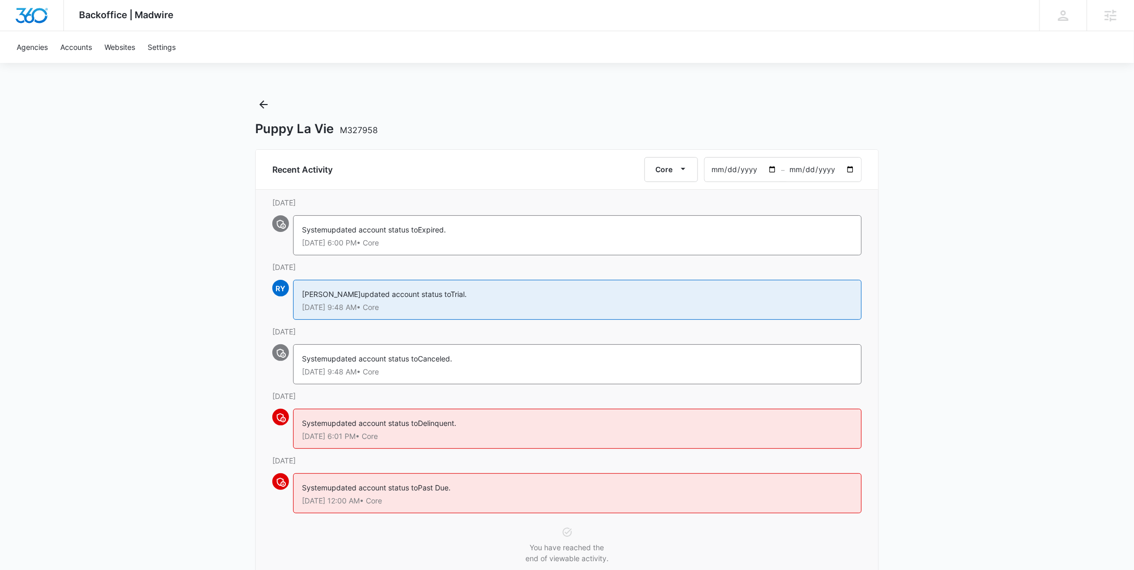
click at [273, 104] on div "Puppy La Vie M327958" at bounding box center [567, 116] width 624 height 41
click at [264, 101] on icon "Back" at bounding box center [263, 104] width 8 height 8
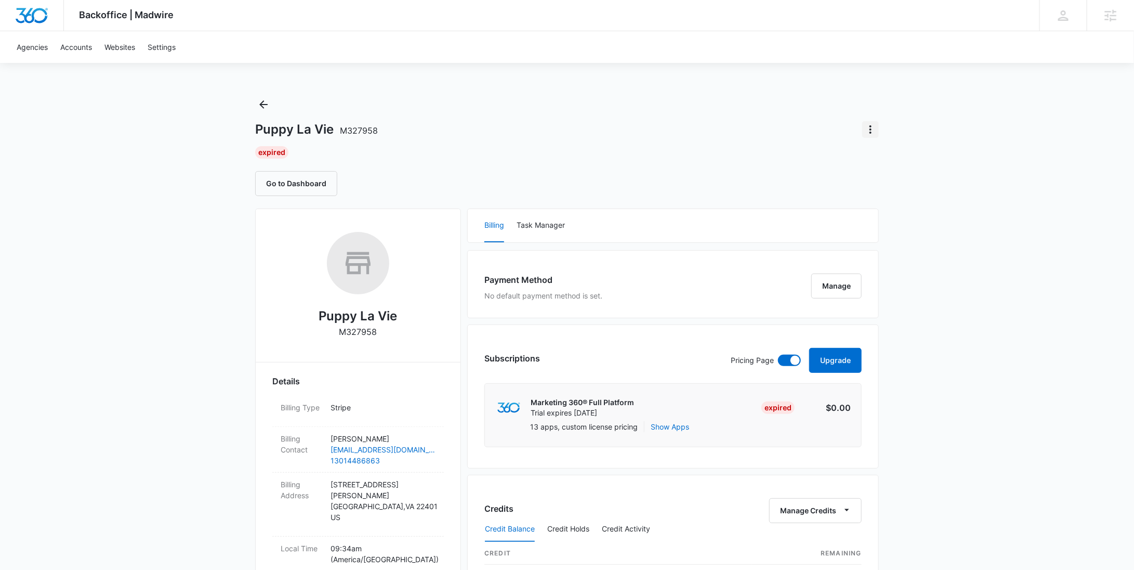
click at [872, 134] on icon "Actions" at bounding box center [871, 129] width 12 height 12
click at [886, 171] on div "Update Status" at bounding box center [901, 174] width 51 height 7
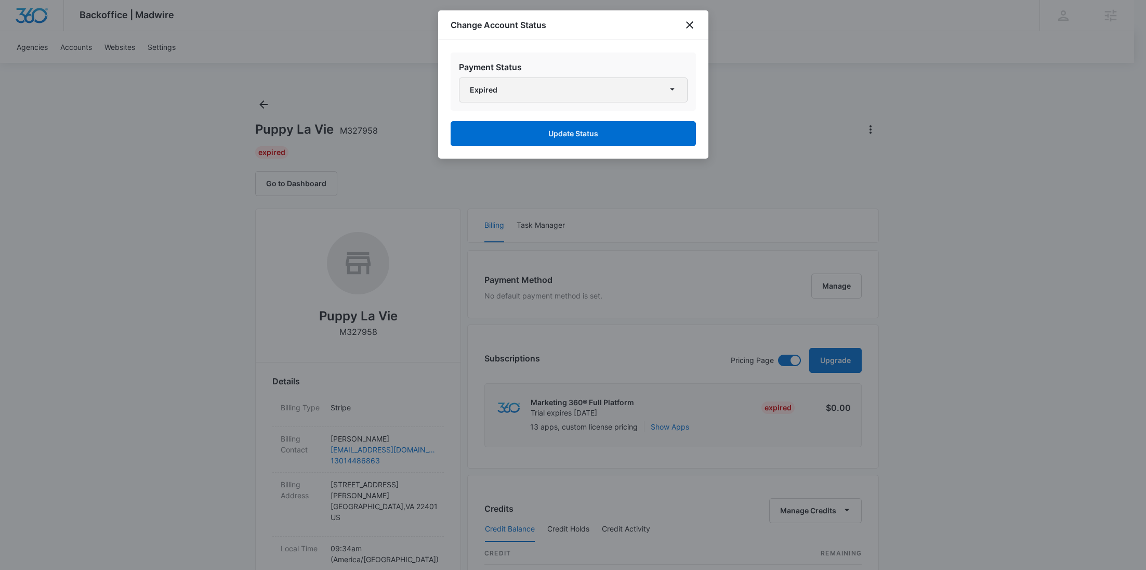
click at [565, 89] on button "Expired" at bounding box center [573, 89] width 229 height 25
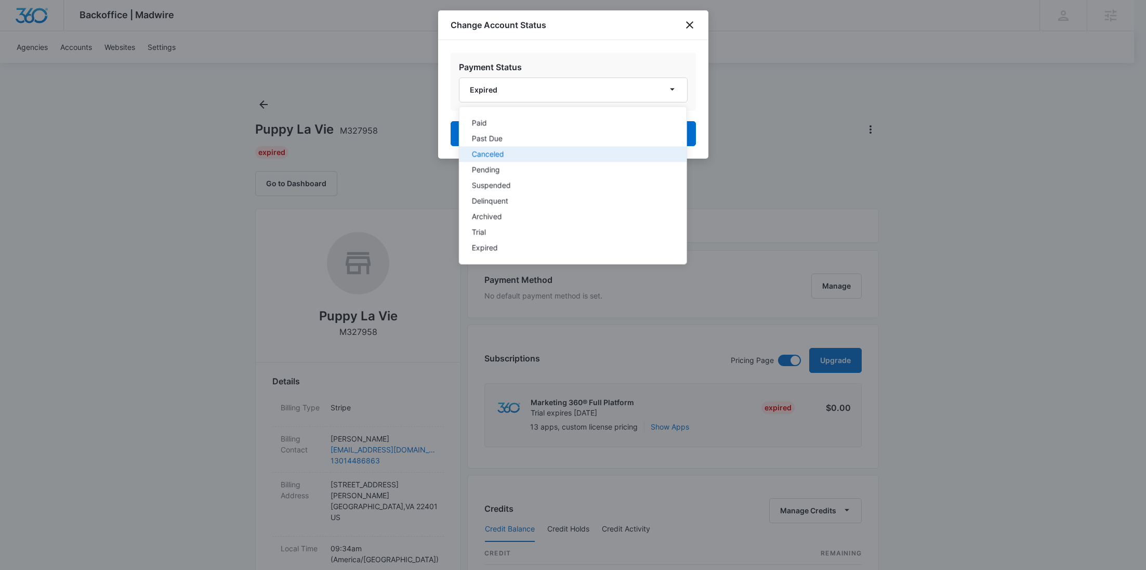
click at [504, 153] on div "Canceled" at bounding box center [567, 154] width 190 height 7
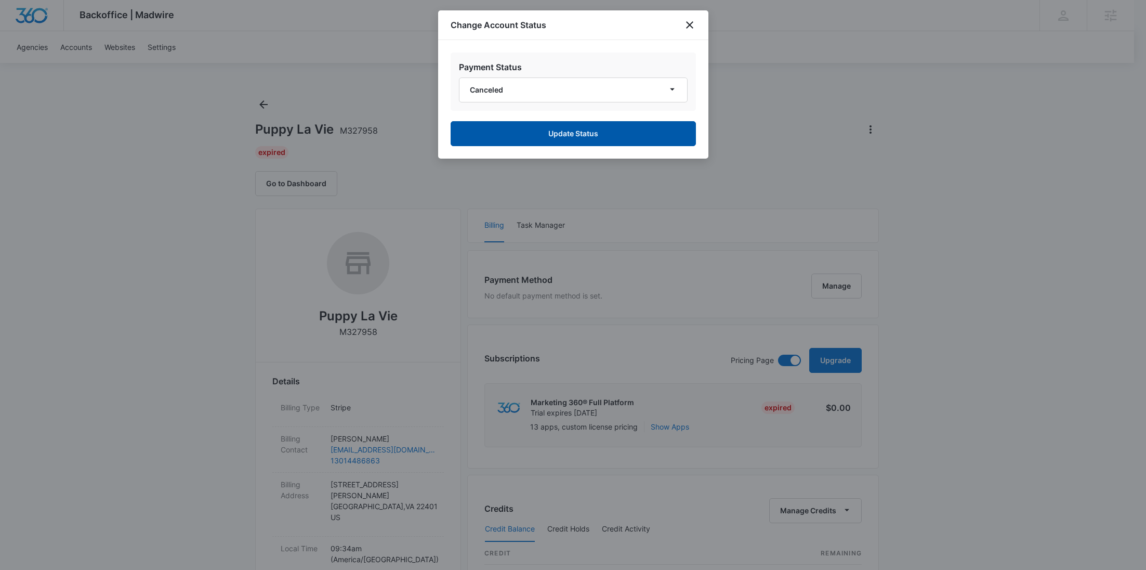
click at [535, 146] on button "Update Status" at bounding box center [573, 133] width 245 height 25
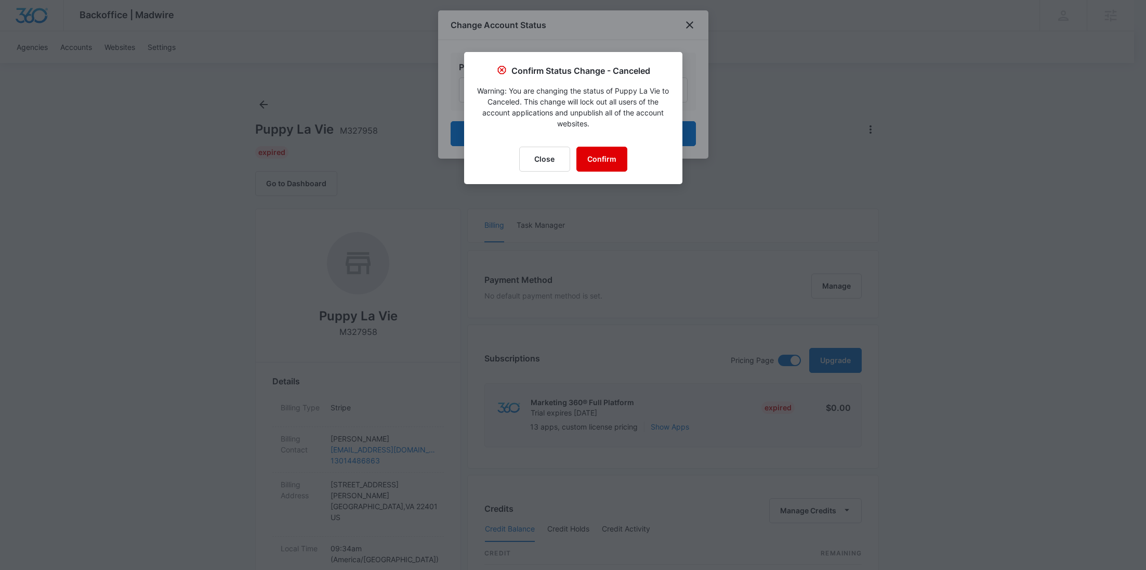
drag, startPoint x: 598, startPoint y: 160, endPoint x: 598, endPoint y: 166, distance: 6.2
click at [599, 160] on button "Confirm" at bounding box center [602, 159] width 51 height 25
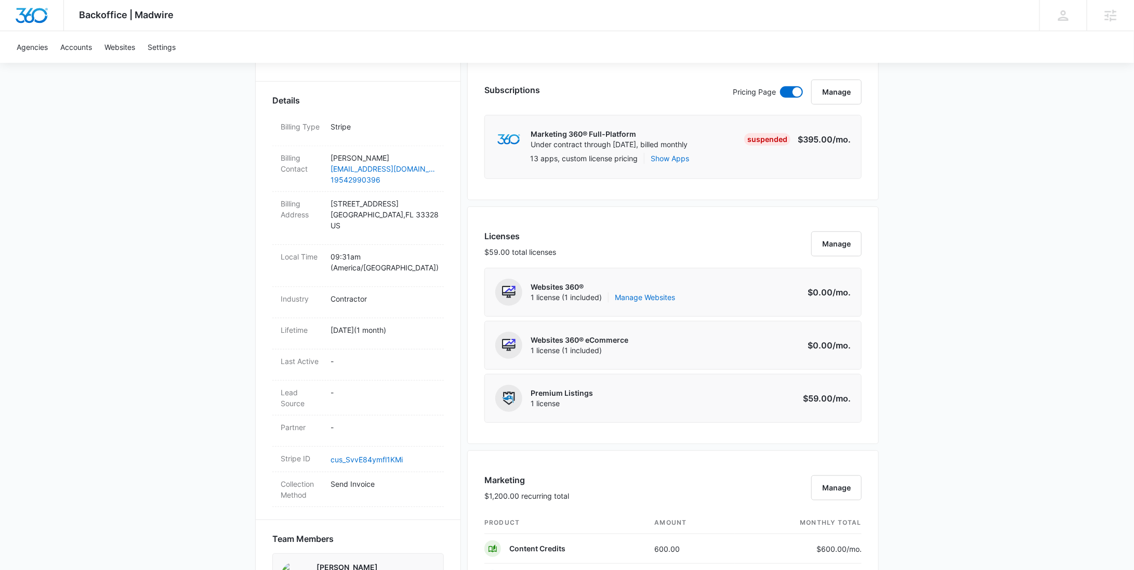
scroll to position [312, 0]
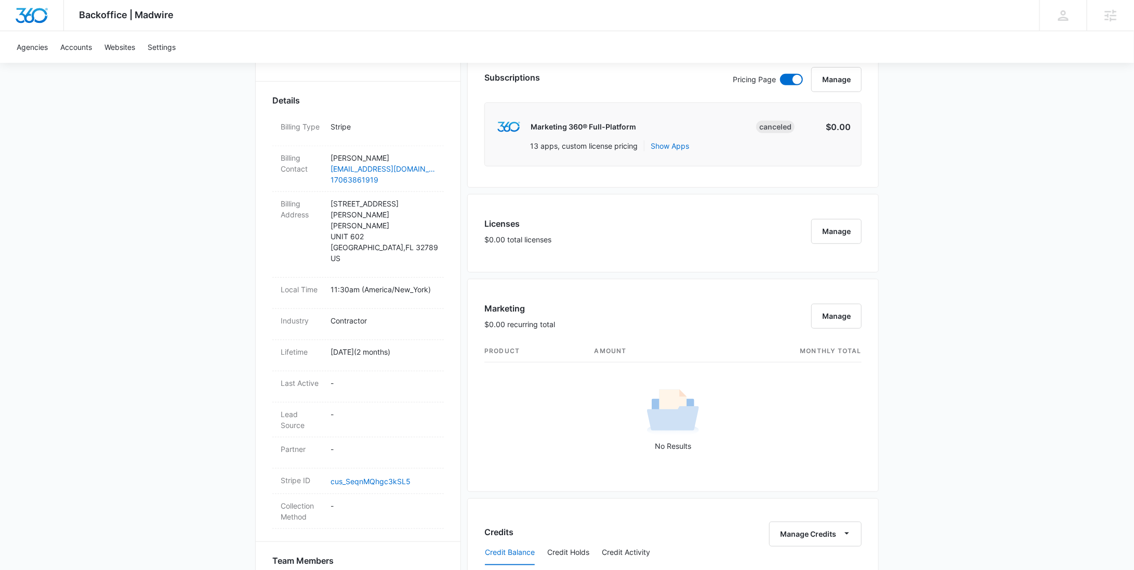
scroll to position [641, 0]
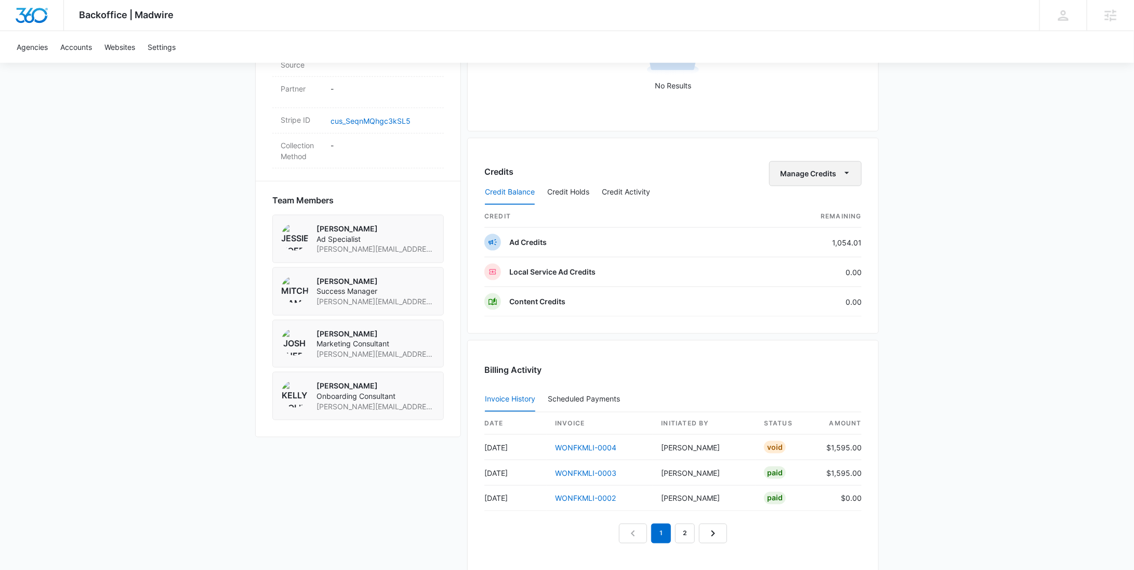
click at [816, 164] on button "Manage Credits" at bounding box center [815, 173] width 93 height 25
click at [817, 214] on button "Withdraw Credits" at bounding box center [838, 221] width 135 height 16
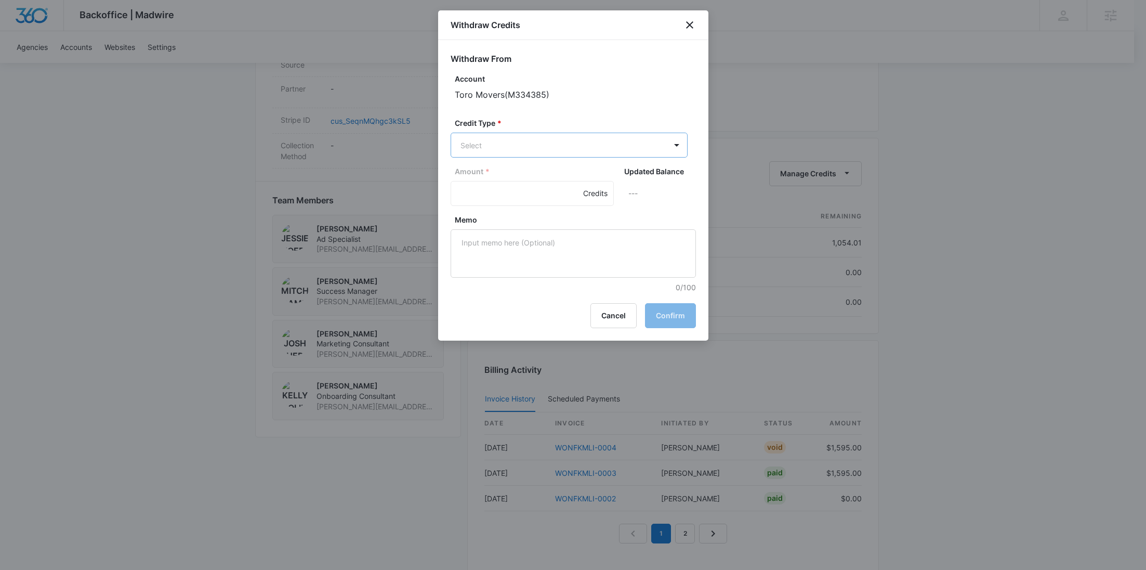
click at [571, 154] on body "Backoffice | Madwire Apps Settings RY Rochelle Young rochelle.young@madwire.com…" at bounding box center [573, 32] width 1146 height 1347
click at [540, 184] on p "Ad Credits (1054.01 Credits)" at bounding box center [537, 184] width 98 height 11
click at [495, 192] on input "Amount *" at bounding box center [532, 194] width 163 height 25
type input "1054.01"
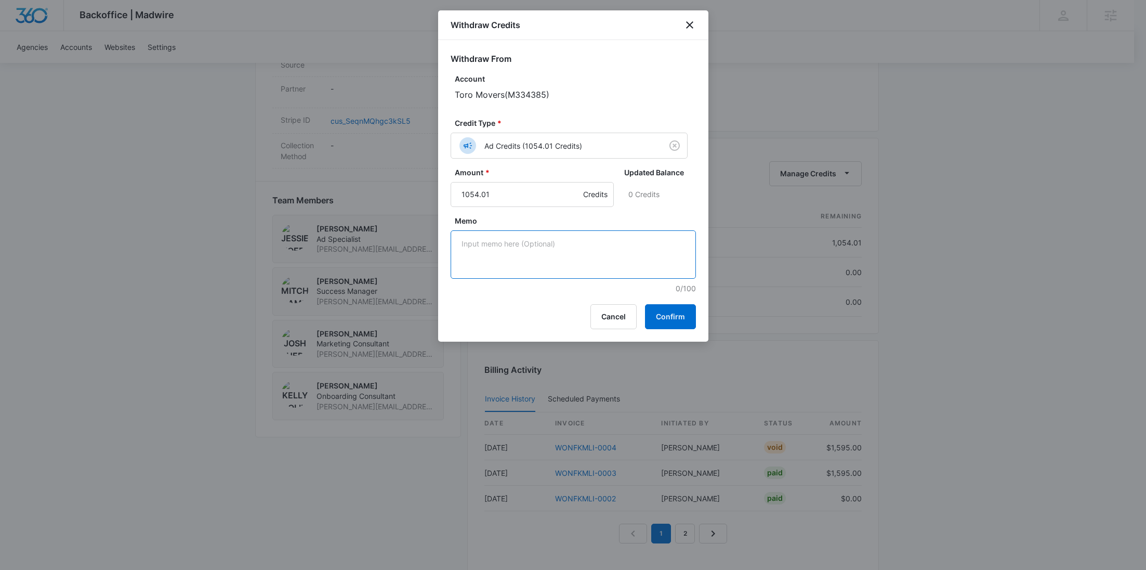
click at [533, 242] on textarea "Memo" at bounding box center [573, 254] width 245 height 48
paste textarea "Cancellation - Clear Fuel"
type textarea "Cancellation - Clear Fuel"
drag, startPoint x: 684, startPoint y: 315, endPoint x: 665, endPoint y: 252, distance: 66.1
click at [684, 315] on button "Confirm" at bounding box center [670, 316] width 51 height 25
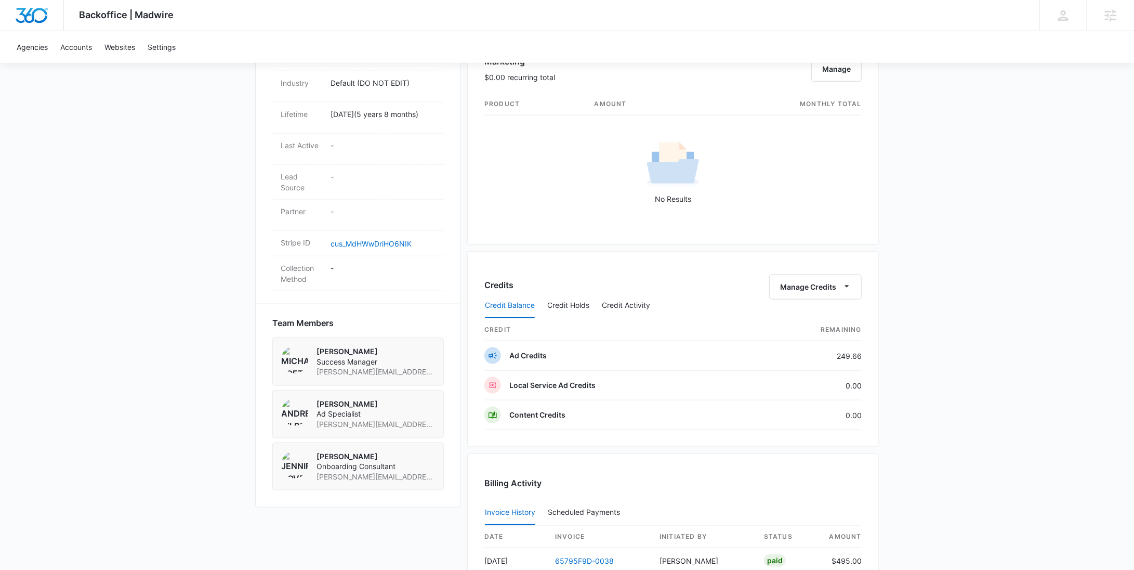
scroll to position [741, 0]
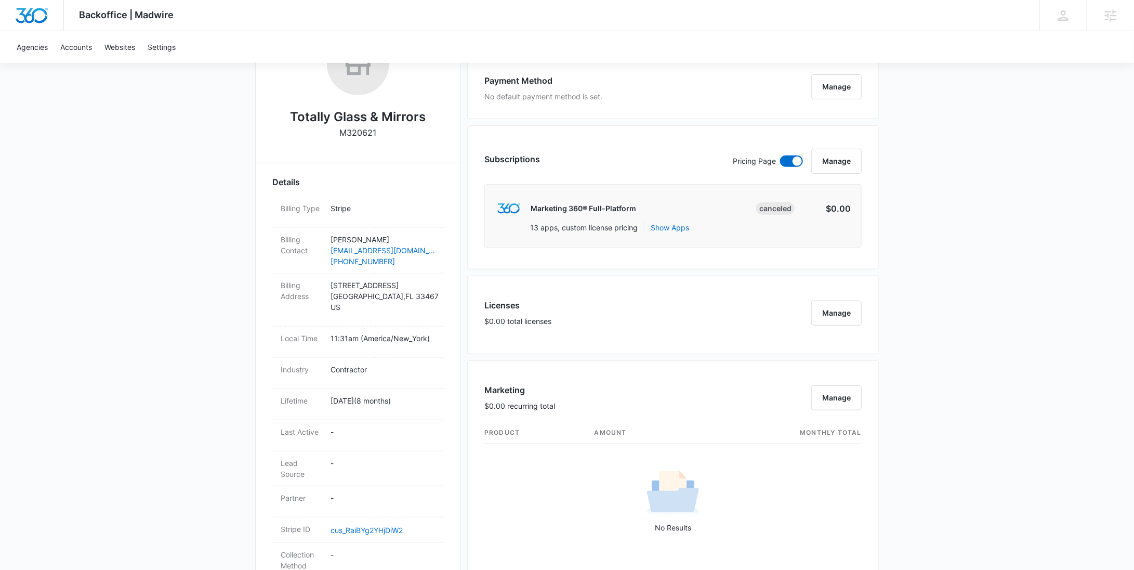
scroll to position [597, 0]
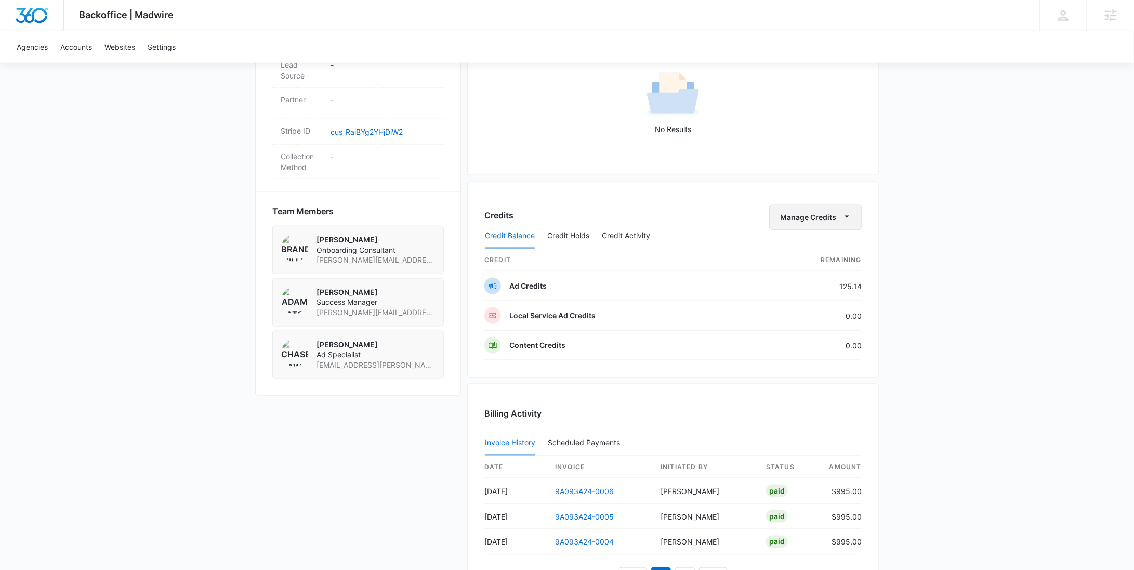
click at [823, 217] on button "Manage Credits" at bounding box center [815, 217] width 93 height 25
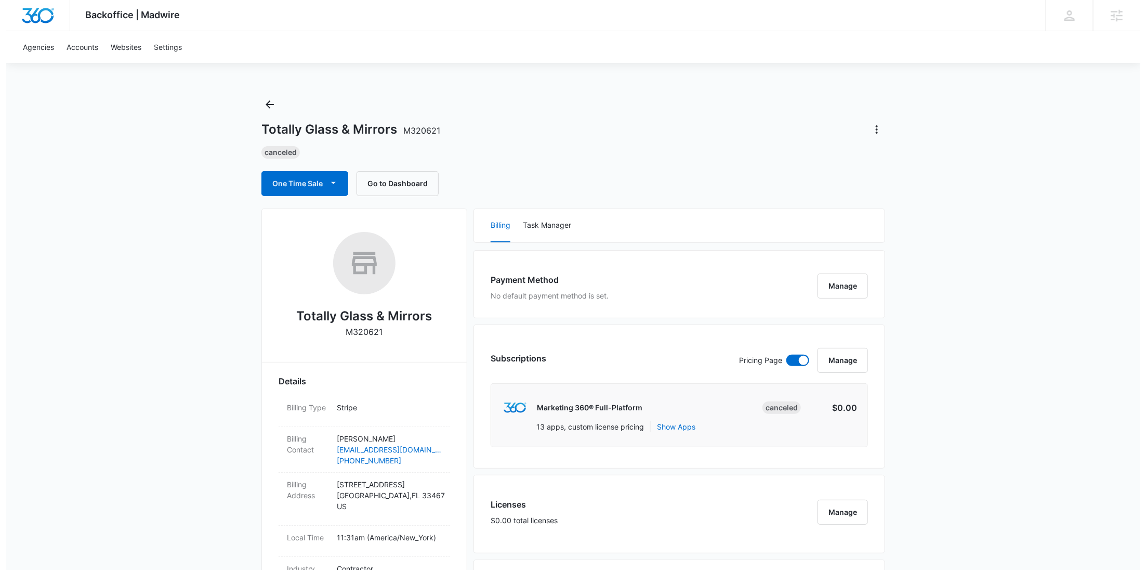
scroll to position [305, 0]
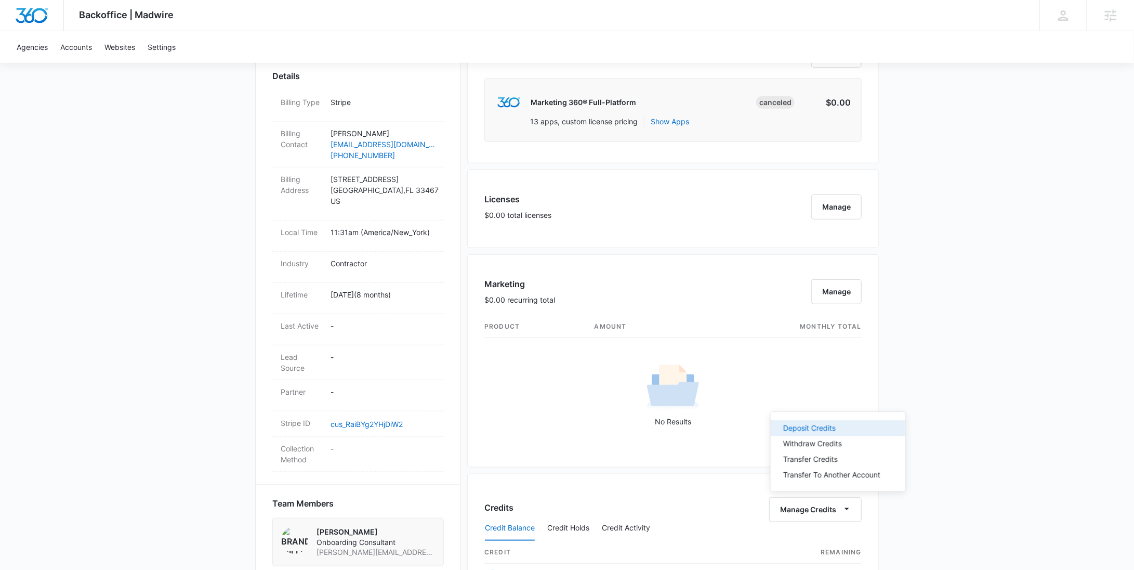
click at [812, 435] on button "Deposit Credits" at bounding box center [838, 429] width 135 height 16
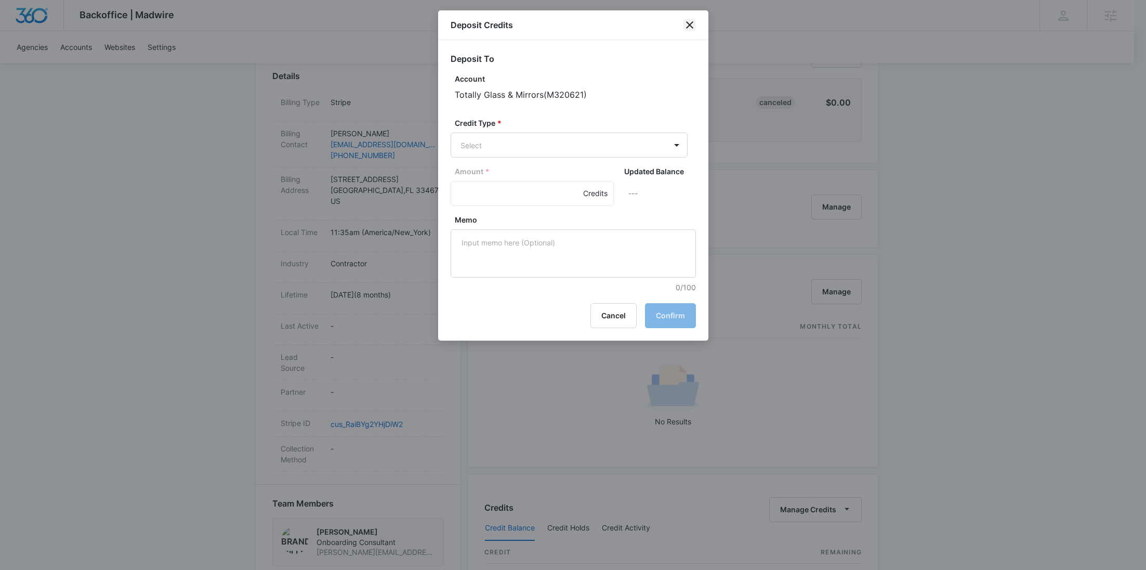
click at [692, 27] on icon "close" at bounding box center [689, 24] width 7 height 7
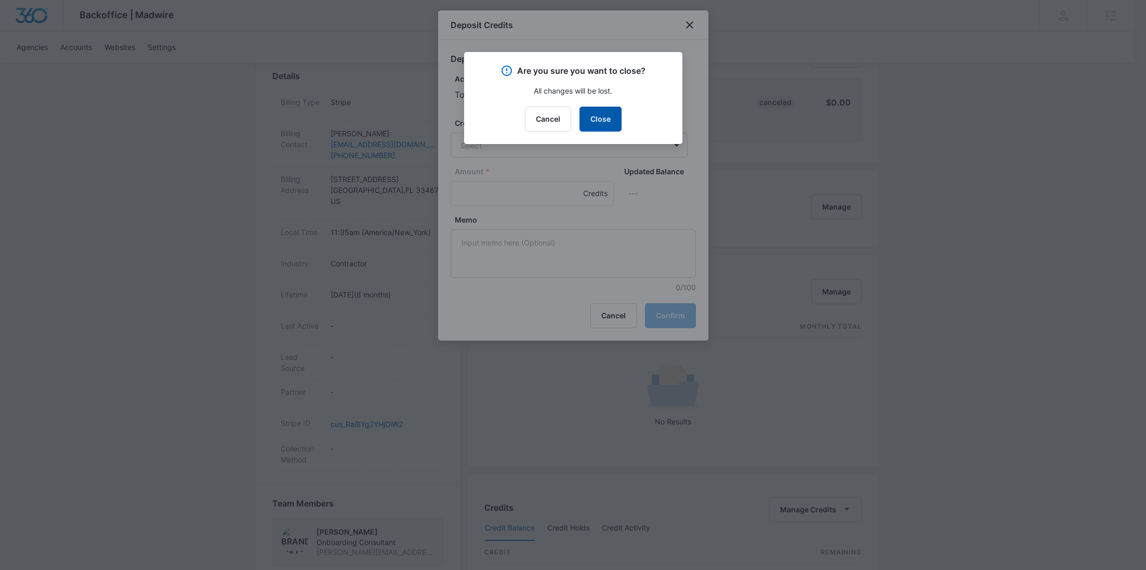
click at [601, 109] on button "Close" at bounding box center [601, 119] width 42 height 25
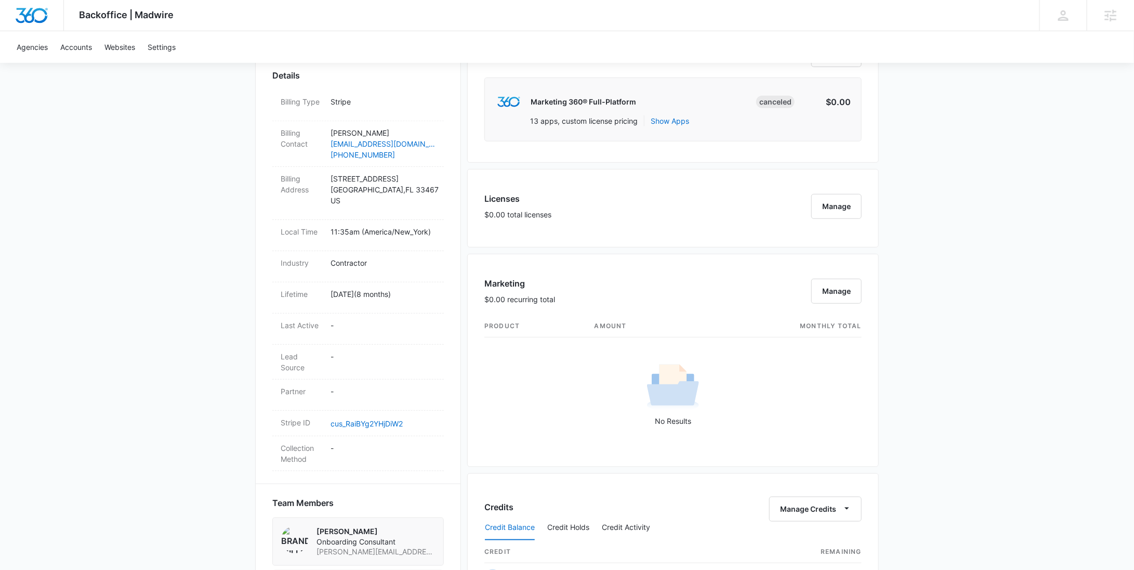
scroll to position [538, 0]
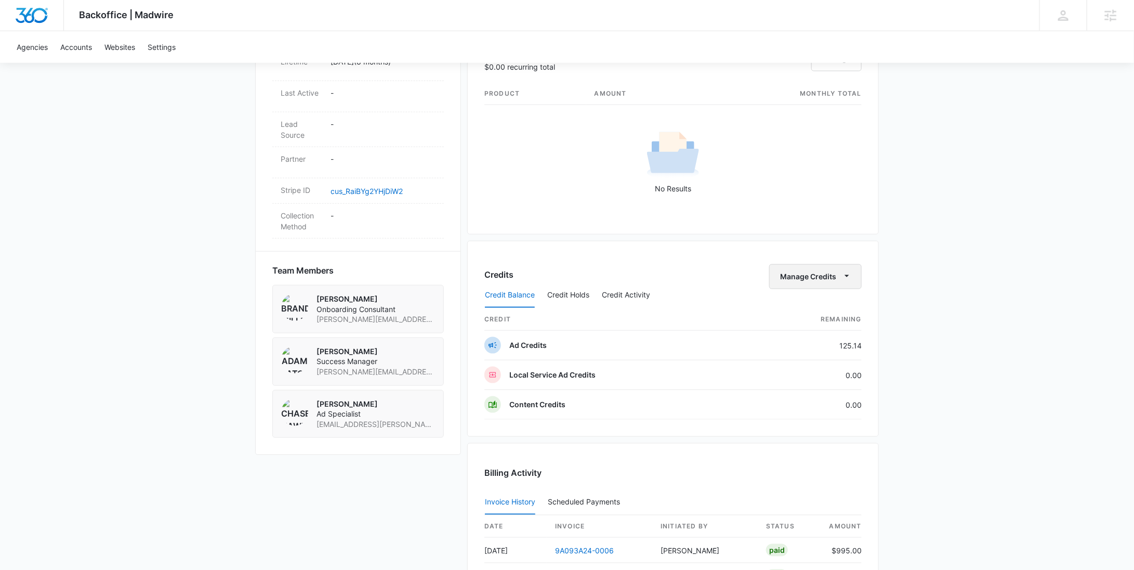
click at [820, 278] on button "Manage Credits" at bounding box center [815, 276] width 93 height 25
click at [810, 327] on div "Withdraw Credits" at bounding box center [832, 323] width 97 height 7
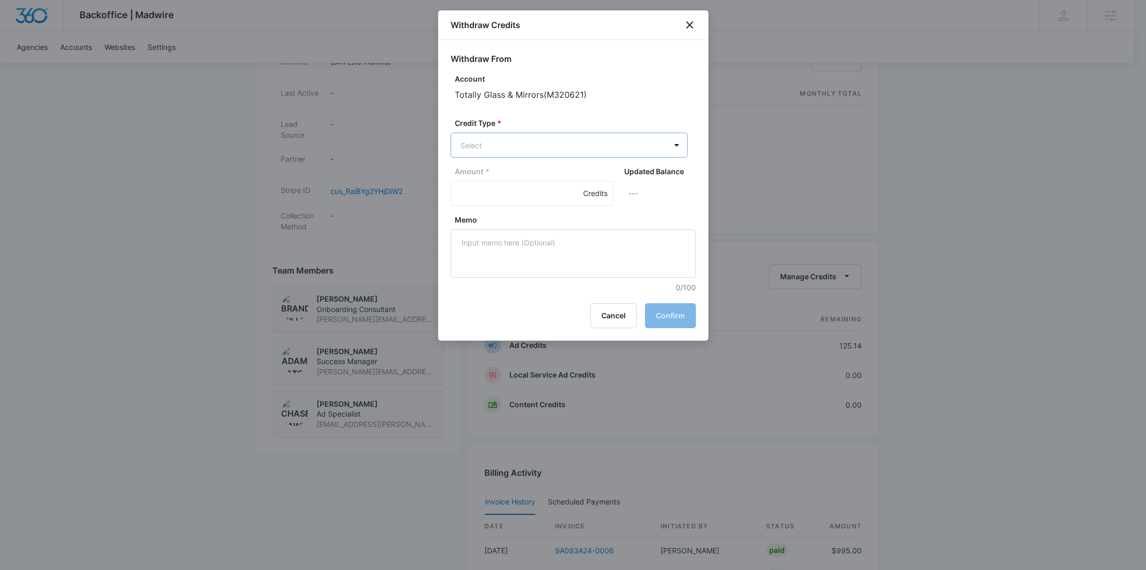
click at [608, 153] on body "Backoffice | Madwire Apps Settings RY Rochelle Young rochelle.young@madwire.com…" at bounding box center [573, 135] width 1146 height 1347
drag, startPoint x: 546, startPoint y: 190, endPoint x: 508, endPoint y: 198, distance: 38.2
click at [546, 190] on div "Ad Credits (125.14 Credits)" at bounding box center [568, 184] width 210 height 17
click at [505, 197] on input "Amount *" at bounding box center [532, 194] width 163 height 25
type input "125.14"
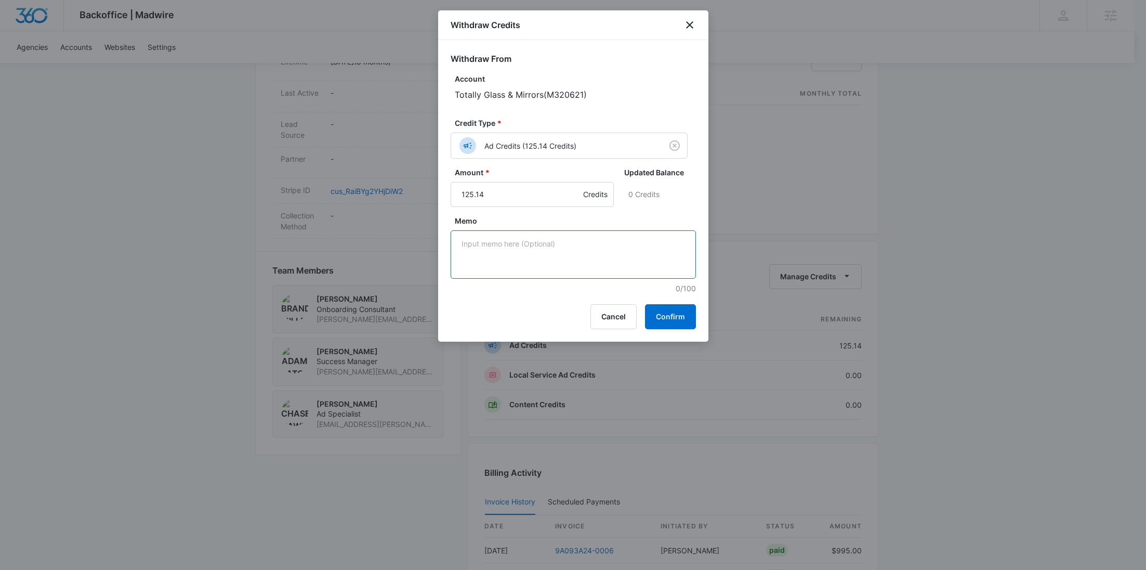
click at [517, 237] on textarea "Memo" at bounding box center [573, 254] width 245 height 48
paste textarea "Cancellation - Clear Fuel"
type textarea "Cancellation - Clear Fuel"
click at [673, 320] on button "Confirm" at bounding box center [670, 316] width 51 height 25
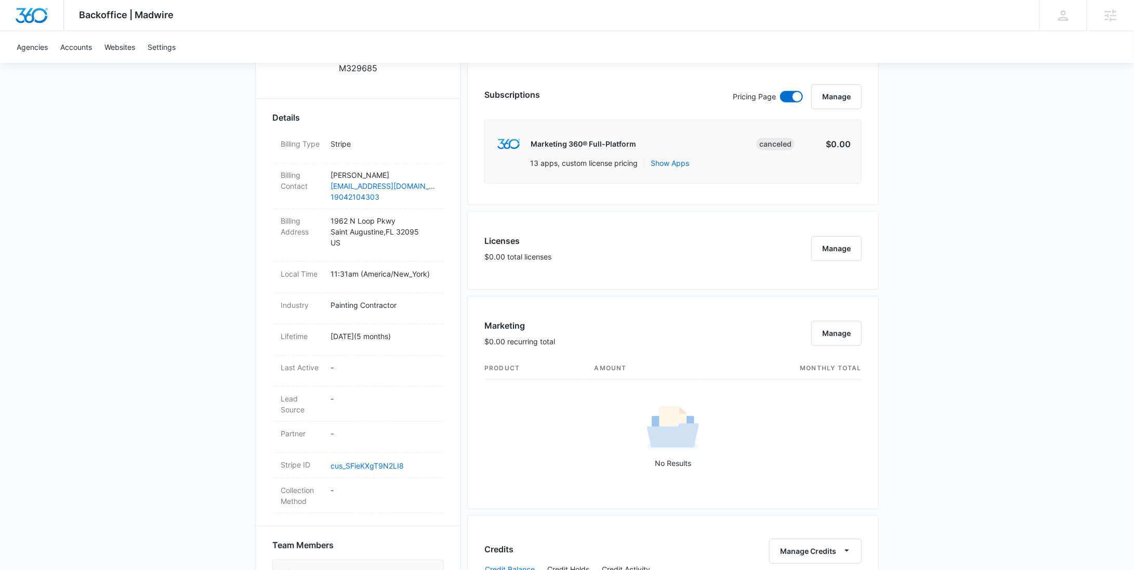
scroll to position [656, 0]
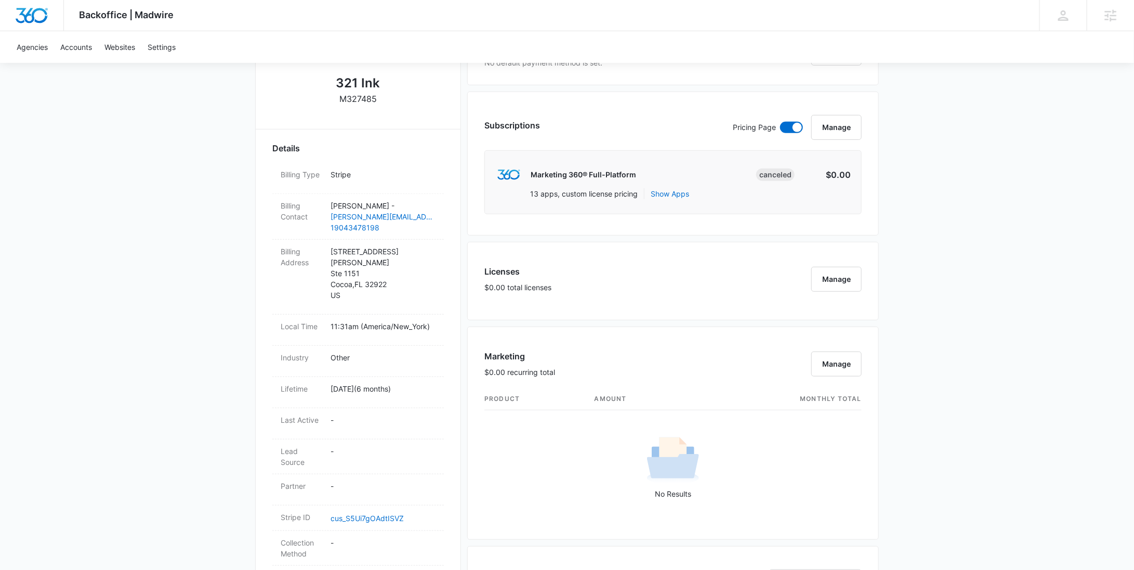
scroll to position [668, 0]
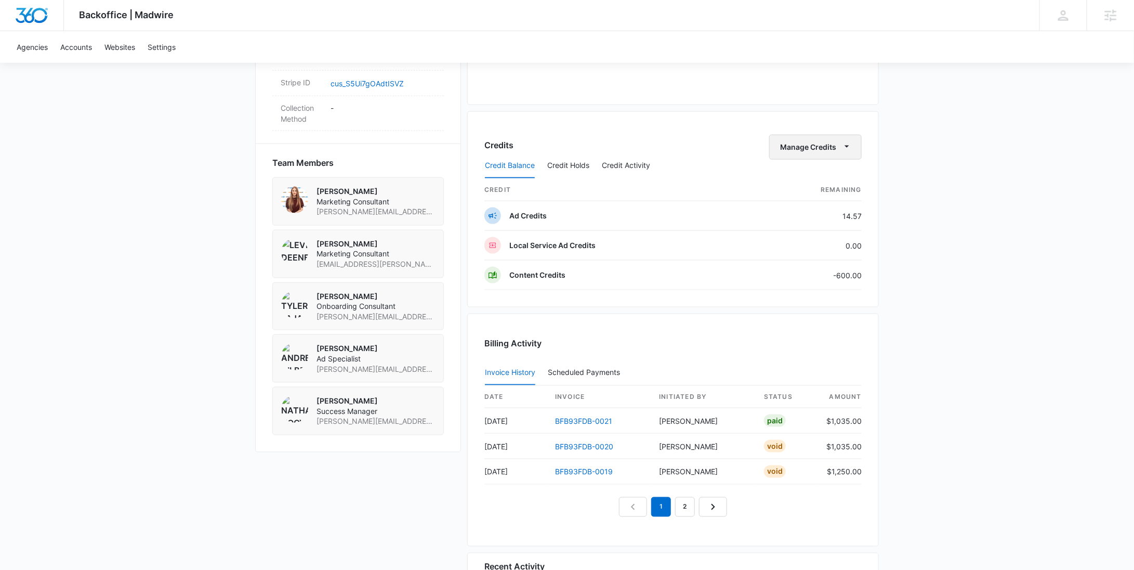
click at [817, 146] on button "Manage Credits" at bounding box center [815, 147] width 93 height 25
click at [808, 195] on div "Withdraw Credits" at bounding box center [832, 194] width 97 height 7
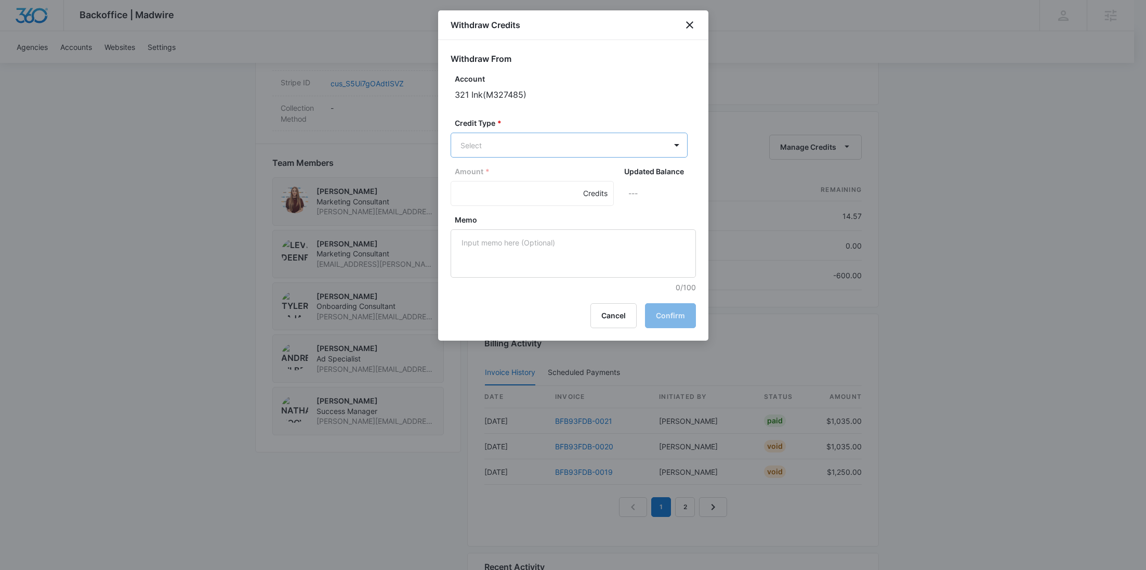
click at [606, 137] on body "Backoffice | Madwire Apps Settings [PERSON_NAME] Young [EMAIL_ADDRESS][PERSON_N…" at bounding box center [573, 5] width 1146 height 1347
click at [523, 184] on p "Ad Credits (14.57 Credits)" at bounding box center [532, 184] width 89 height 11
click at [498, 189] on input "Amount *" at bounding box center [532, 194] width 163 height 25
type input "14.57"
drag, startPoint x: 560, startPoint y: 234, endPoint x: 567, endPoint y: 254, distance: 21.2
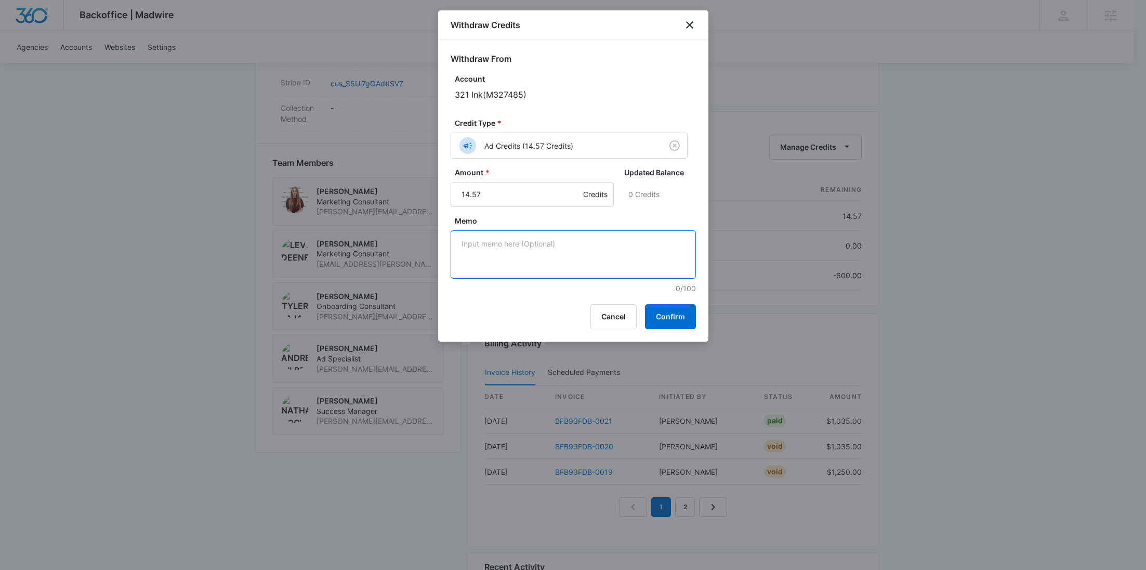
click at [562, 236] on textarea "Memo" at bounding box center [573, 254] width 245 height 48
paste textarea "Cancellation - Clear Fuel"
type textarea "Cancellation - Clear Fuel"
click at [675, 319] on button "Confirm" at bounding box center [670, 316] width 51 height 25
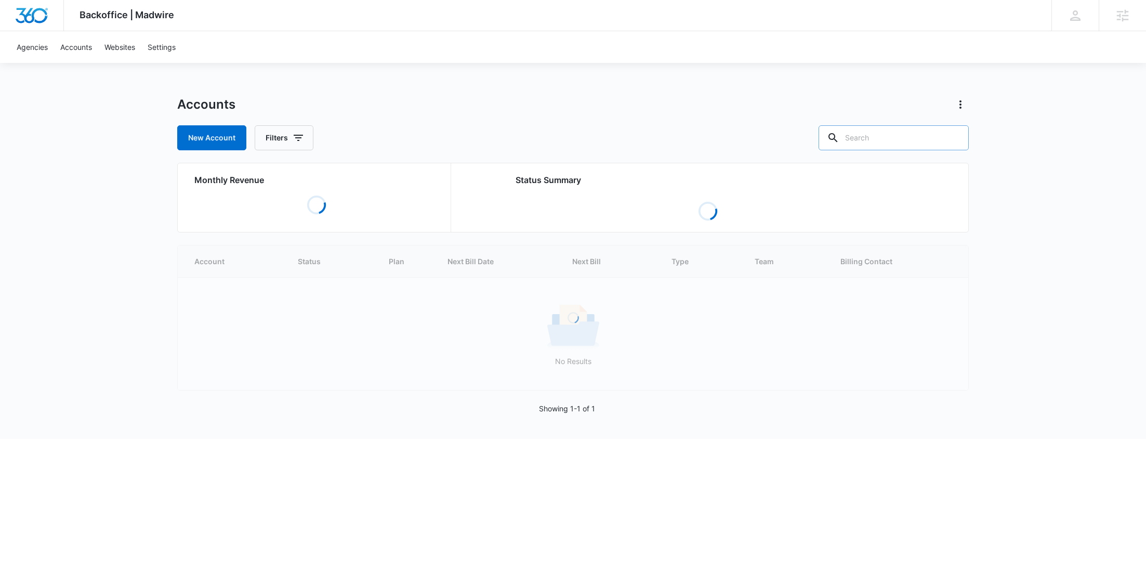
click at [904, 133] on input "text" at bounding box center [894, 137] width 150 height 25
paste input "A1AN16368467f019d041d01"
type input "A1AN16368467f019d041d01"
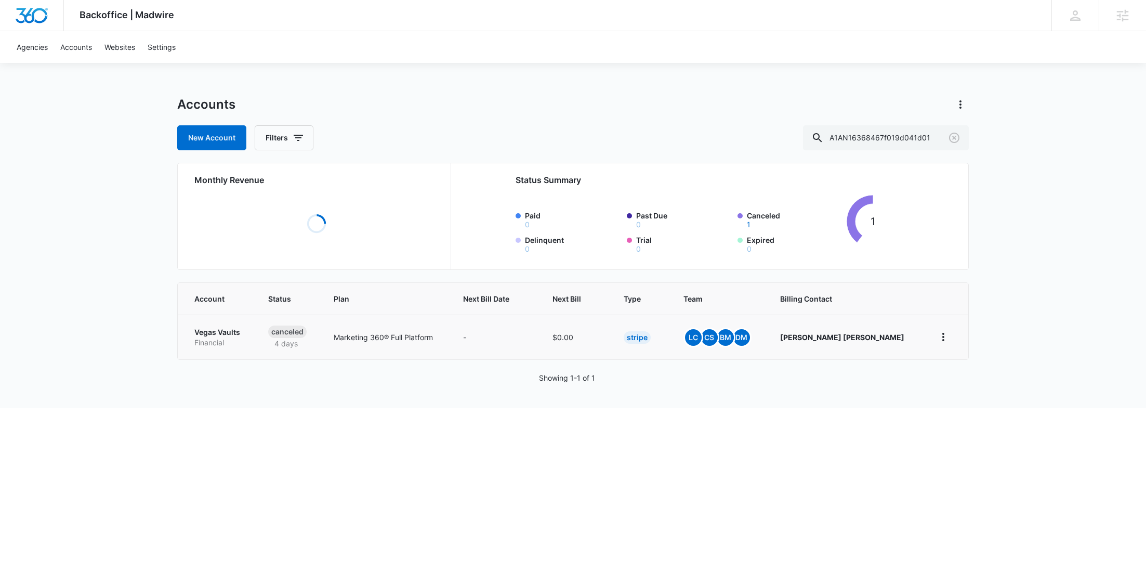
click at [217, 338] on p "Financial" at bounding box center [218, 342] width 49 height 10
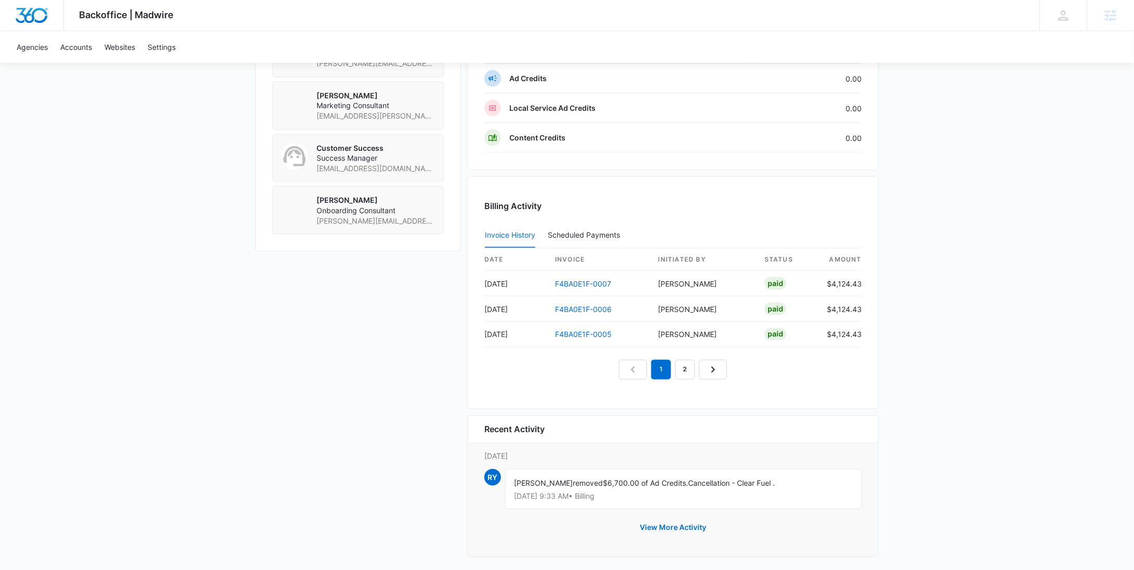
scroll to position [805, 0]
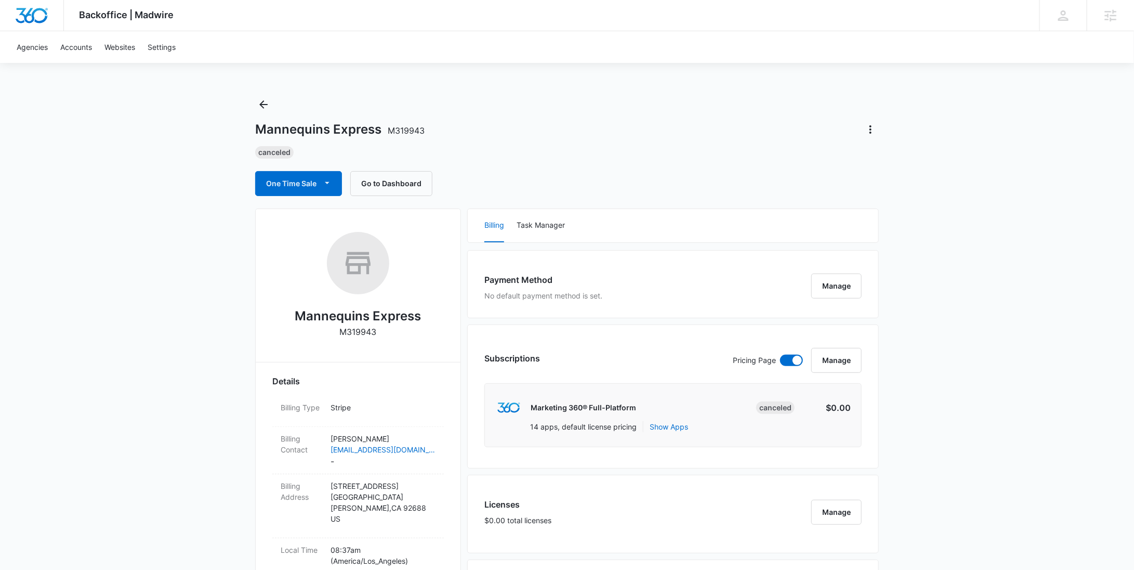
scroll to position [714, 0]
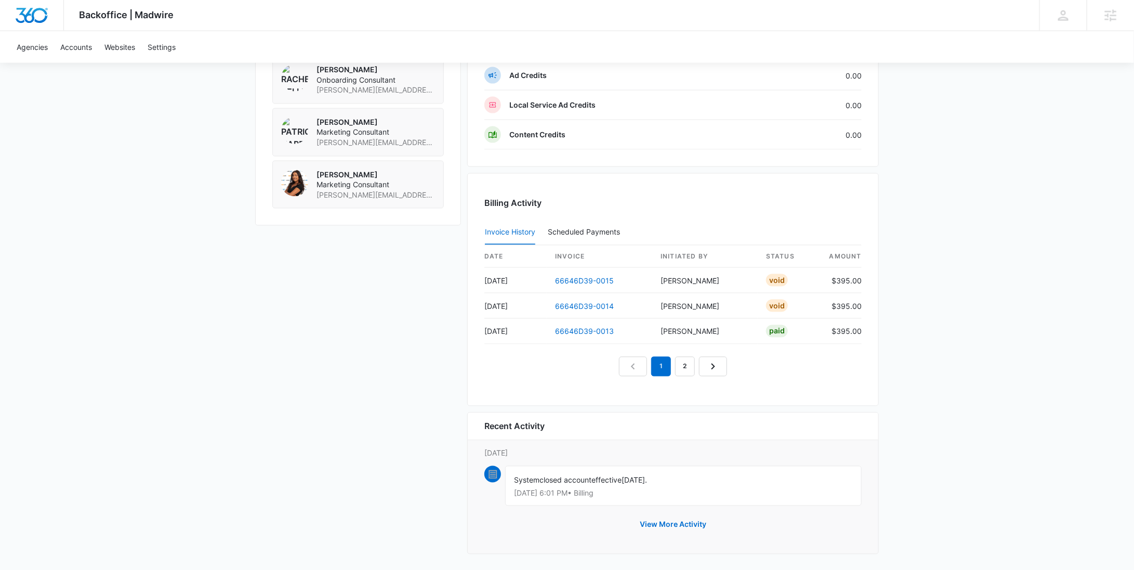
scroll to position [562, 0]
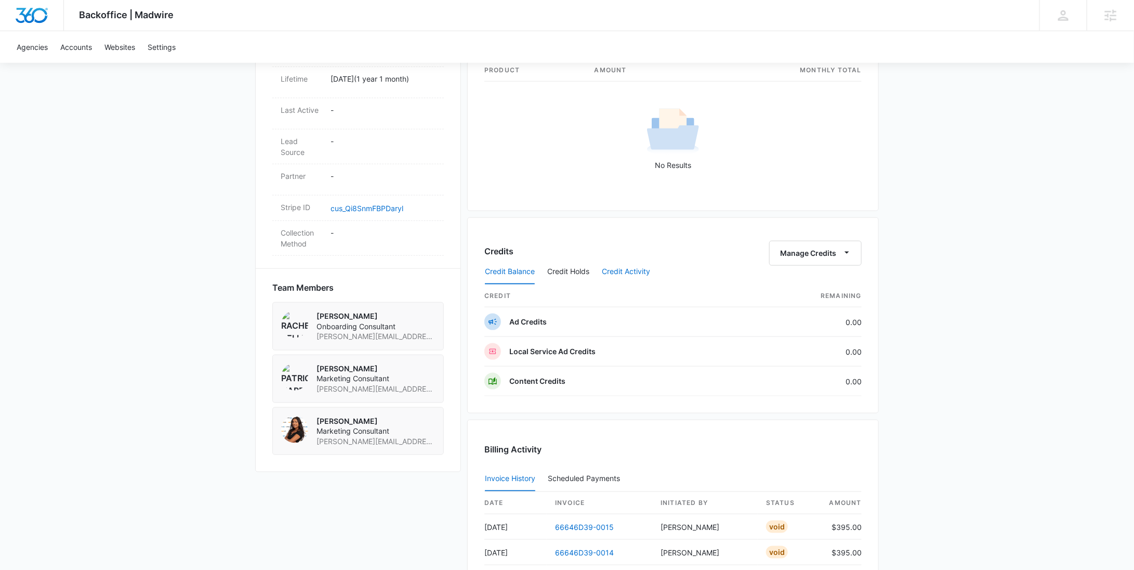
click at [614, 273] on button "Credit Activity" at bounding box center [626, 271] width 48 height 25
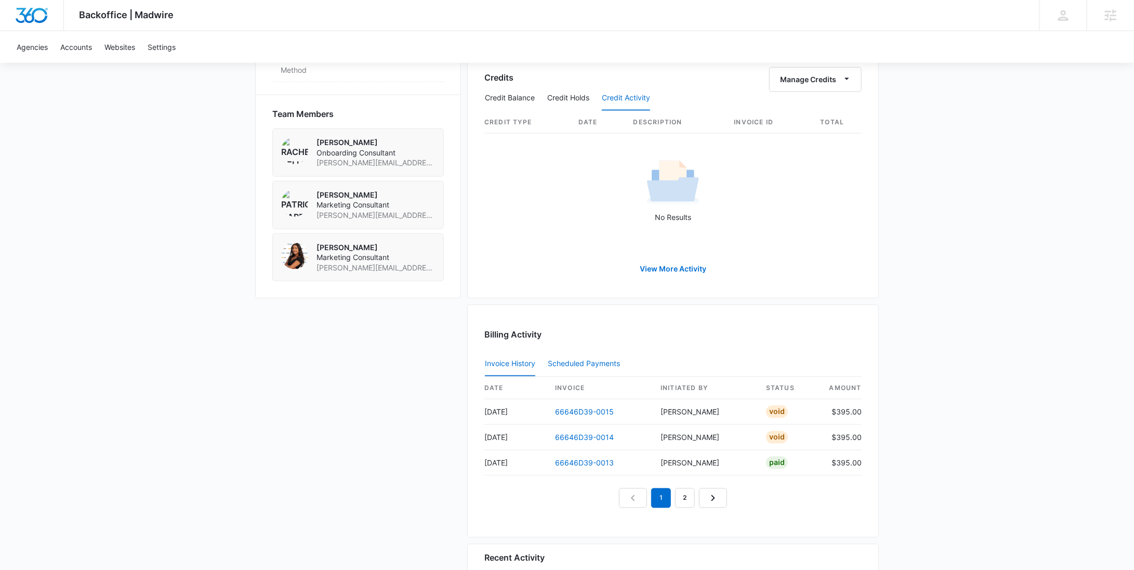
scroll to position [713, 0]
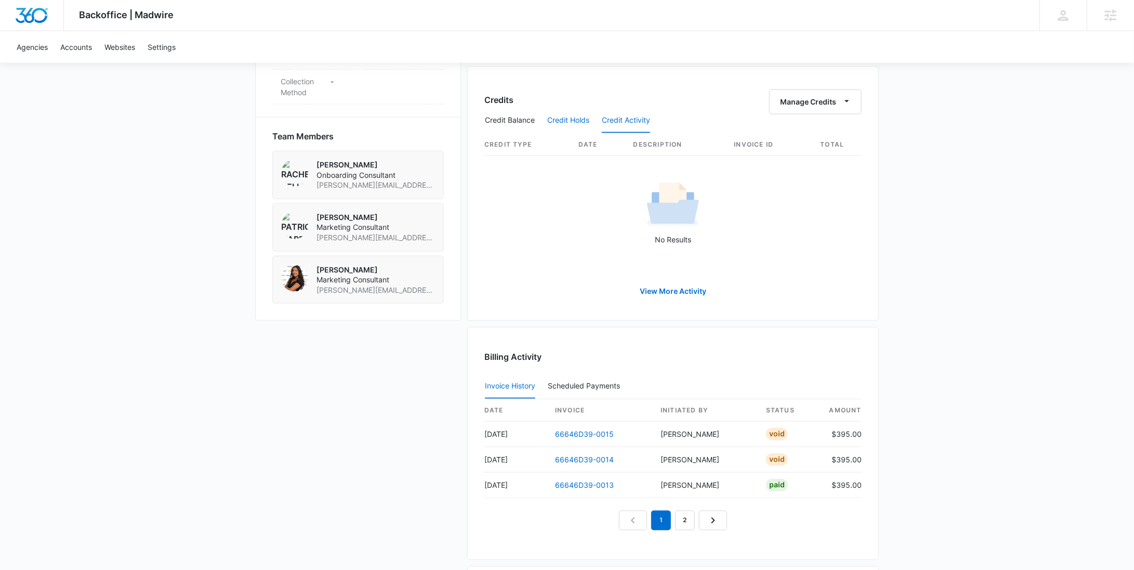
click at [572, 118] on button "Credit Holds" at bounding box center [568, 120] width 42 height 25
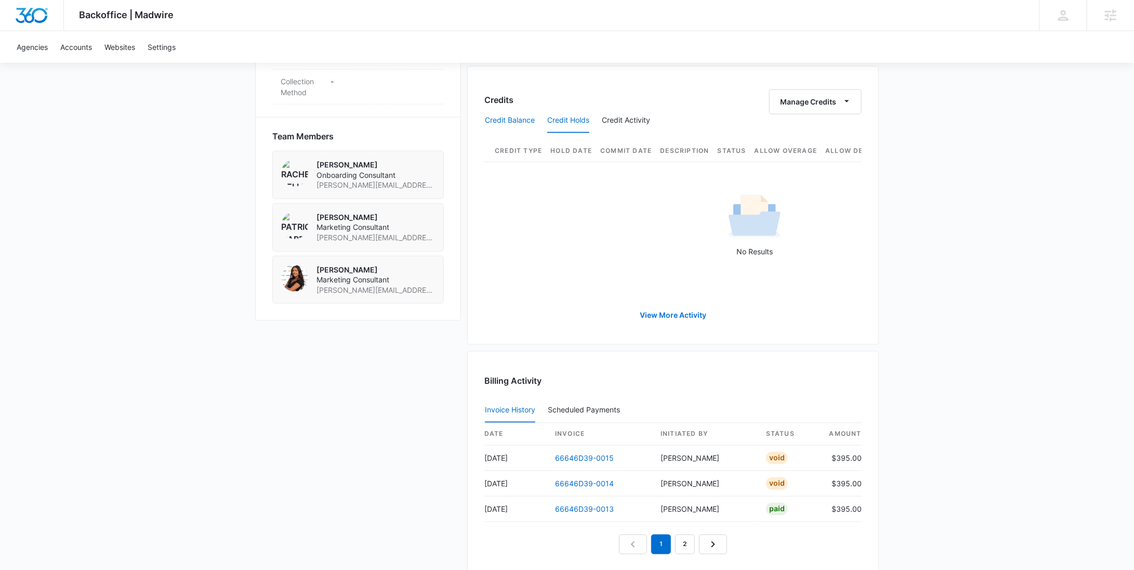
click at [486, 120] on button "Credit Balance" at bounding box center [510, 120] width 50 height 25
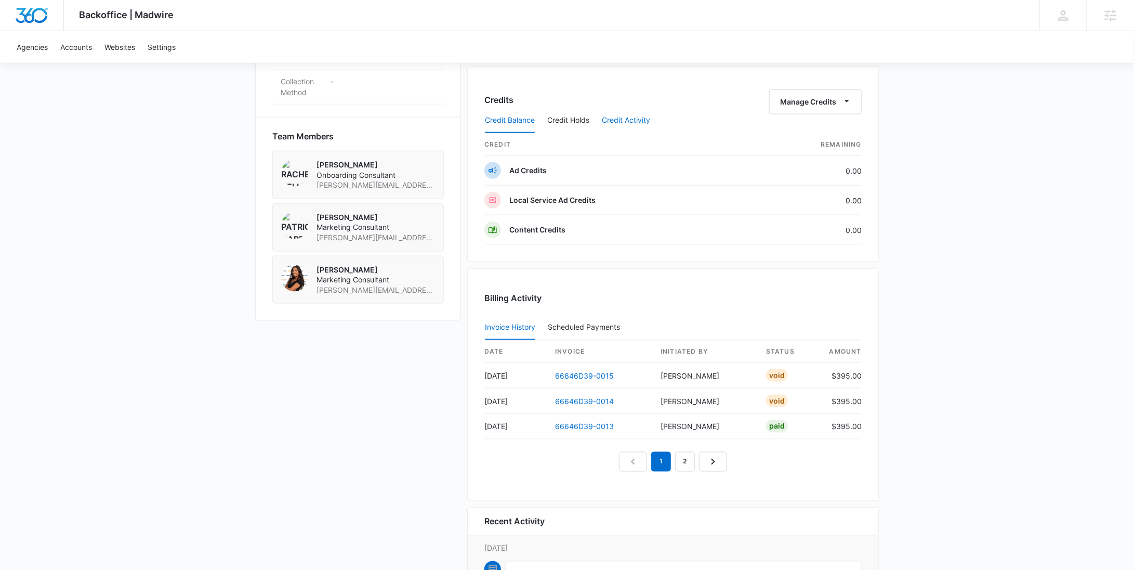
click at [637, 118] on button "Credit Activity" at bounding box center [626, 120] width 48 height 25
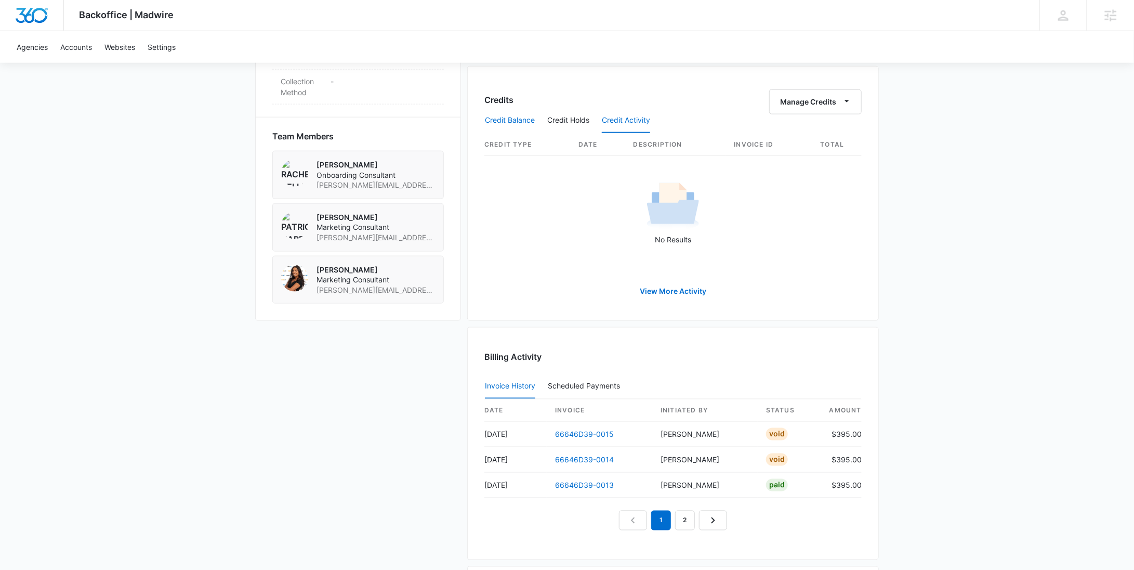
click at [530, 116] on button "Credit Balance" at bounding box center [510, 120] width 50 height 25
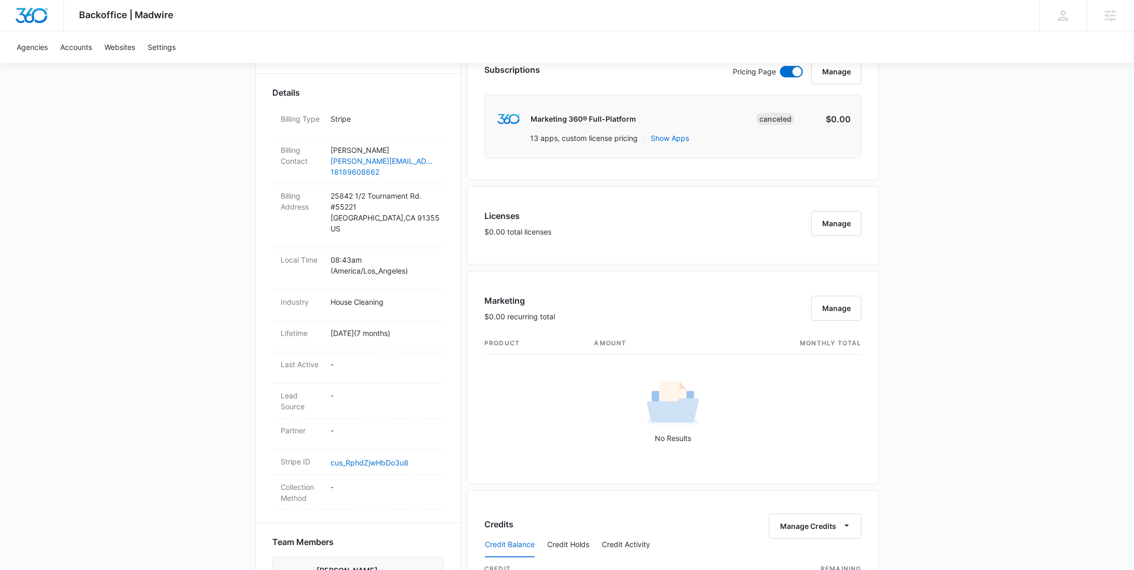
scroll to position [8, 0]
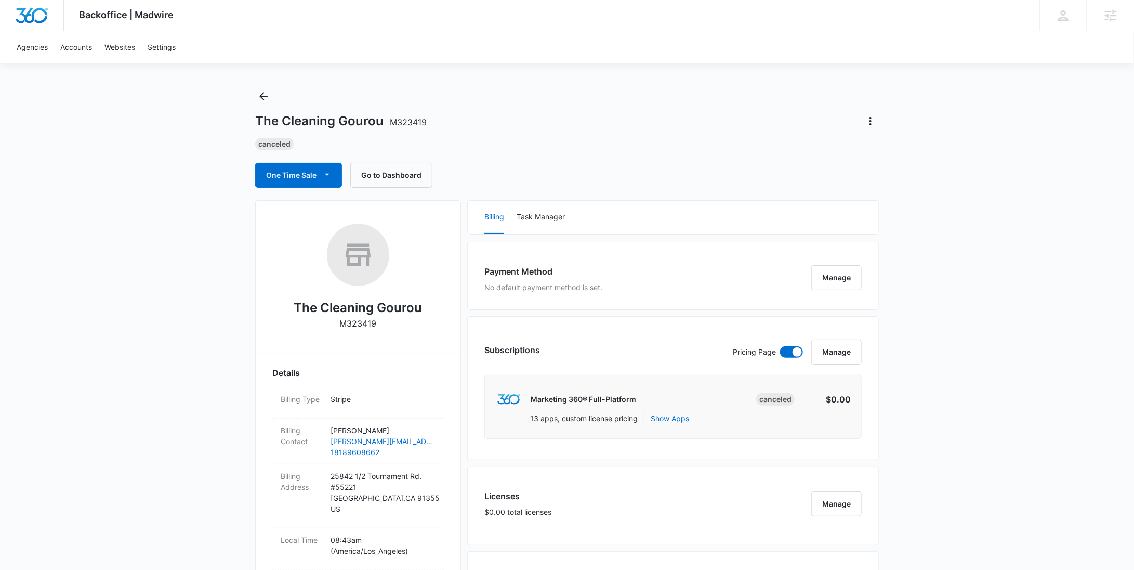
click at [370, 327] on p "M323419" at bounding box center [358, 323] width 37 height 12
click at [371, 327] on p "M323419" at bounding box center [358, 323] width 37 height 12
copy p "M323419"
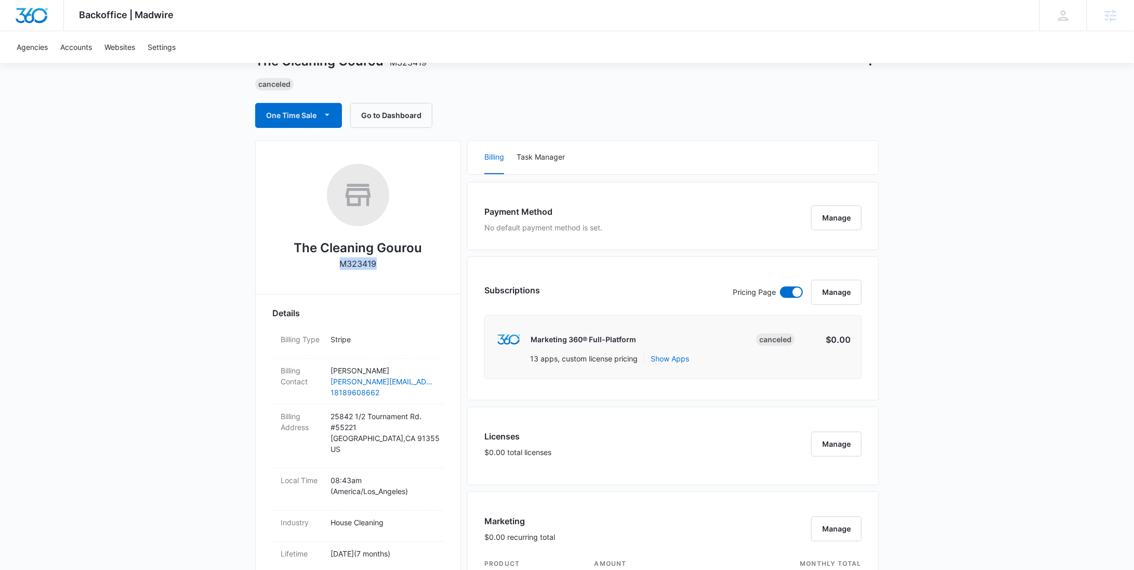
scroll to position [0, 0]
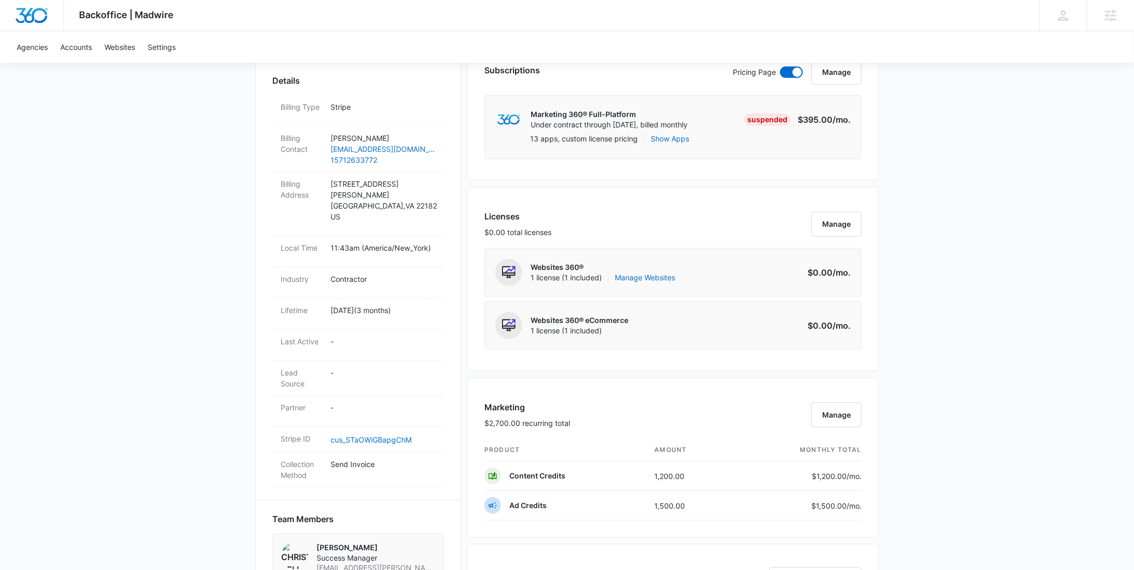
scroll to position [681, 0]
